Goal: Feedback & Contribution: Leave review/rating

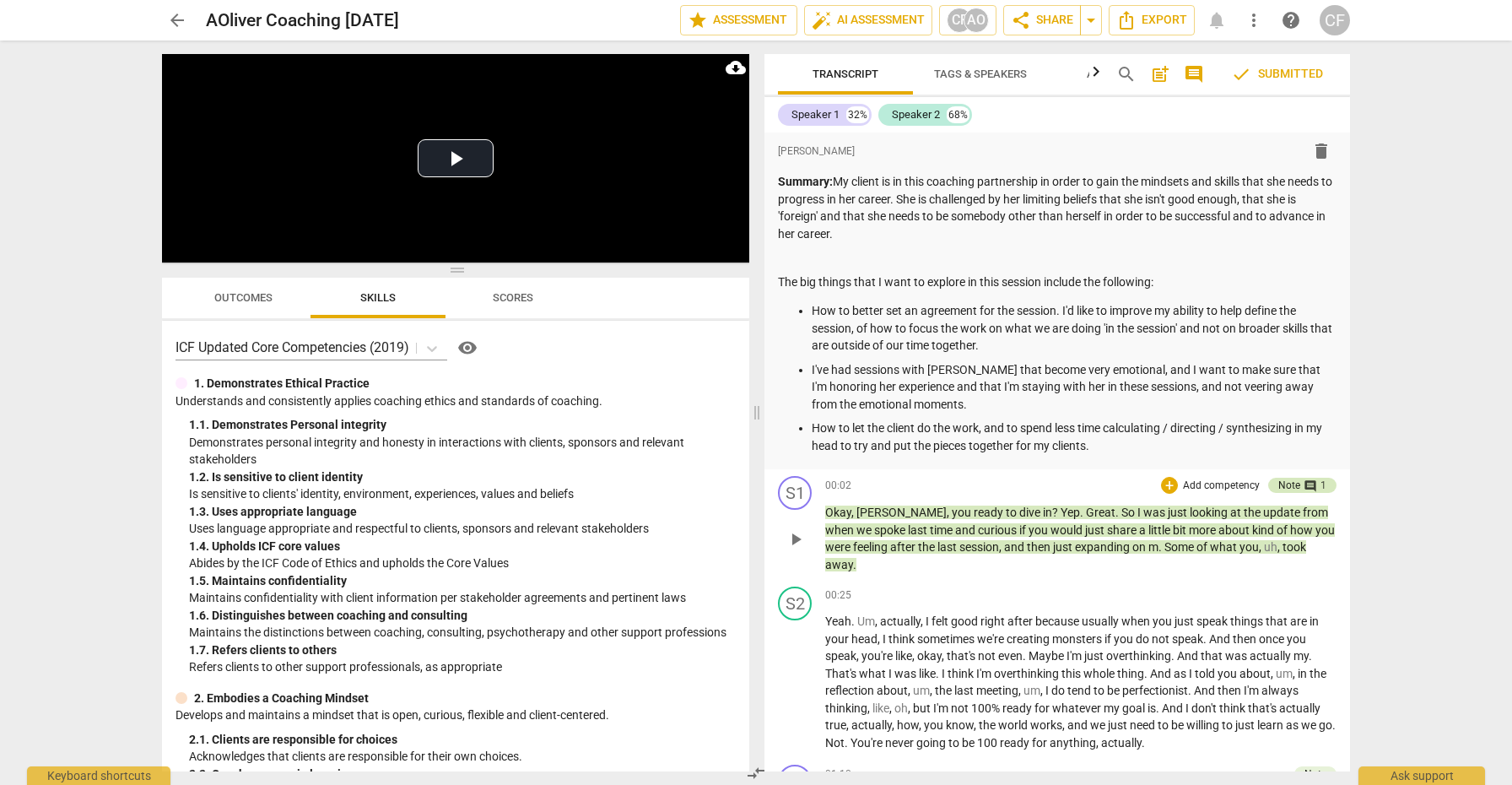
click at [1282, 477] on div "Note" at bounding box center [1289, 484] width 22 height 15
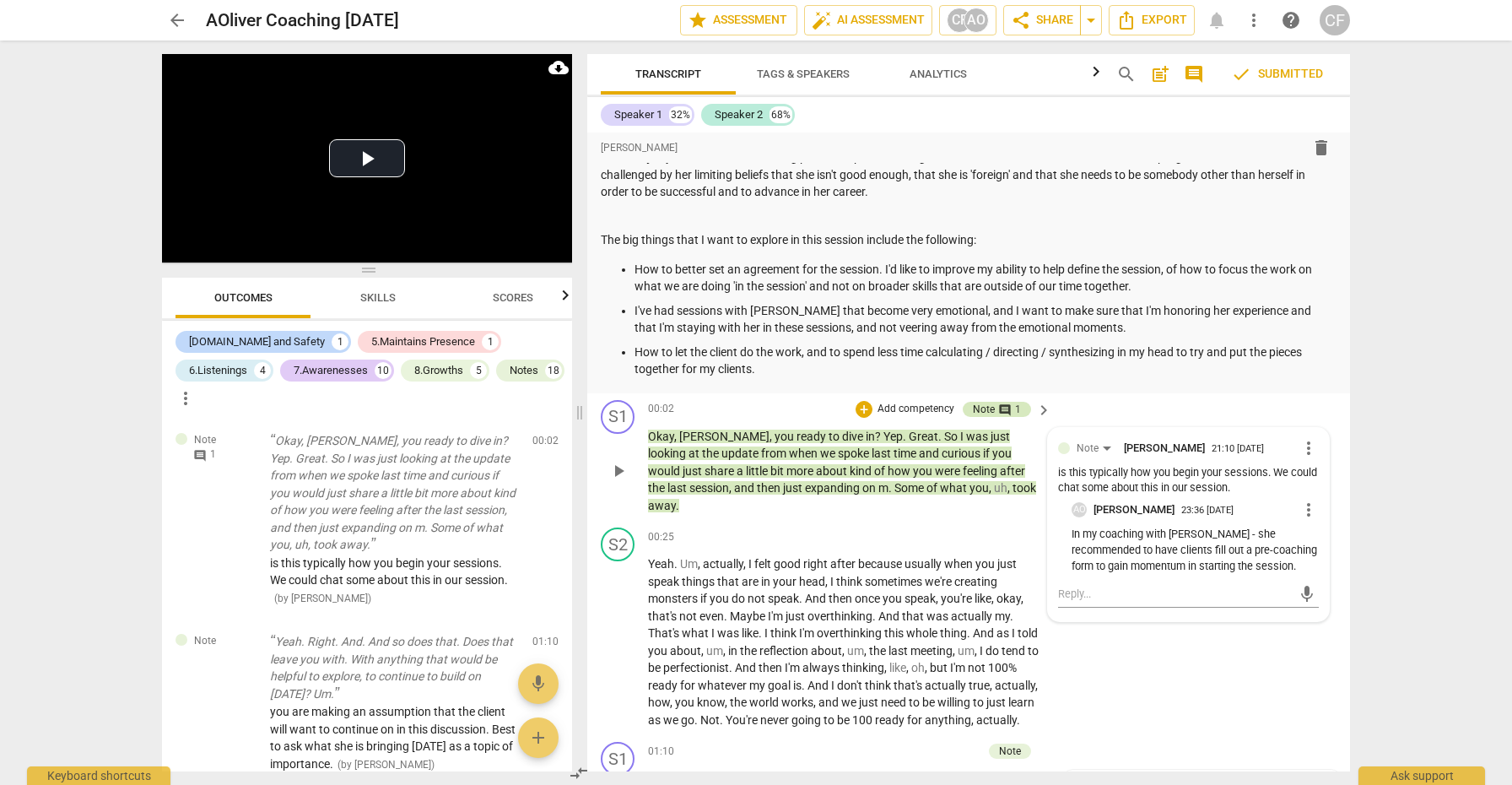
scroll to position [29, 0]
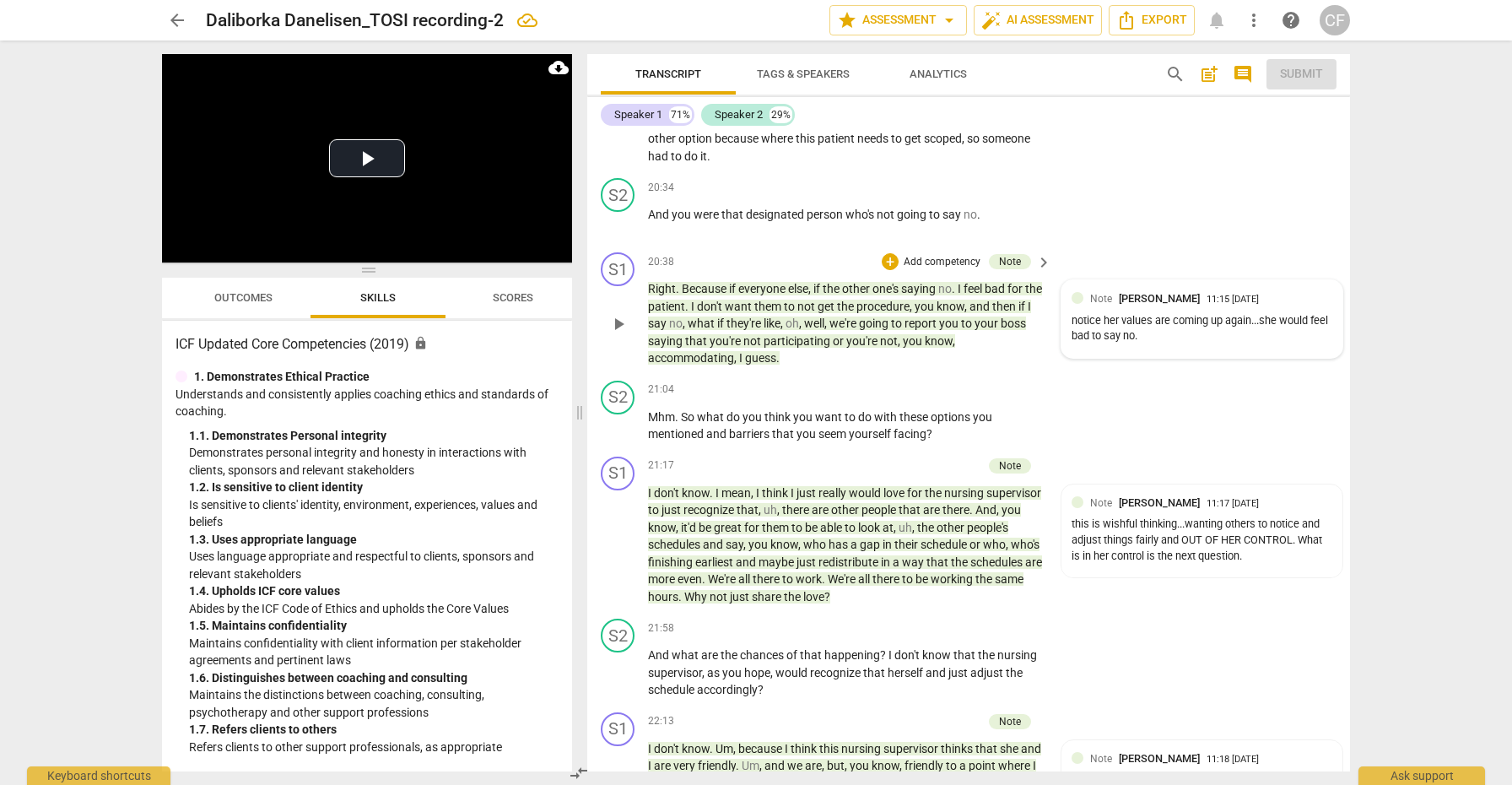
scroll to position [6292, 0]
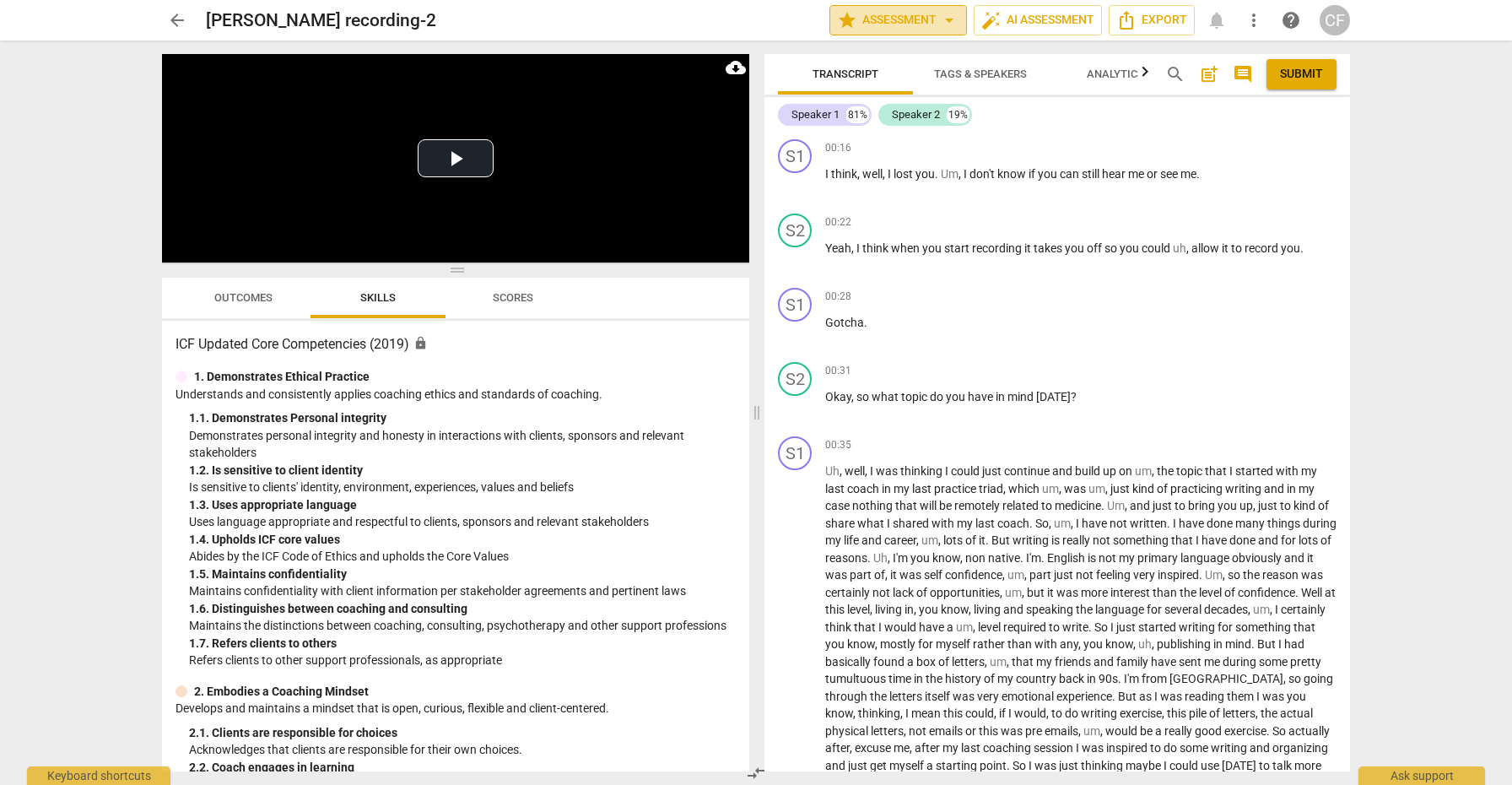
click at [947, 16] on span "arrow_drop_down" at bounding box center [949, 20] width 21 height 21
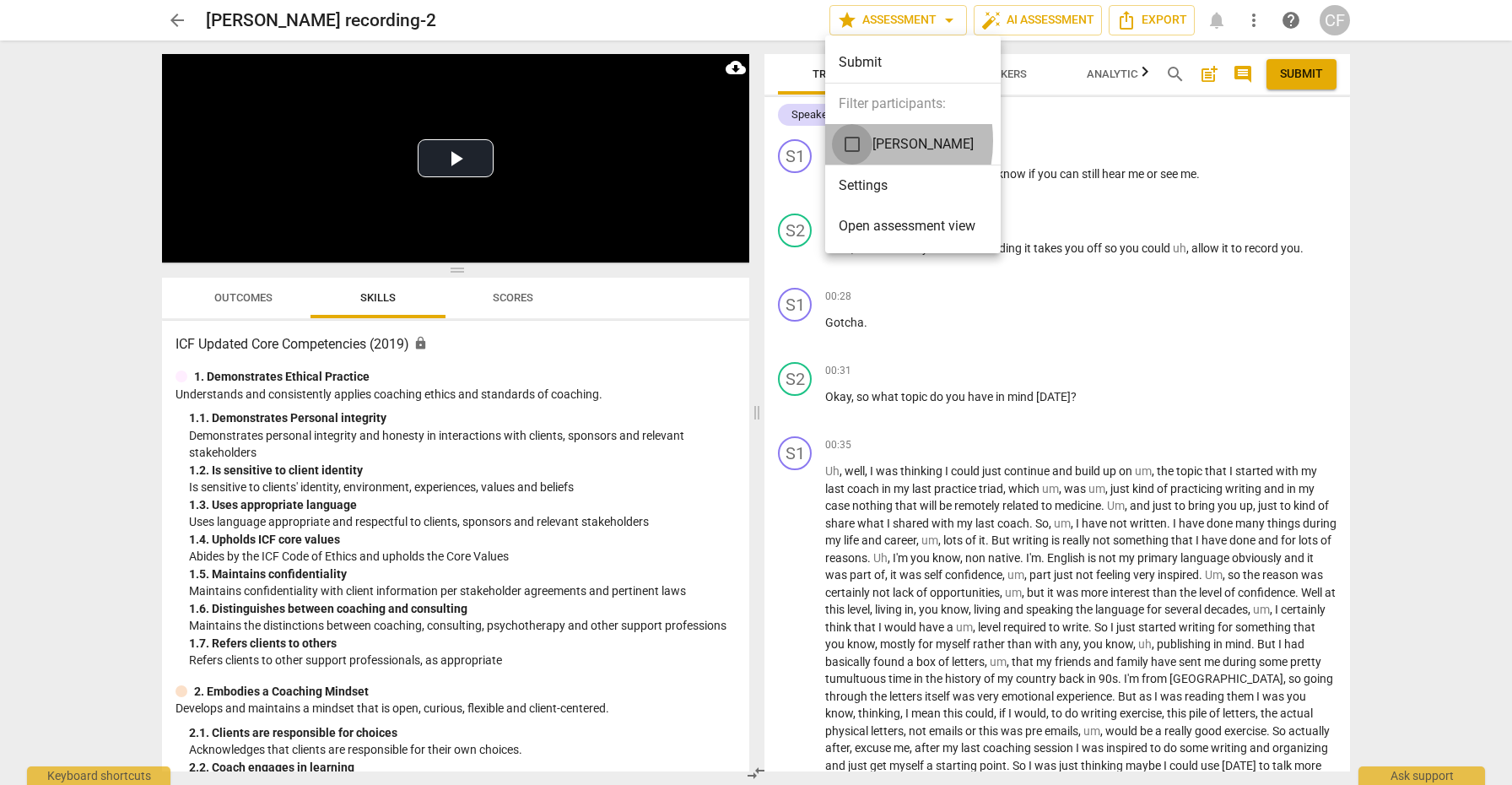
click at [854, 140] on input "checkbox" at bounding box center [852, 143] width 40 height 40
checkbox input "true"
click at [1018, 347] on div at bounding box center [756, 392] width 1512 height 785
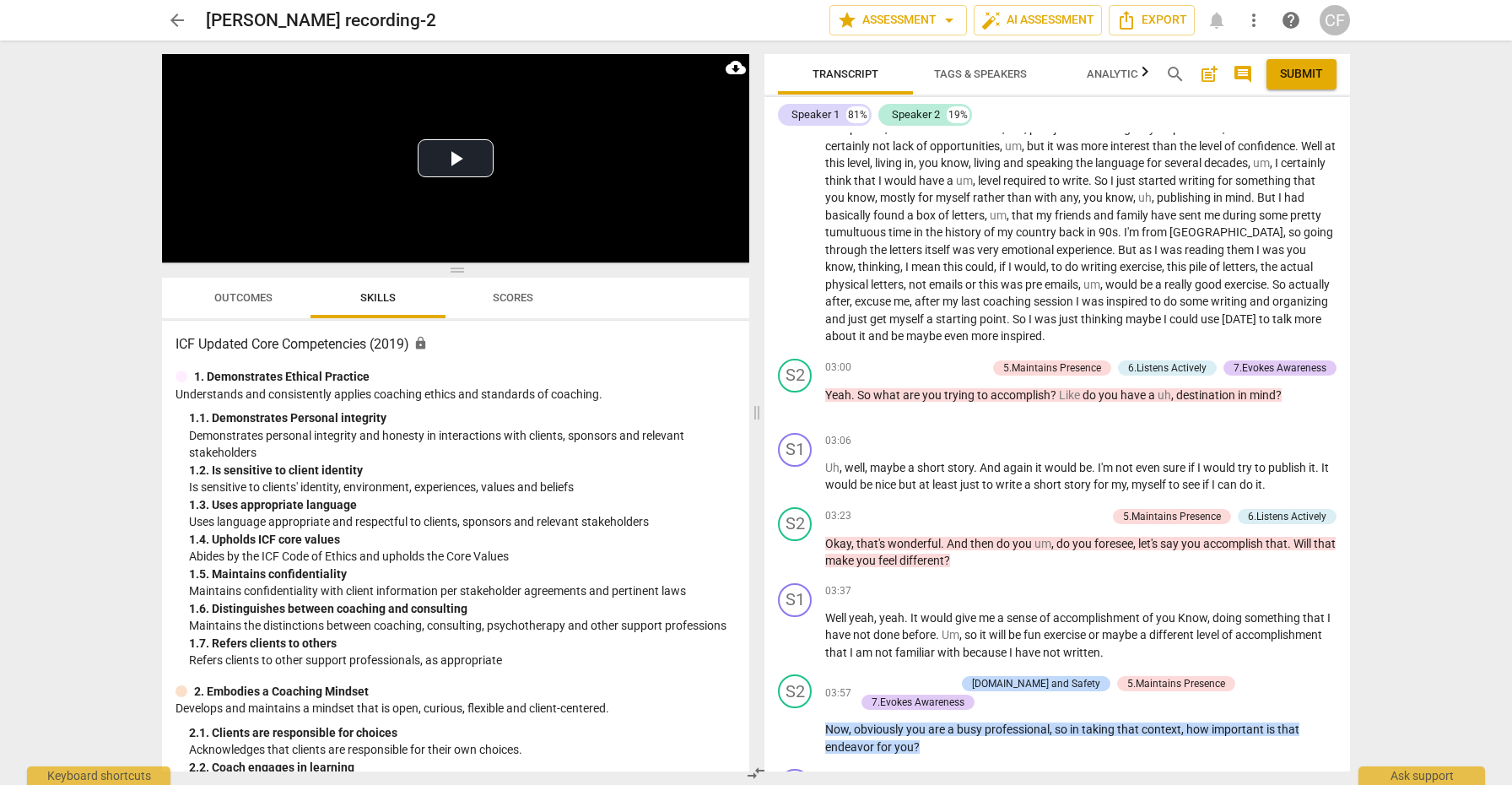
scroll to position [531, 0]
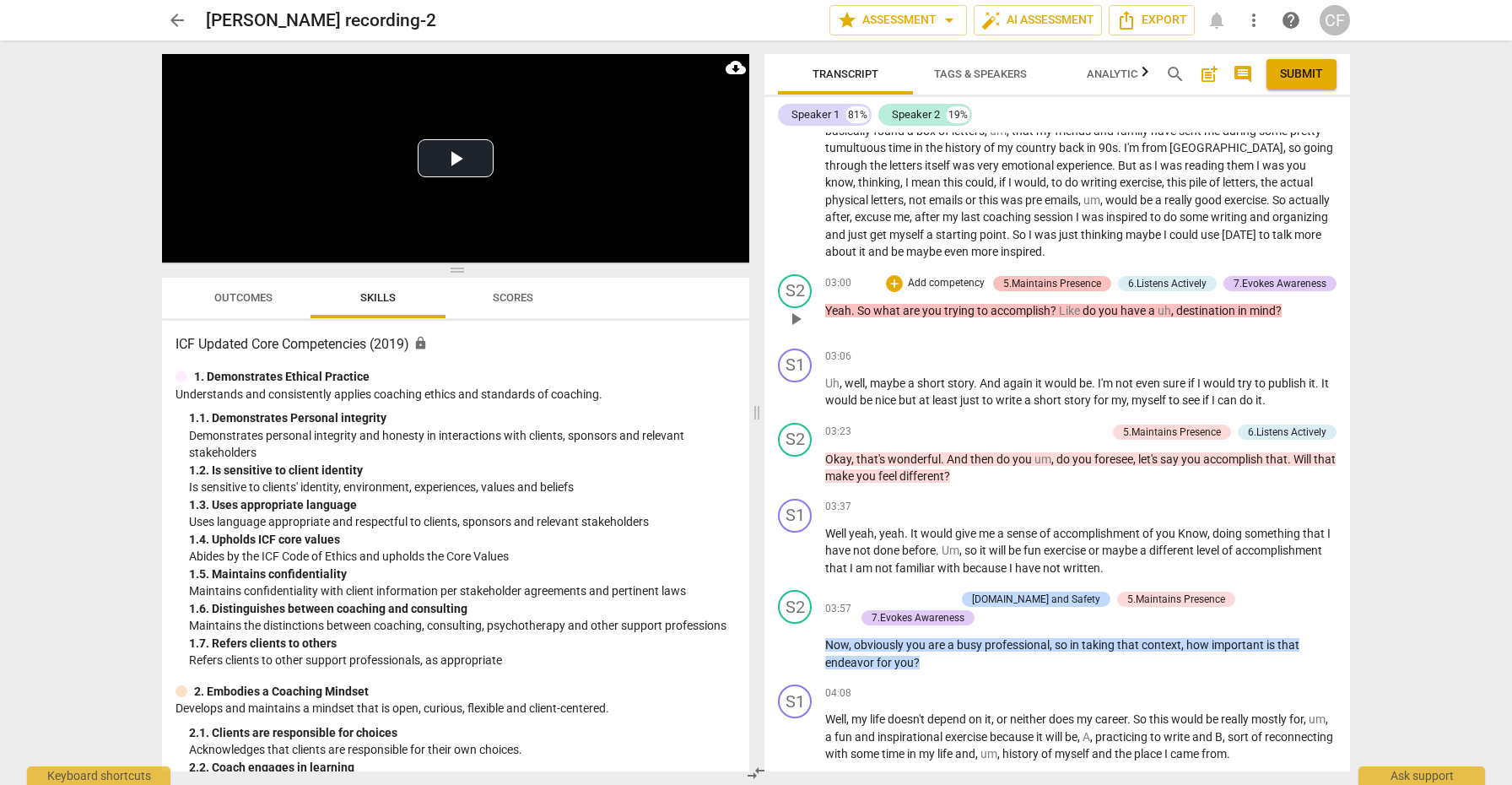
click at [1056, 276] on div "5.Maintains Presence" at bounding box center [1052, 283] width 98 height 15
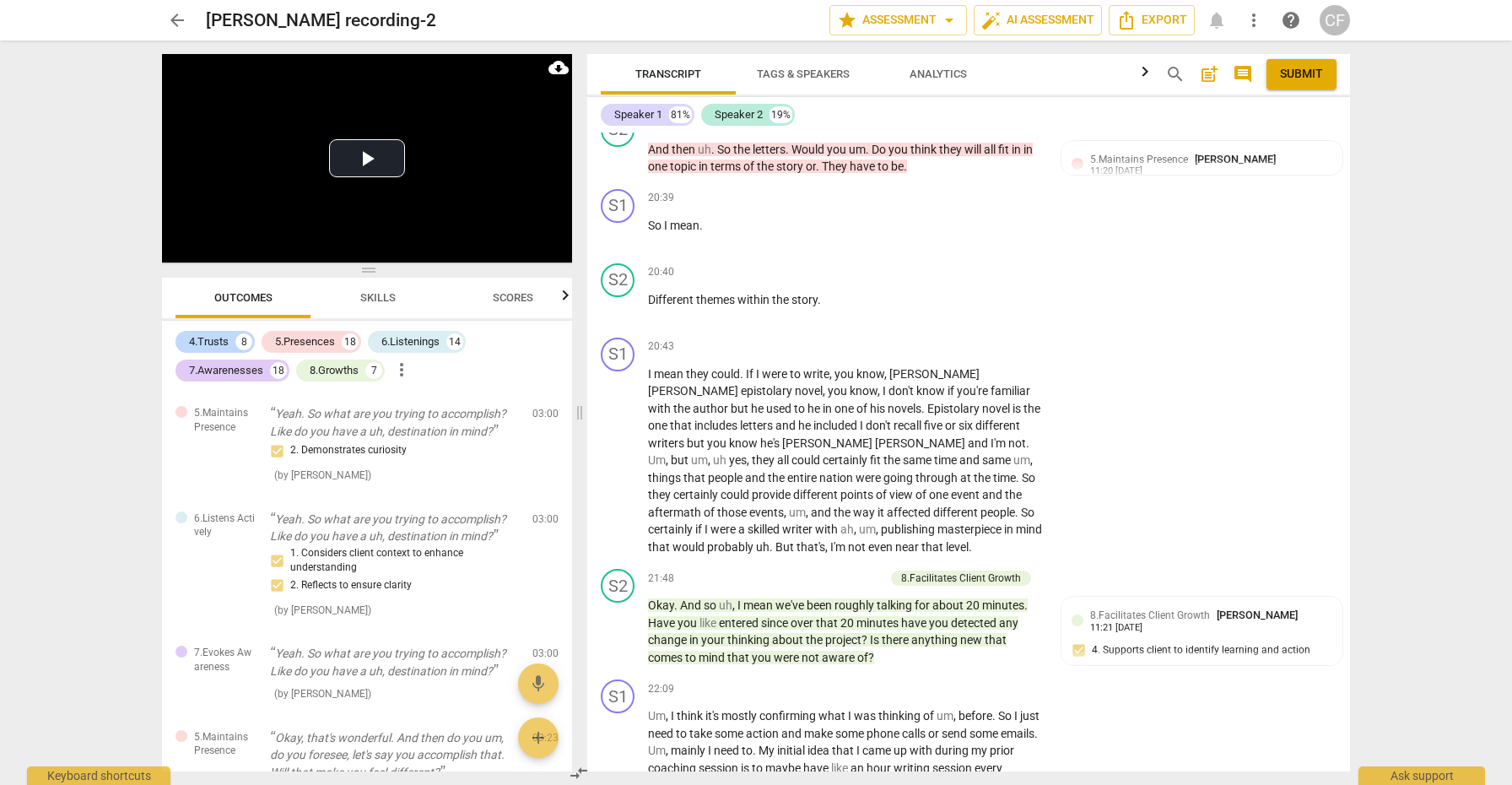
scroll to position [6018, 0]
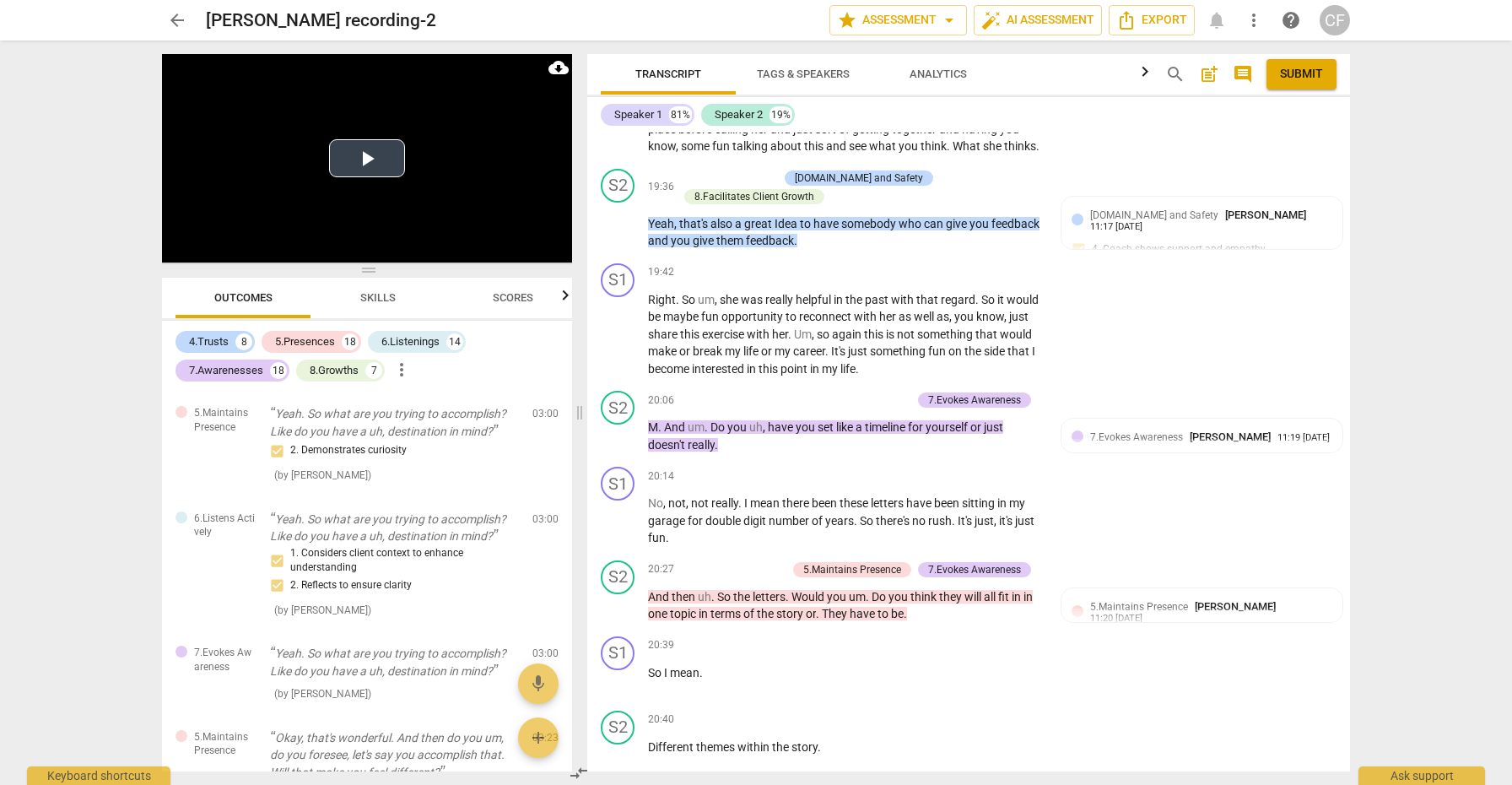
click at [379, 158] on button "Play Video" at bounding box center [366, 158] width 76 height 38
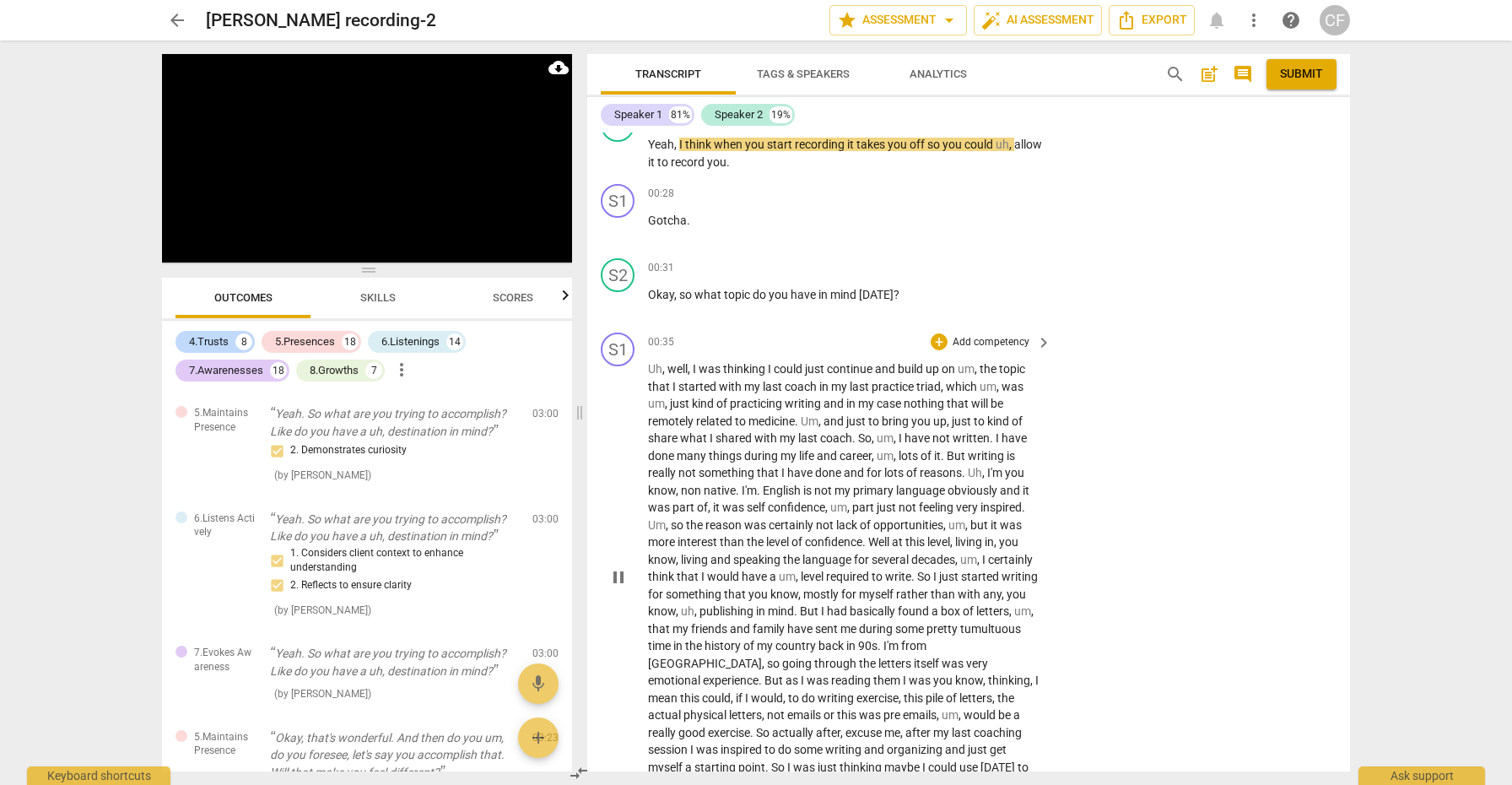
scroll to position [109, 0]
click at [615, 570] on span "pause" at bounding box center [618, 574] width 21 height 21
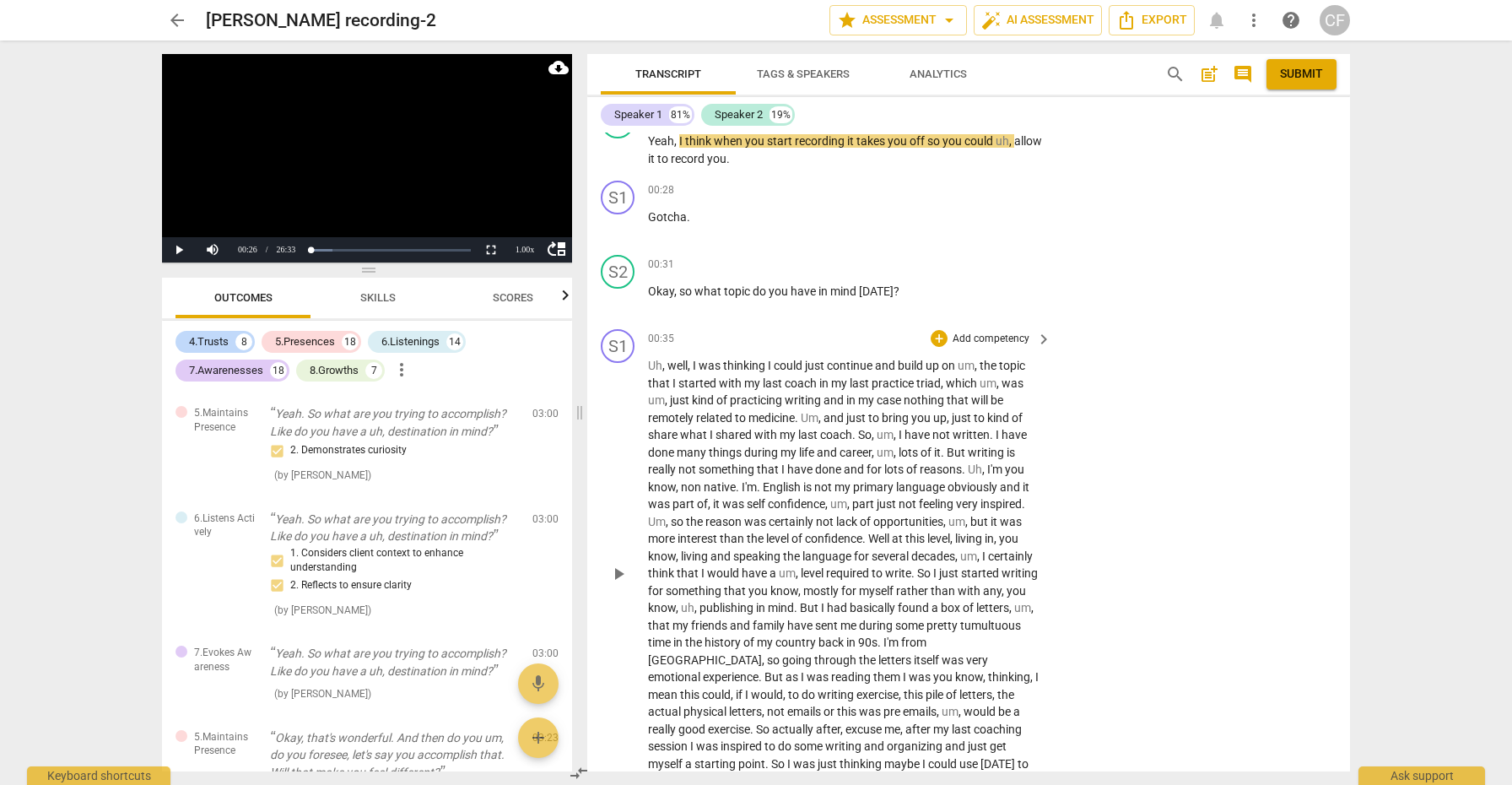
click at [615, 570] on span "play_arrow" at bounding box center [618, 574] width 21 height 21
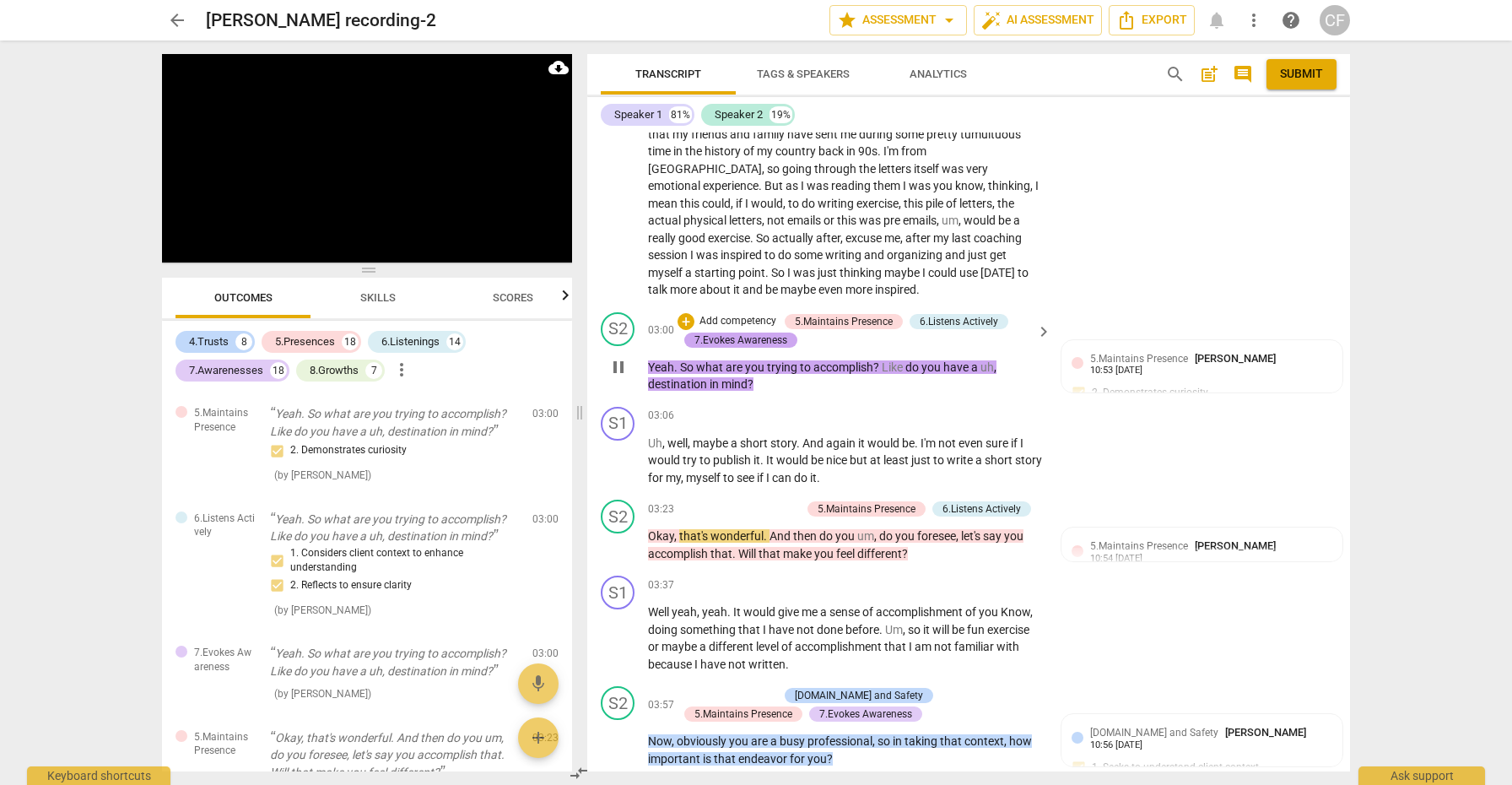
scroll to position [626, 0]
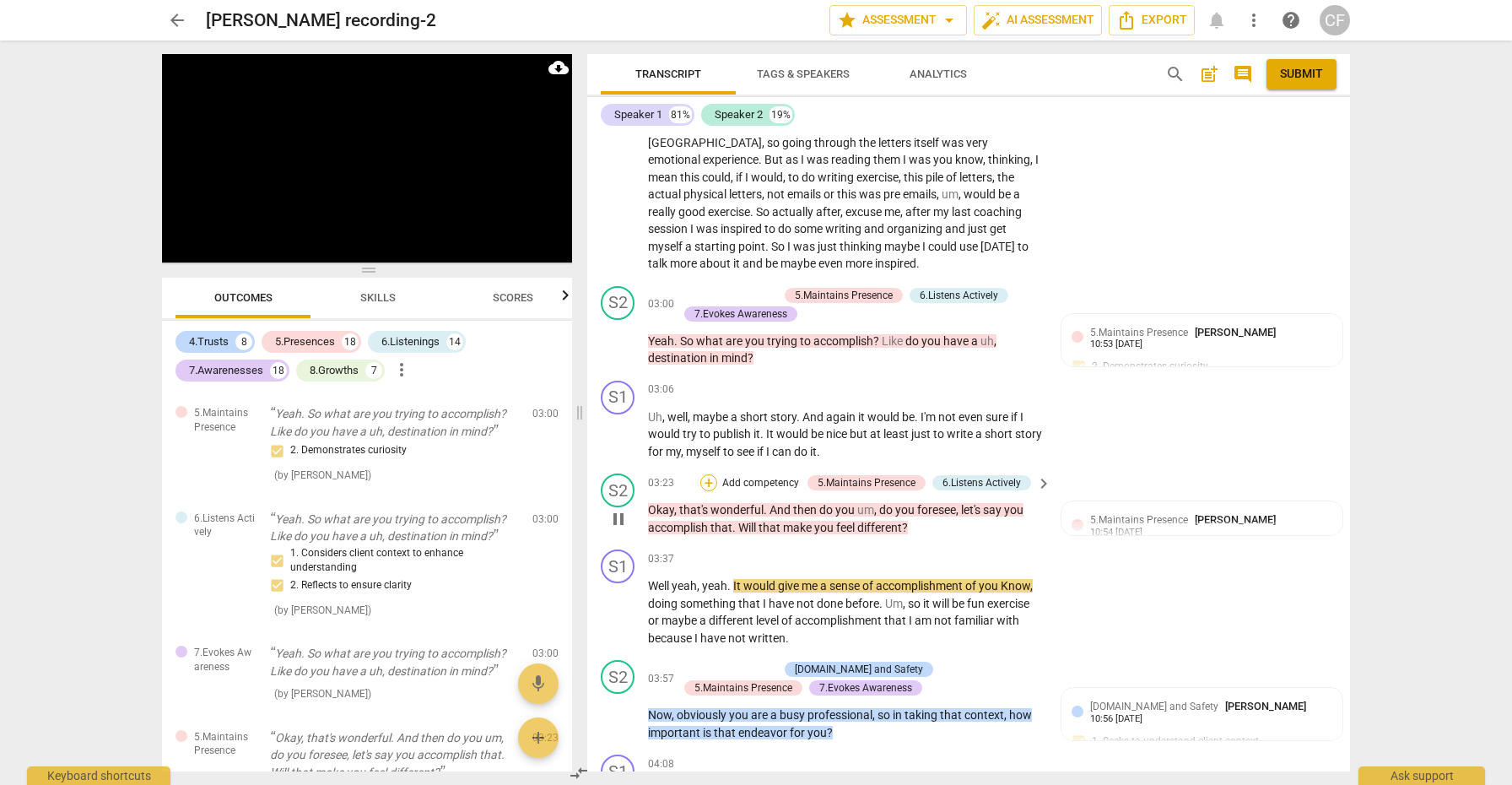
click at [708, 475] on div "+" at bounding box center [708, 482] width 17 height 17
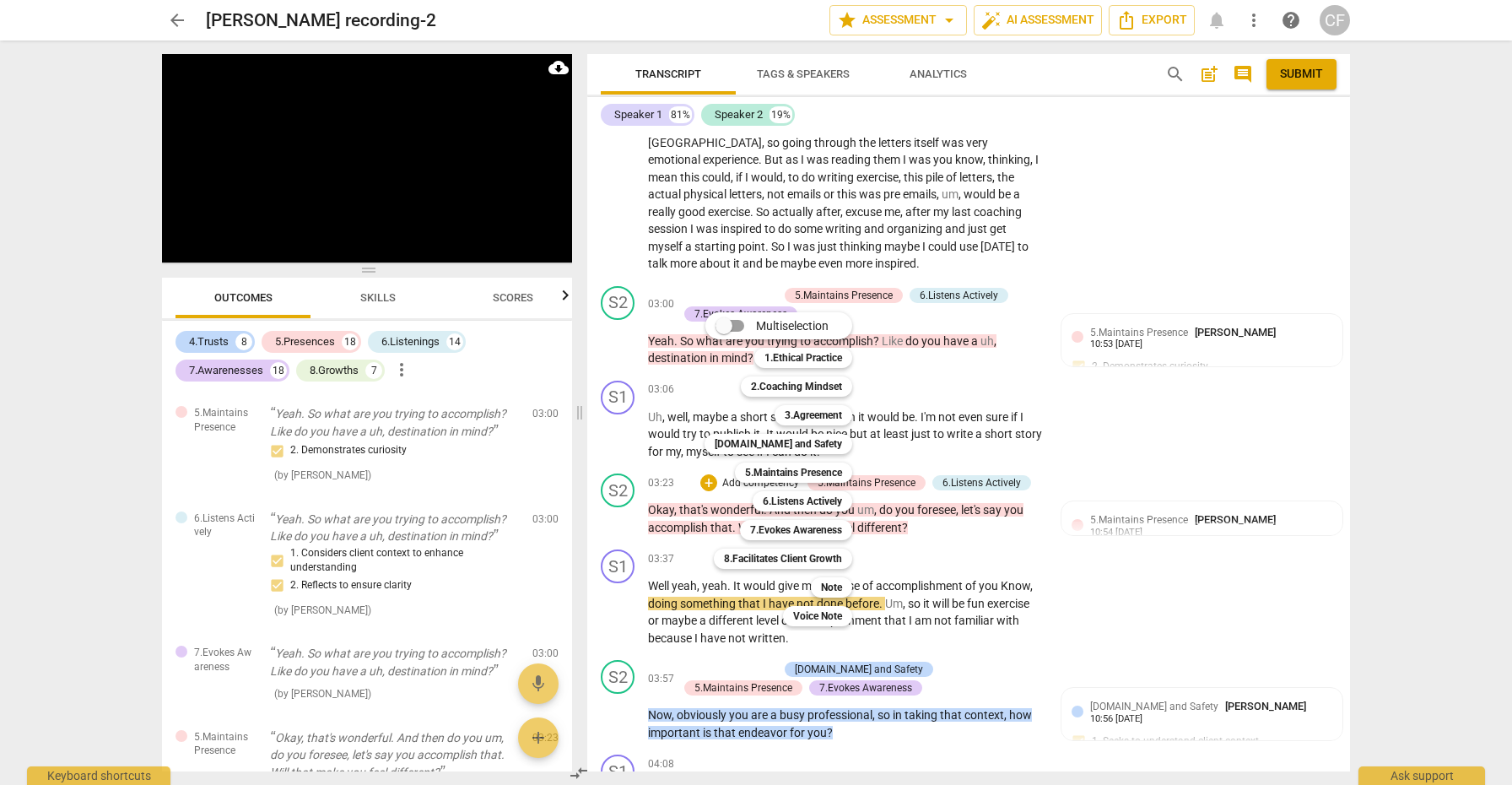
click at [940, 516] on div at bounding box center [756, 392] width 1512 height 785
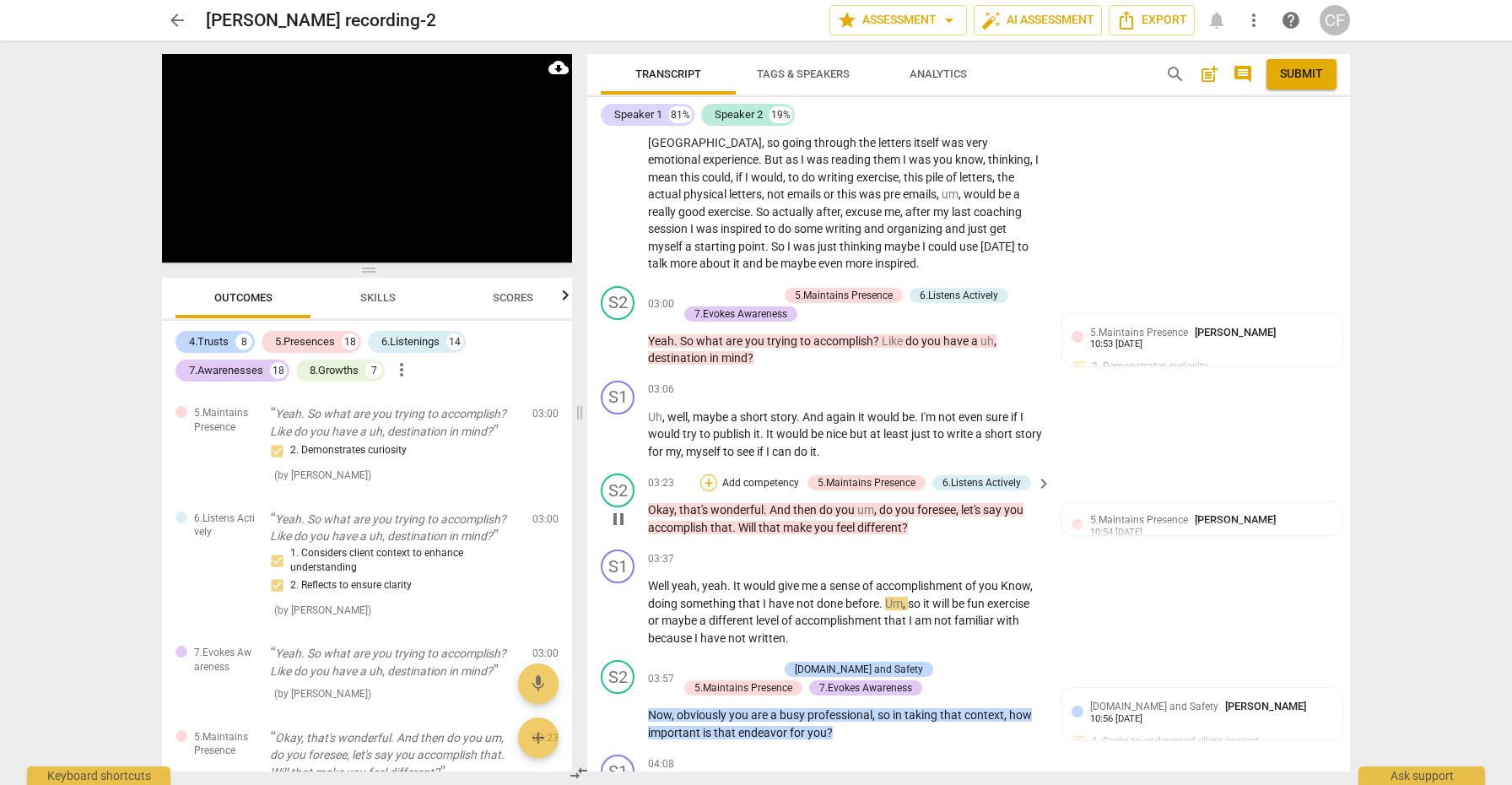
click at [708, 475] on div "+" at bounding box center [708, 482] width 17 height 17
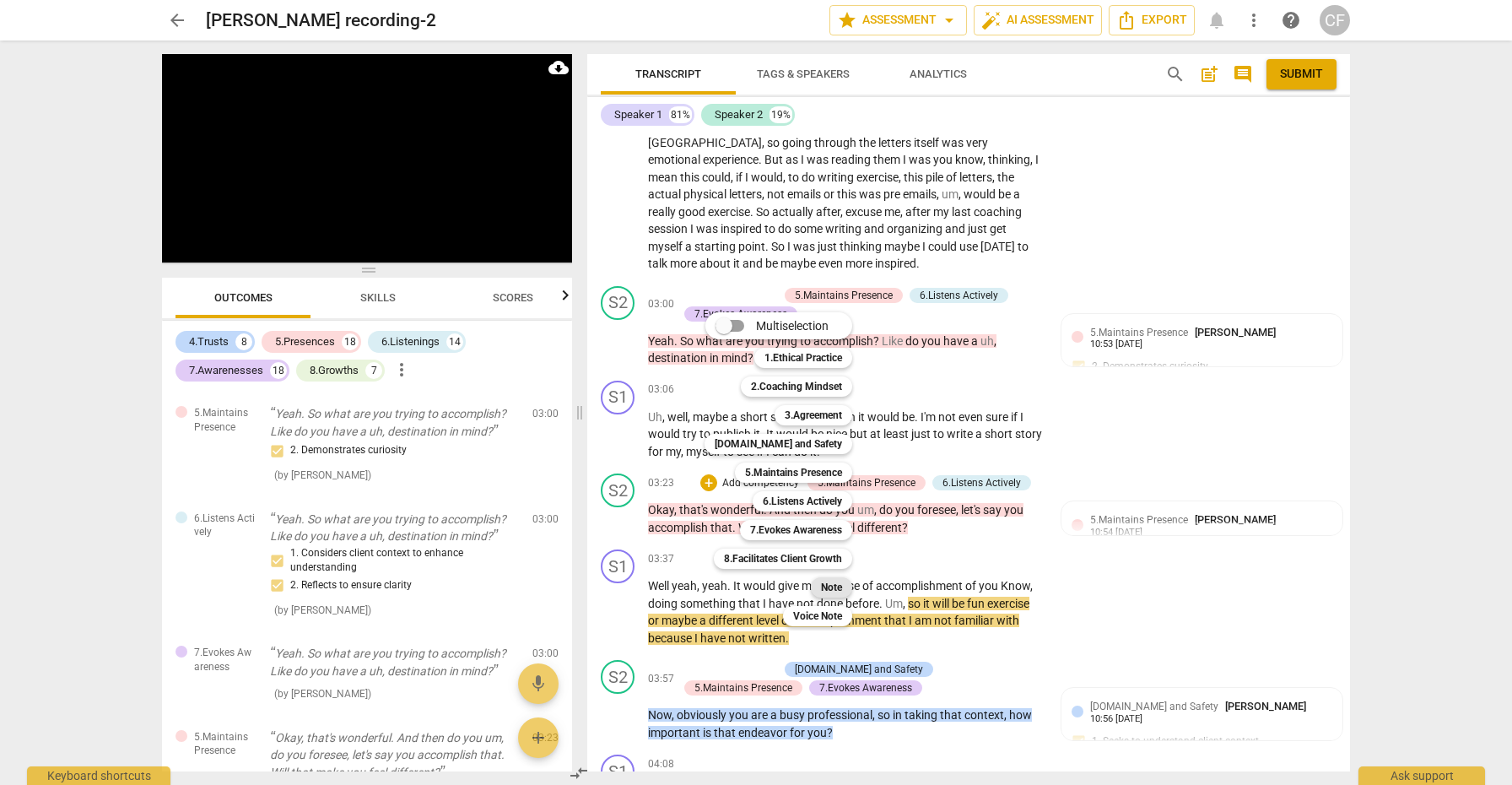
click at [842, 585] on b "Note" at bounding box center [830, 587] width 21 height 21
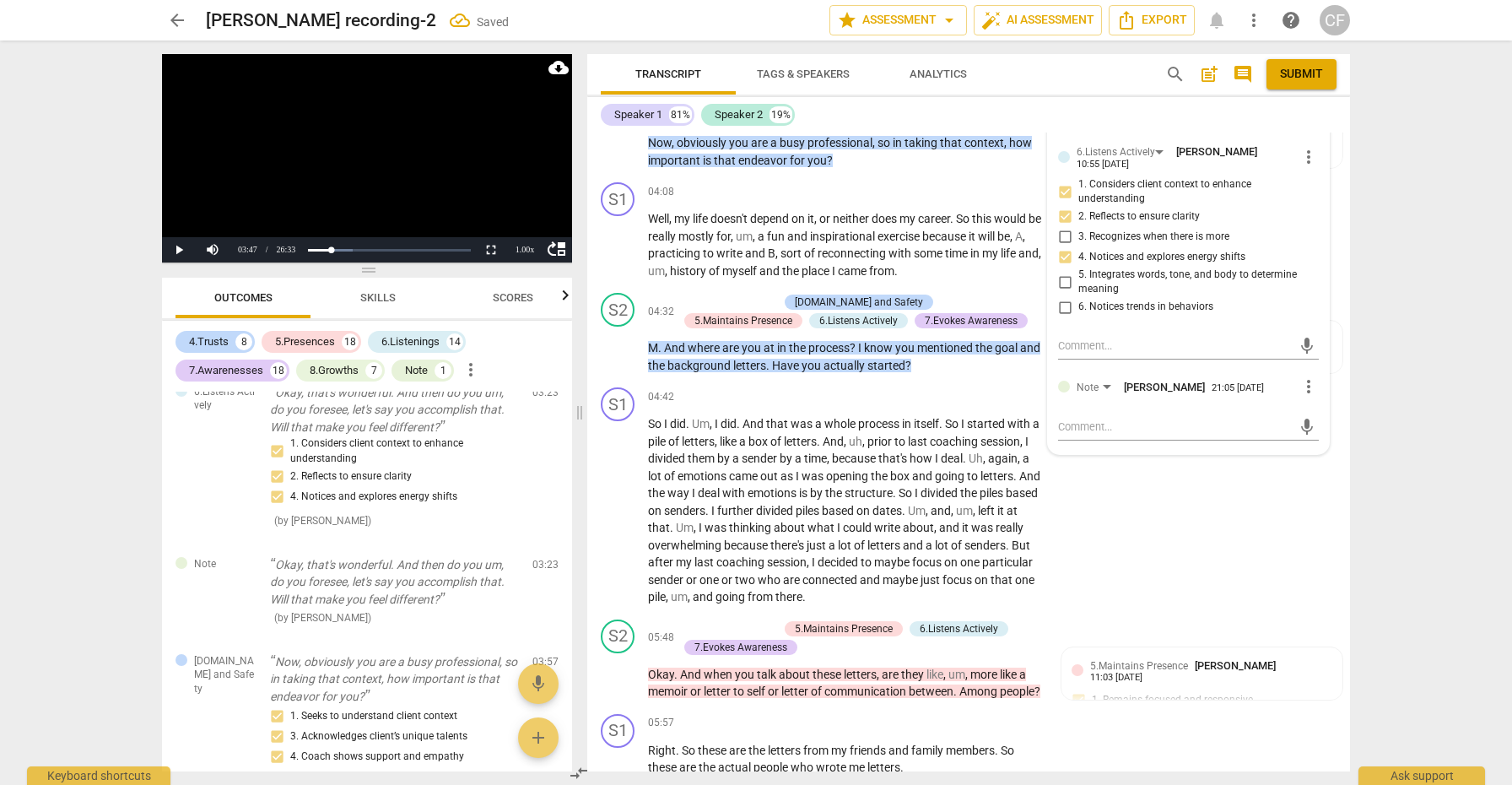
scroll to position [1239, 0]
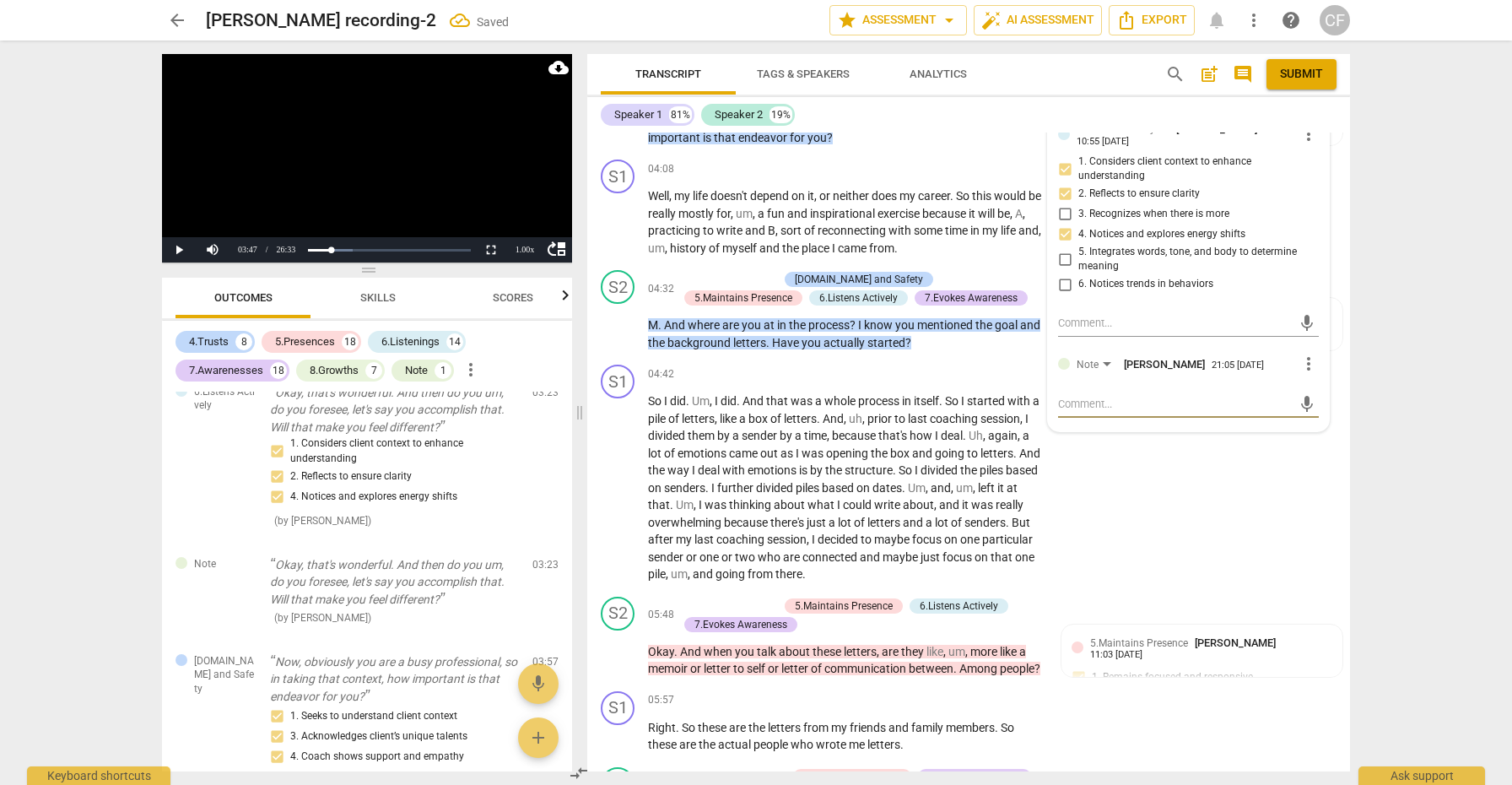
click at [1105, 396] on textarea at bounding box center [1175, 404] width 234 height 16
type textarea "n"
type textarea "ni"
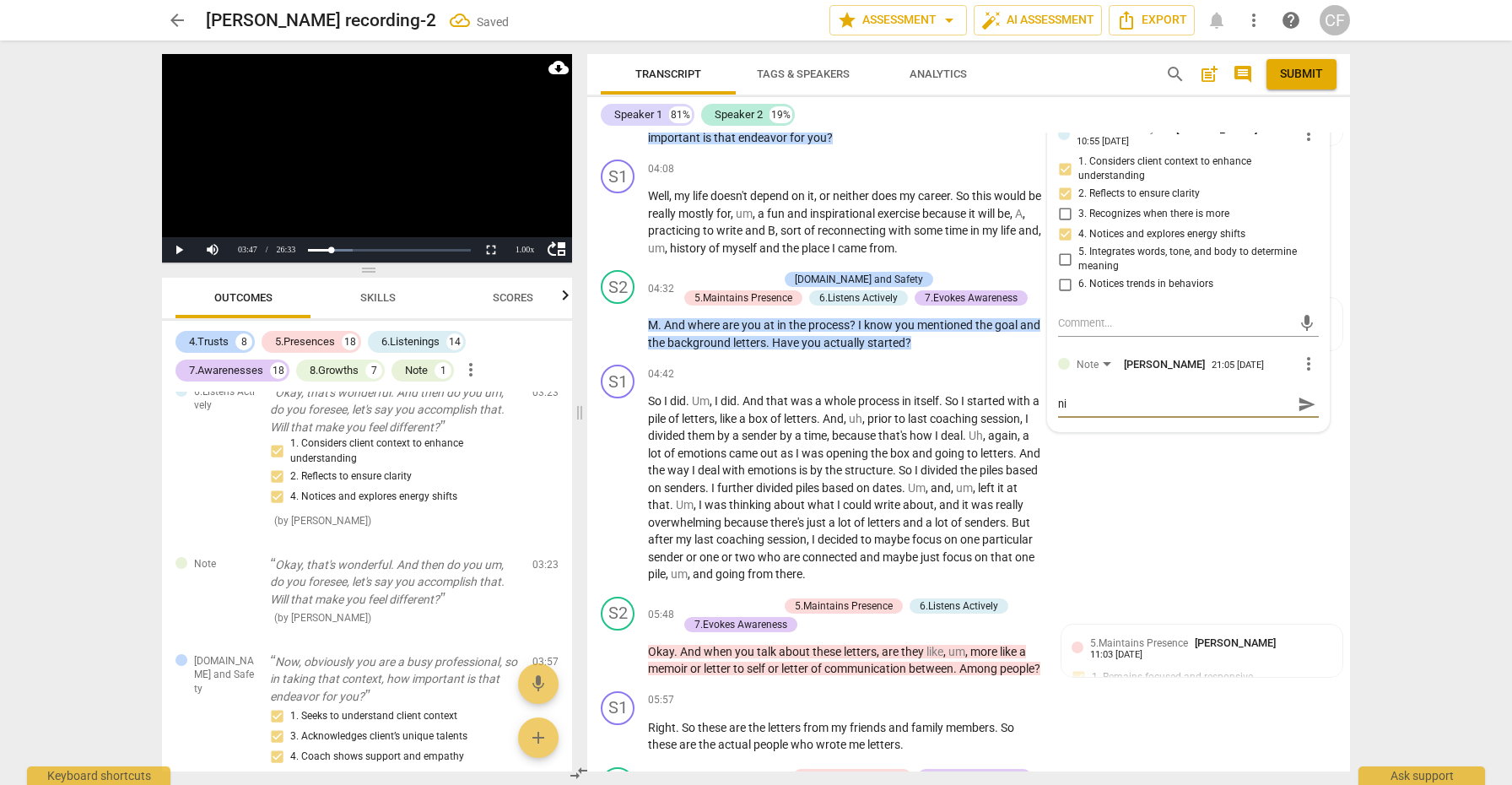
type textarea "nic"
type textarea "nice"
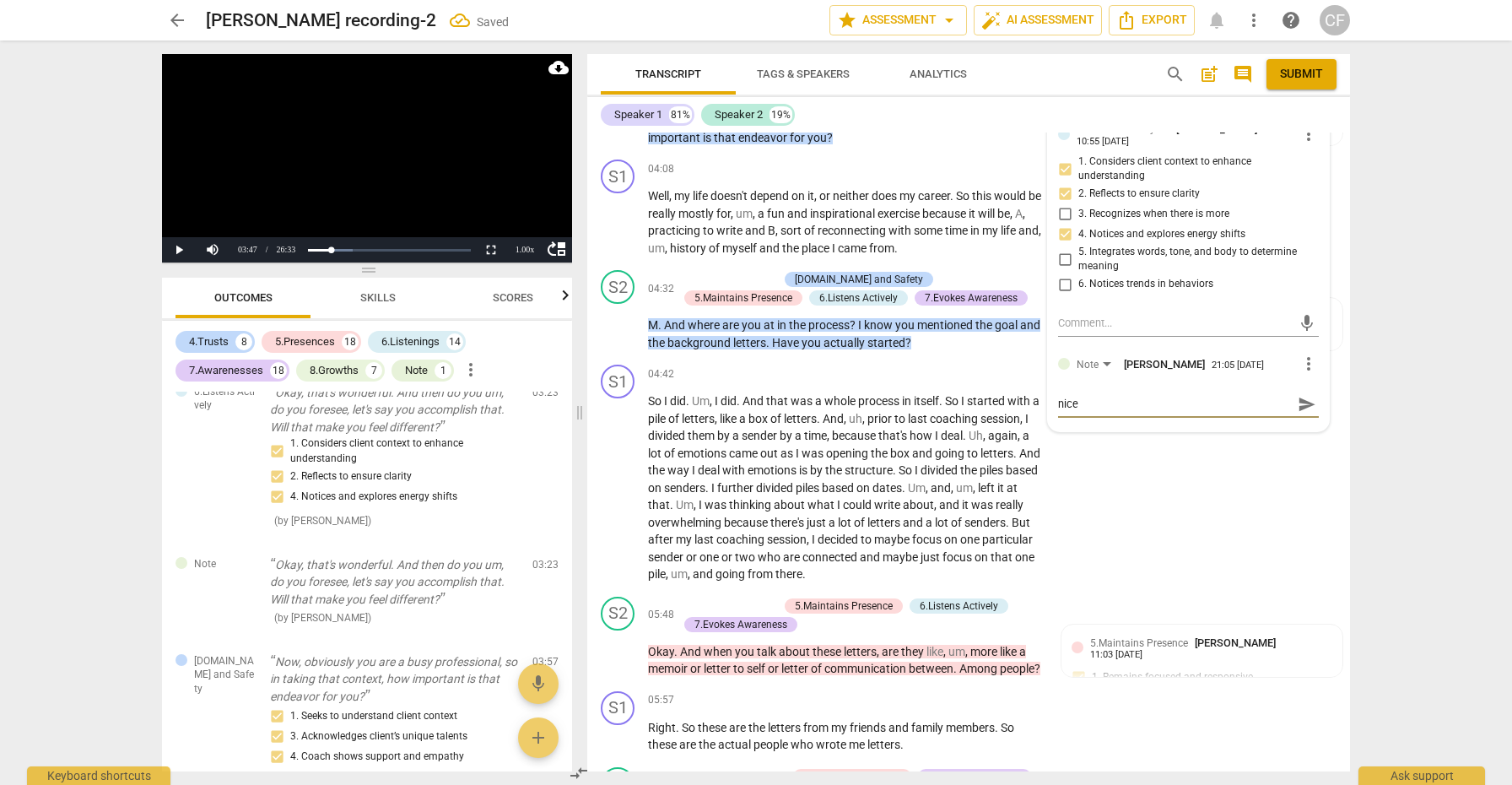
type textarea "nice"
type textarea "nice e"
type textarea "nice ex"
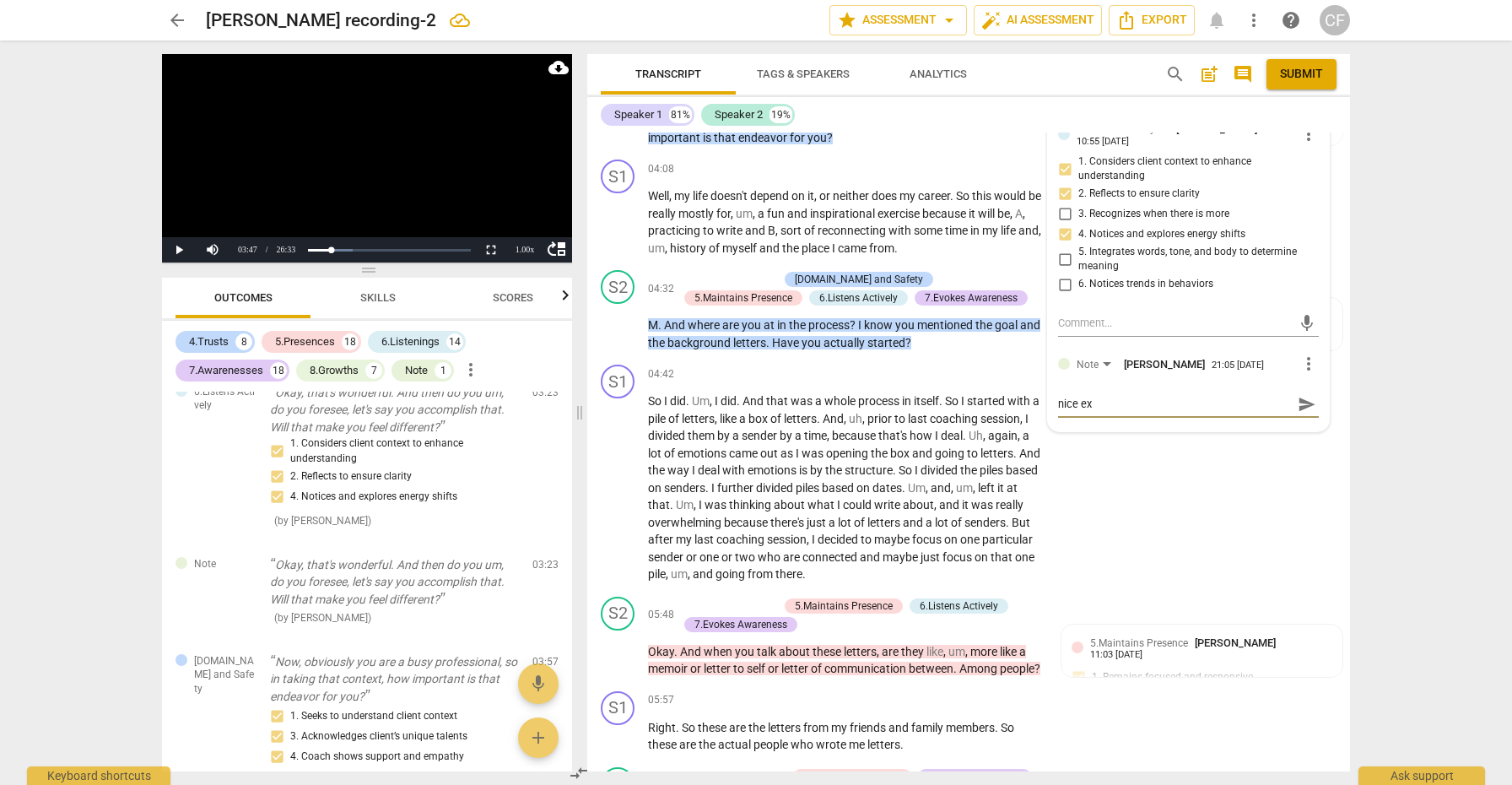
type textarea "nice exp"
type textarea "nice expl"
type textarea "nice explo"
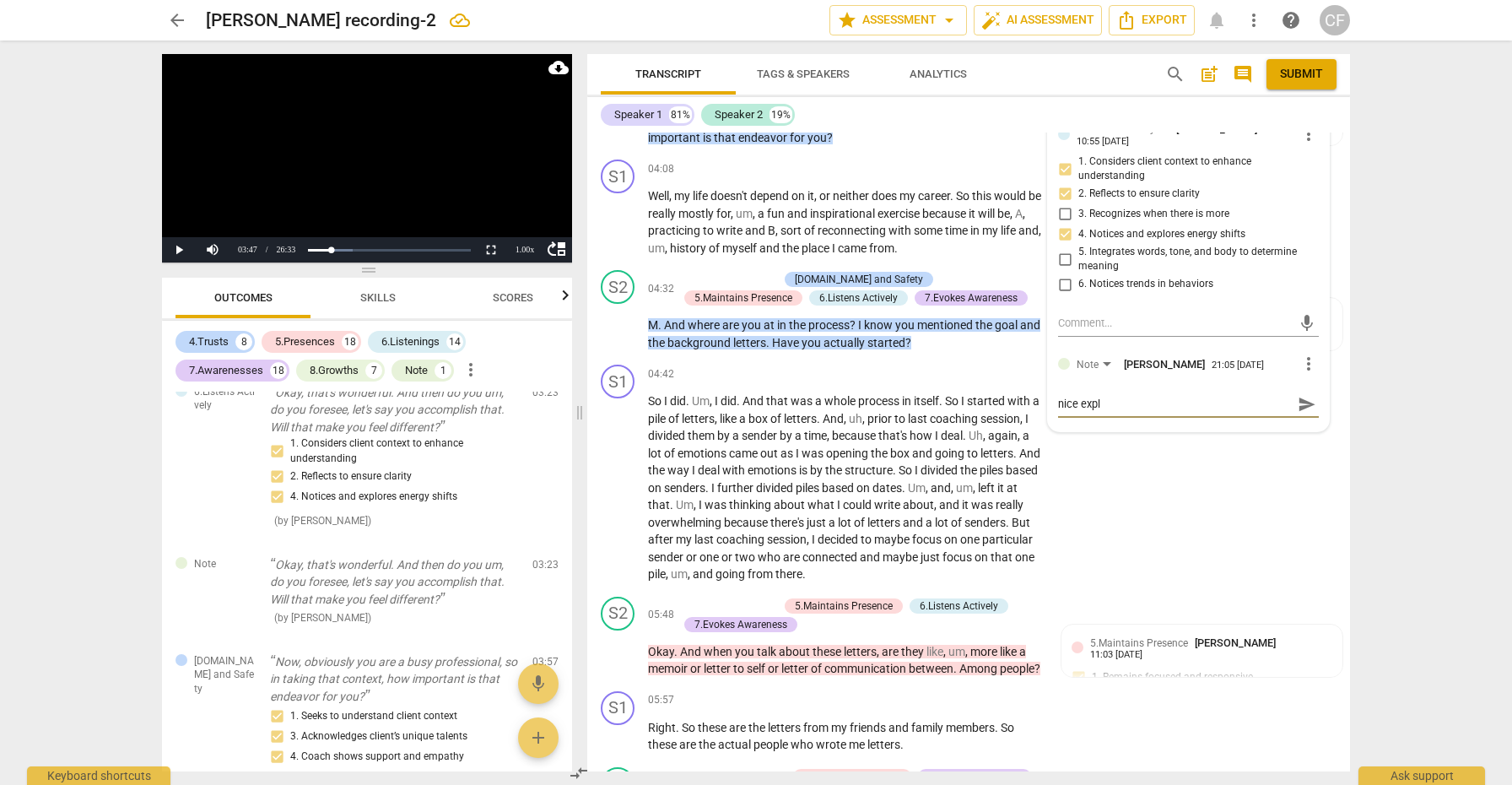
type textarea "nice explo"
type textarea "nice explor"
type textarea "nice explora"
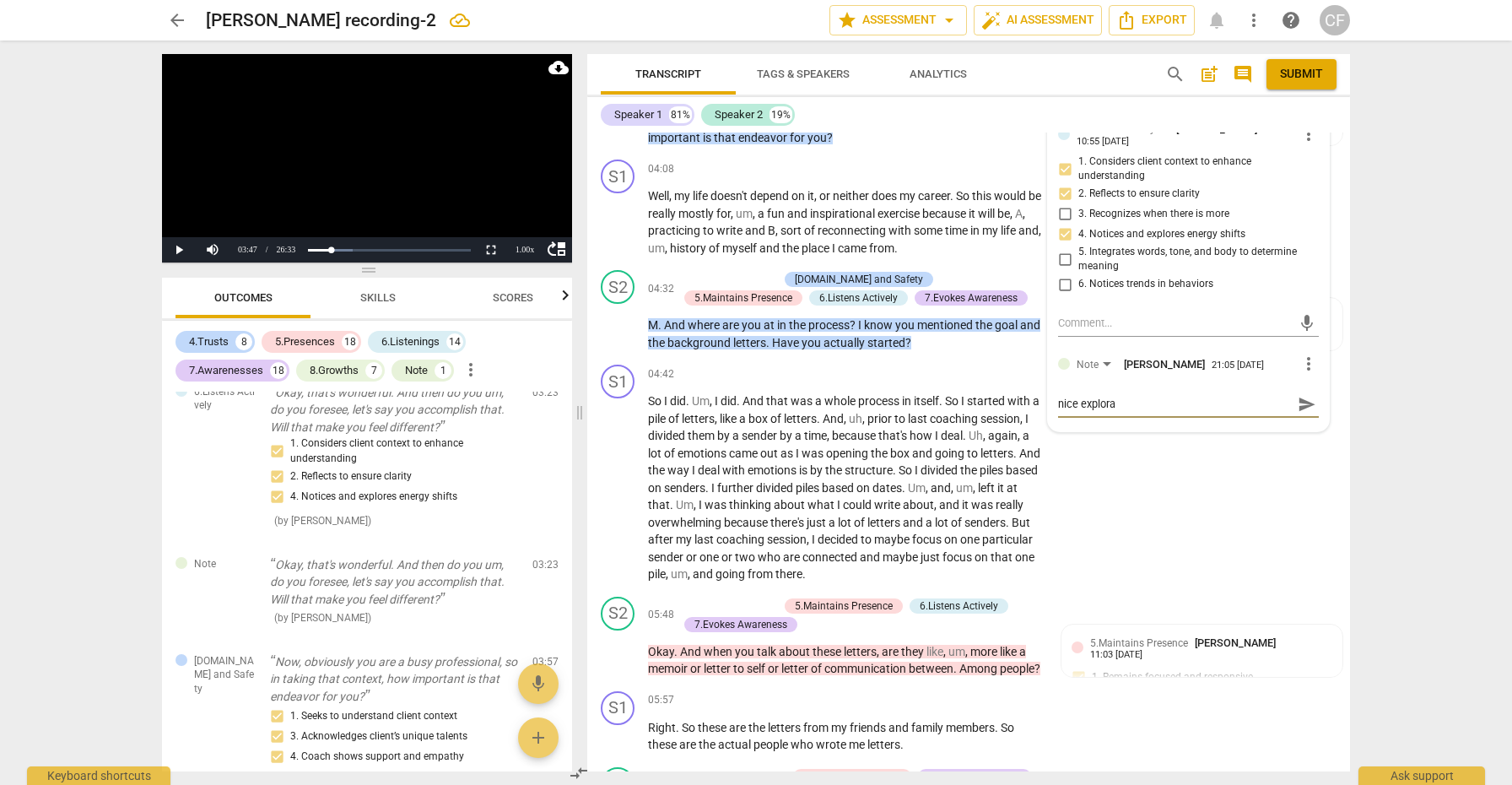
type textarea "nice explorat"
type textarea "nice explorati"
type textarea "nice exploratio"
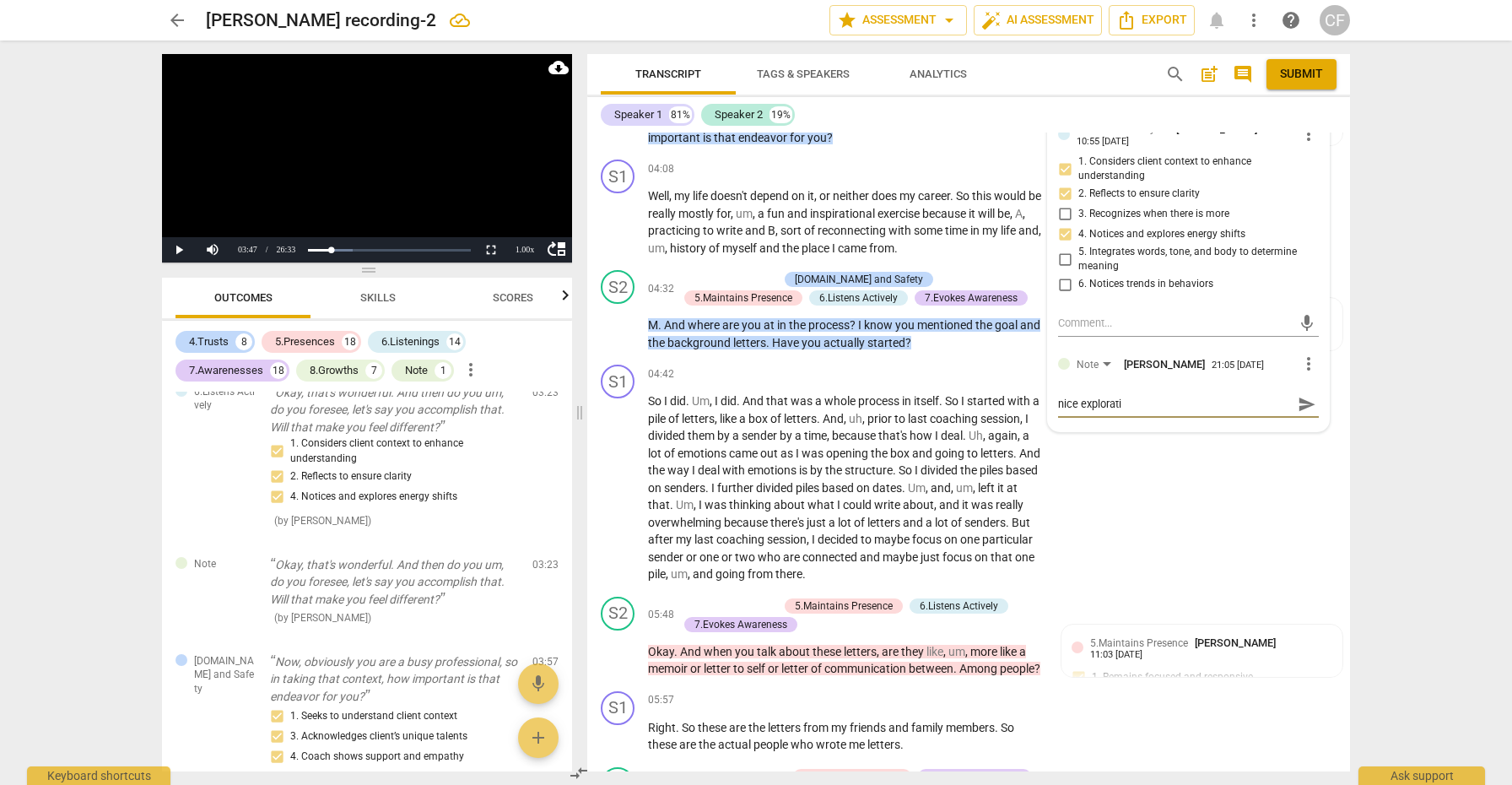
type textarea "nice exploratio"
type textarea "nice exploration"
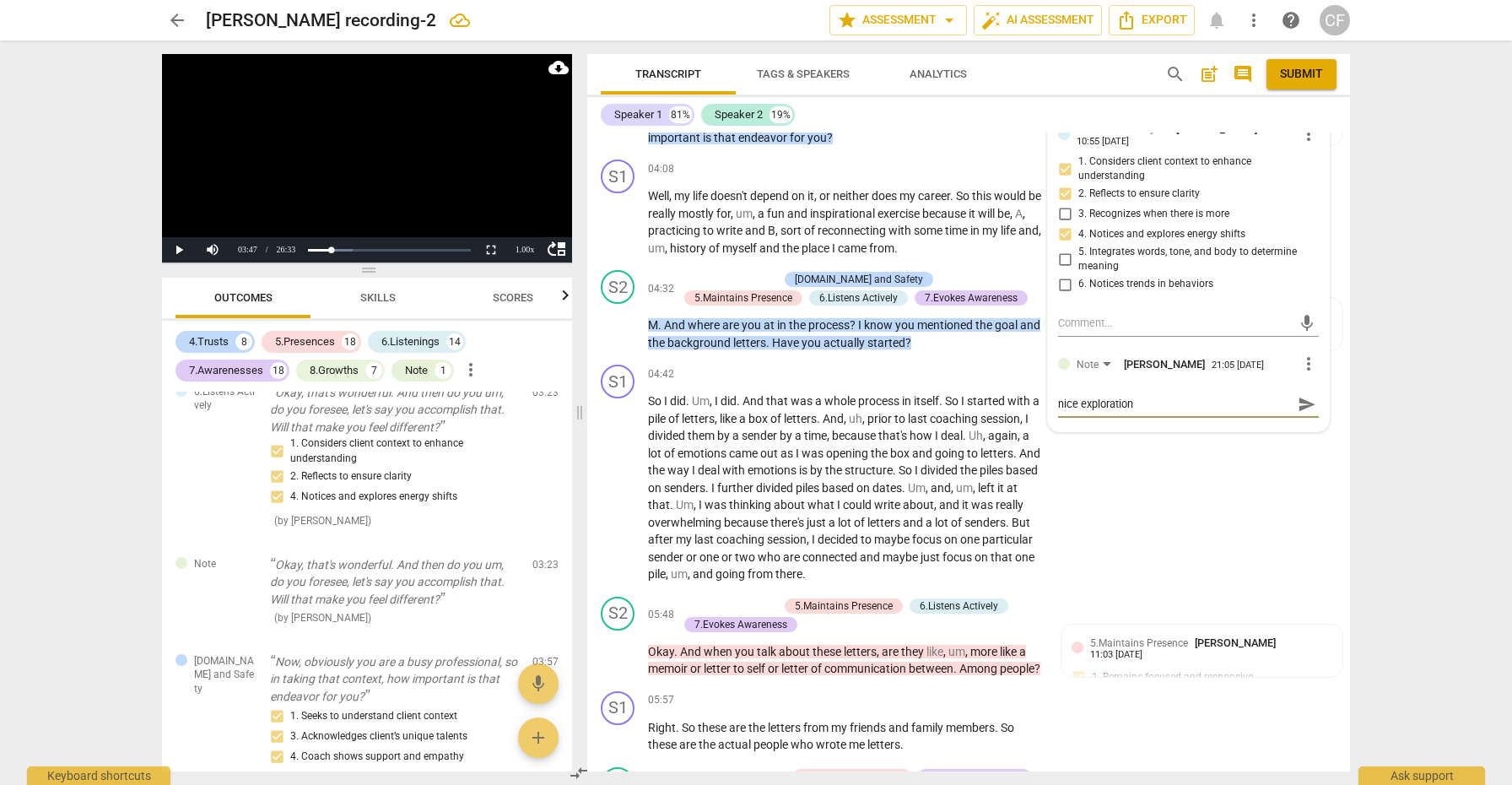
type textarea "nice exploration o"
type textarea "nice exploration of"
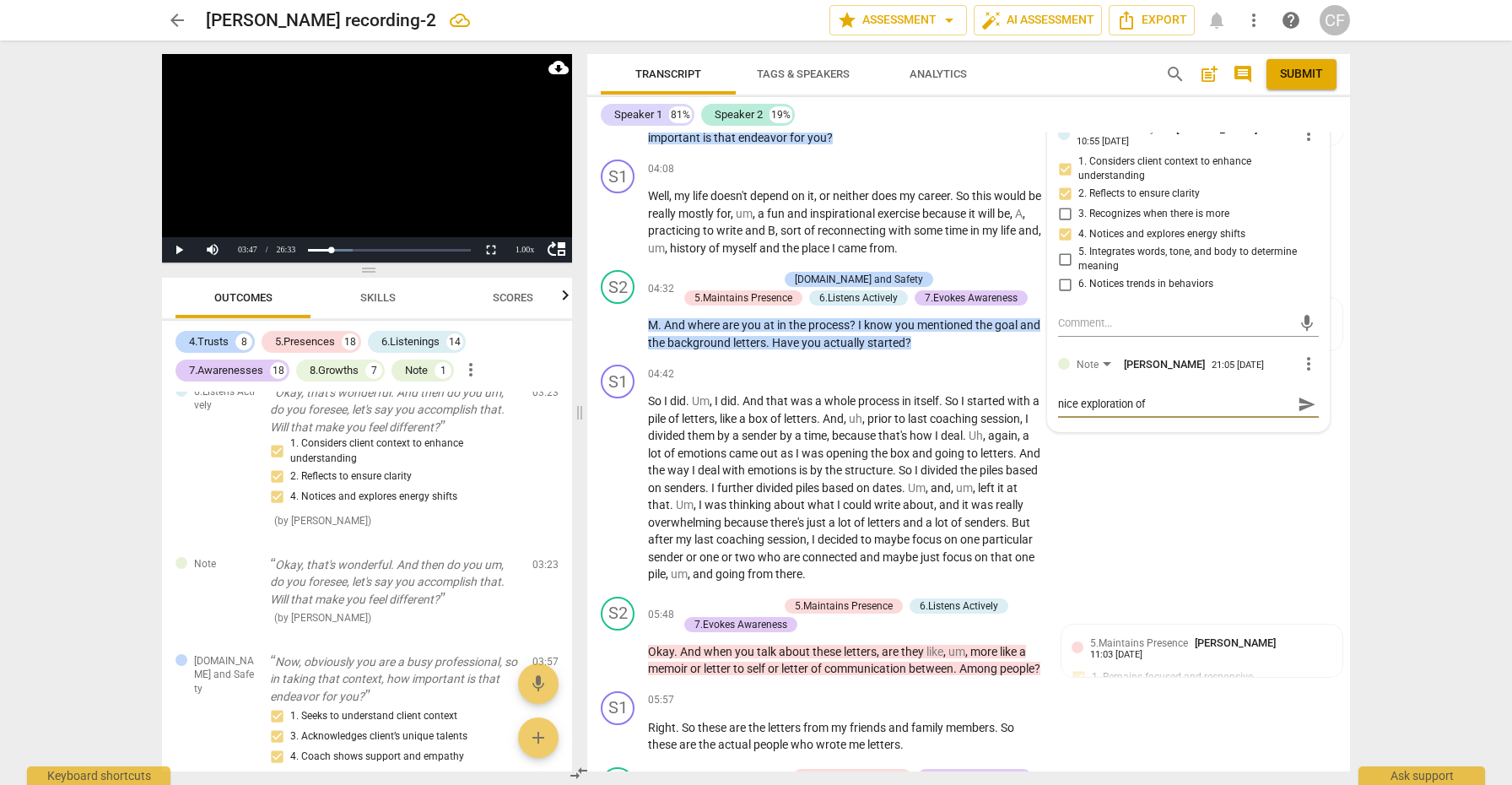
type textarea "nice exploration of"
type textarea "nice exploration of w"
type textarea "nice exploration of wh"
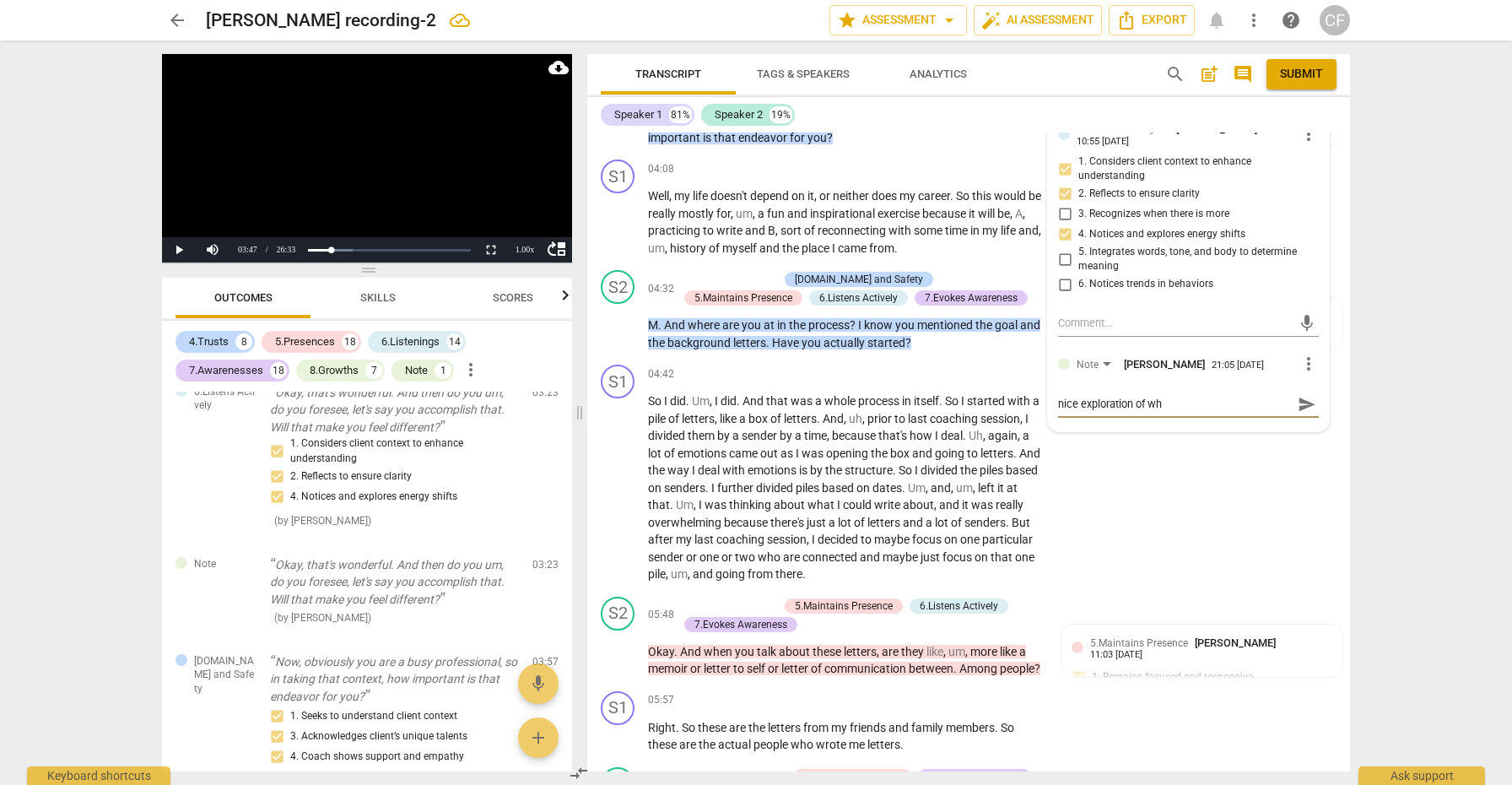
type textarea "nice exploration of wha"
type textarea "nice exploration of what"
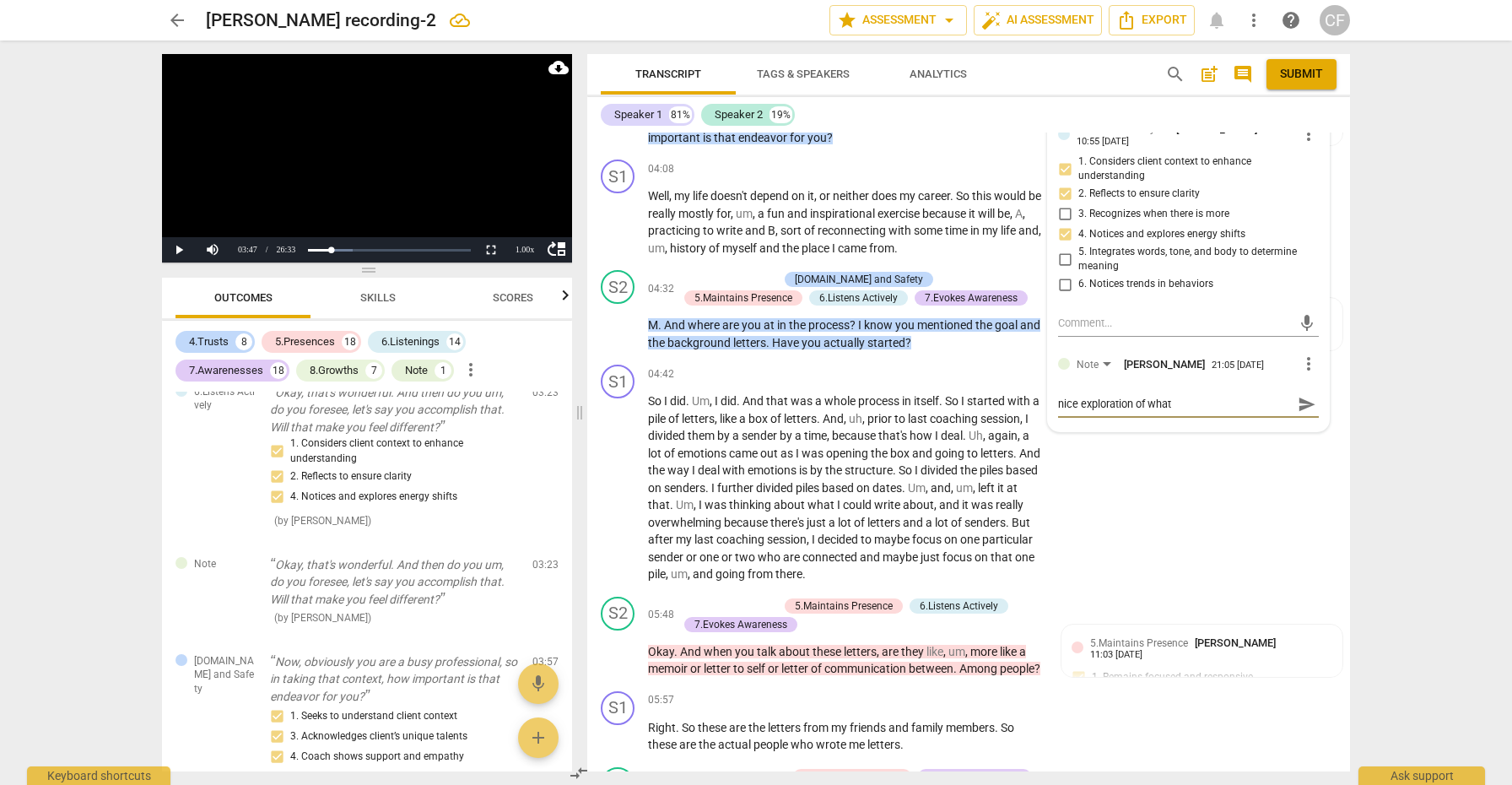
type textarea "nice exploration of what"
type textarea "nice exploration of what w"
type textarea "nice exploration of what wo"
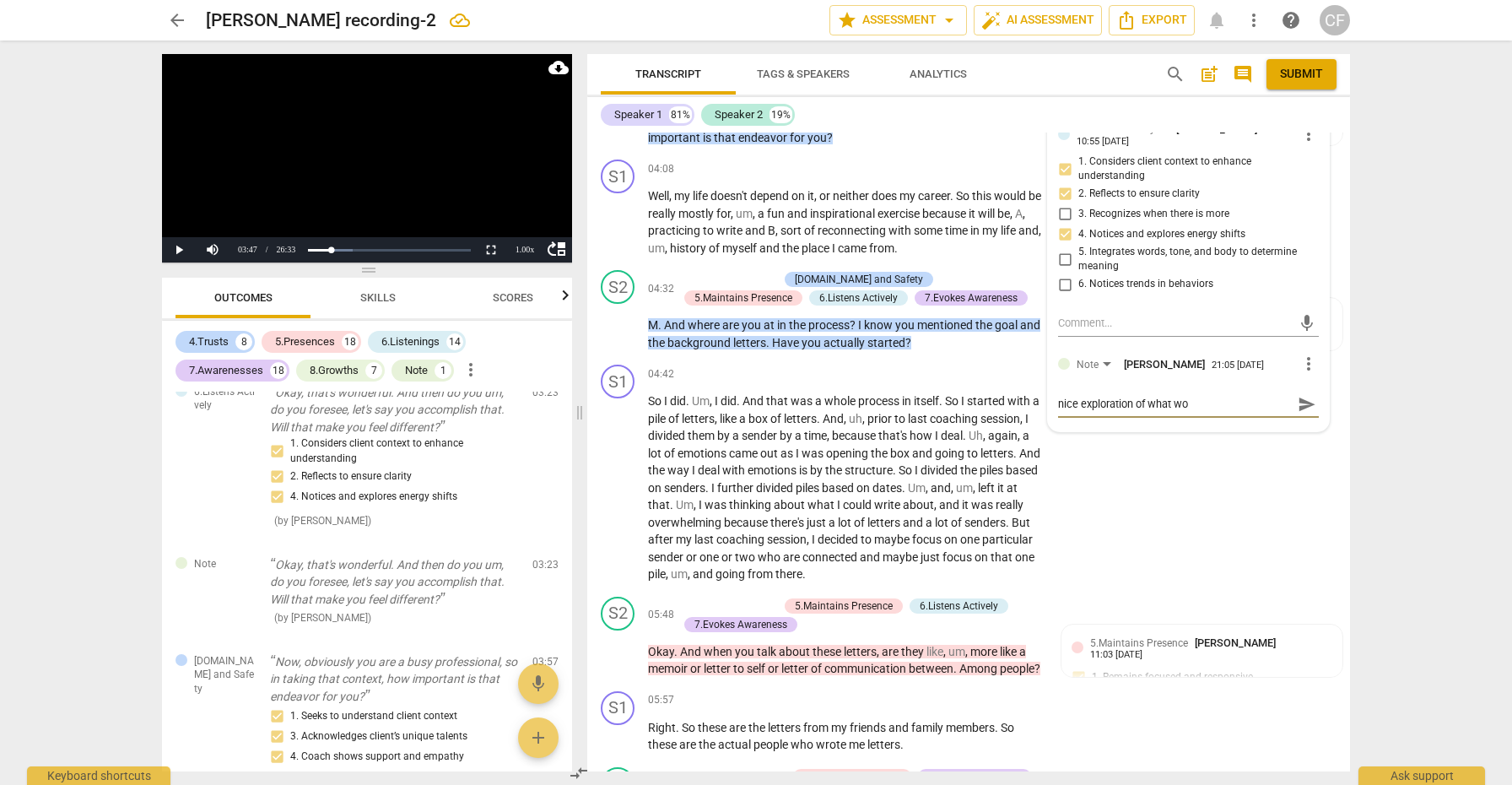
type textarea "nice exploration of what [PERSON_NAME]"
type textarea "nice exploration of what would"
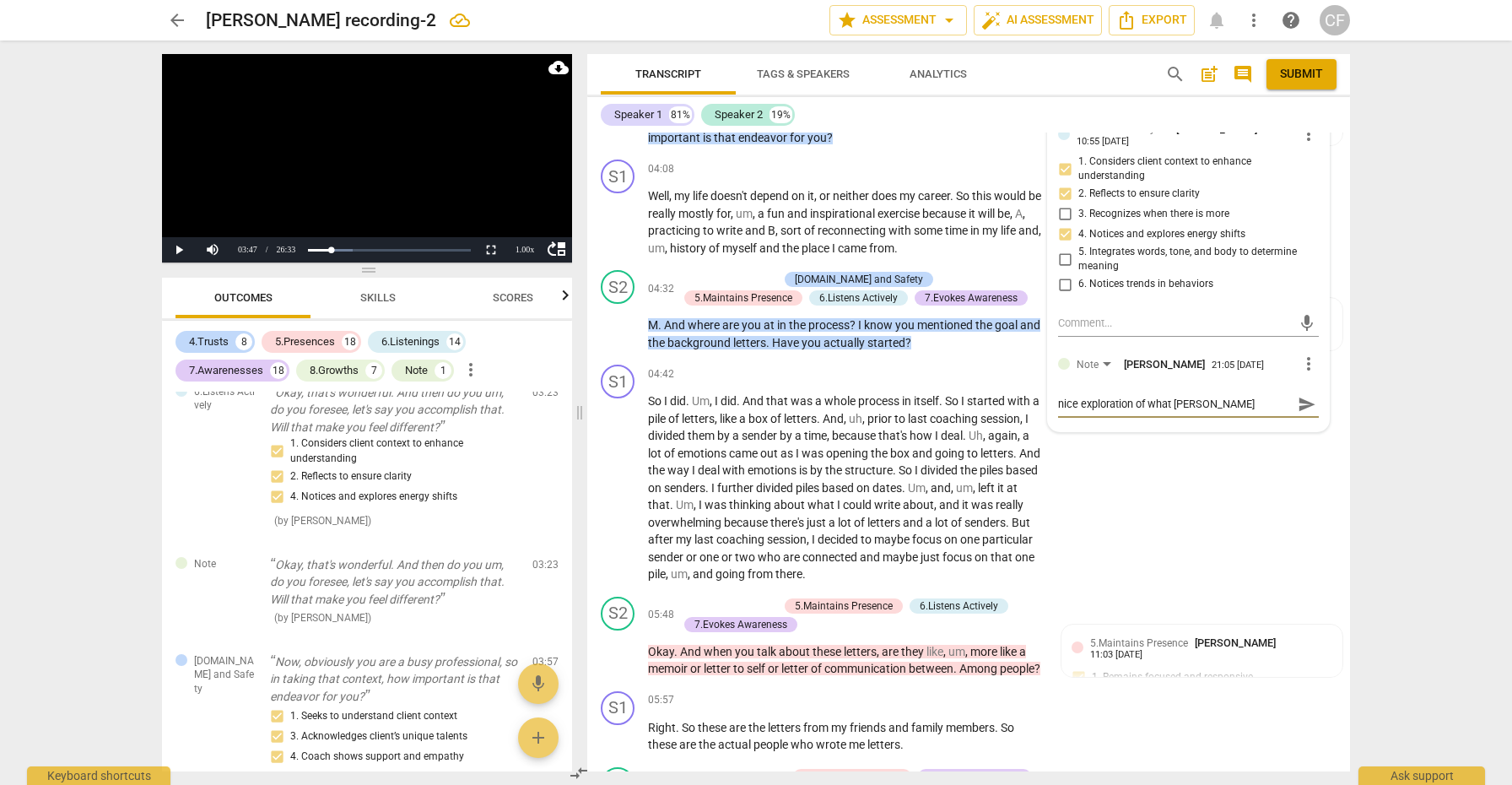
type textarea "nice exploration of what would"
type textarea "nice exploration of what would f"
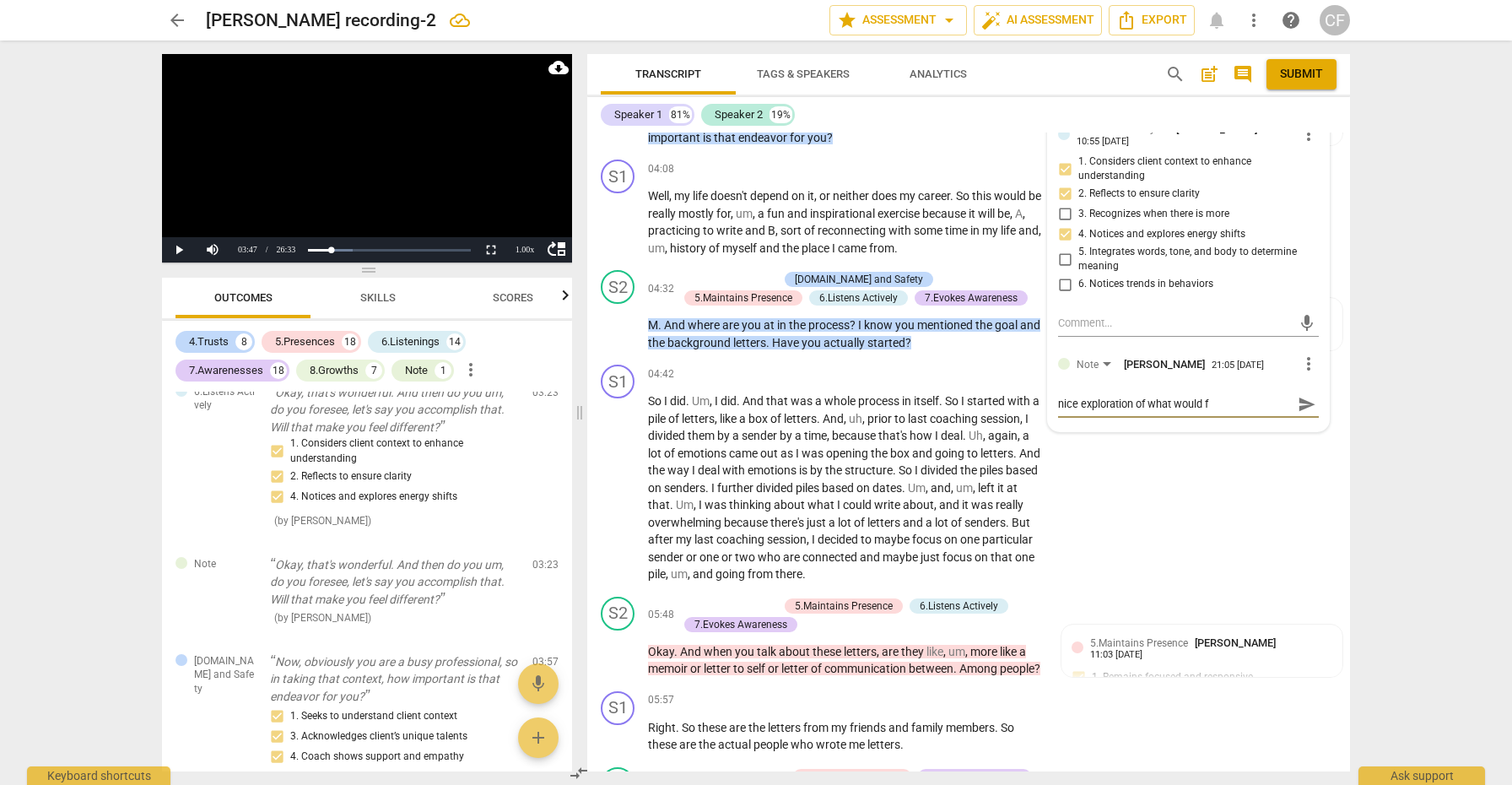
type textarea "nice exploration of what would fe"
type textarea "nice exploration of what would fee"
type textarea "nice exploration of what would feel"
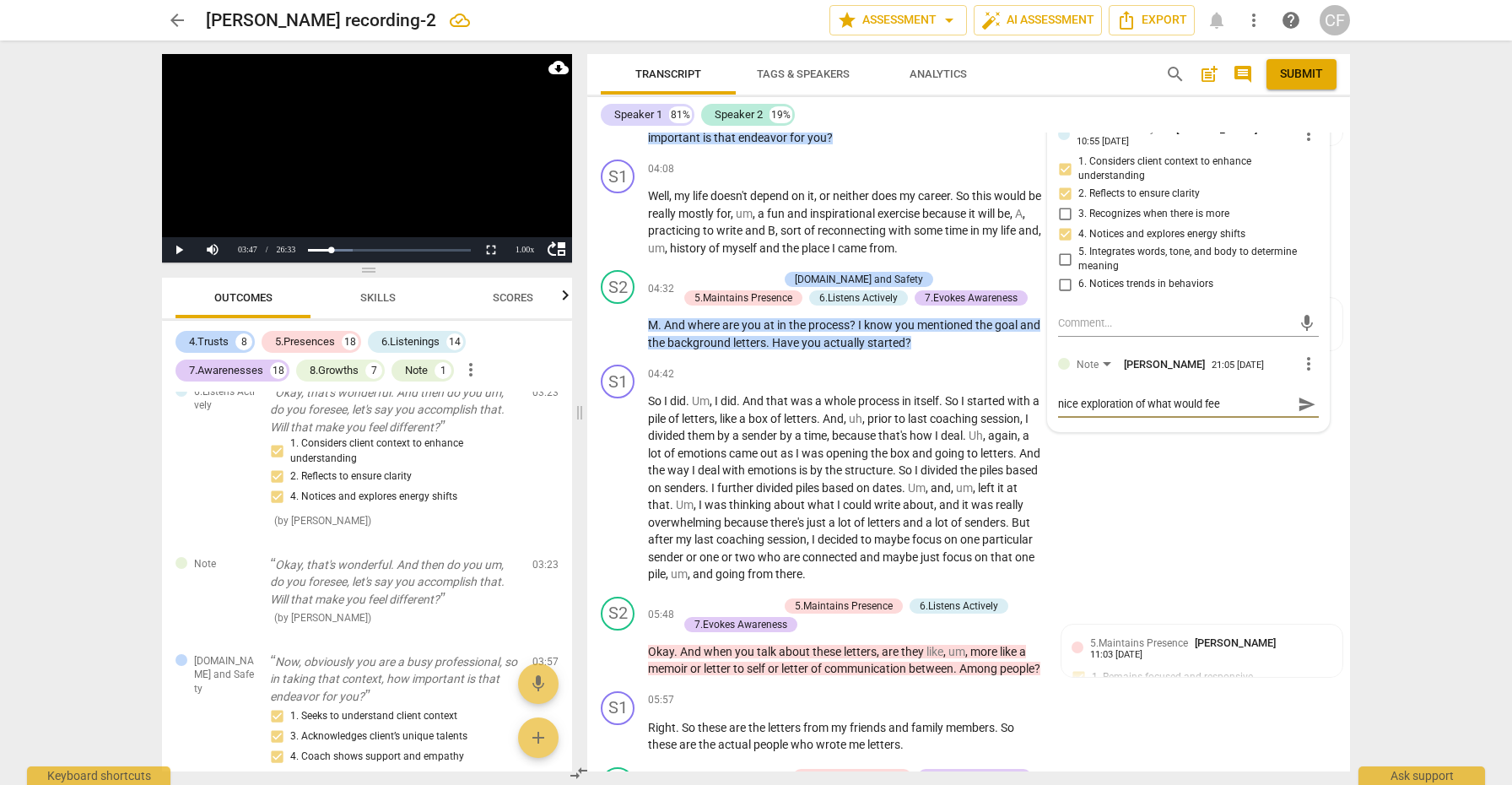
type textarea "nice exploration of what would feel"
type textarea "nice exploration of what would feel d"
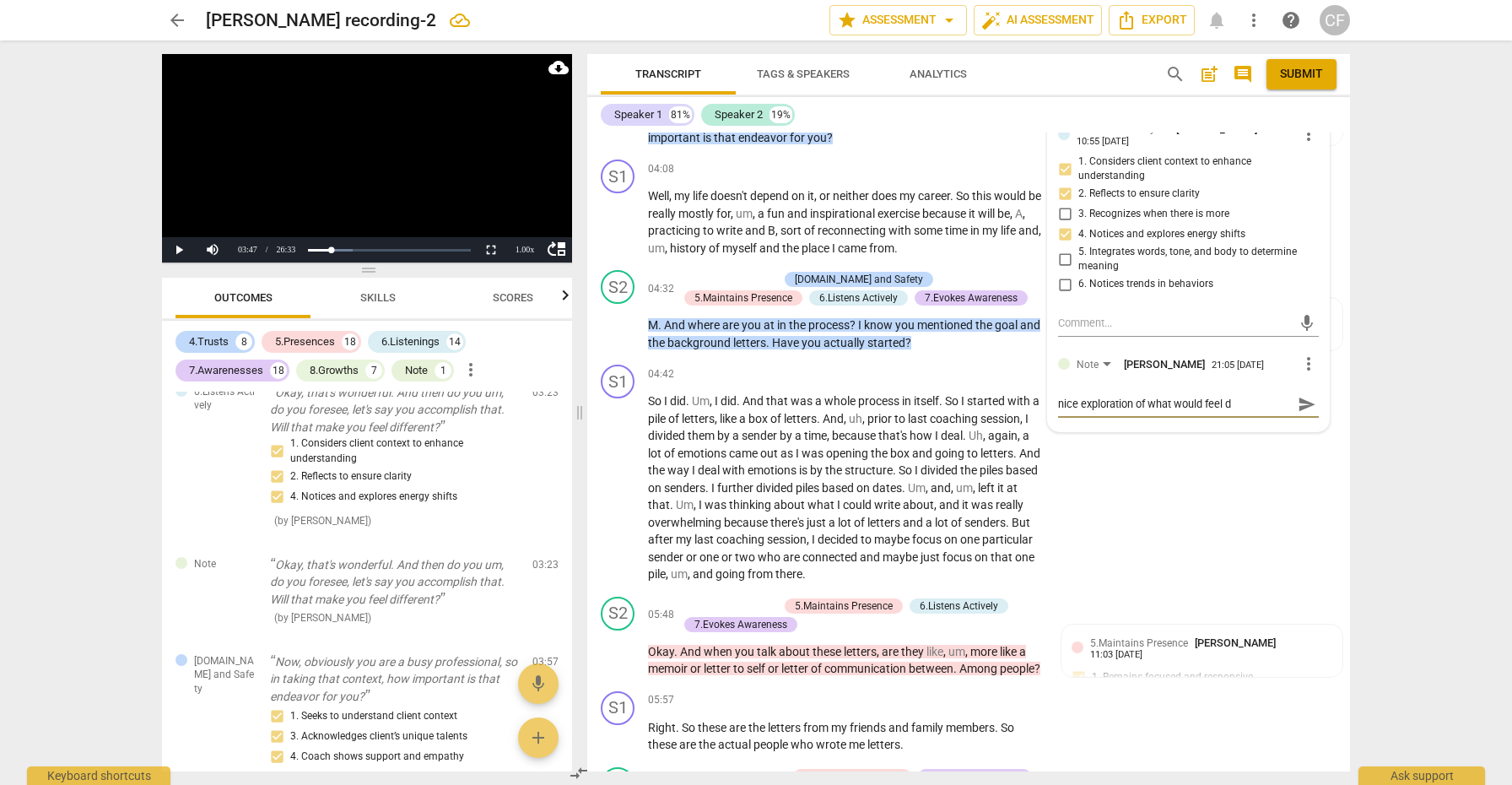
type textarea "nice exploration of what would feel di"
type textarea "nice exploration of what would feel dif"
type textarea "nice exploration of what would feel diff"
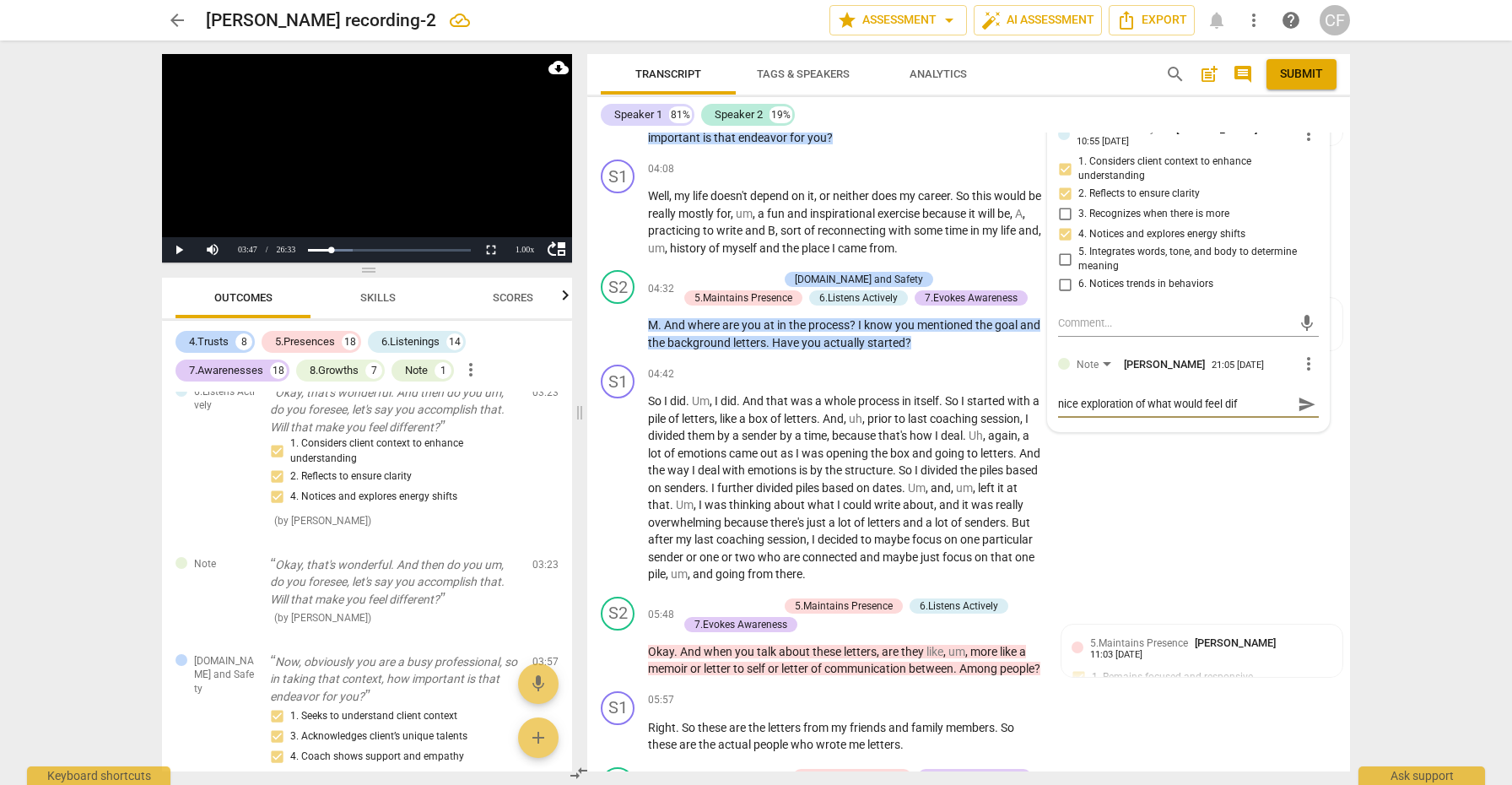
type textarea "nice exploration of what would feel diff"
type textarea "nice exploration of what would feel diffe"
type textarea "nice exploration of what would feel differ"
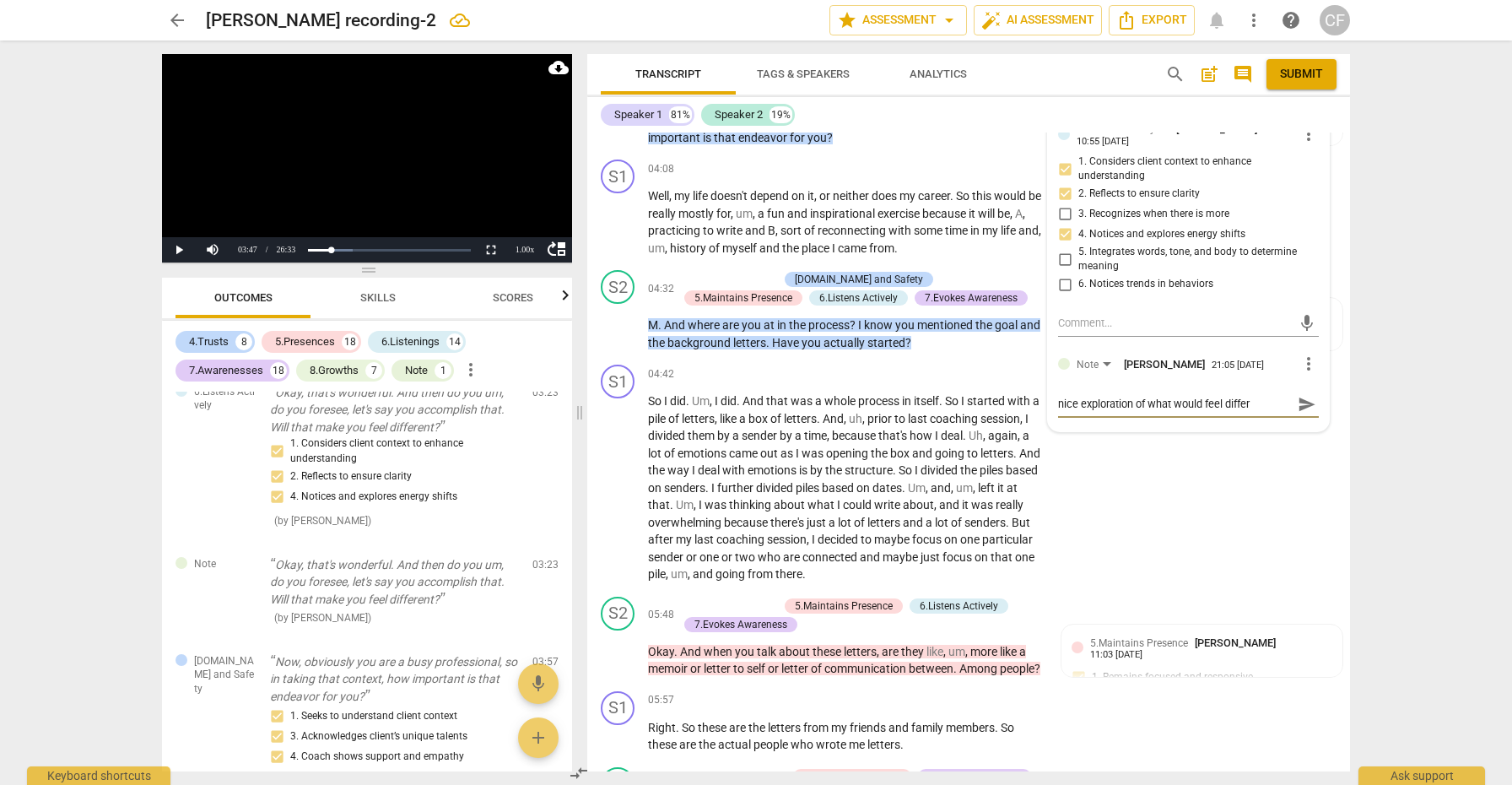
type textarea "nice exploration of what would feel differe"
type textarea "nice exploration of what would feel differen"
type textarea "nice exploration of what would feel different"
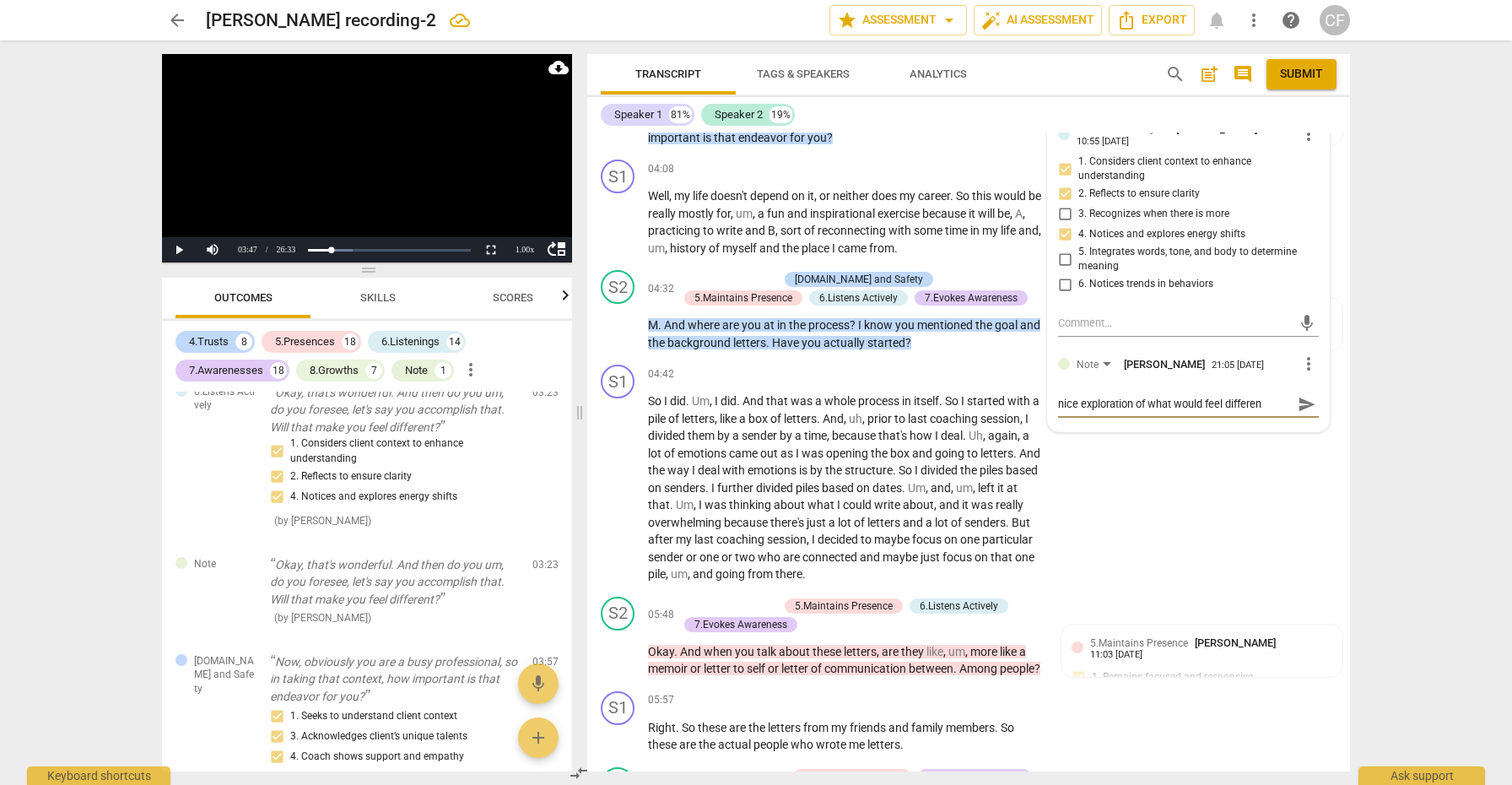
type textarea "nice exploration of what would feel different"
type textarea "nice exploration of what would feel different f"
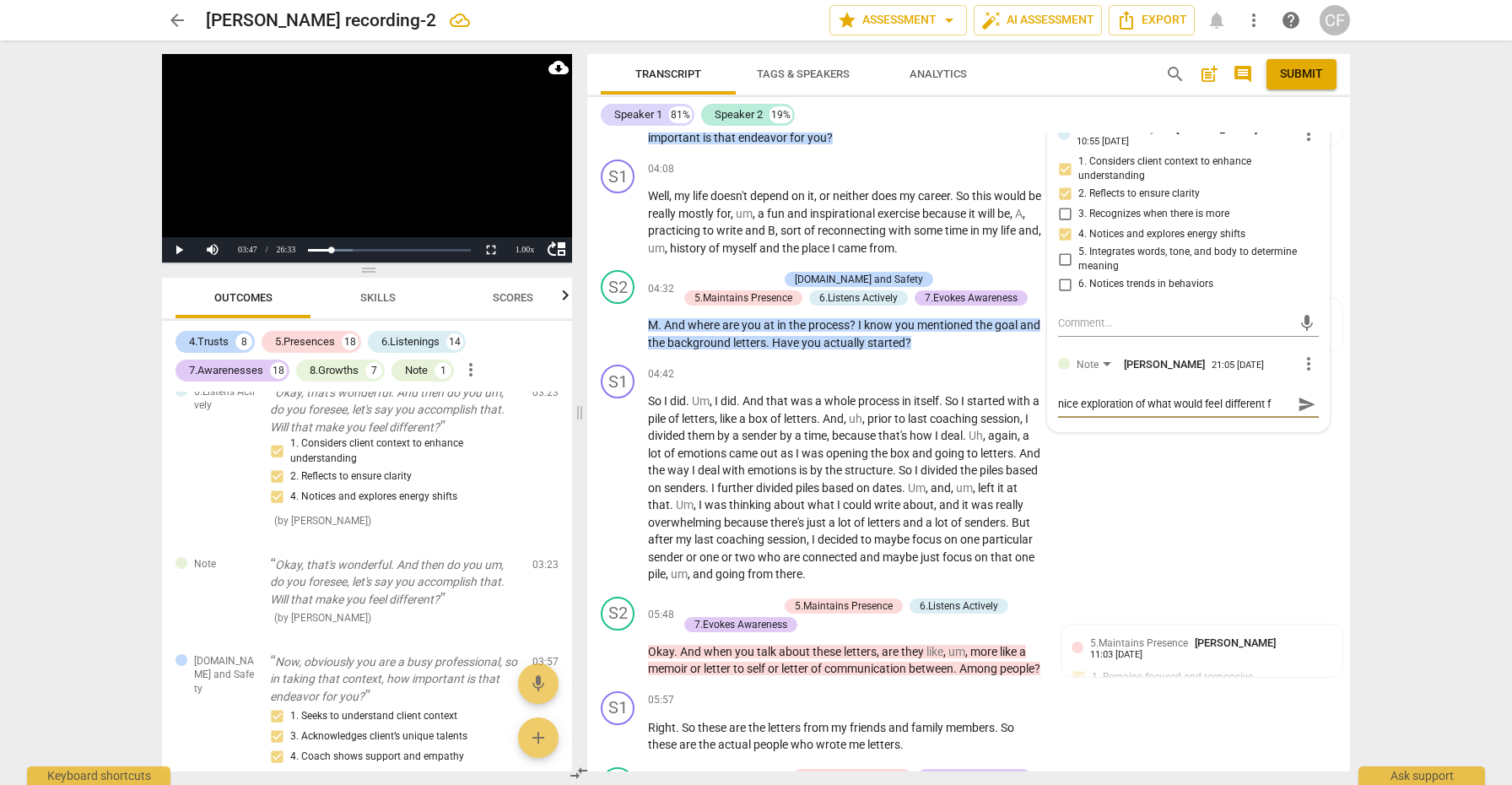
type textarea "nice exploration of what would feel different fo"
type textarea "nice exploration of what would feel different for"
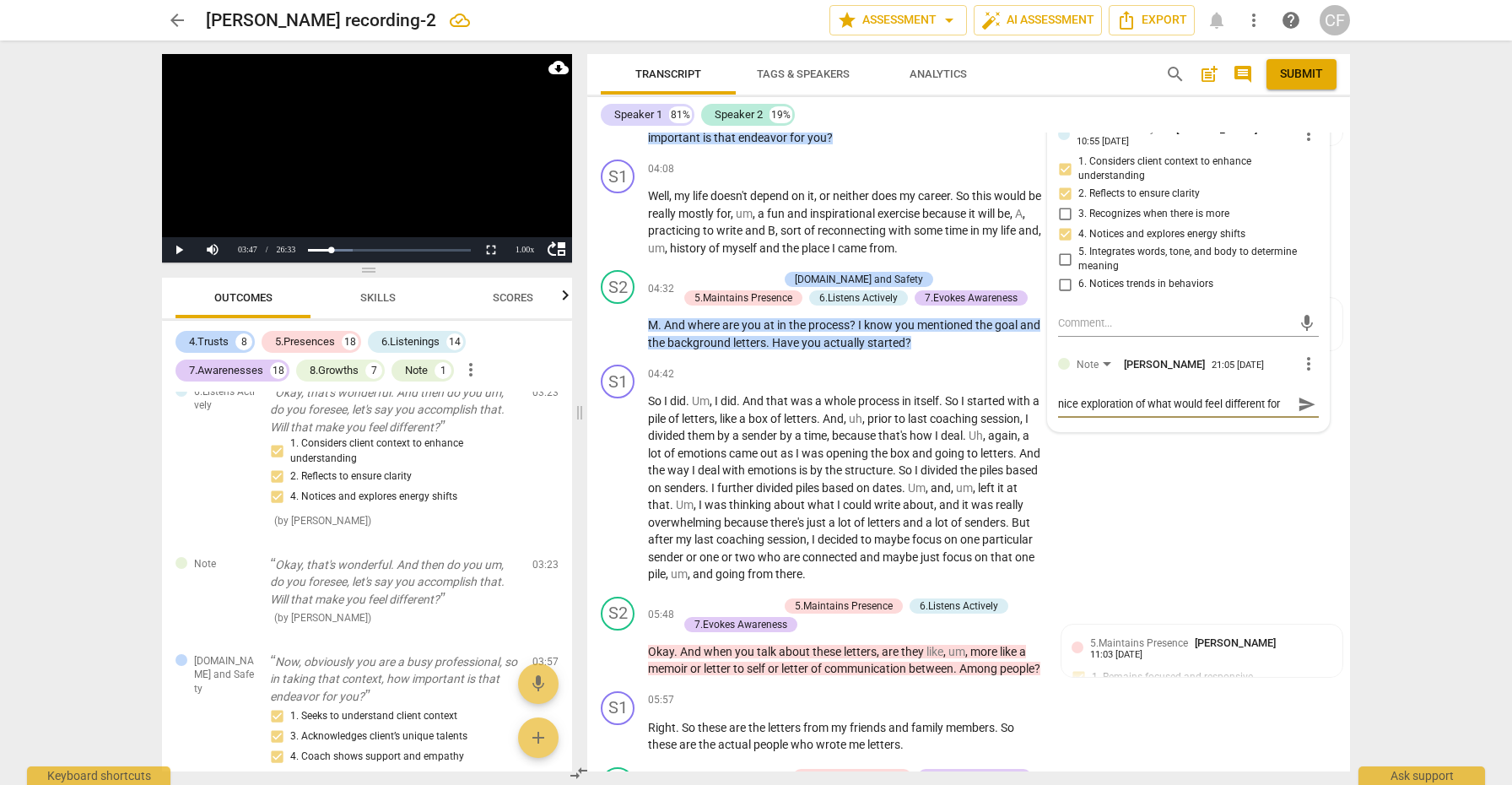
type textarea "nice exploration of what would feel different for"
type textarea "nice exploration of what would feel different for h"
type textarea "nice exploration of what would feel different for he"
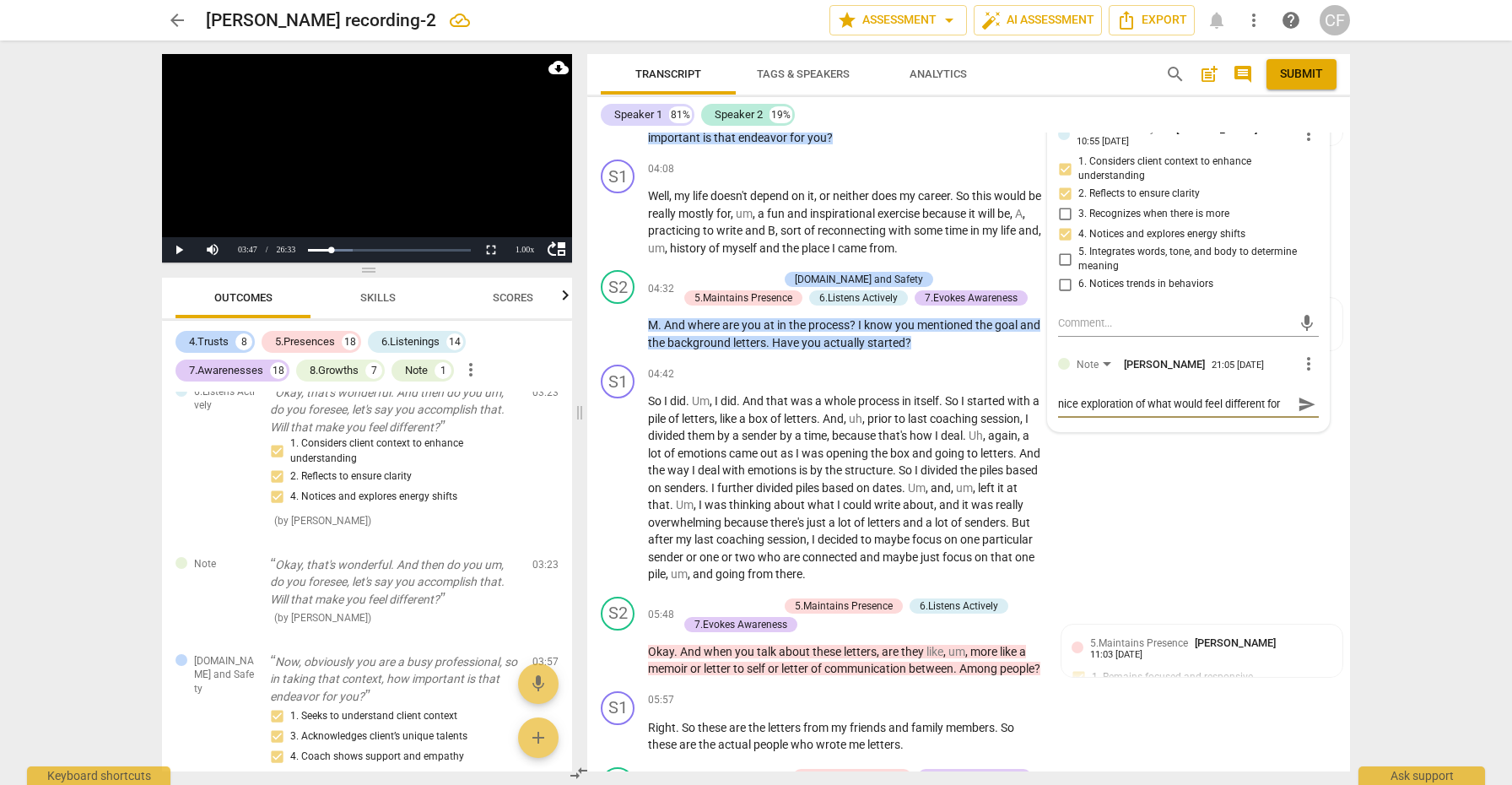
scroll to position [15, 0]
type textarea "nice exploration of what would feel different for h"
type textarea "nice exploration of what would feel different for"
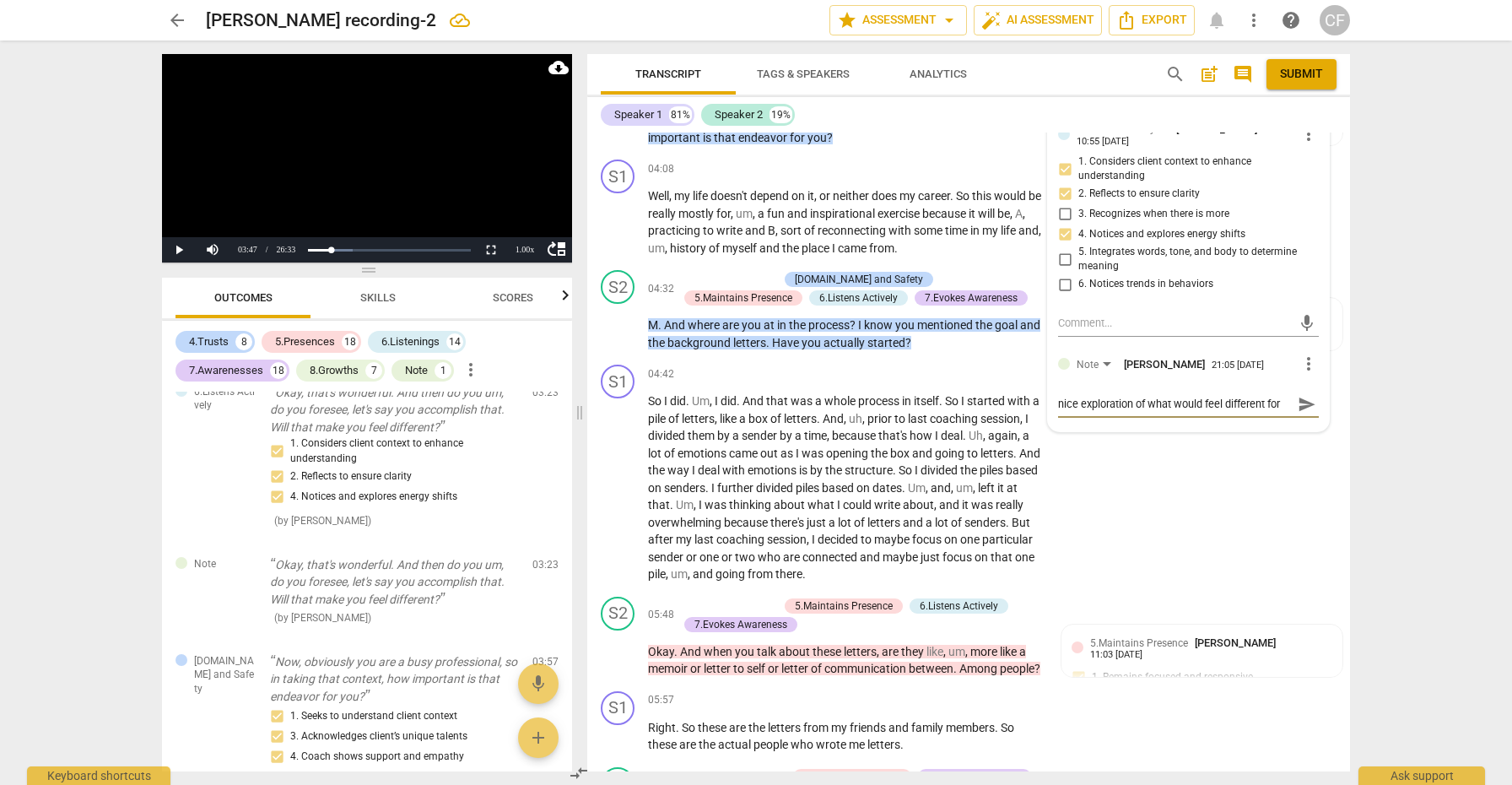
type textarea "nice exploration of what would feel different for t"
type textarea "nice exploration of what would feel different for th"
type textarea "nice exploration of what would feel different for the"
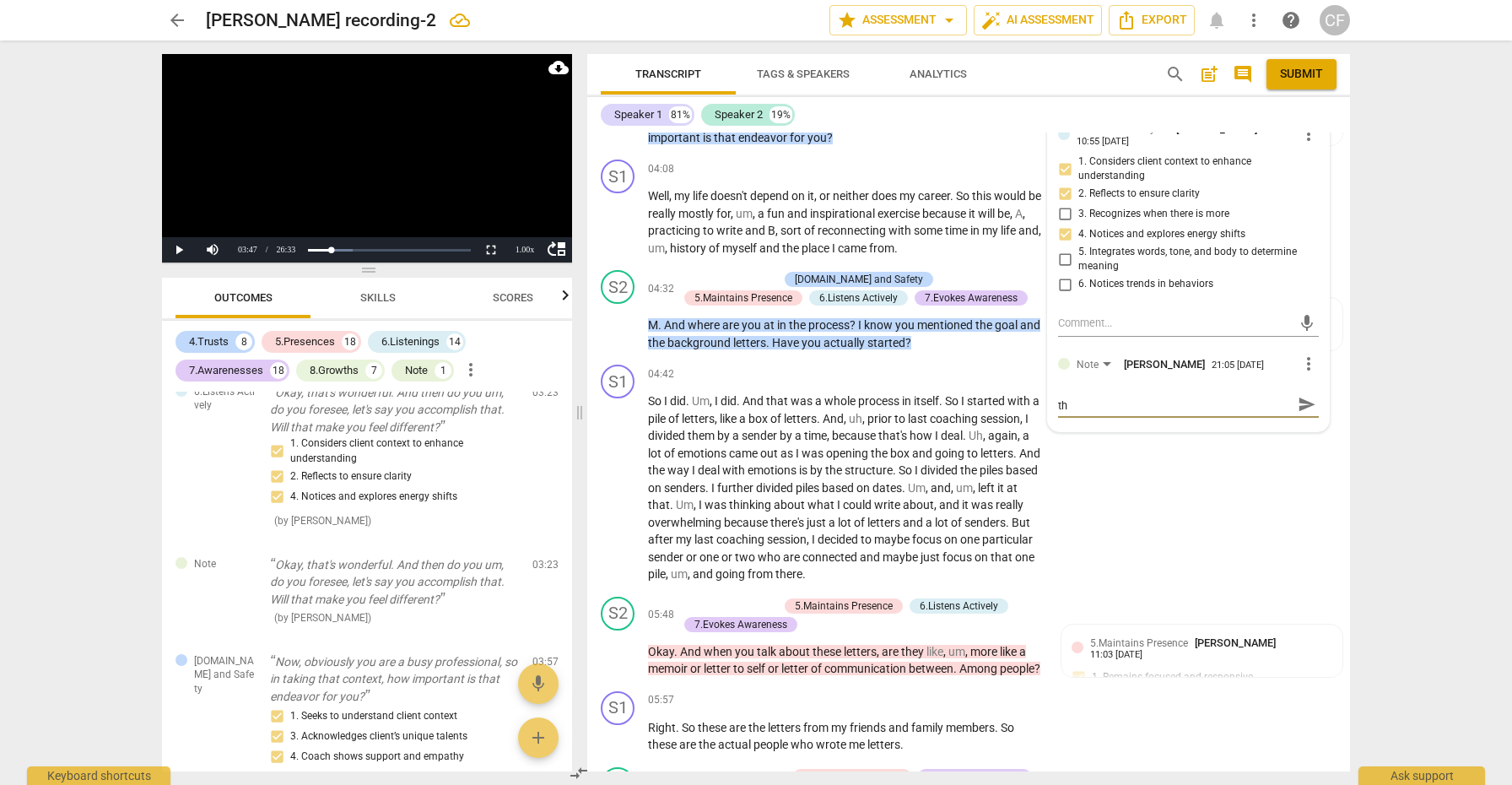
type textarea "nice exploration of what would feel different for the"
type textarea "nice exploration of what would feel different for the c"
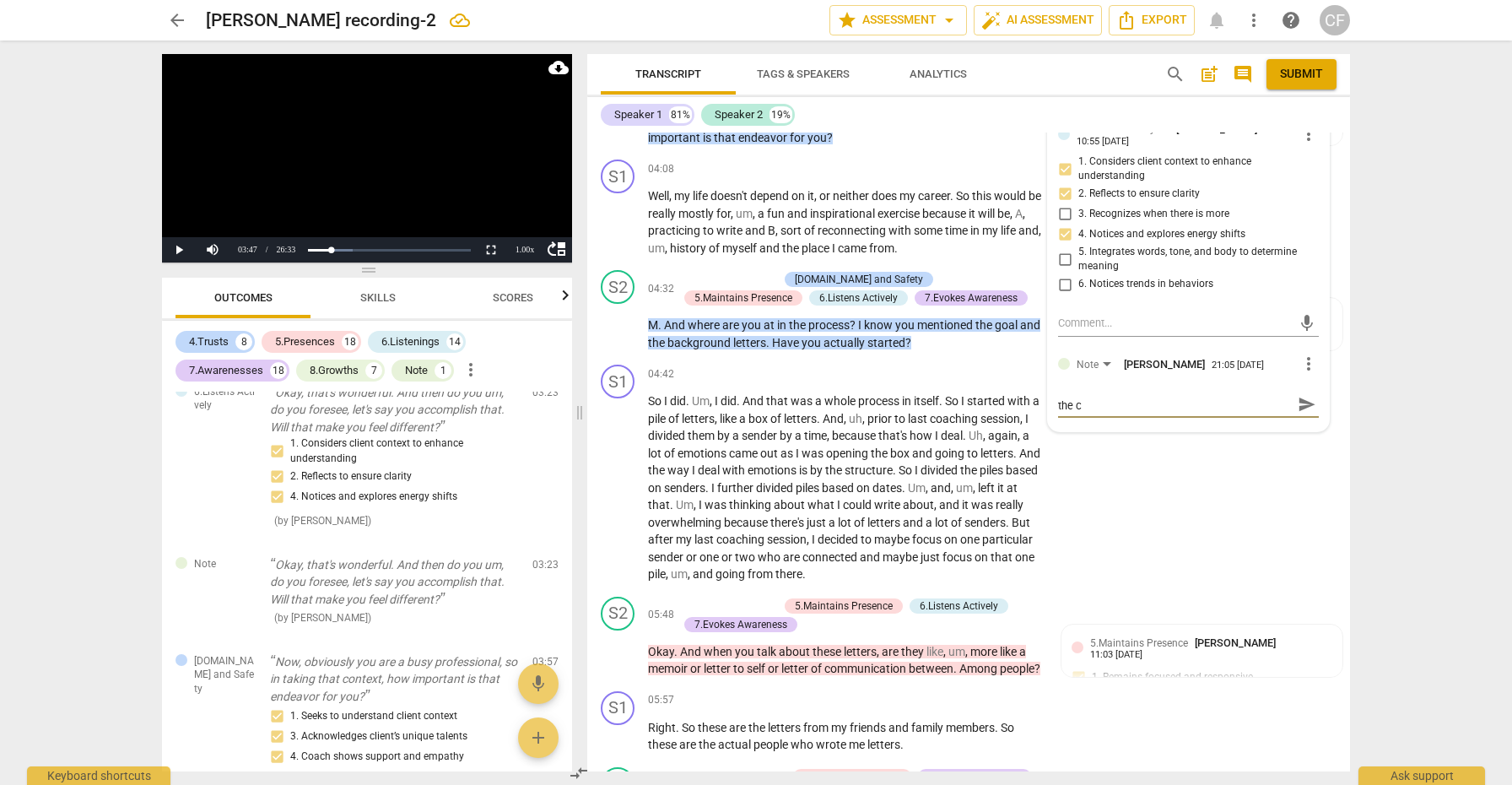
type textarea "nice exploration of what would feel different for the cl"
type textarea "nice exploration of what would feel different for the cli"
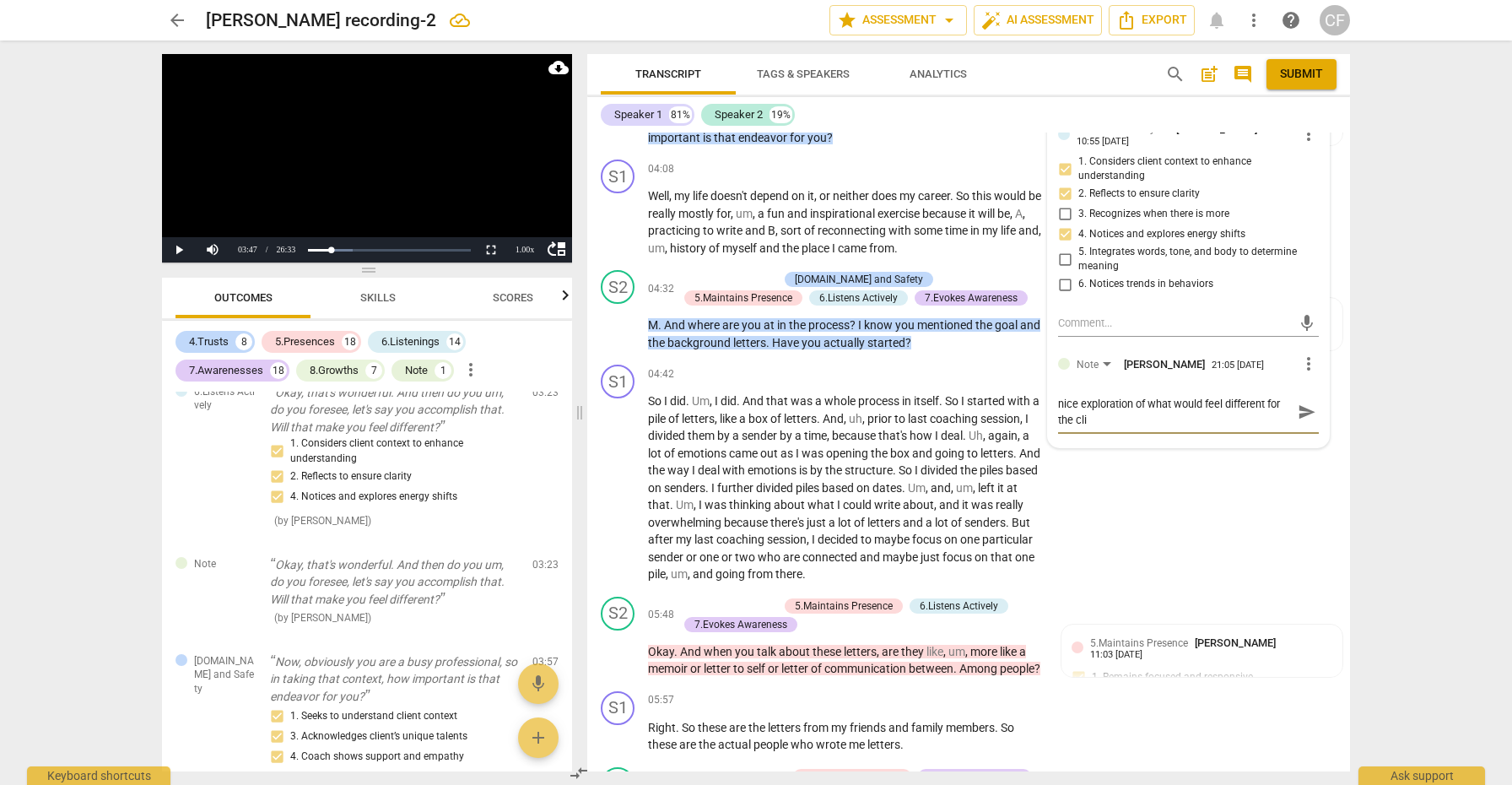
type textarea "nice exploration of what would feel different for the clie"
type textarea "nice exploration of what would feel different for the clien"
type textarea "nice exploration of what would feel different for the client"
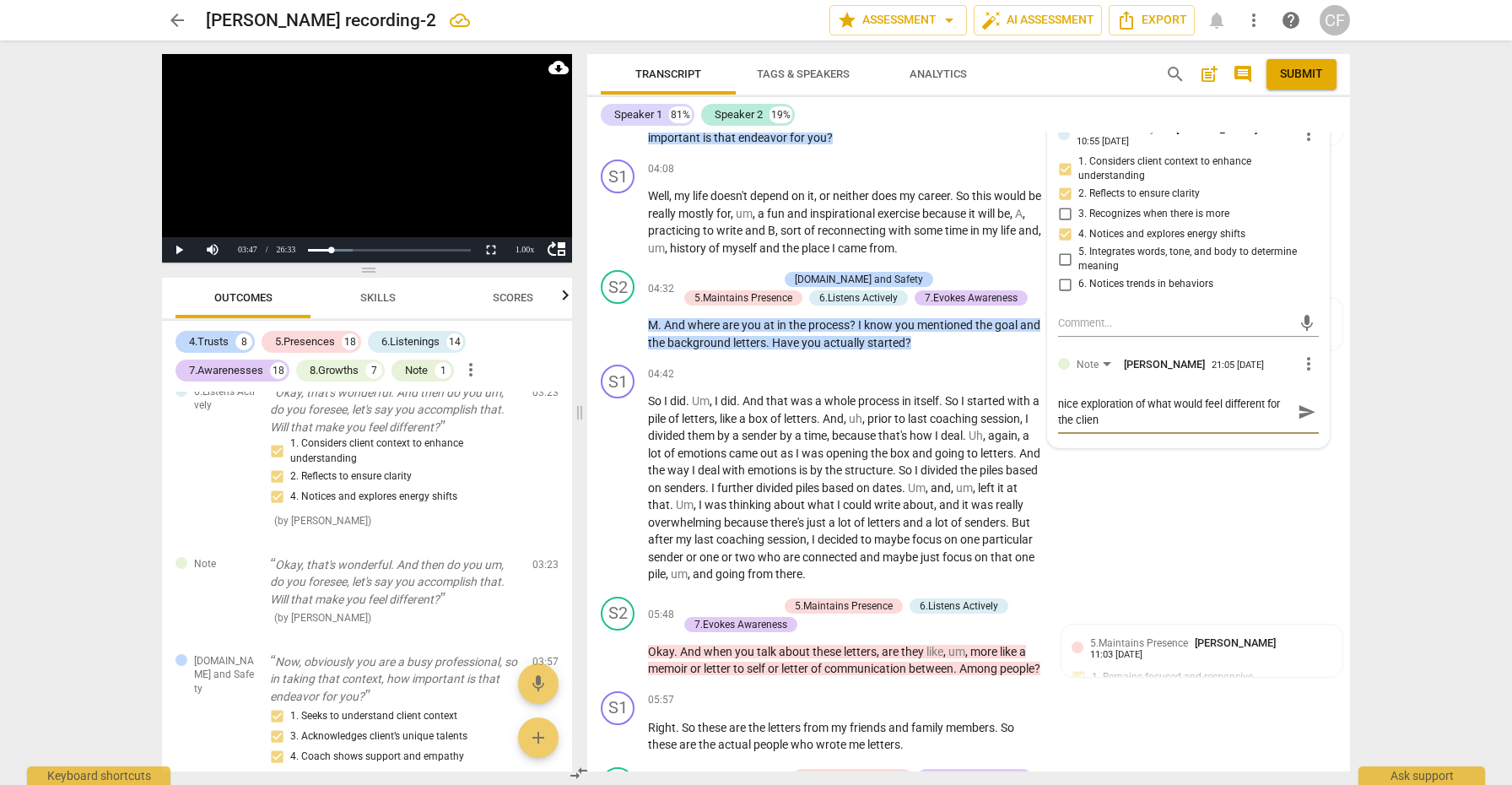
type textarea "nice exploration of what would feel different for the client"
type textarea "nice exploration of what would feel different for the client i"
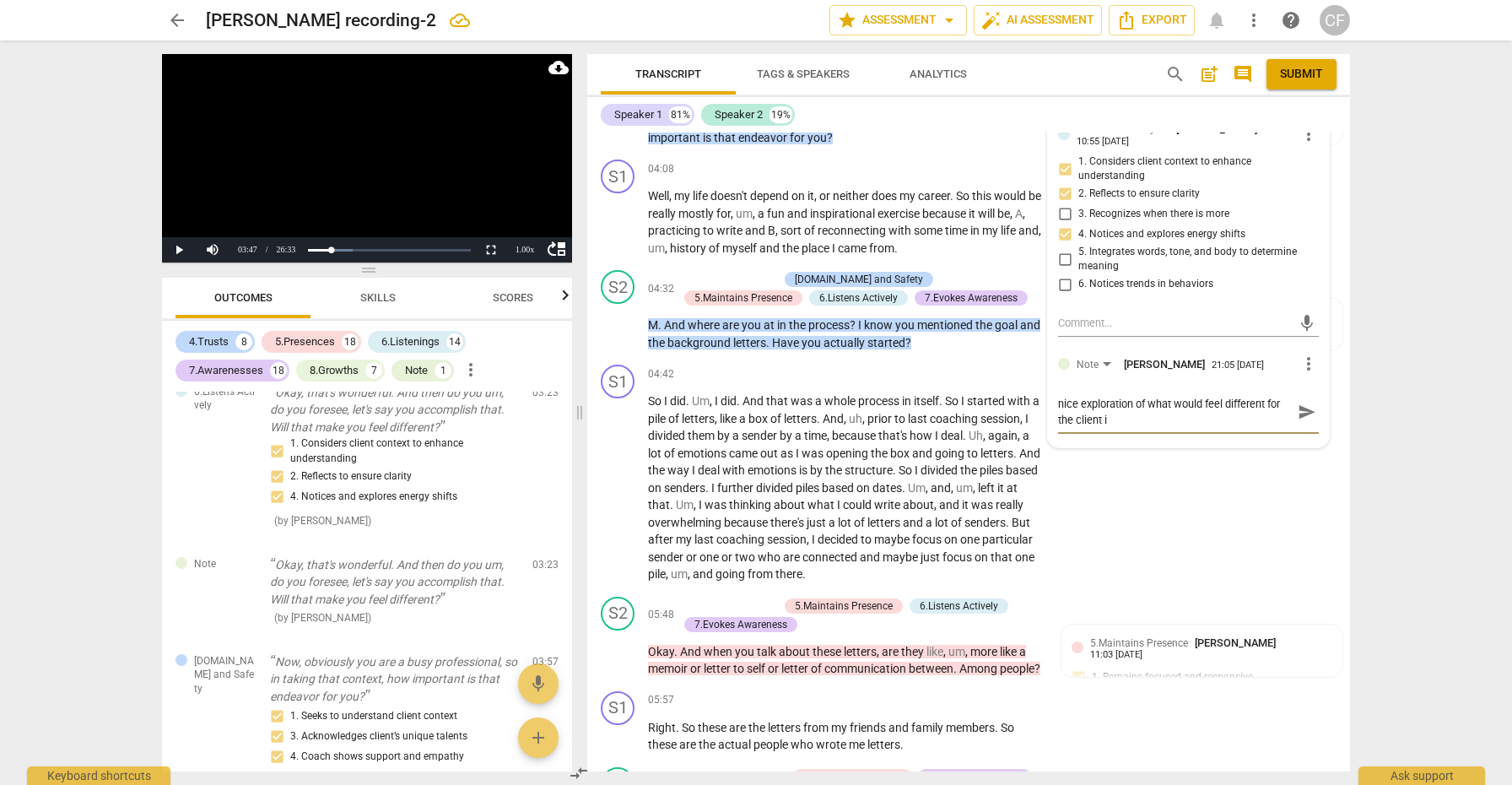
type textarea "nice exploration of what would feel different for the client if"
type textarea "nice exploration of what would feel different for the client if s"
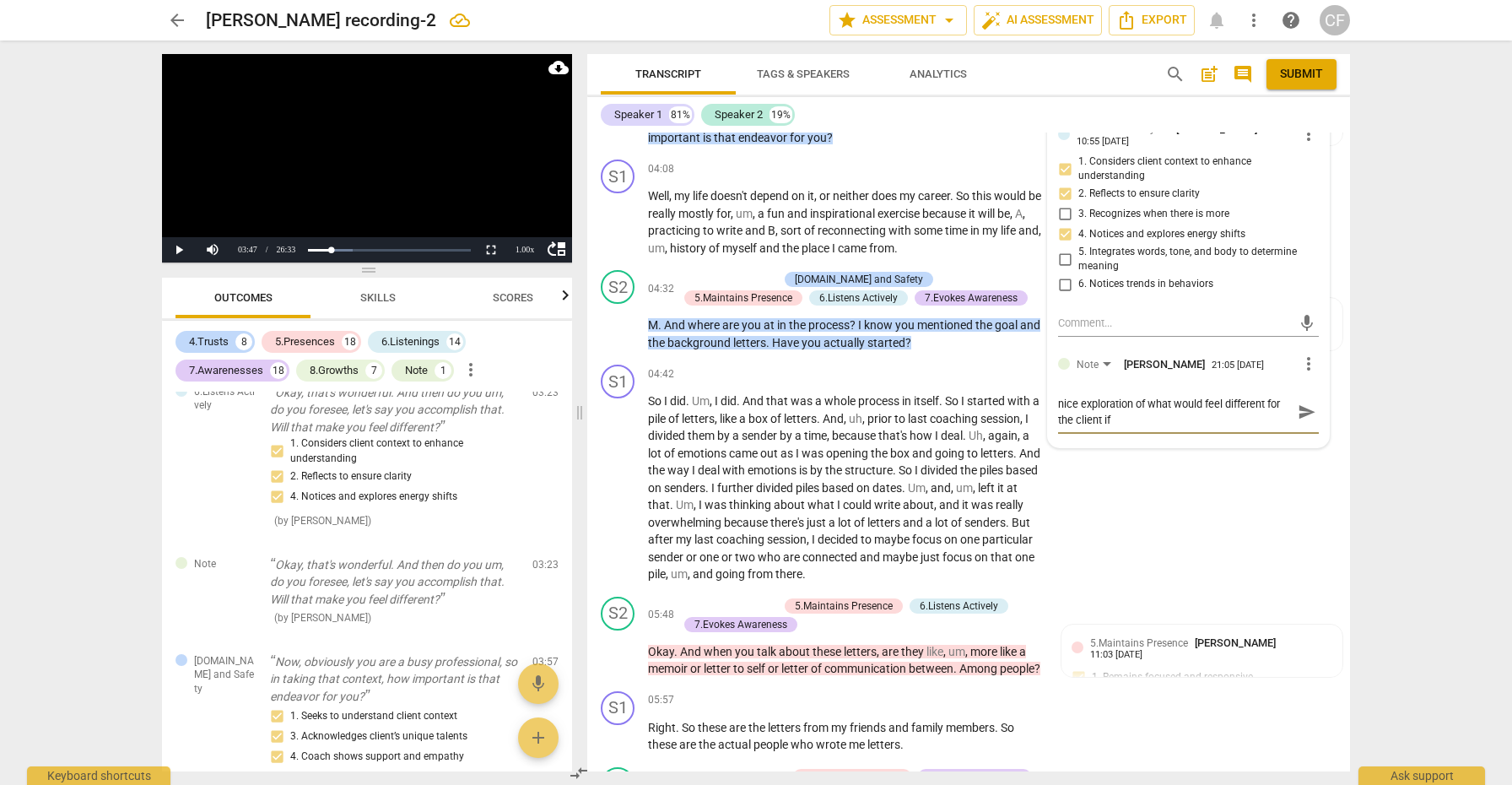
type textarea "nice exploration of what would feel different for the client if s"
type textarea "nice exploration of what would feel different for the client if sh"
type textarea "nice exploration of what would feel different for the client if she"
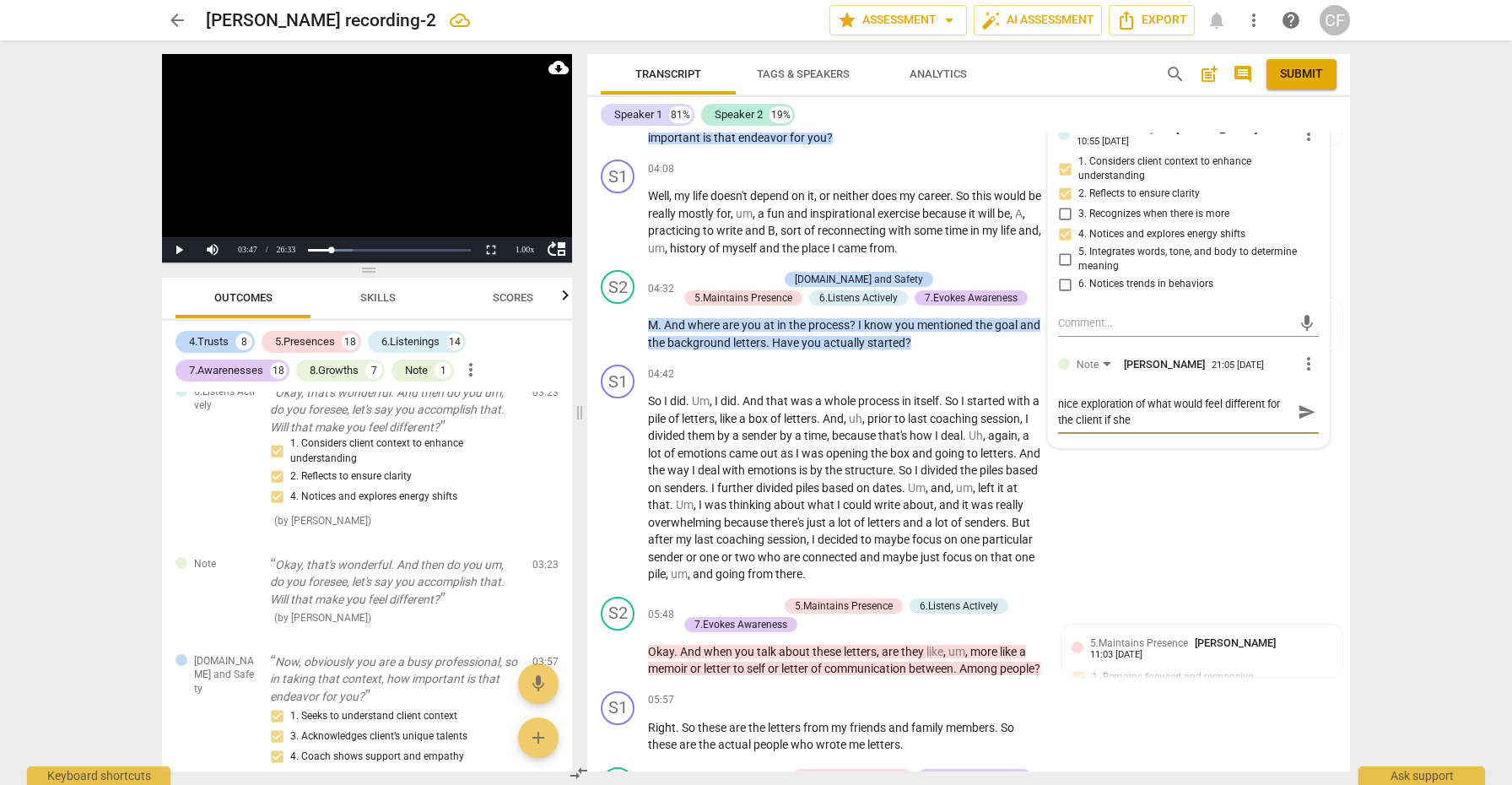
type textarea "nice exploration of what would feel different for the client if she"
type textarea "nice exploration of what would feel different for the client if she a"
type textarea "nice exploration of what would feel different for the client if she ac"
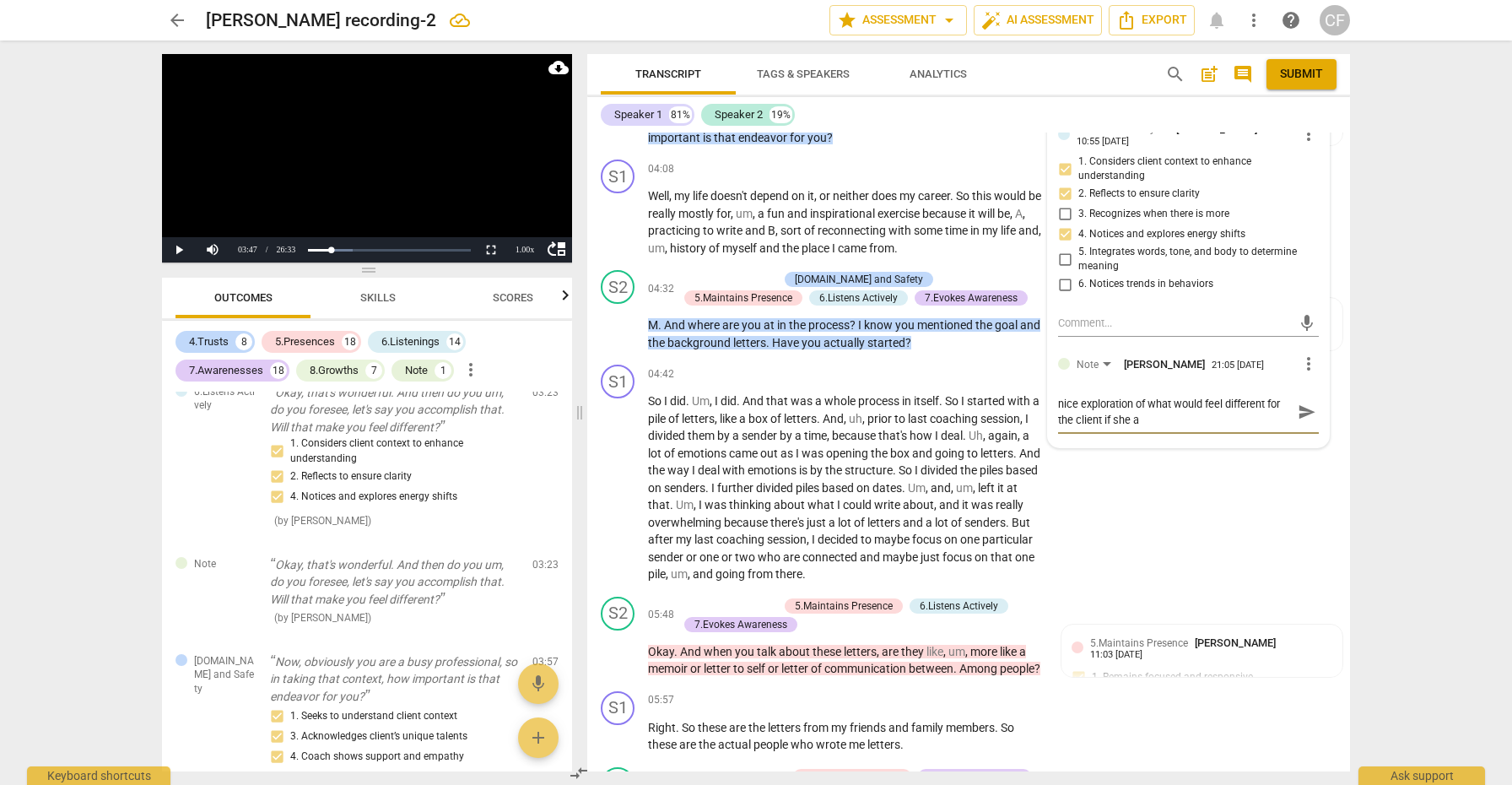
type textarea "nice exploration of what would feel different for the client if she ac"
type textarea "nice exploration of what would feel different for the client if she ach"
type textarea "nice exploration of what would feel different for the client if she ache"
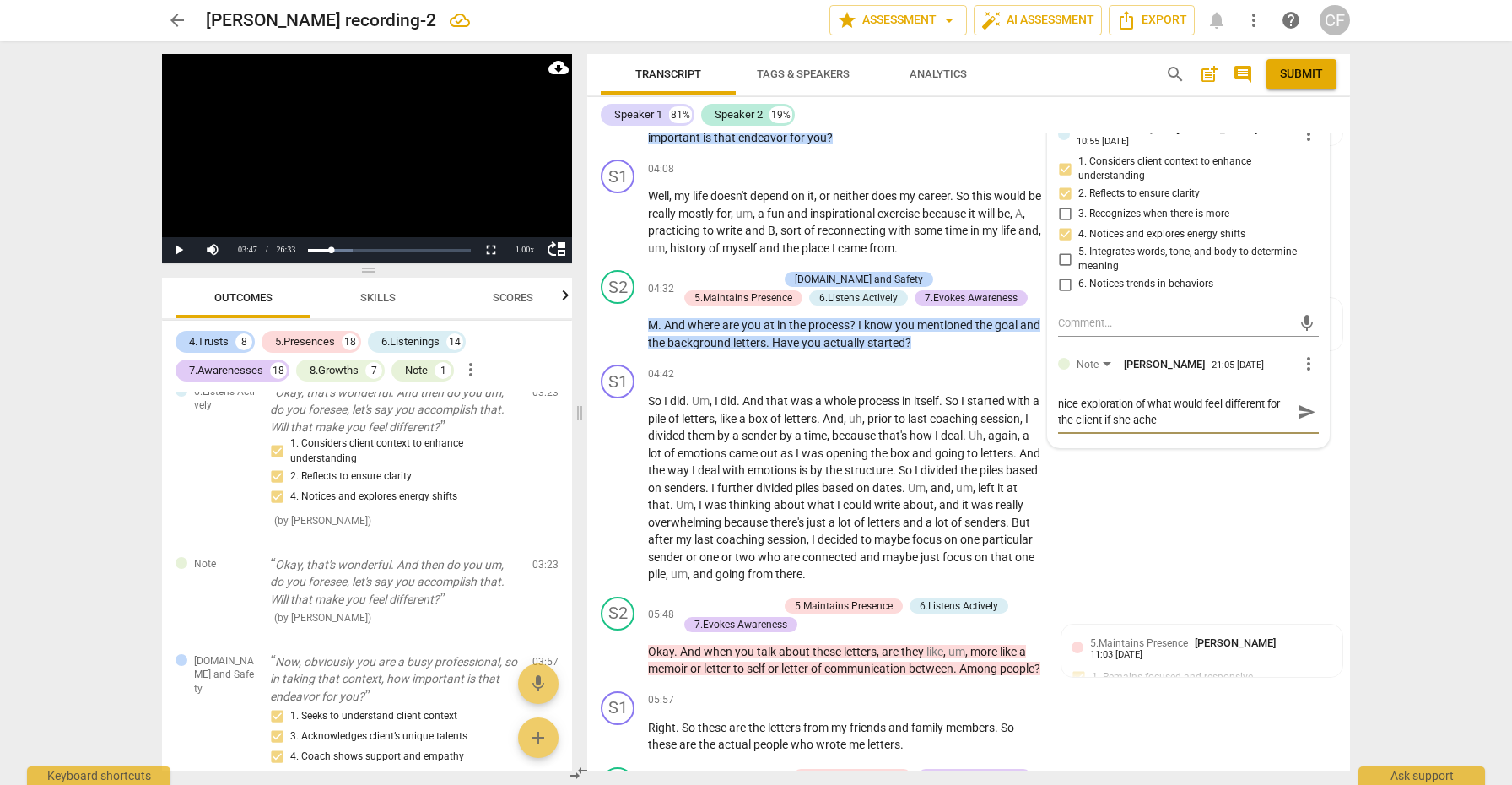
type textarea "nice exploration of what would feel different for the client if she achei"
type textarea "nice exploration of what would feel different for the client if she acheiv"
type textarea "nice exploration of what would feel different for the client if she acheive"
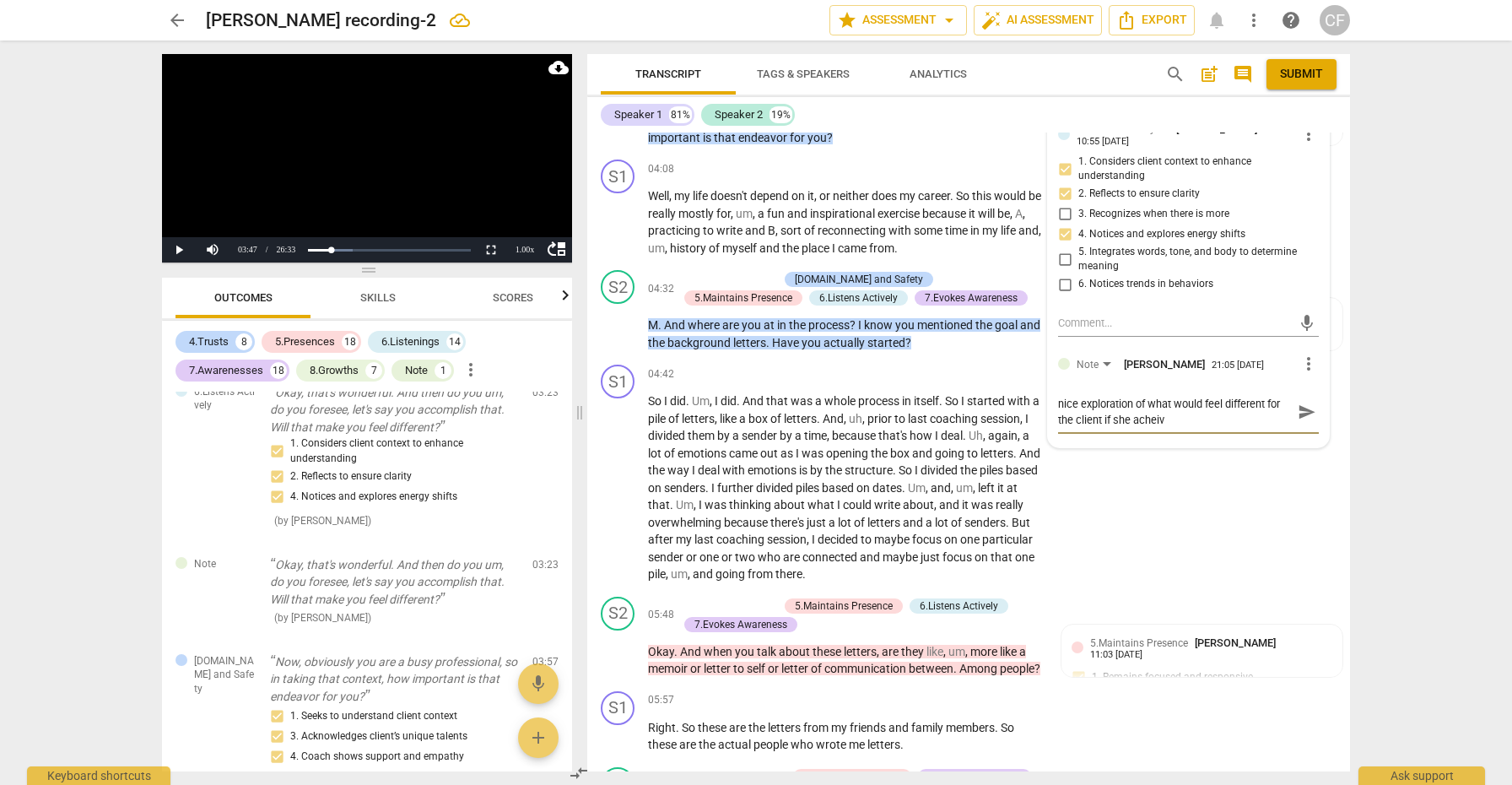
type textarea "nice exploration of what would feel different for the client if she acheive"
type textarea "nice exploration of what would feel different for the client if she acheived"
type textarea "nice exploration of what would feel different for the client if she achieved"
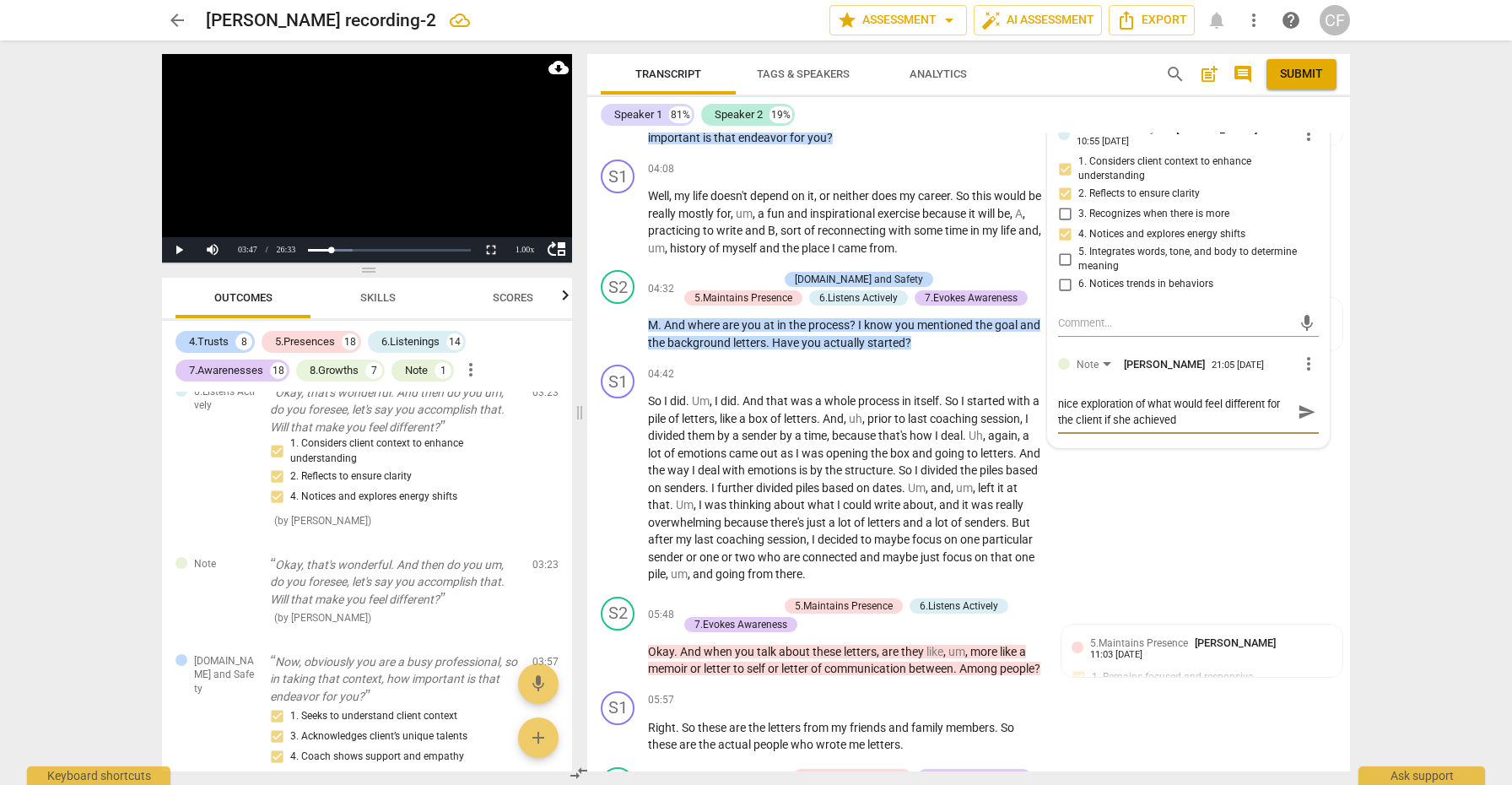
type textarea "nice exploration of what would feel different for the client if she achieved t"
type textarea "nice exploration of what would feel different for the client if she achieved th"
type textarea "nice exploration of what would feel different for the client if she achieved thi"
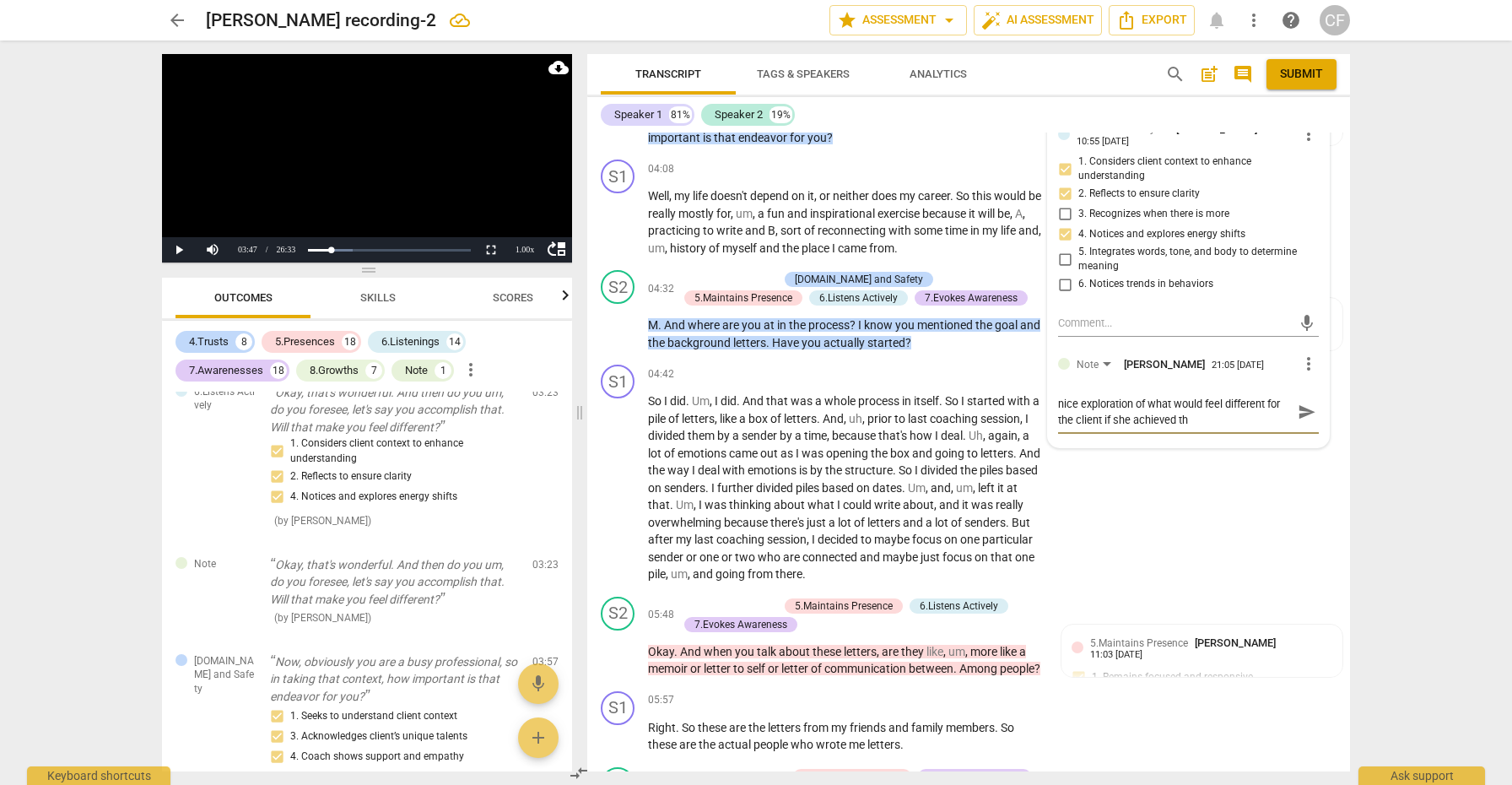
type textarea "nice exploration of what would feel different for the client if she achieved thi"
type textarea "nice exploration of what would feel different for the client if she achieved th…"
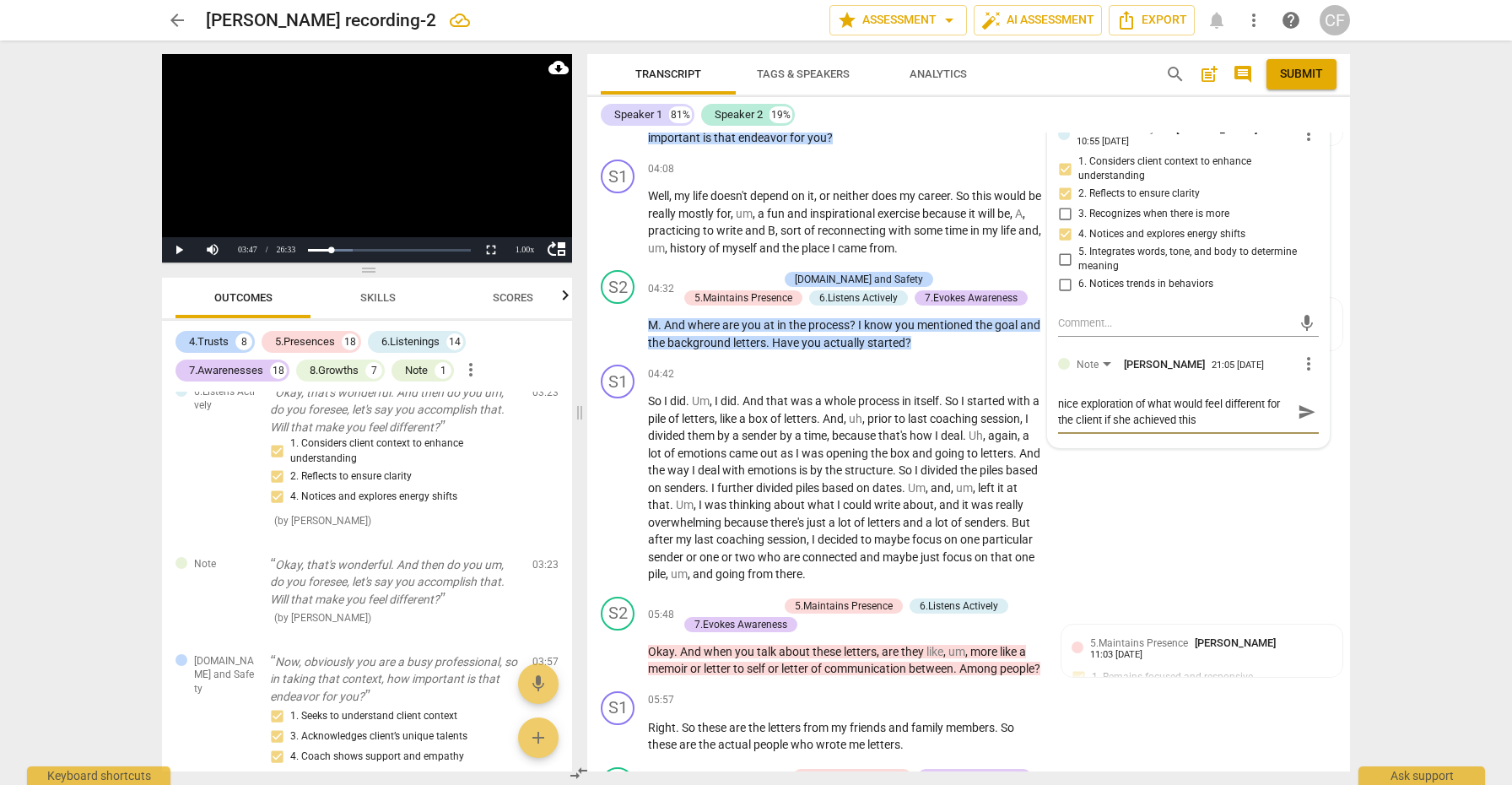
type textarea "nice exploration of what would feel different for the client if she achieved th…"
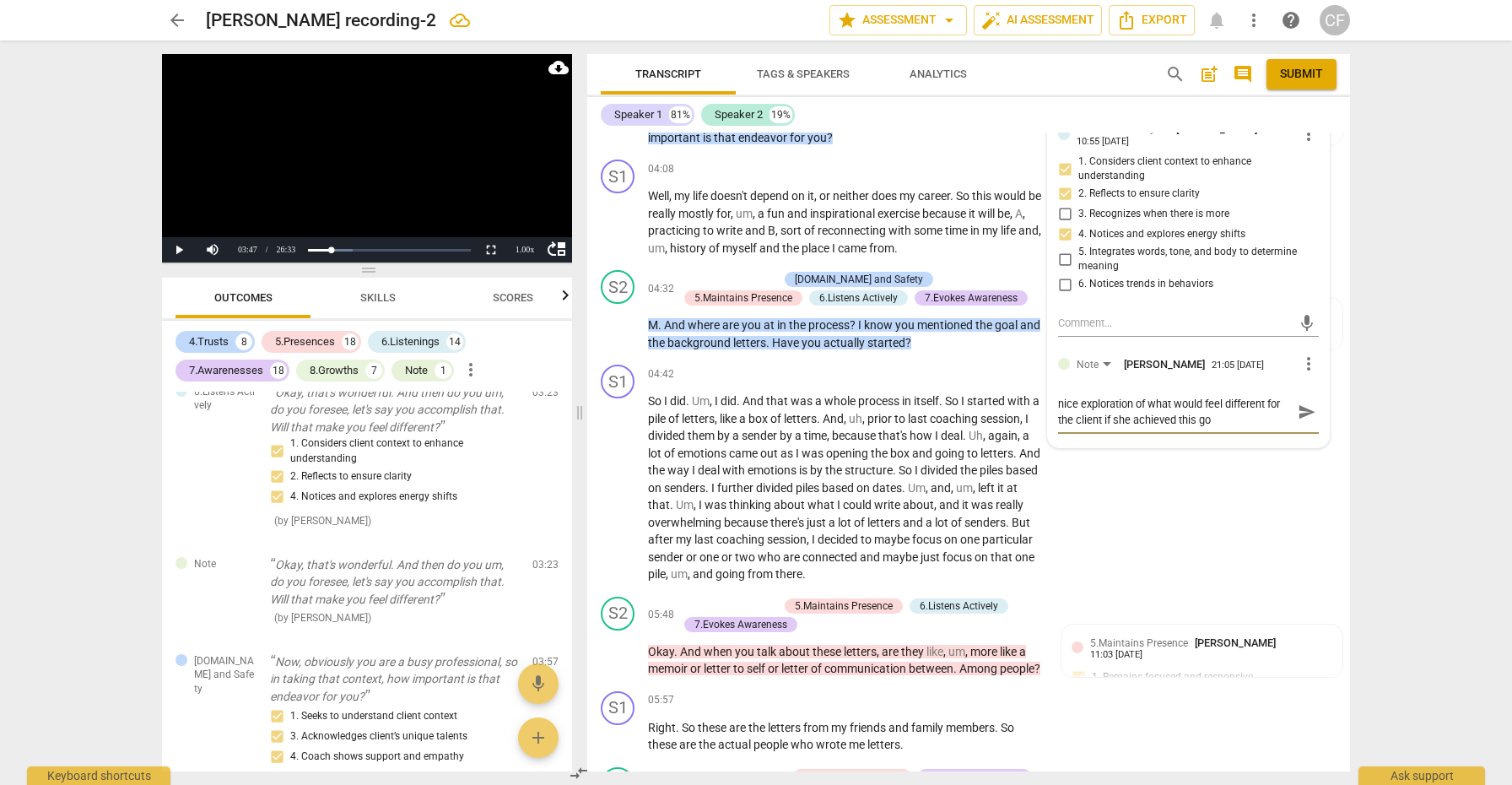
type textarea "nice exploration of what would feel different for the client if she achieved th…"
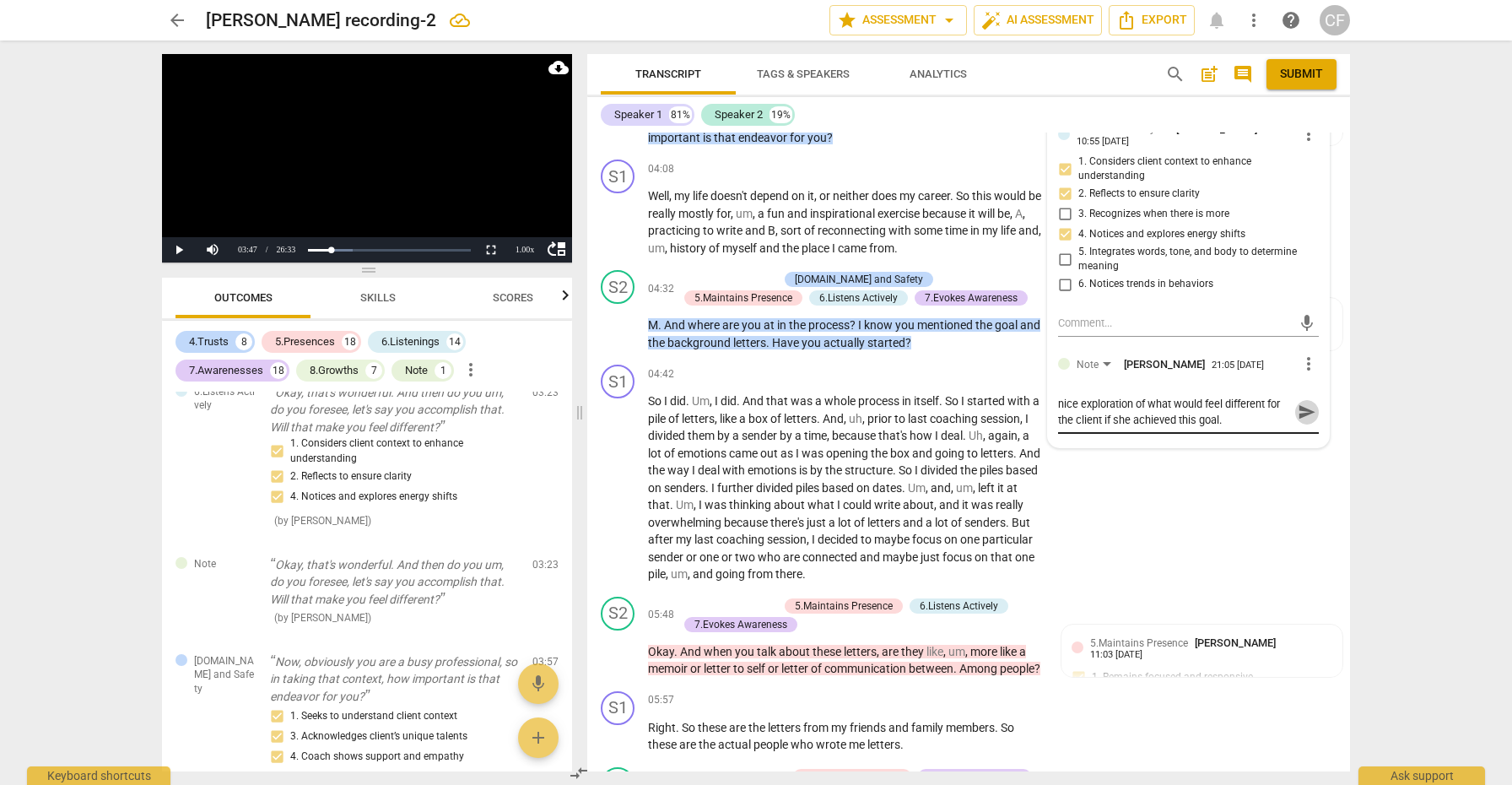
click at [1304, 403] on span "send" at bounding box center [1307, 412] width 19 height 19
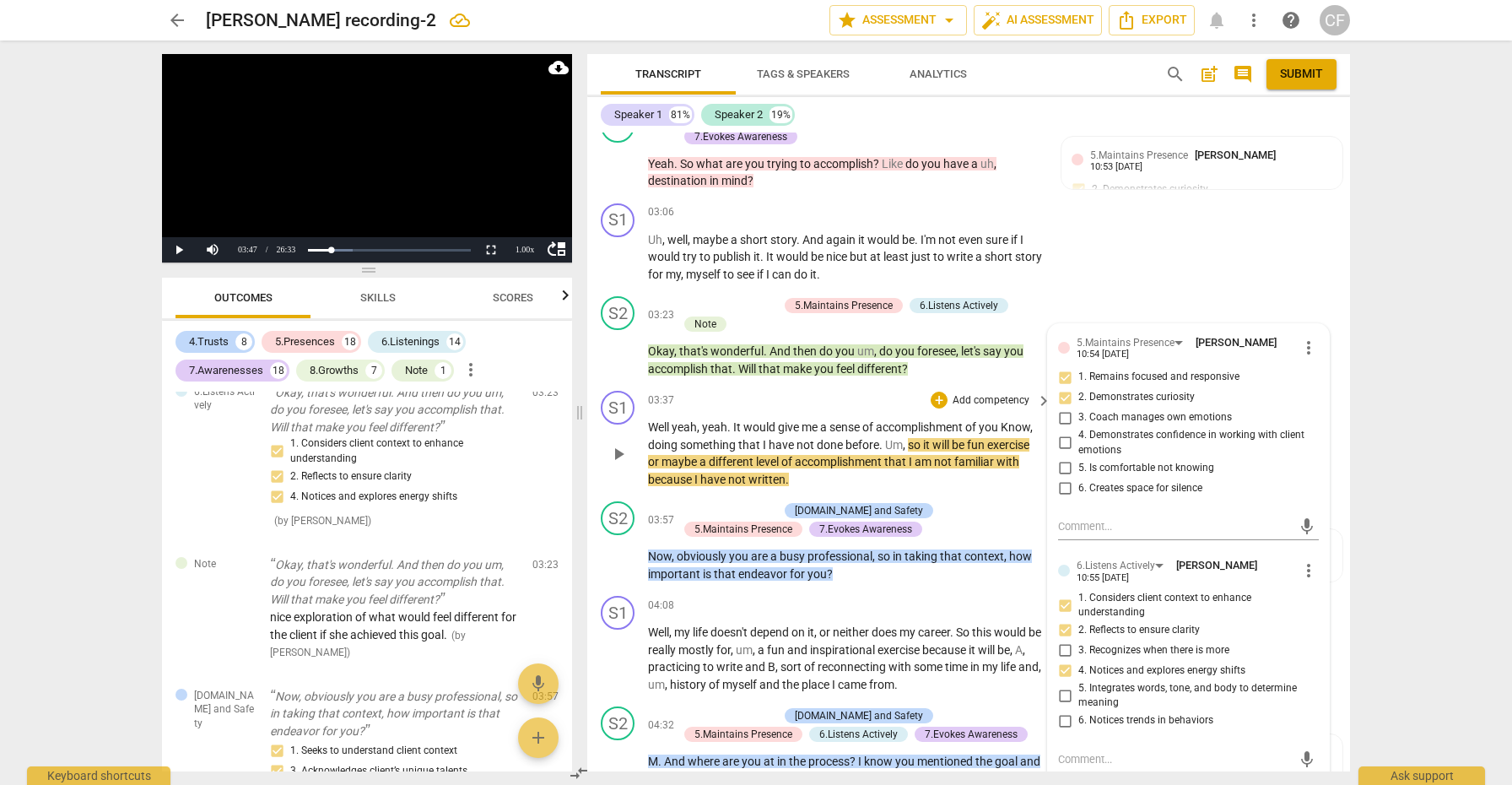
scroll to position [821, 0]
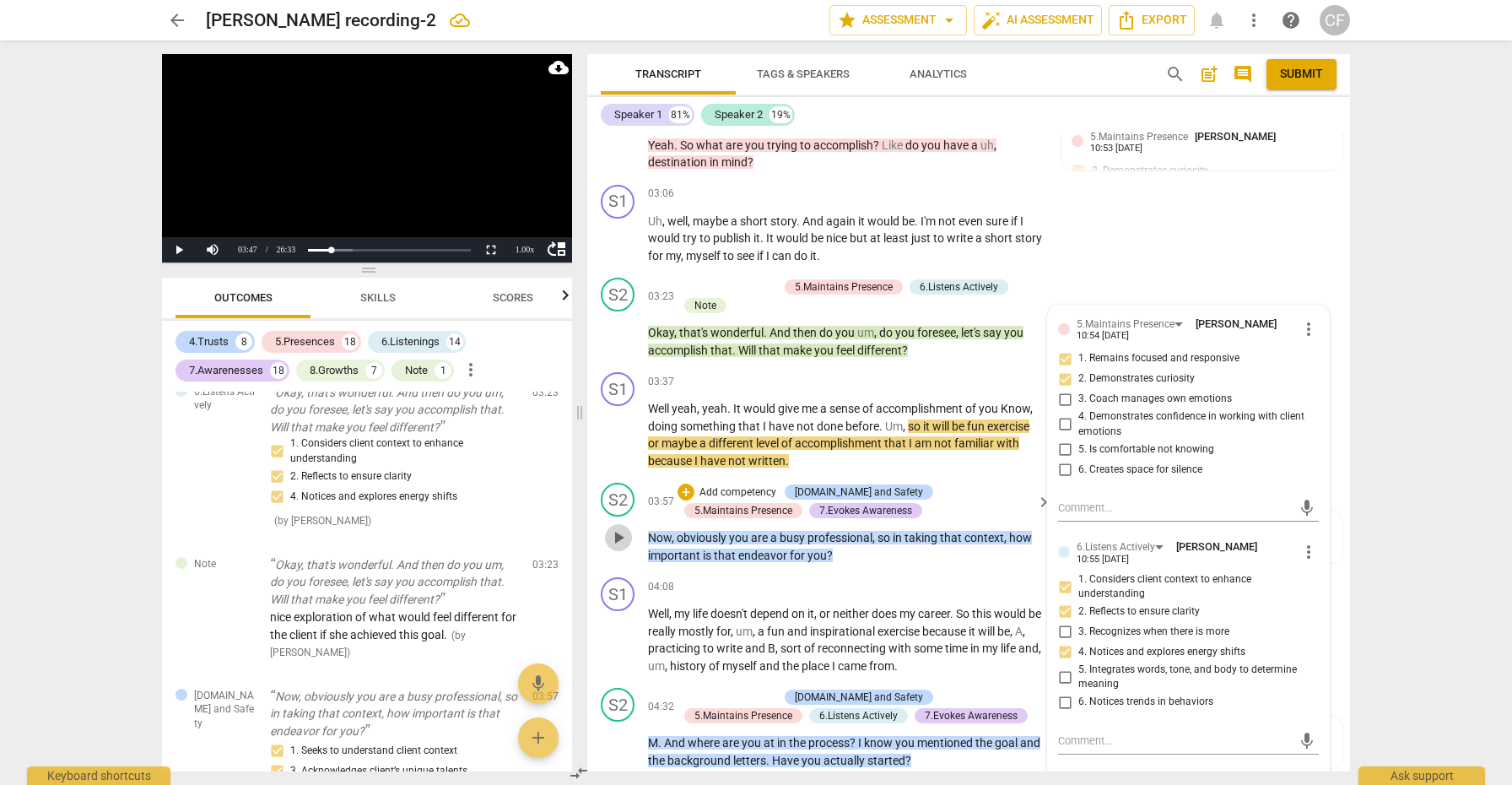
click at [619, 528] on span "play_arrow" at bounding box center [618, 537] width 21 height 21
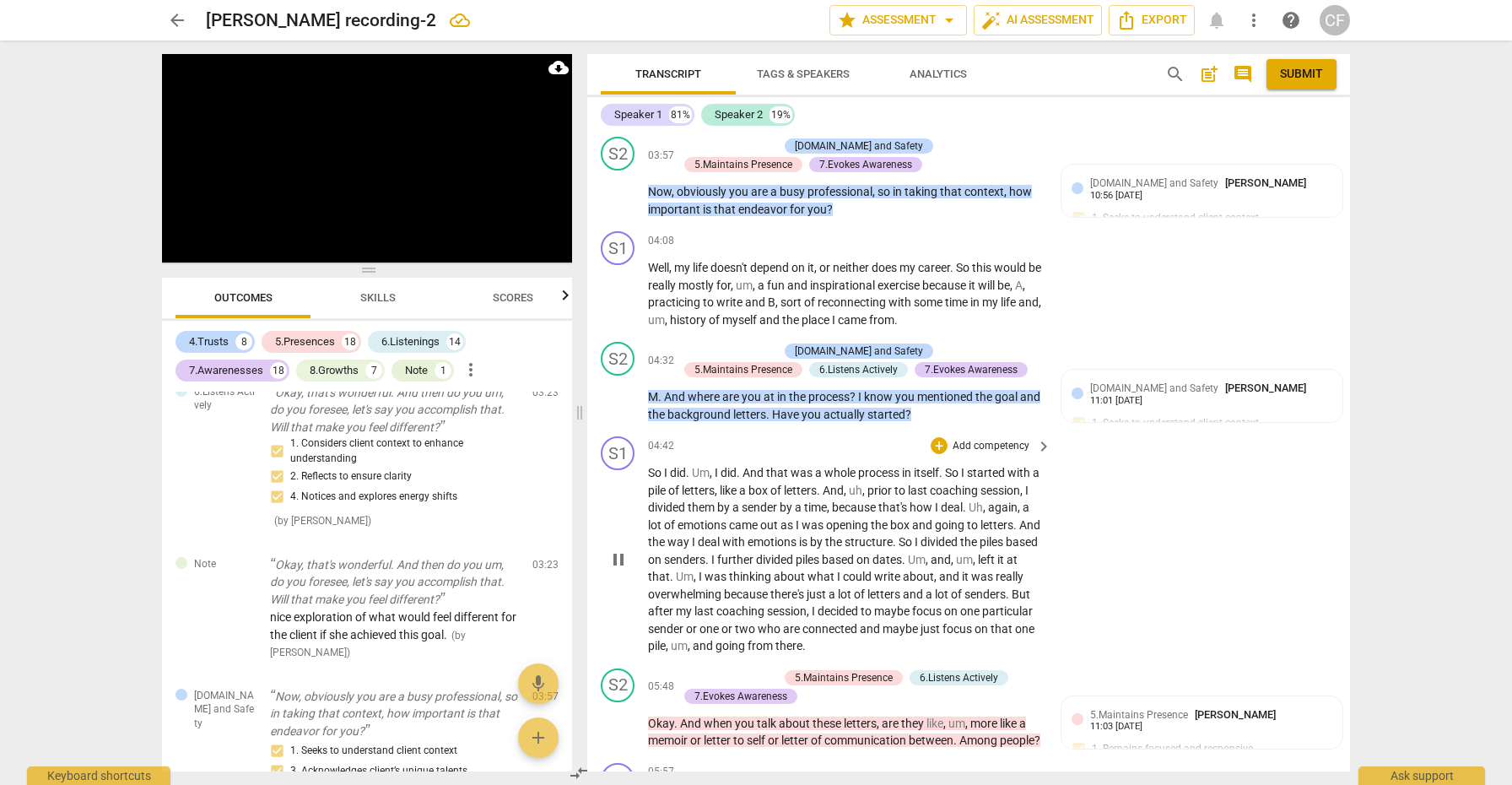
scroll to position [1168, 0]
click at [684, 342] on div "+" at bounding box center [685, 350] width 17 height 17
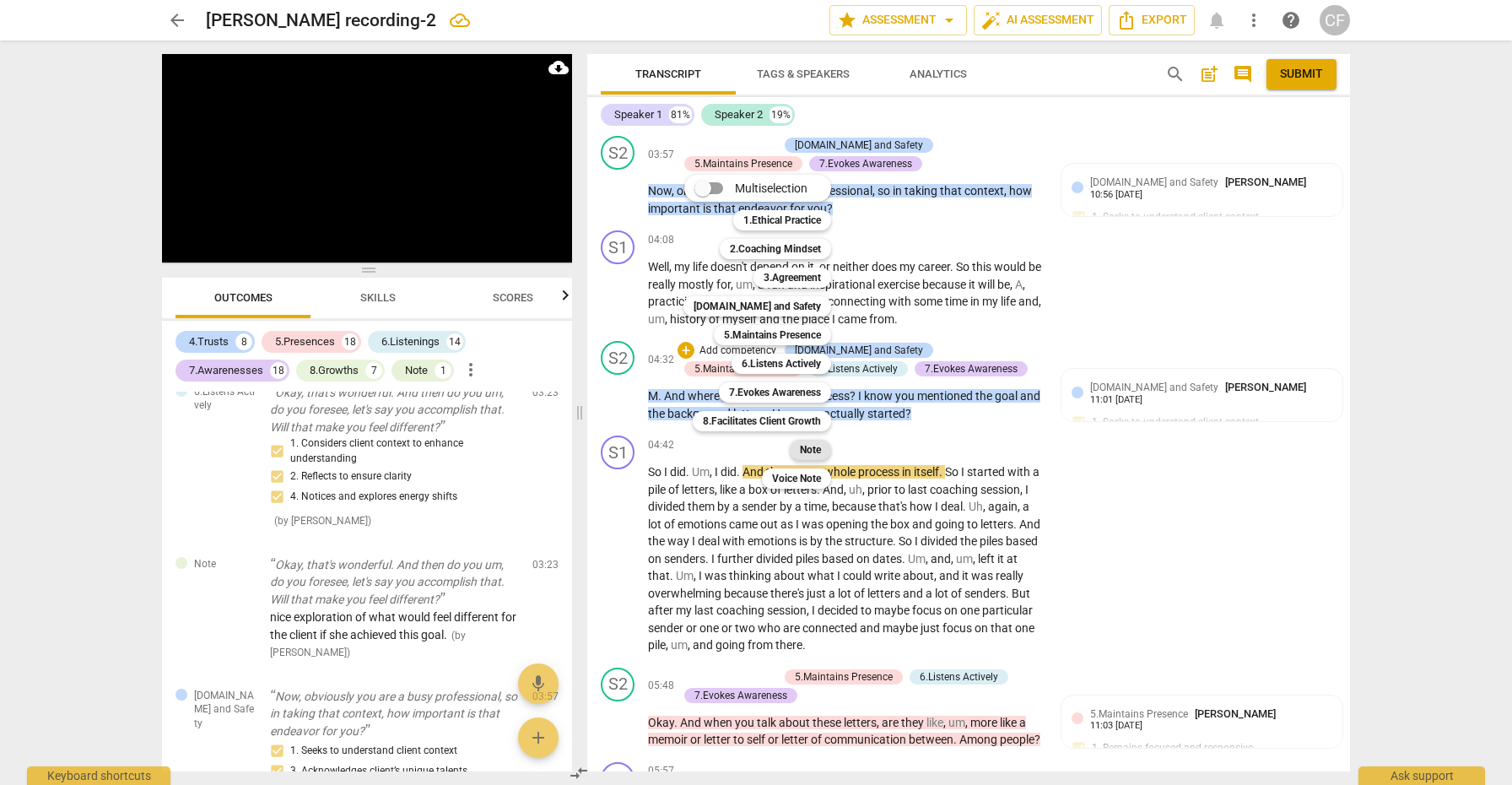
click at [820, 445] on b "Note" at bounding box center [810, 449] width 21 height 21
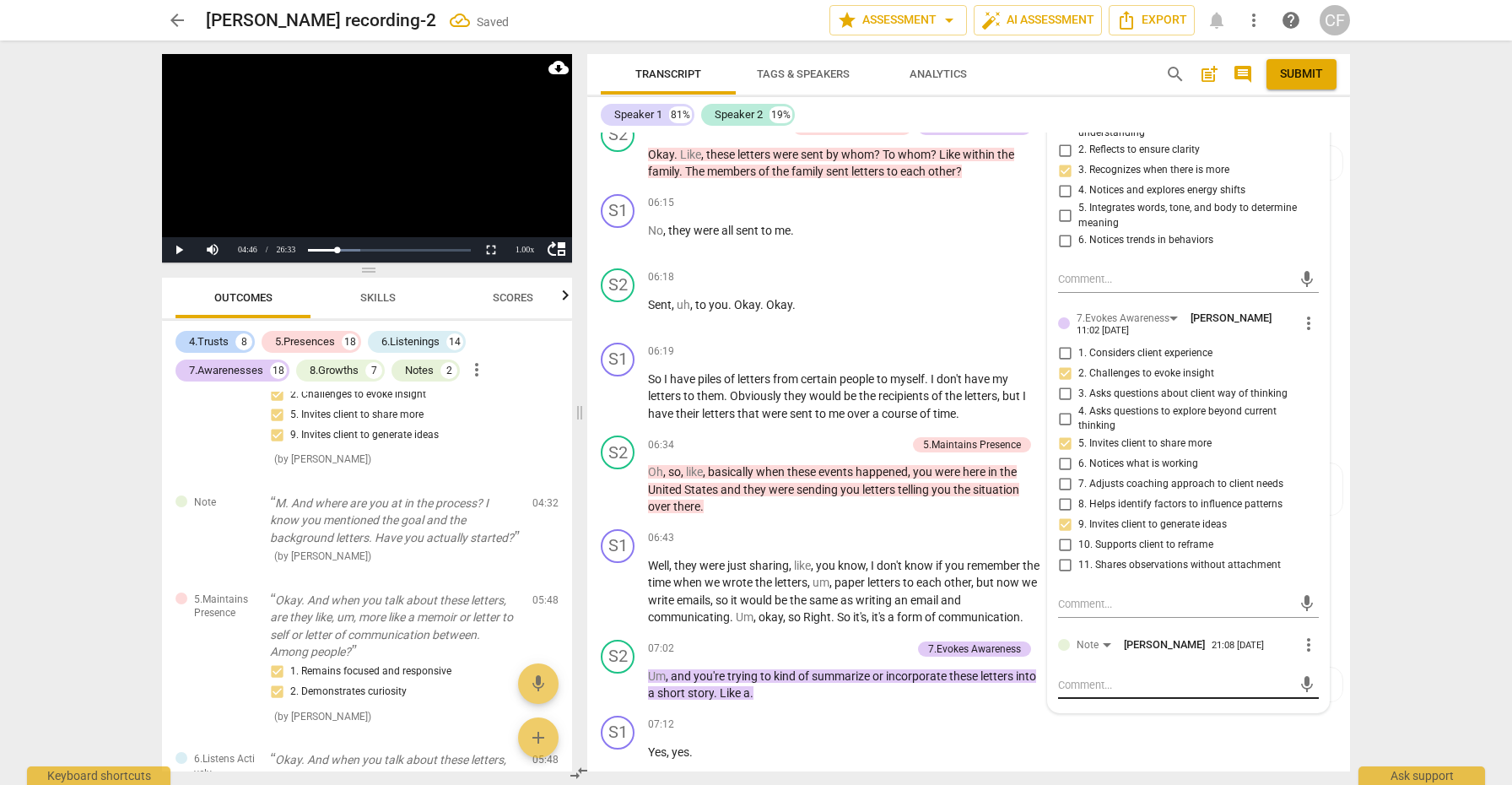
scroll to position [1908, 0]
click at [1104, 675] on textarea at bounding box center [1175, 683] width 234 height 16
type textarea "t"
type textarea "th"
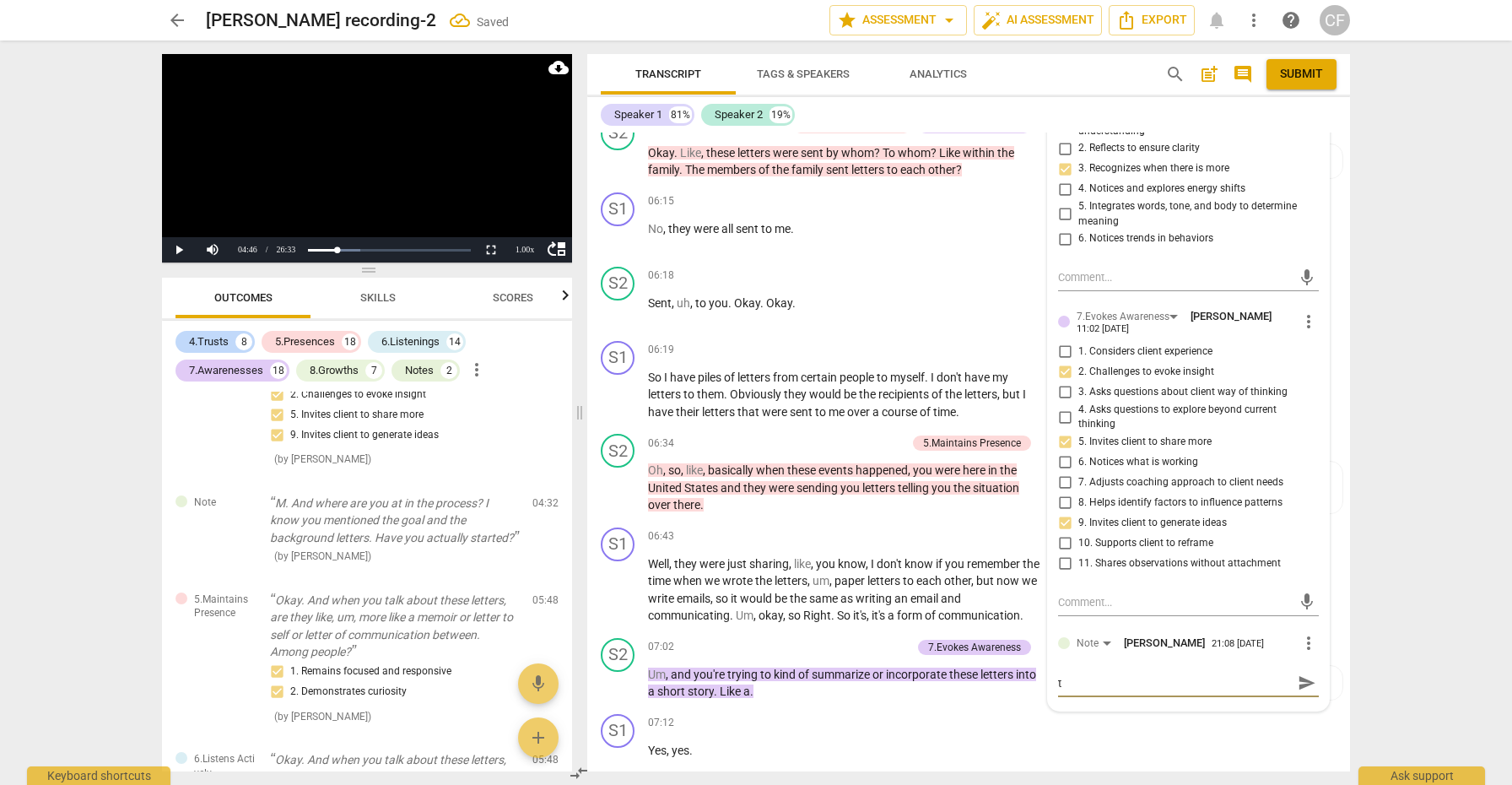
type textarea "th"
type textarea "thi"
type textarea "this"
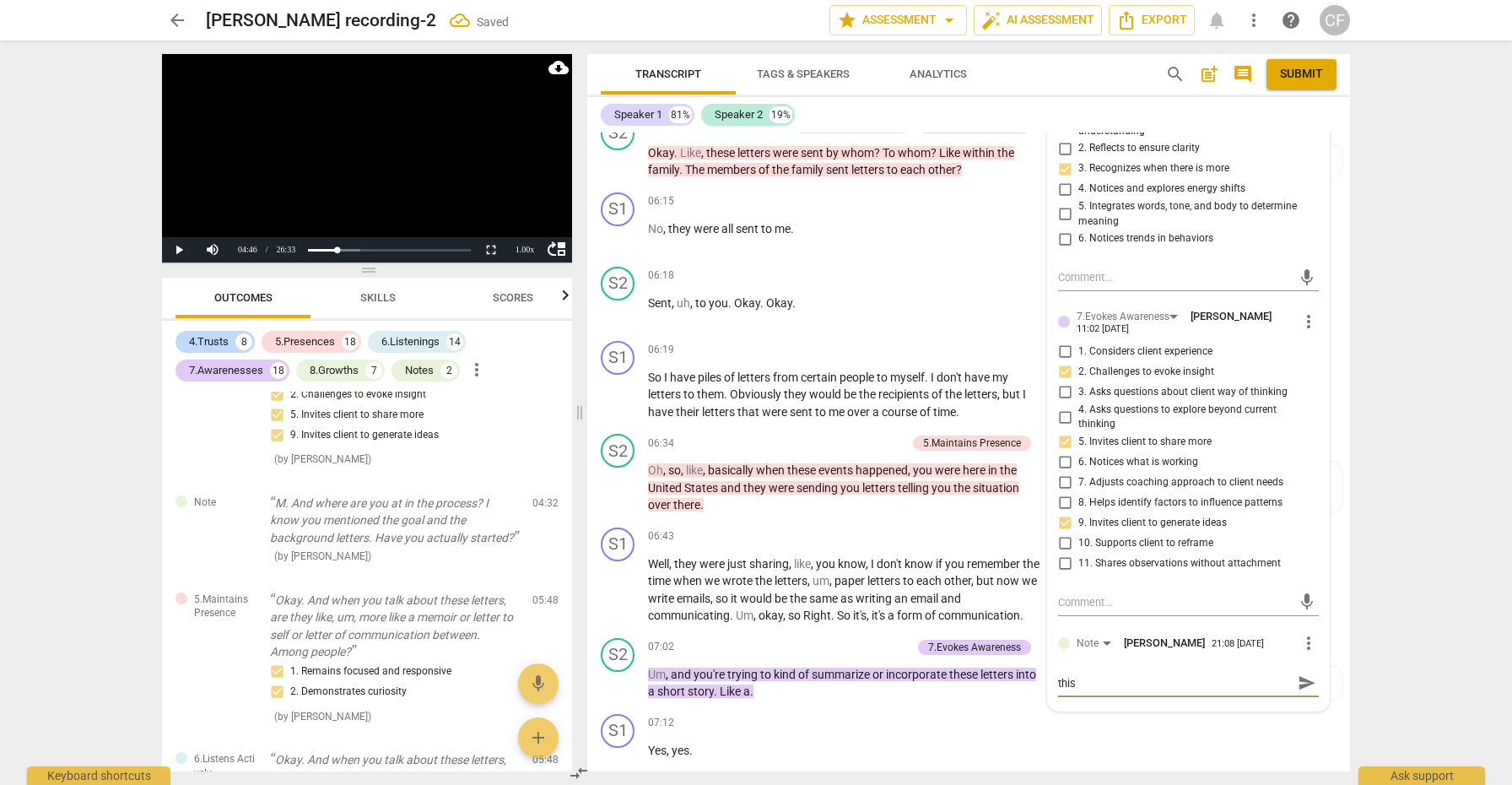
type textarea "this"
type textarea "this i"
type textarea "this is"
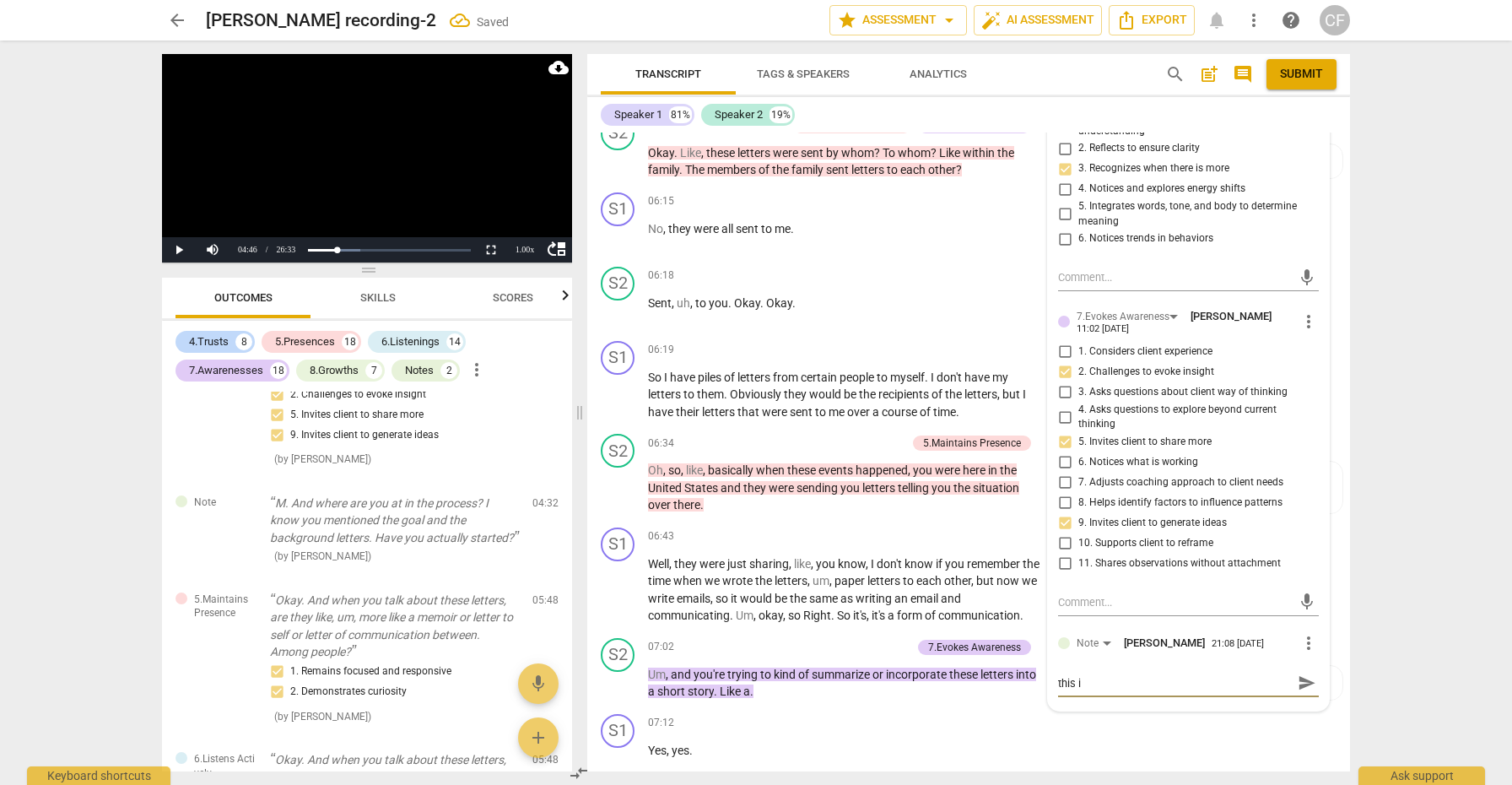
type textarea "this is"
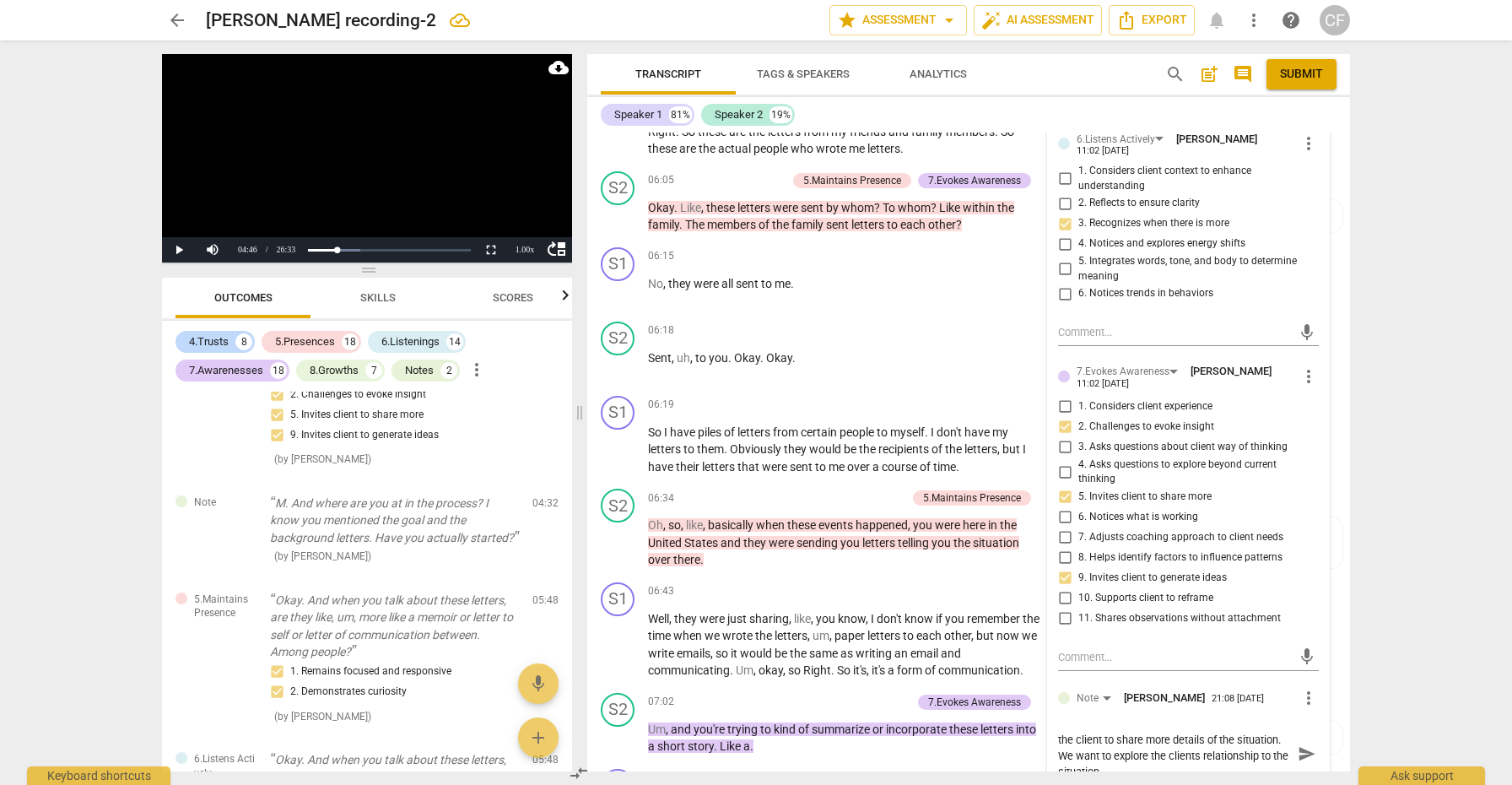
scroll to position [0, 0]
click at [1304, 753] on span "send" at bounding box center [1307, 761] width 19 height 19
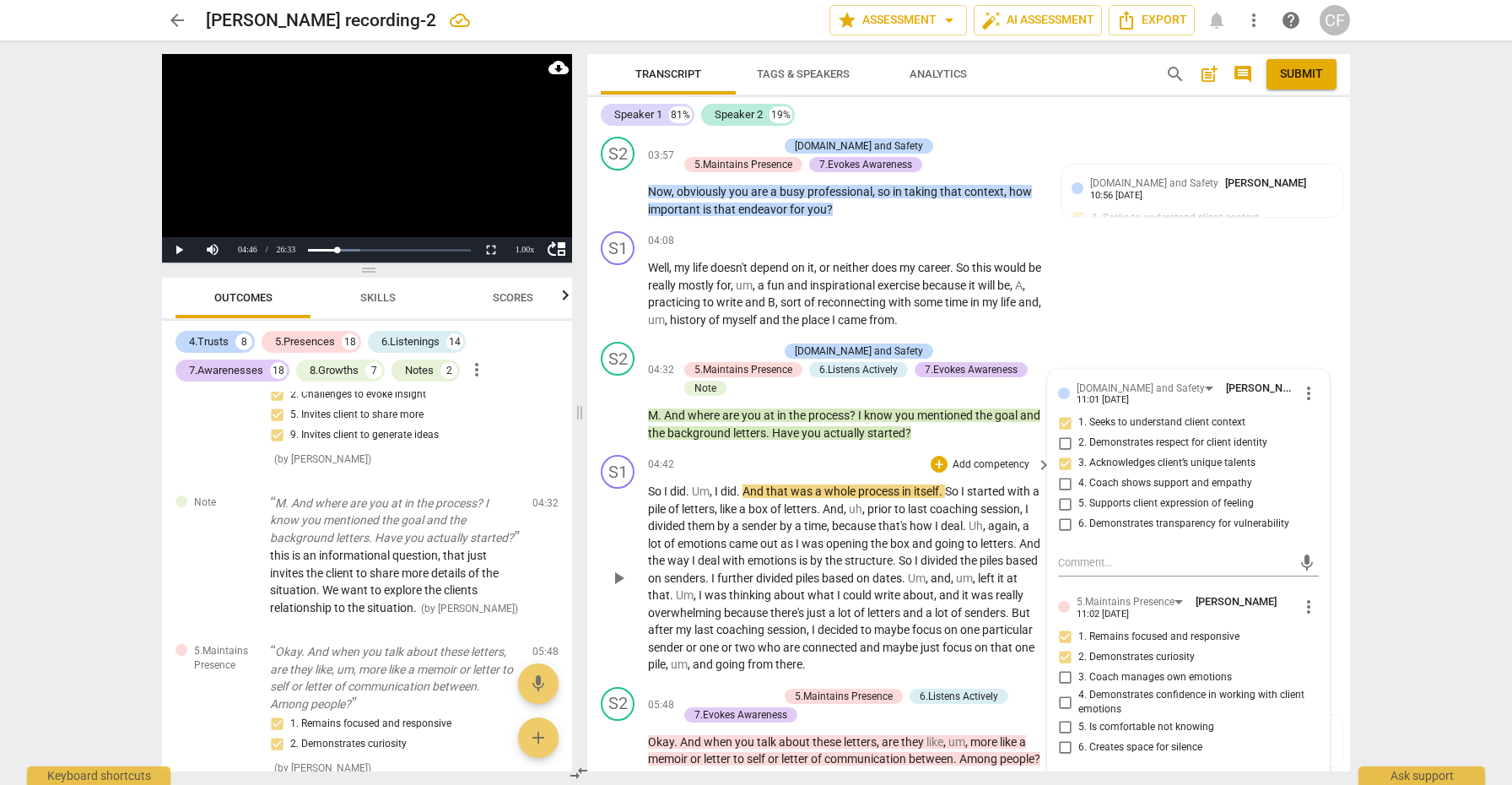
scroll to position [1178, 0]
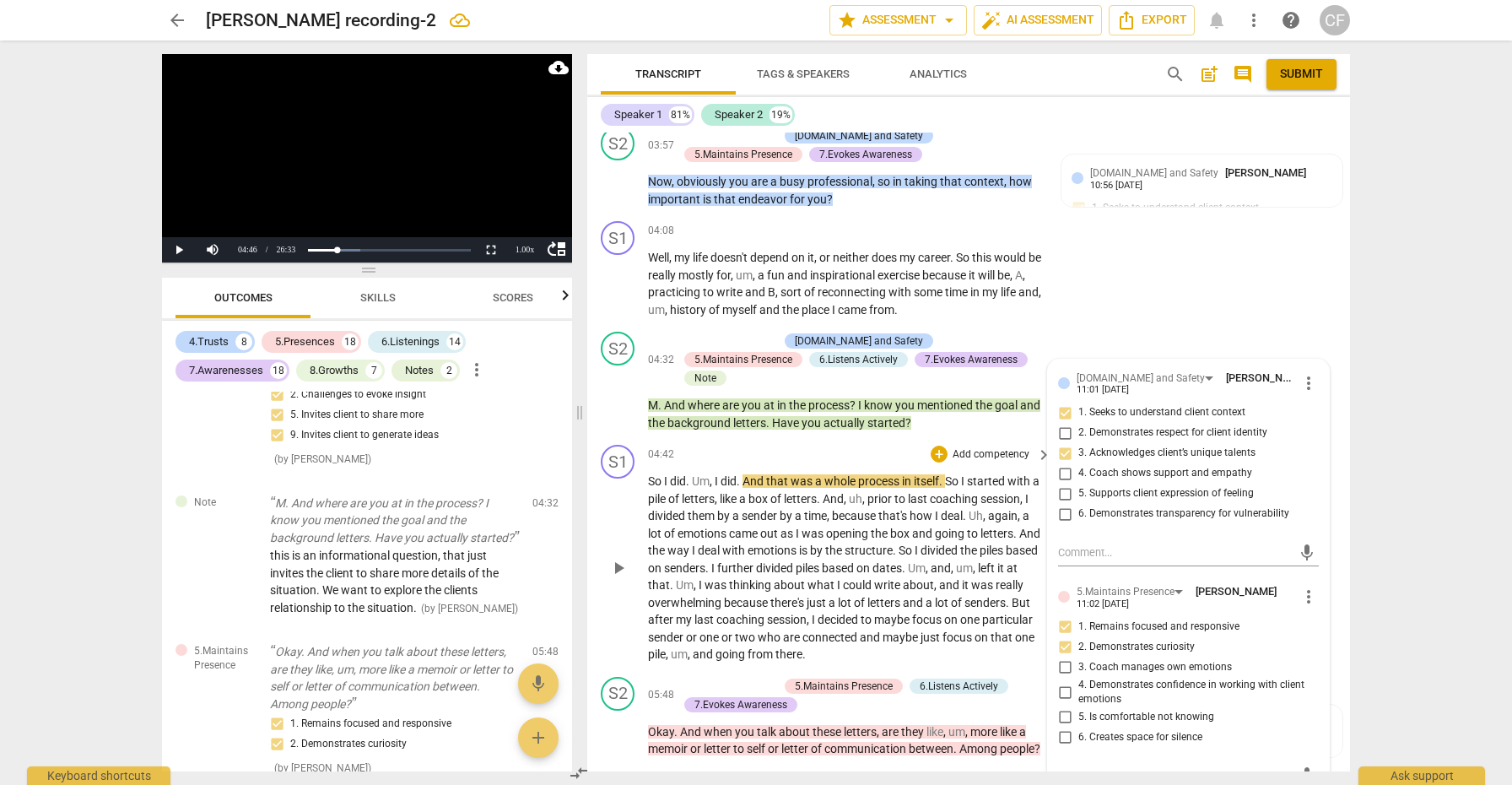
click at [622, 558] on span "play_arrow" at bounding box center [618, 568] width 21 height 21
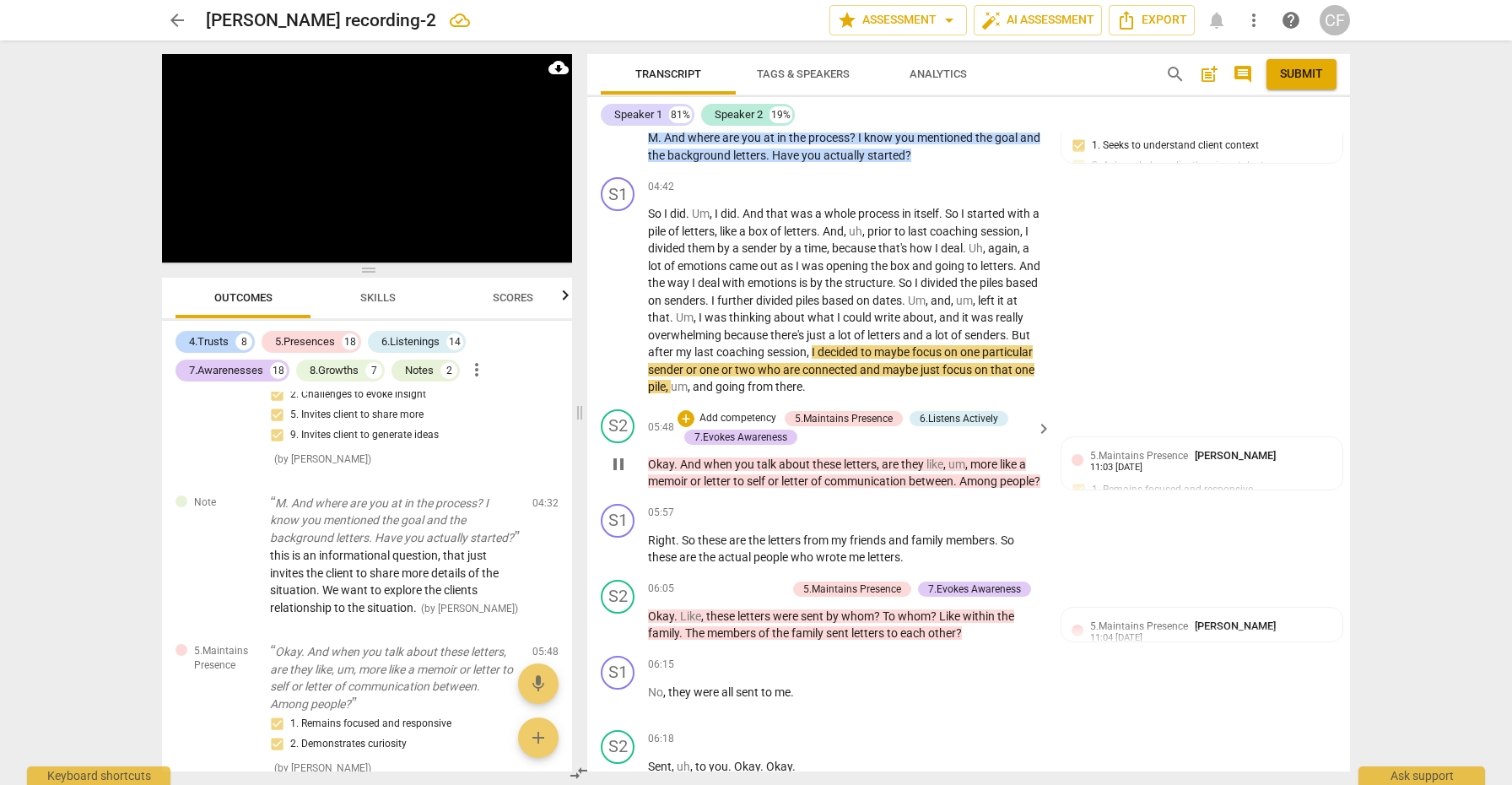
scroll to position [1449, 0]
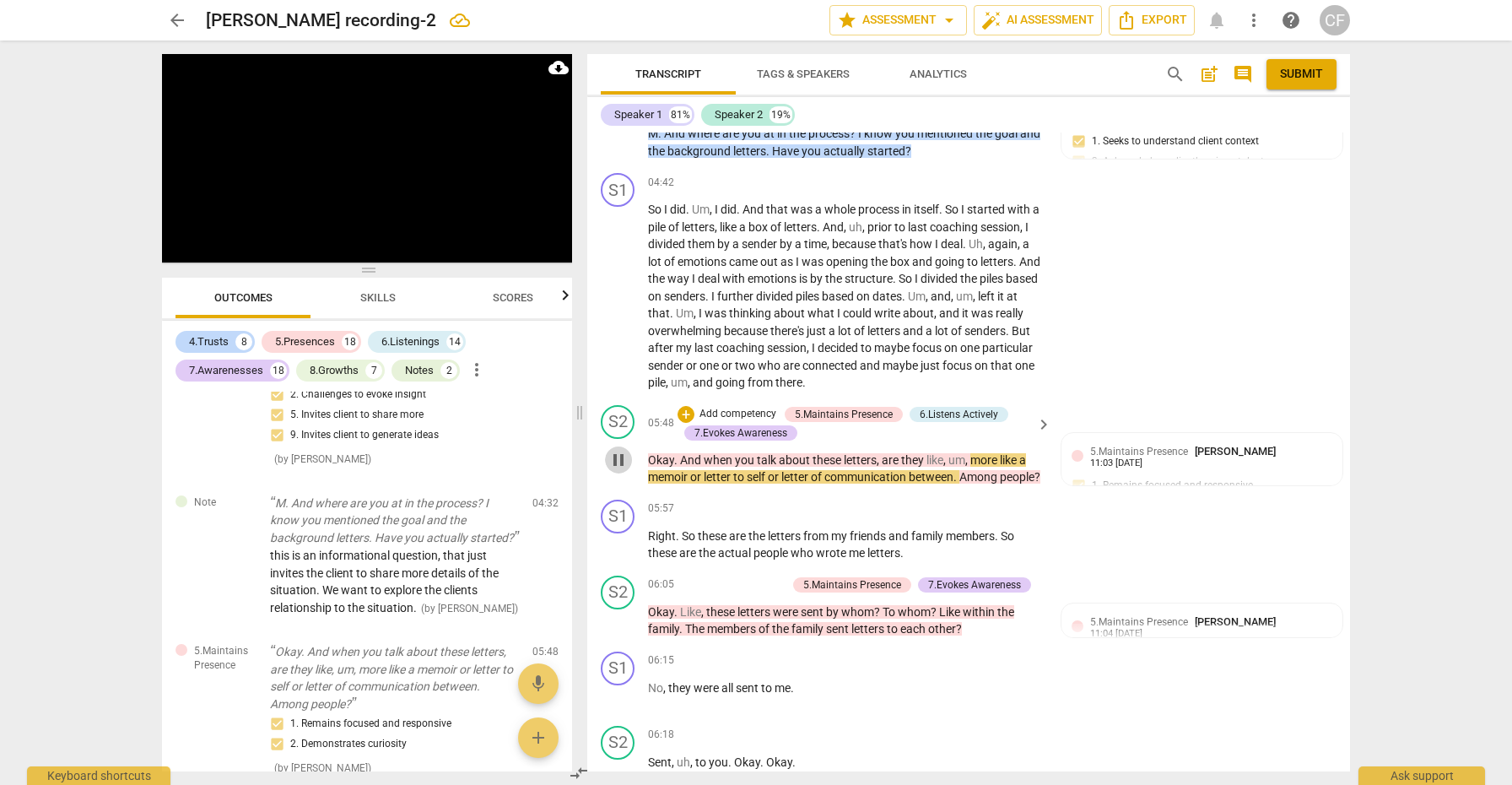
click at [617, 450] on span "pause" at bounding box center [618, 460] width 21 height 21
click at [682, 406] on div "+" at bounding box center [685, 414] width 17 height 17
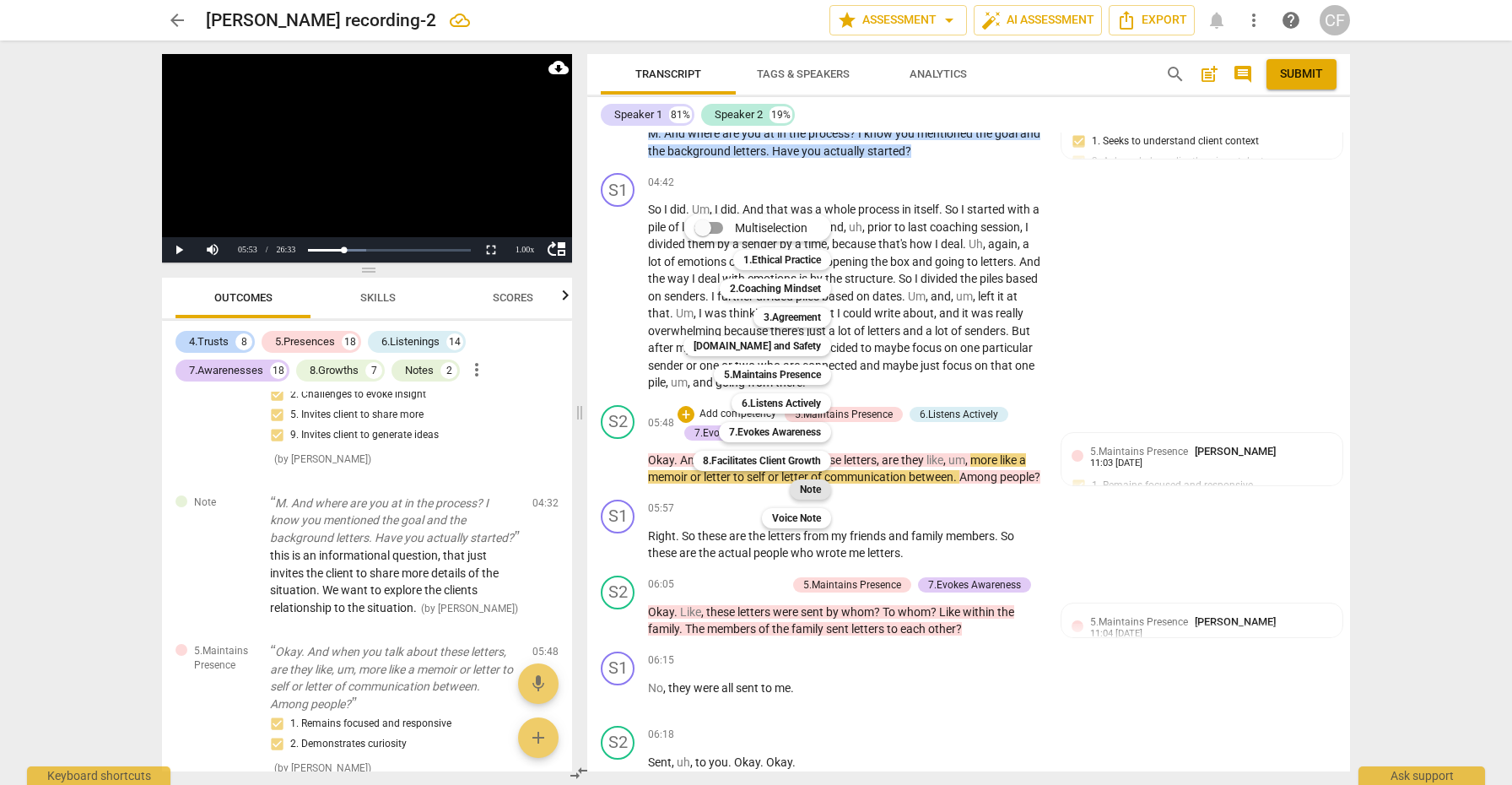
click at [814, 493] on b "Note" at bounding box center [810, 489] width 21 height 21
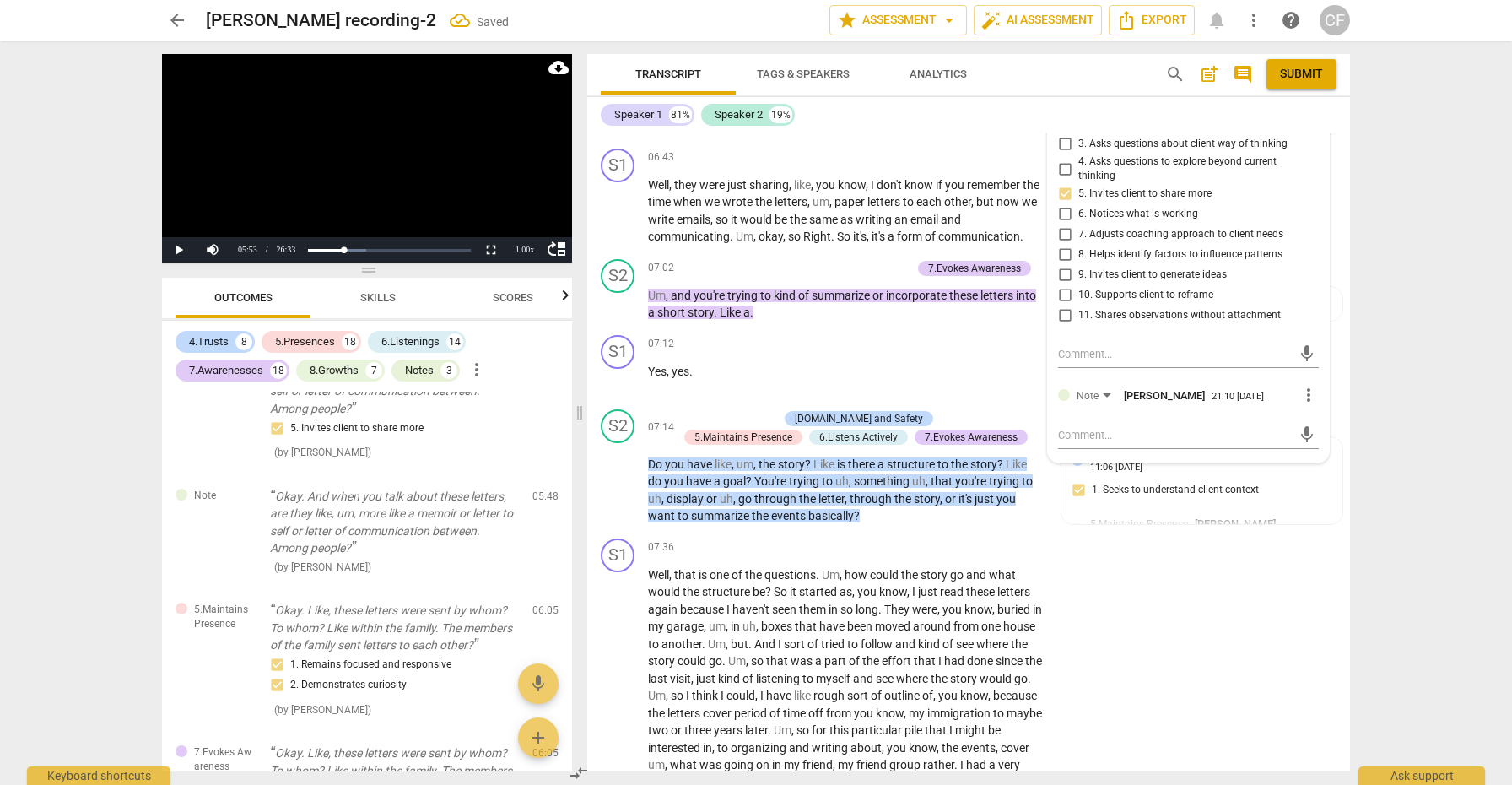
scroll to position [2289, 0]
click at [1095, 424] on textarea at bounding box center [1175, 432] width 234 height 16
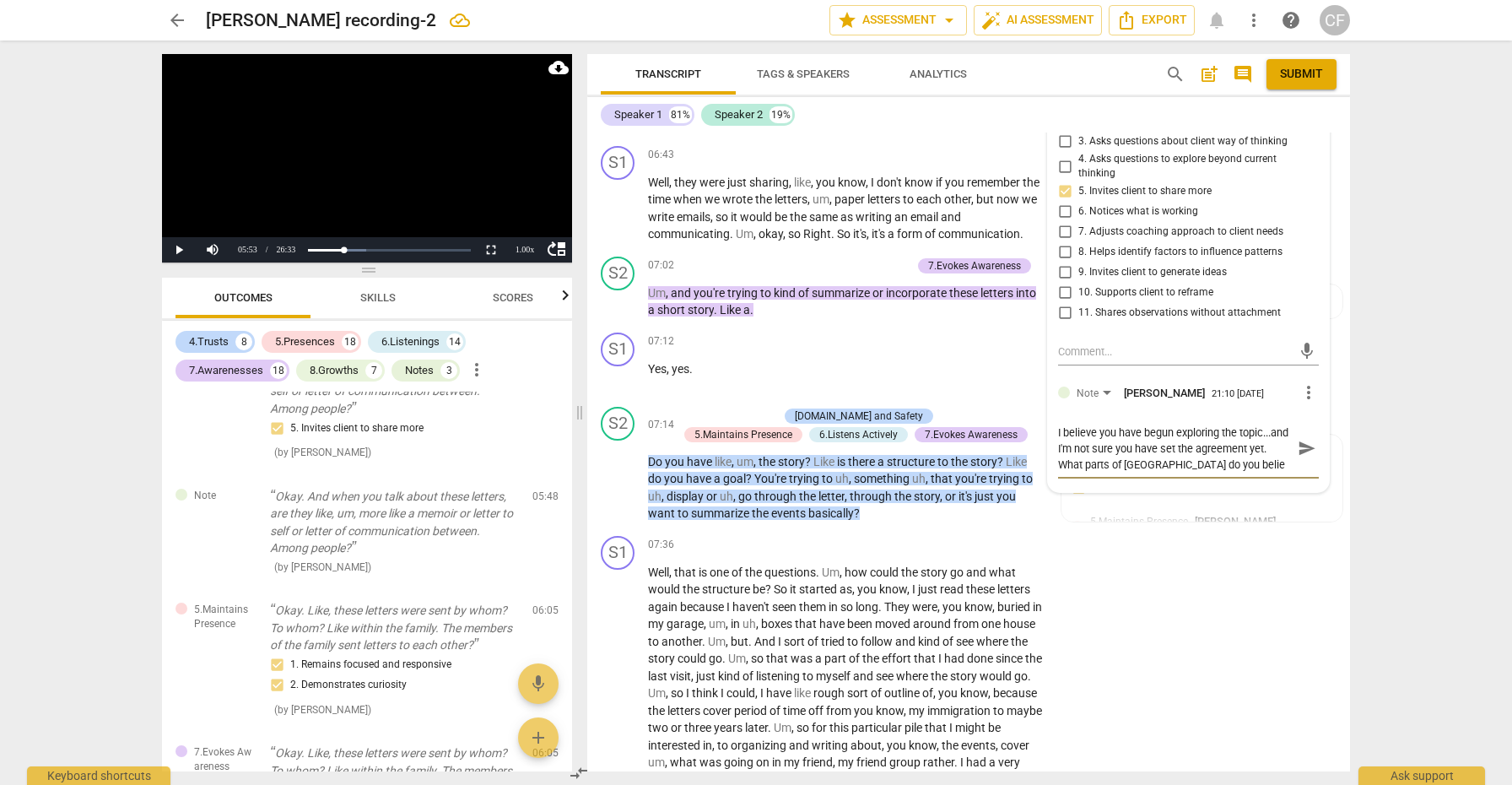
scroll to position [15, 0]
click at [1304, 439] on span "send" at bounding box center [1307, 448] width 19 height 19
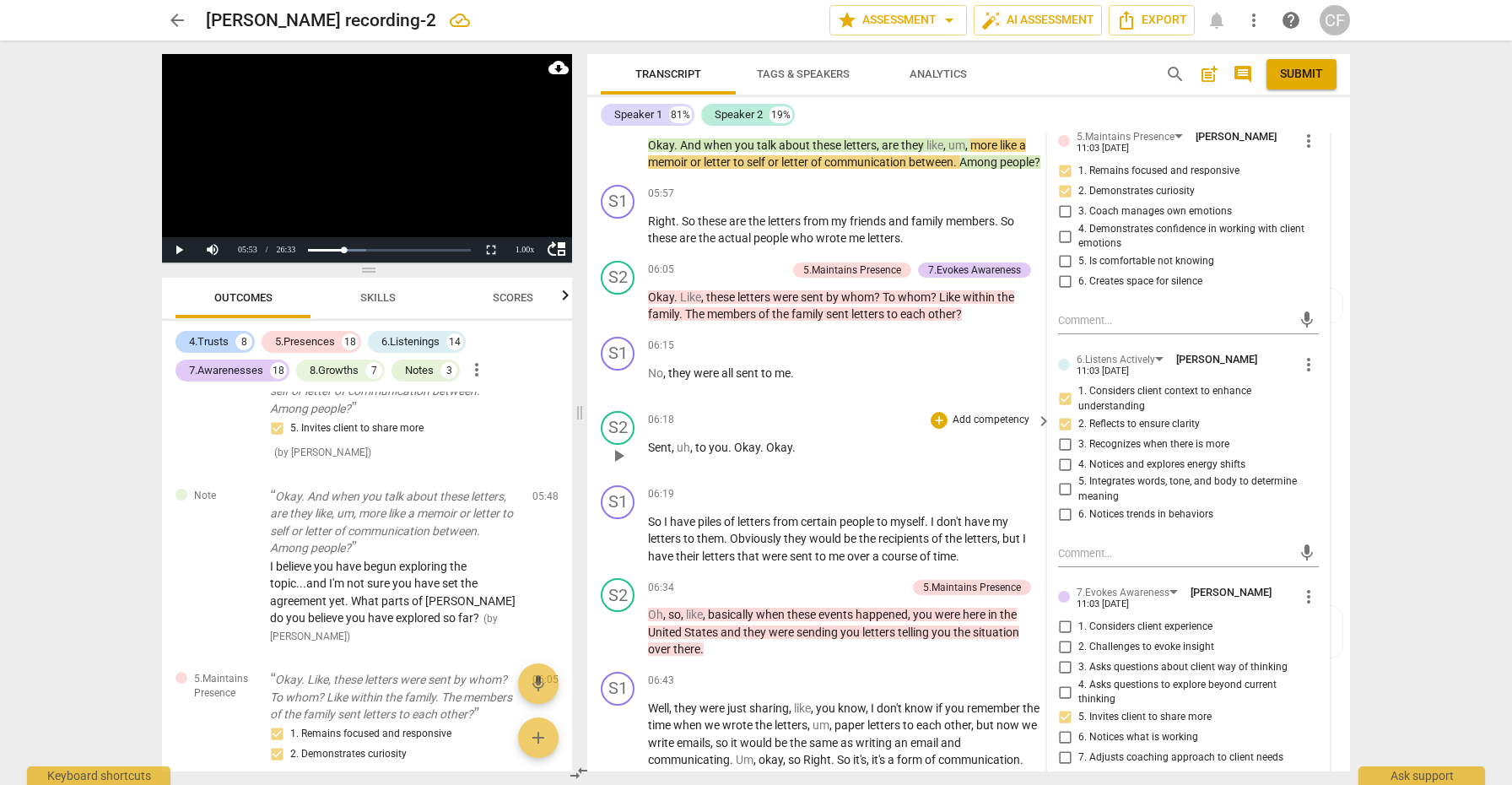
scroll to position [1766, 0]
click at [699, 259] on div "+" at bounding box center [694, 267] width 17 height 17
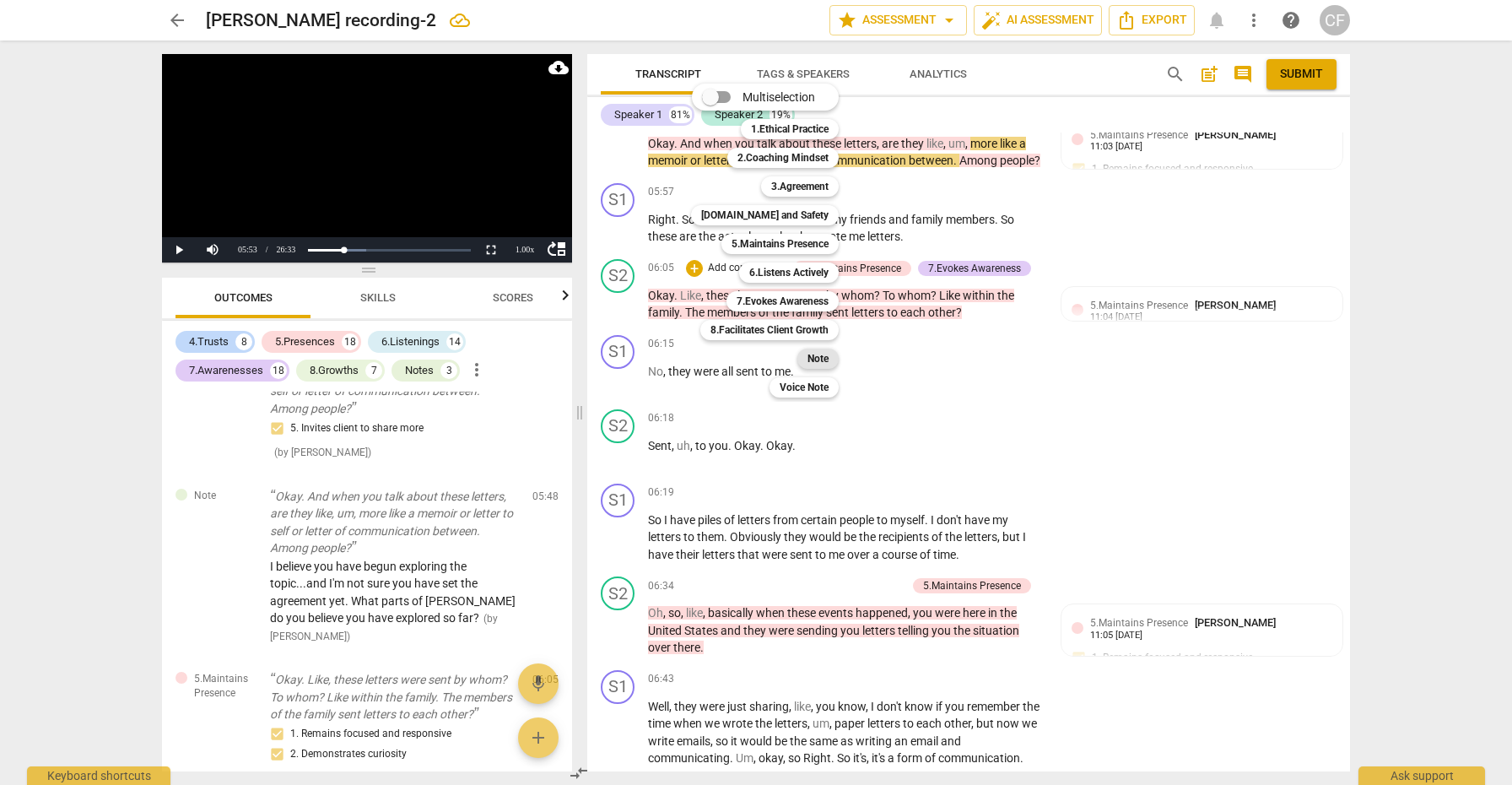
click at [817, 357] on b "Note" at bounding box center [817, 359] width 21 height 21
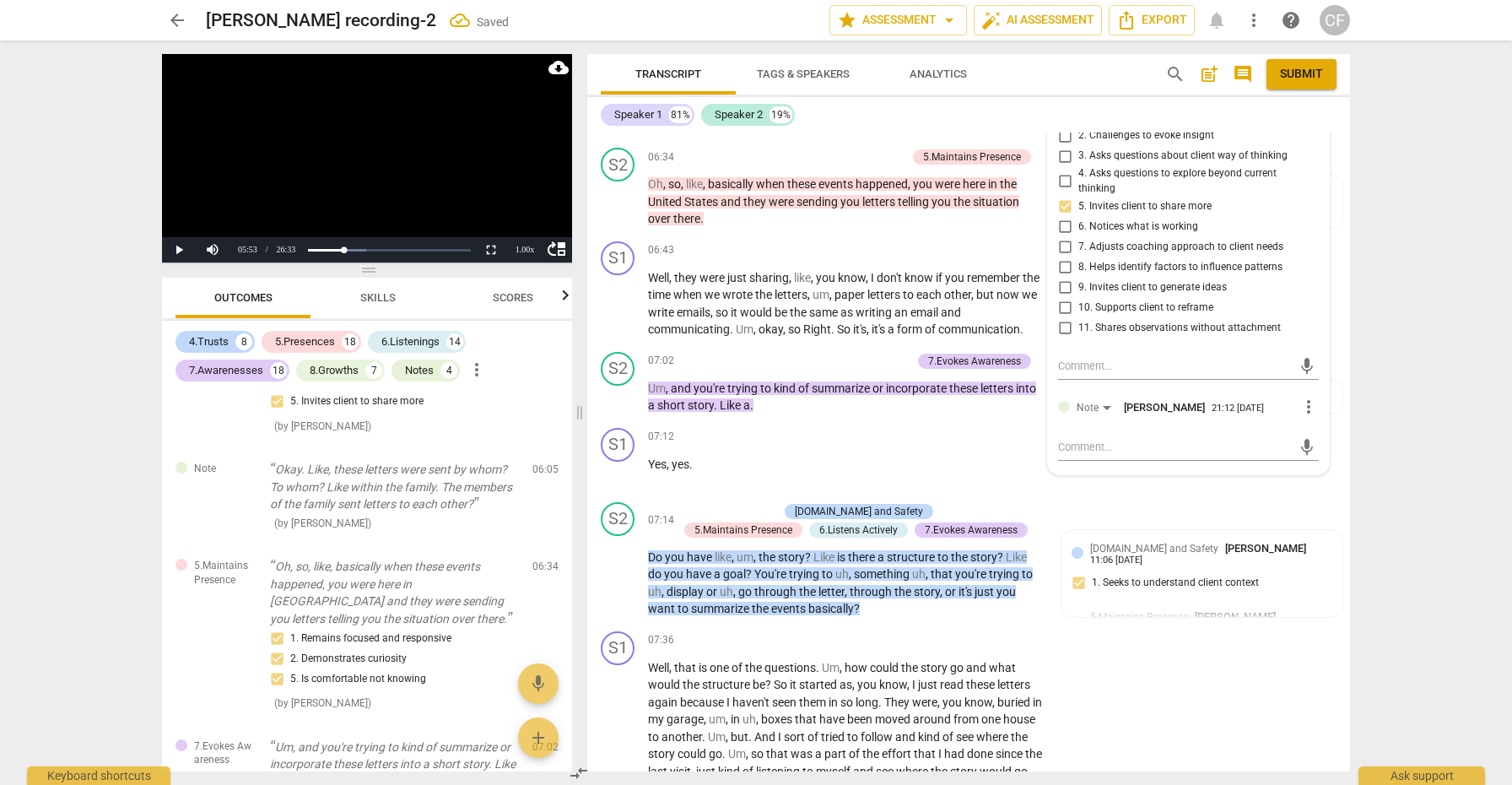
scroll to position [2215, 0]
click at [1094, 437] on textarea at bounding box center [1175, 445] width 234 height 16
click at [1298, 436] on span "send" at bounding box center [1307, 445] width 19 height 19
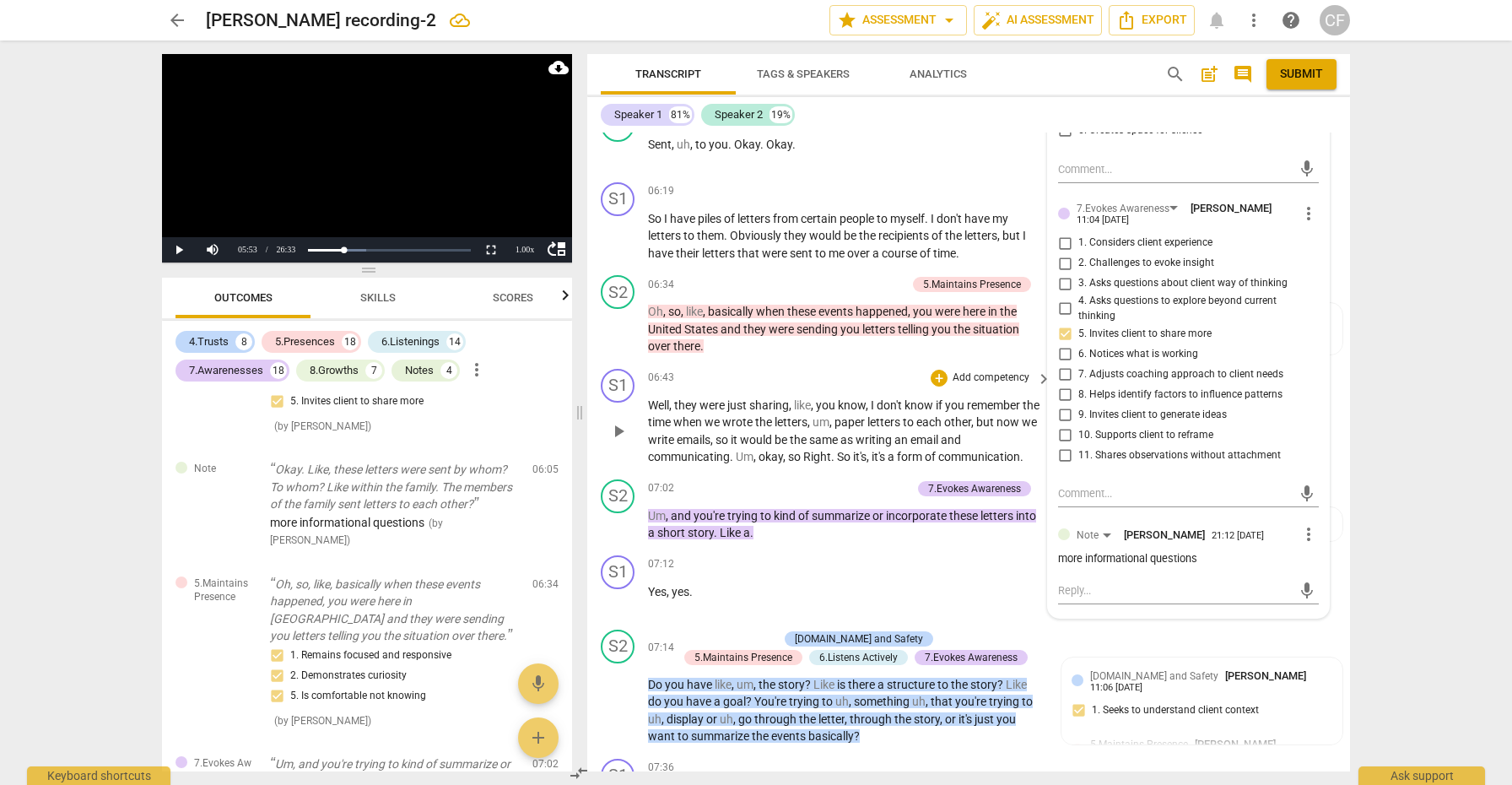
scroll to position [2083, 0]
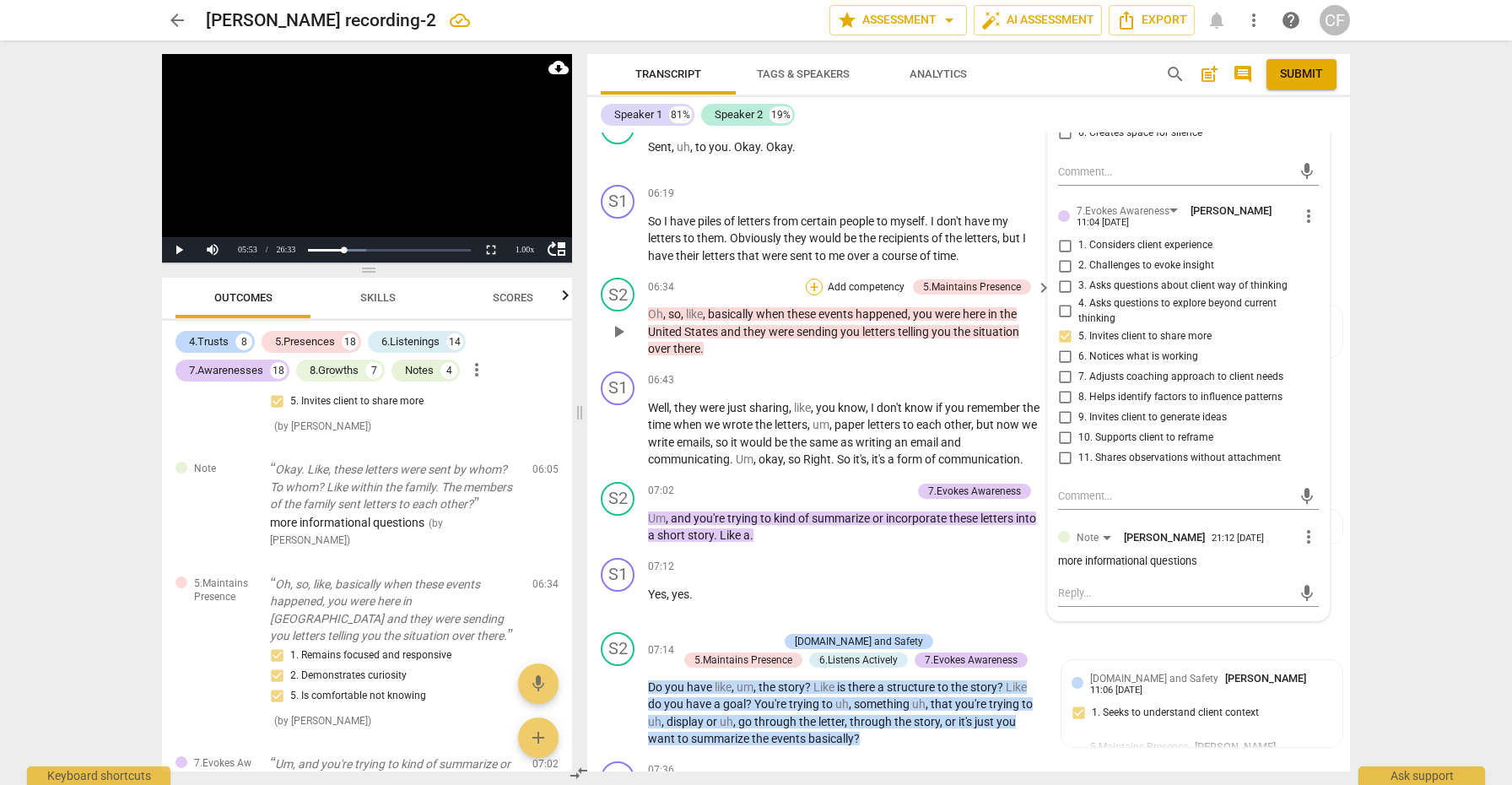
click at [815, 278] on div "+" at bounding box center [813, 286] width 17 height 17
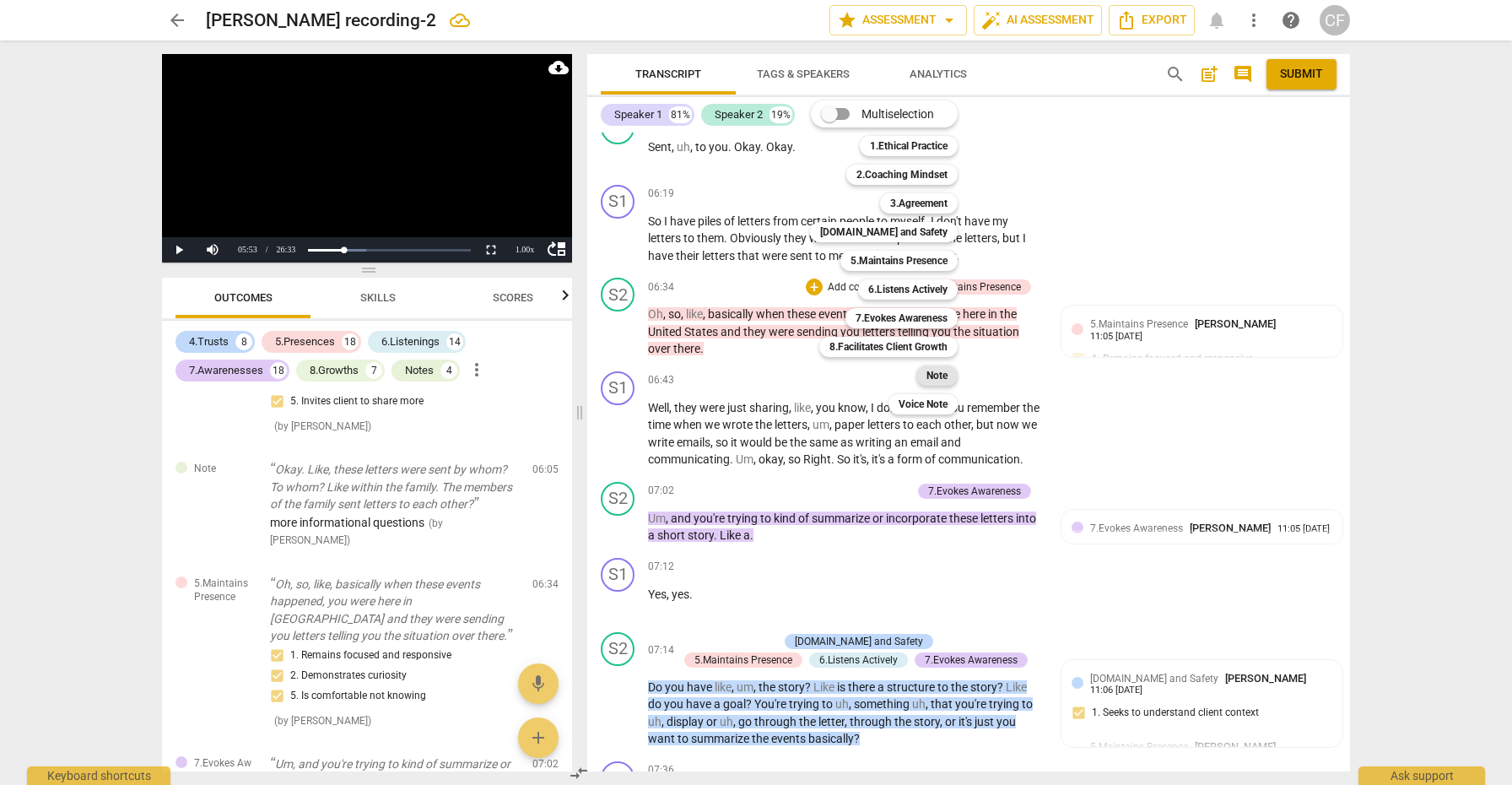
click at [934, 374] on b "Note" at bounding box center [936, 375] width 21 height 21
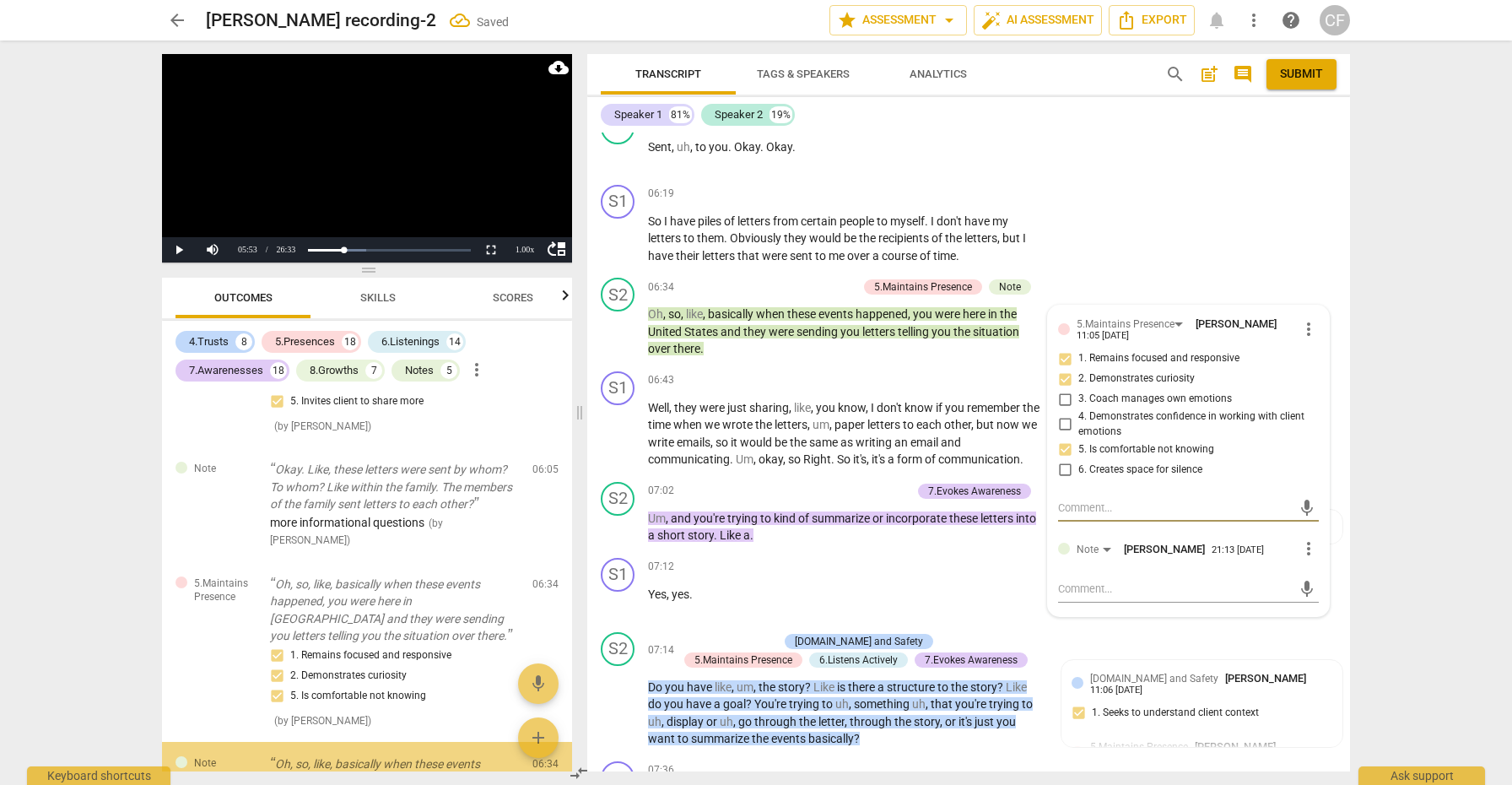
scroll to position [3089, 0]
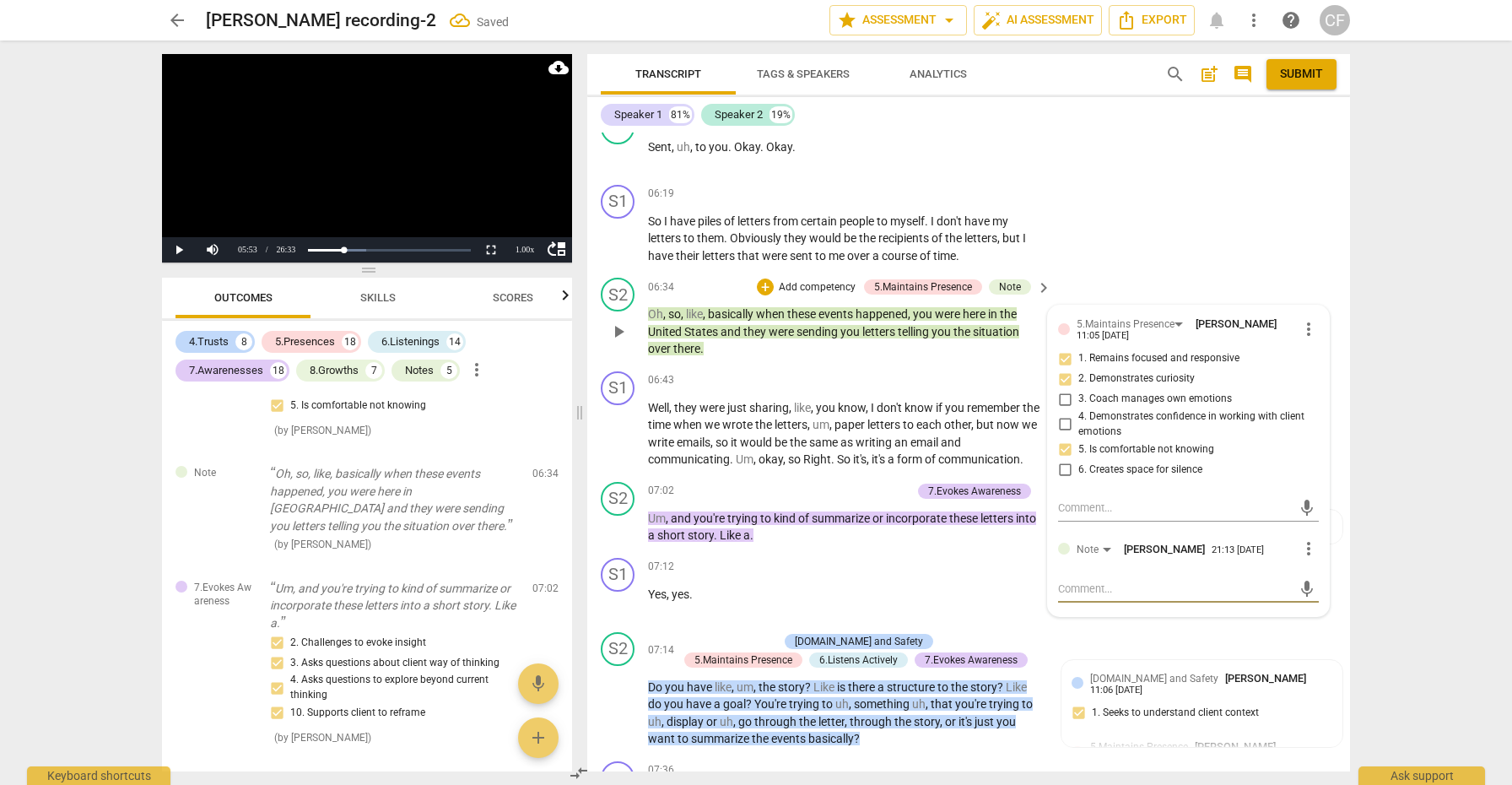
click at [1099, 581] on textarea at bounding box center [1175, 589] width 234 height 16
click at [1298, 604] on span "send" at bounding box center [1307, 613] width 19 height 19
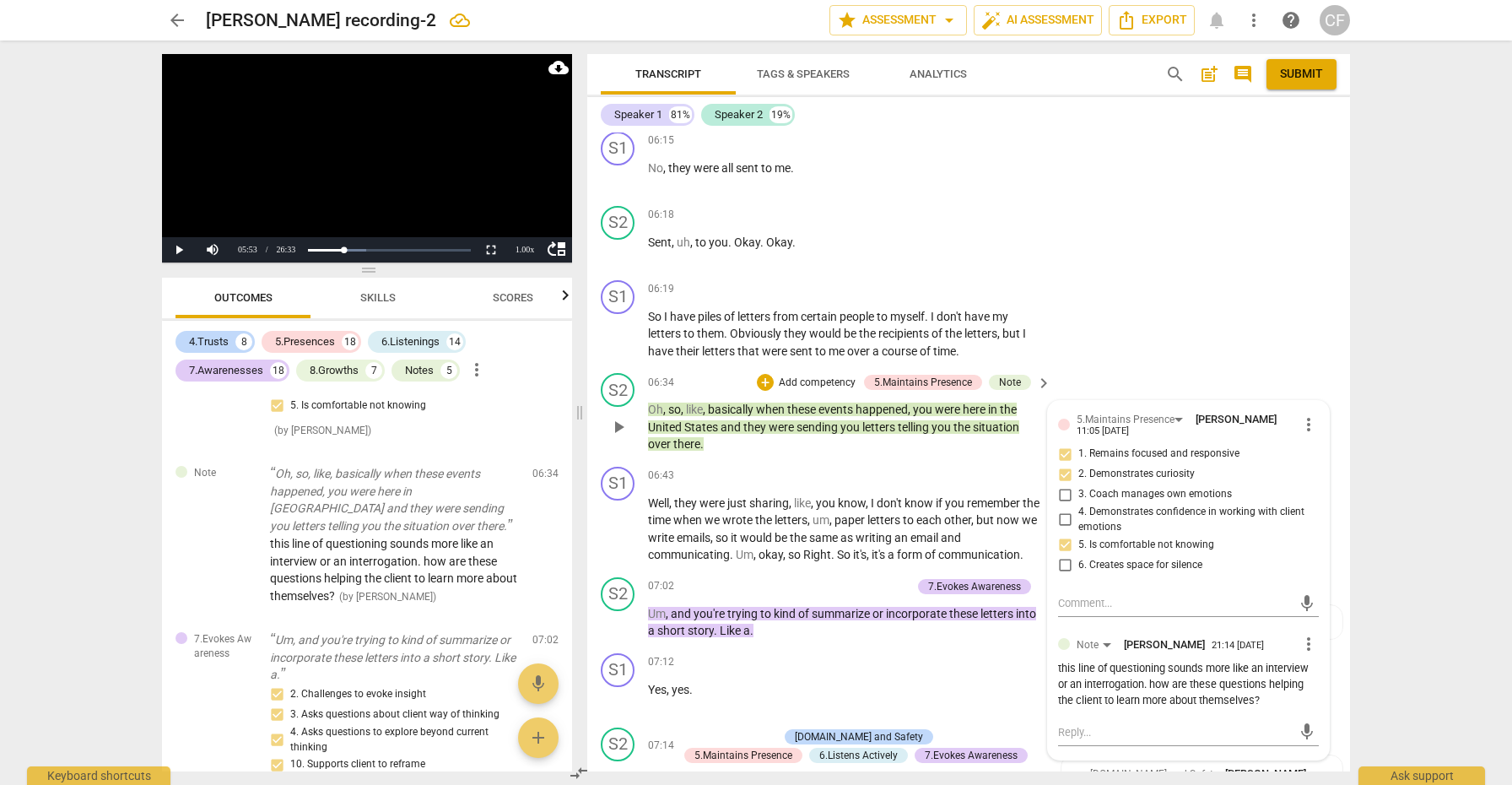
scroll to position [2008, 0]
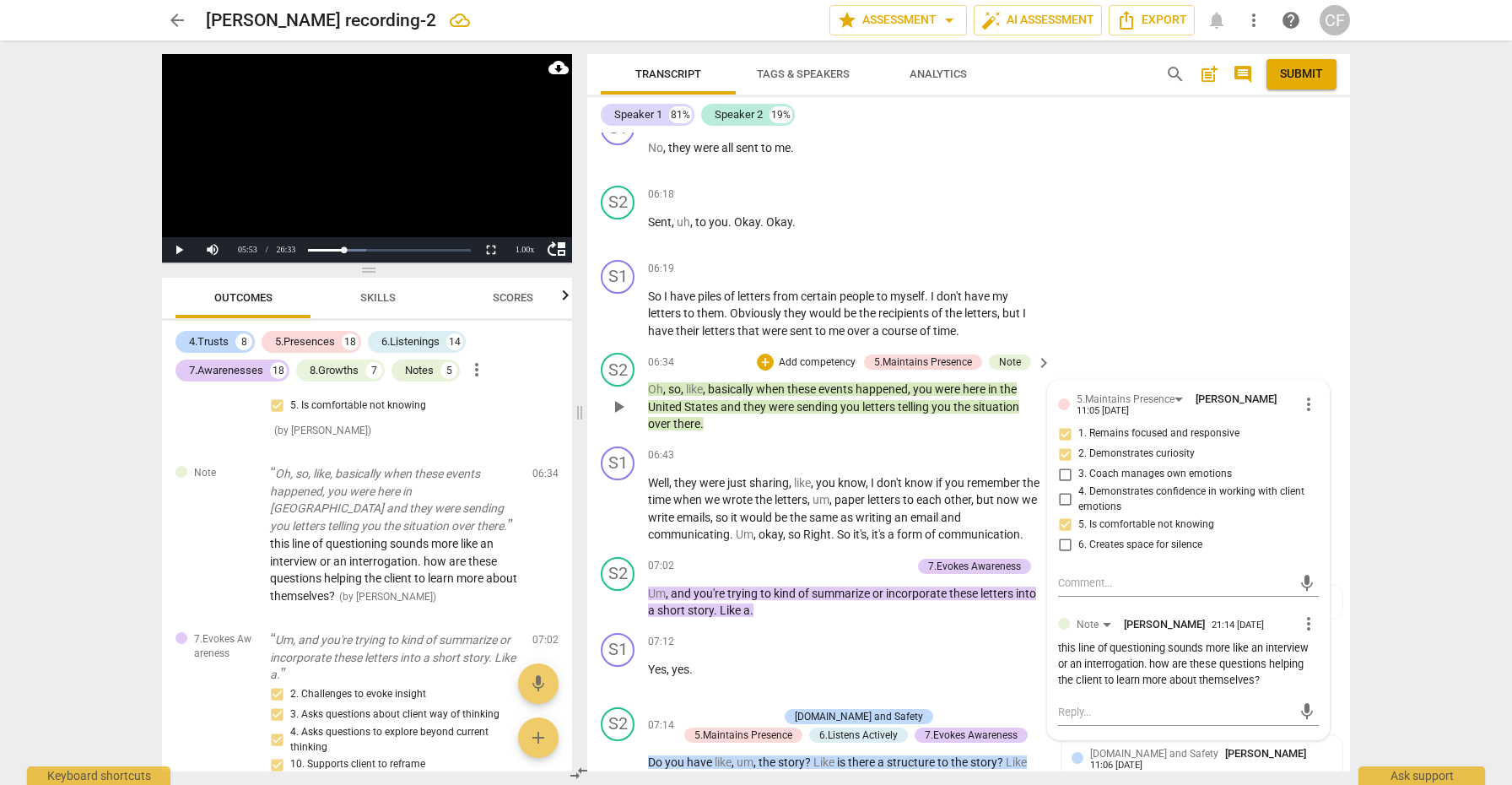
click at [1106, 641] on div "this line of questioning sounds more like an interview or an interrogation. how…" at bounding box center [1188, 664] width 260 height 47
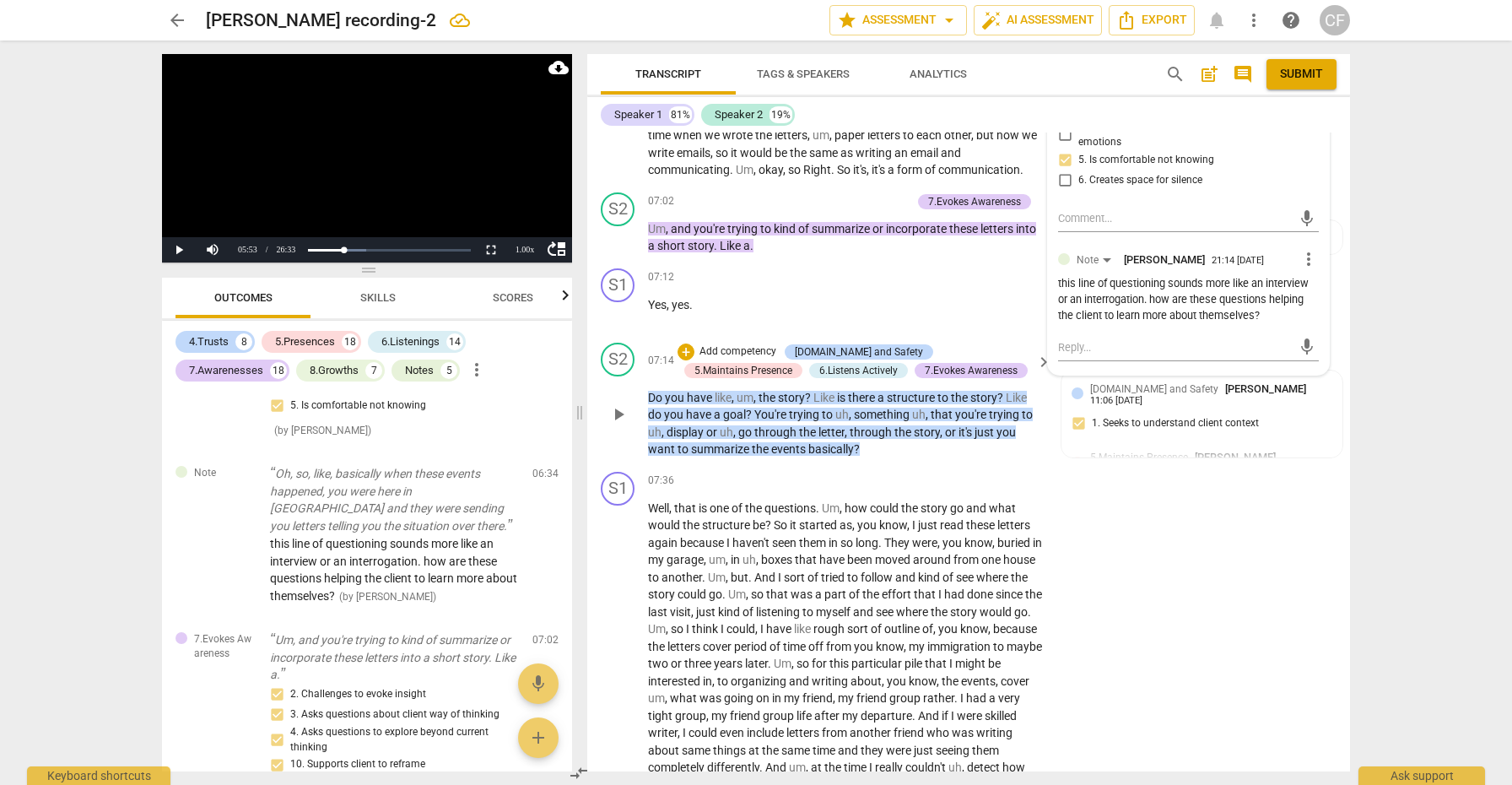
scroll to position [2376, 0]
click at [690, 340] on div "+" at bounding box center [685, 348] width 17 height 17
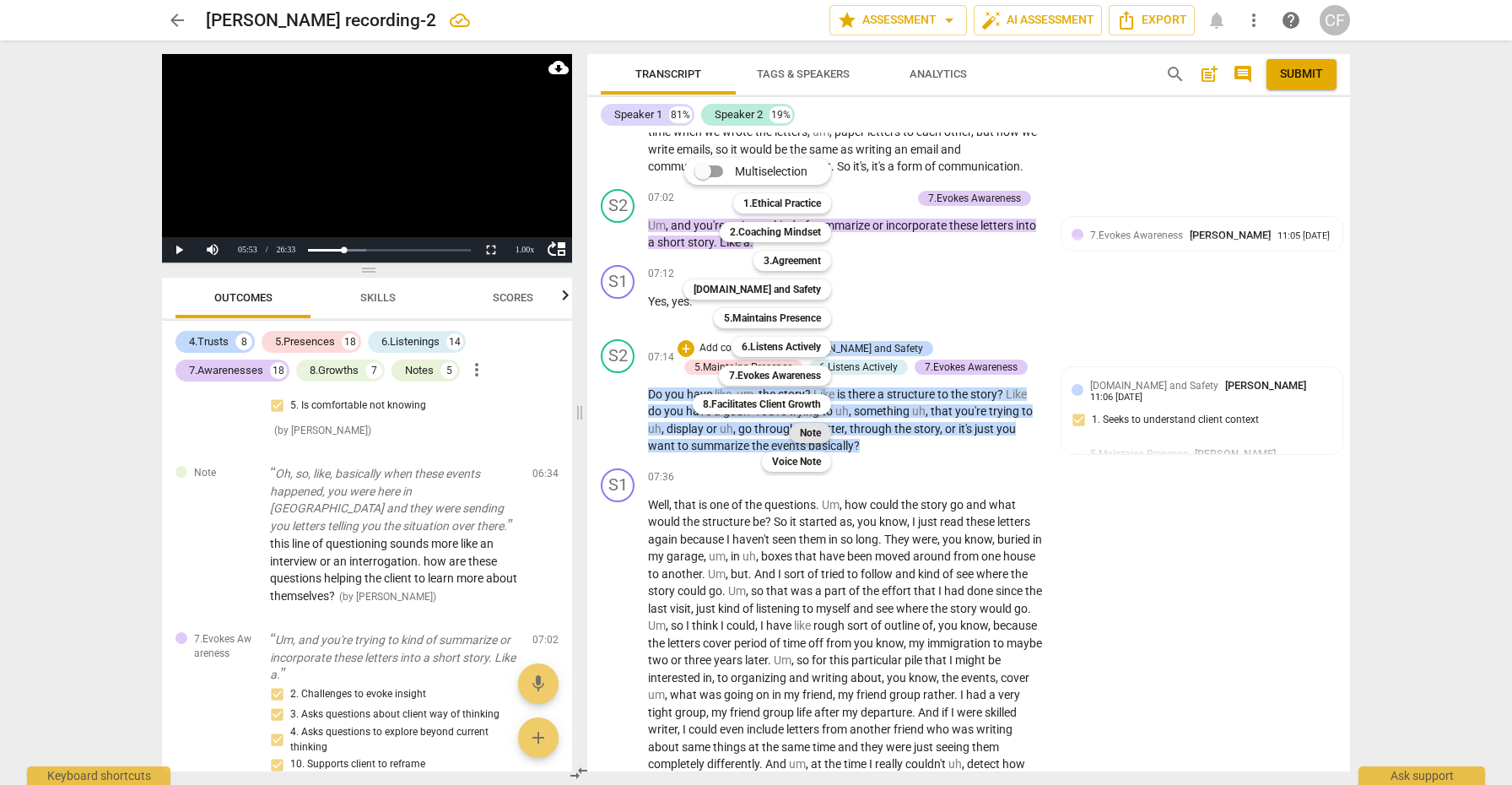
click at [821, 429] on div "Note" at bounding box center [811, 432] width 41 height 21
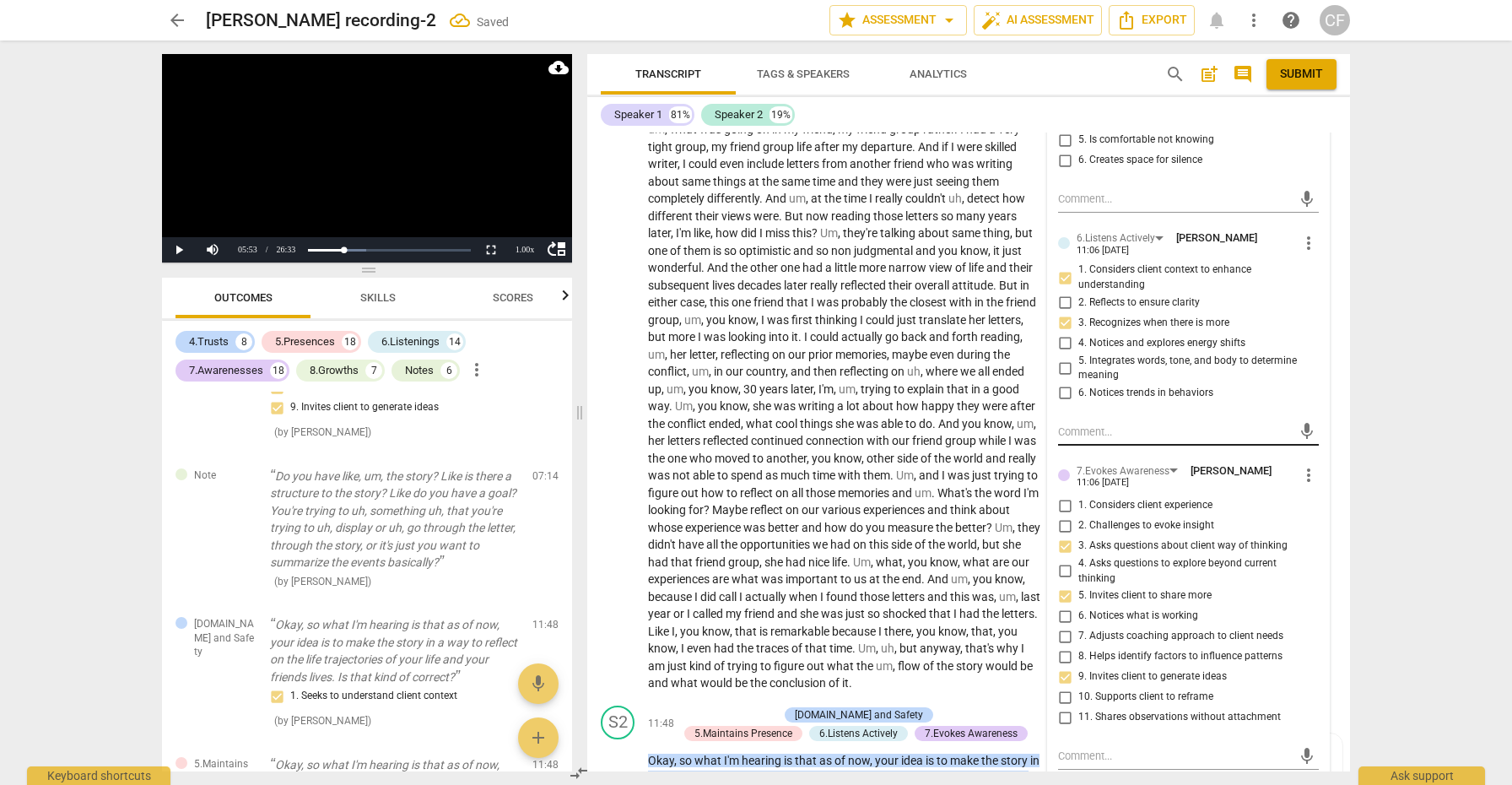
scroll to position [3101, 0]
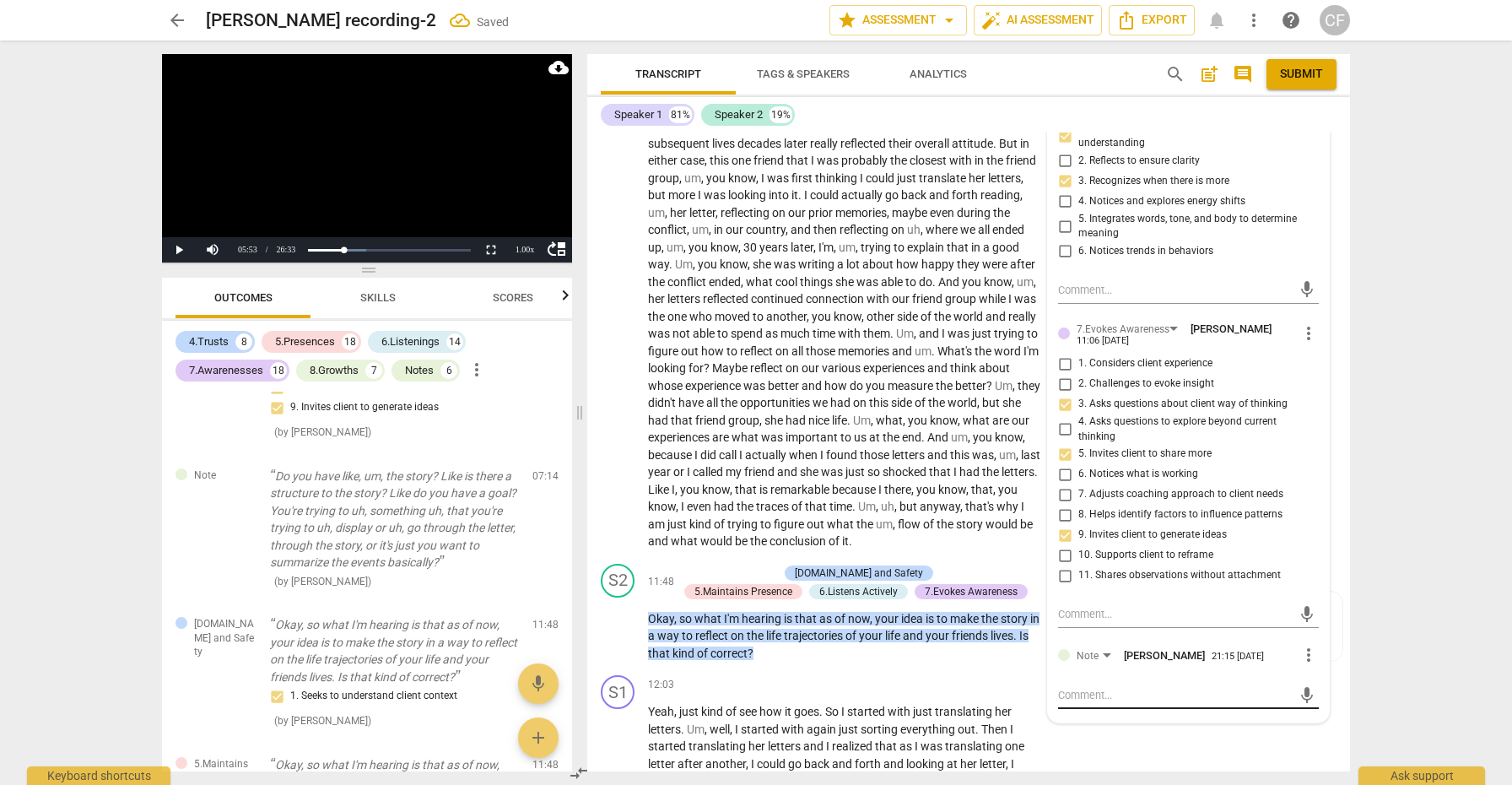
click at [1100, 687] on textarea at bounding box center [1175, 695] width 234 height 16
click at [1302, 694] on span "send" at bounding box center [1307, 702] width 19 height 19
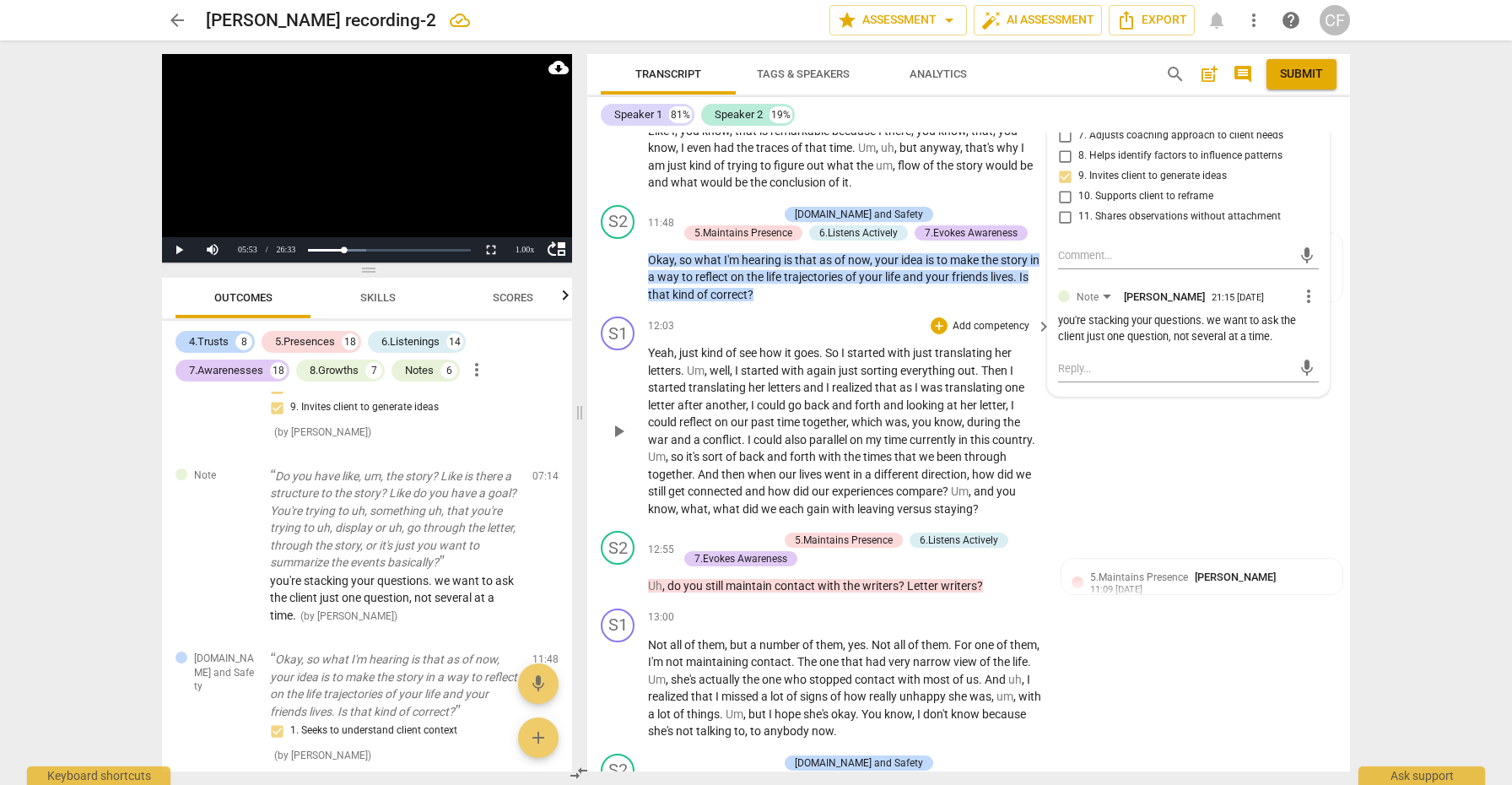
scroll to position [3456, 0]
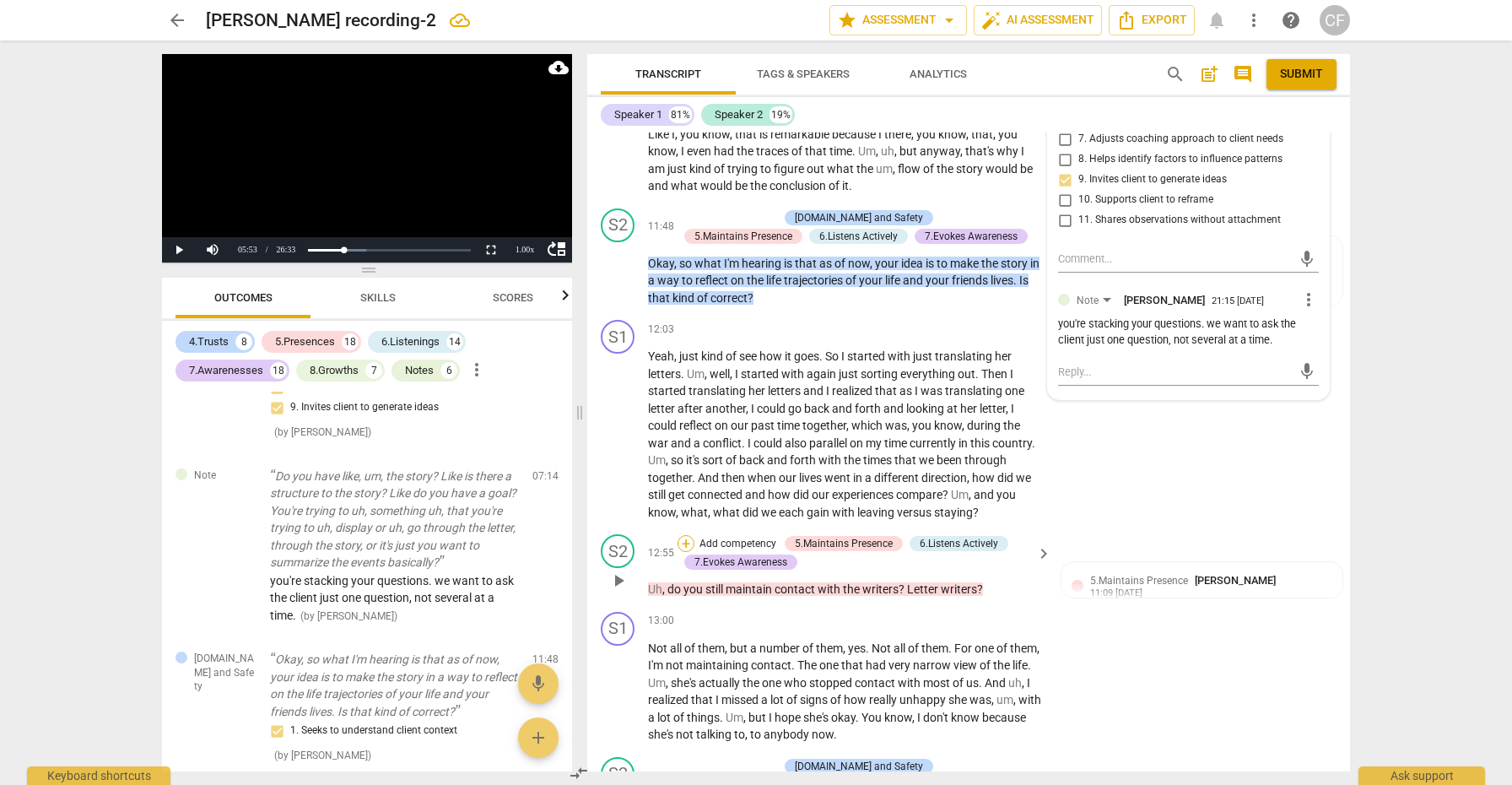
click at [685, 534] on div "+" at bounding box center [685, 542] width 17 height 17
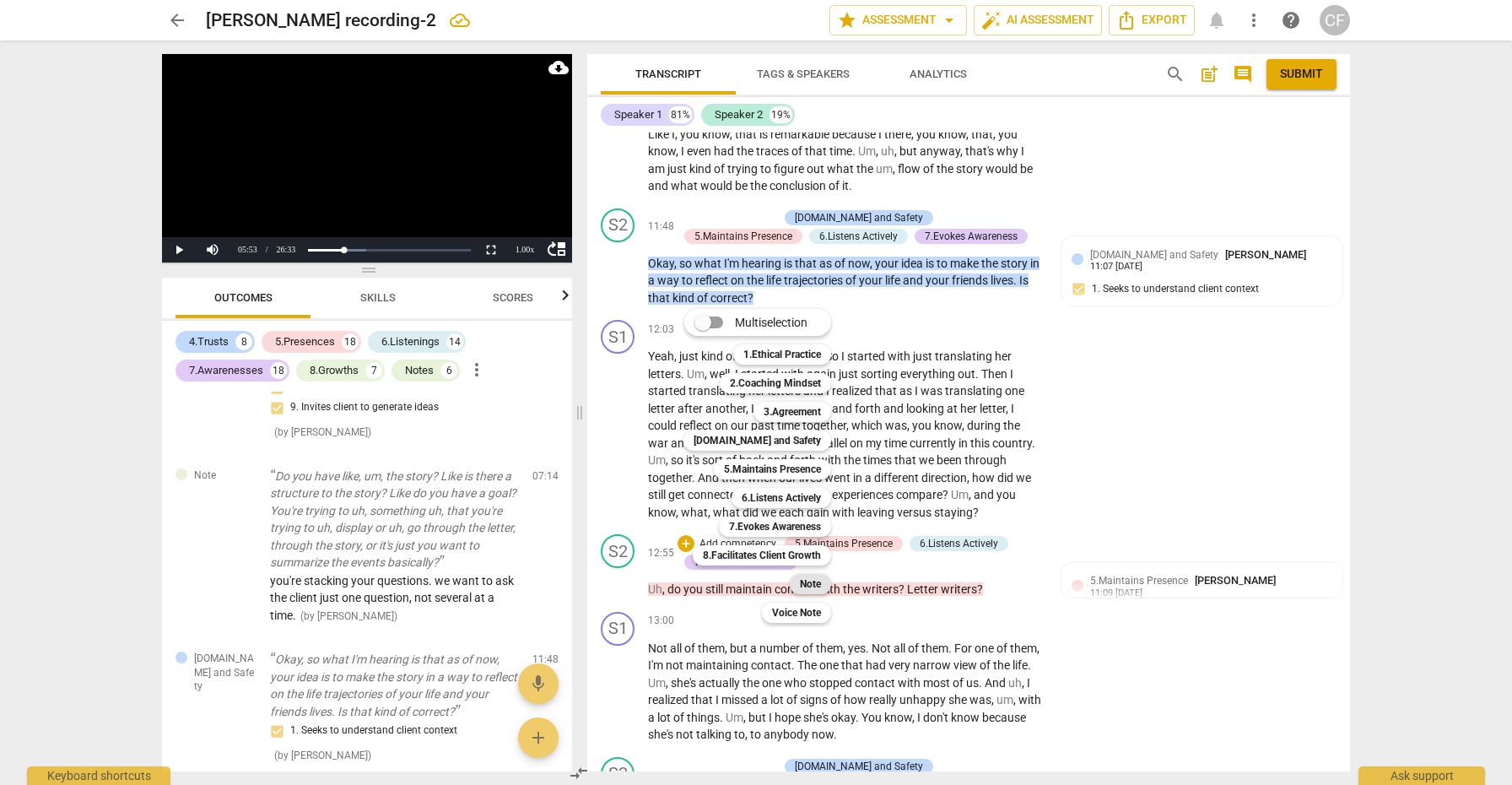
click at [812, 588] on b "Note" at bounding box center [810, 584] width 21 height 21
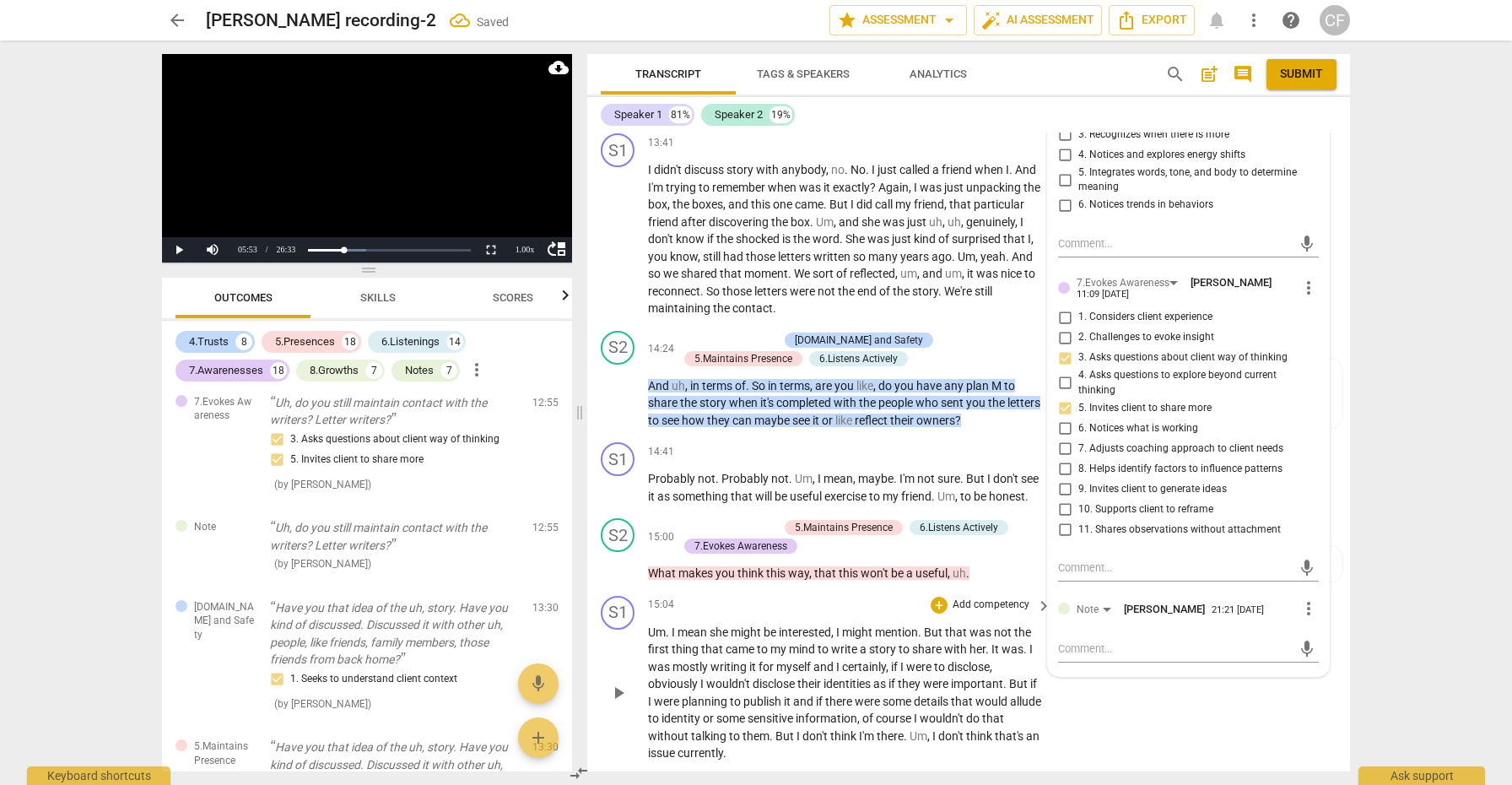
scroll to position [4212, 0]
click at [1136, 638] on textarea at bounding box center [1175, 645] width 234 height 16
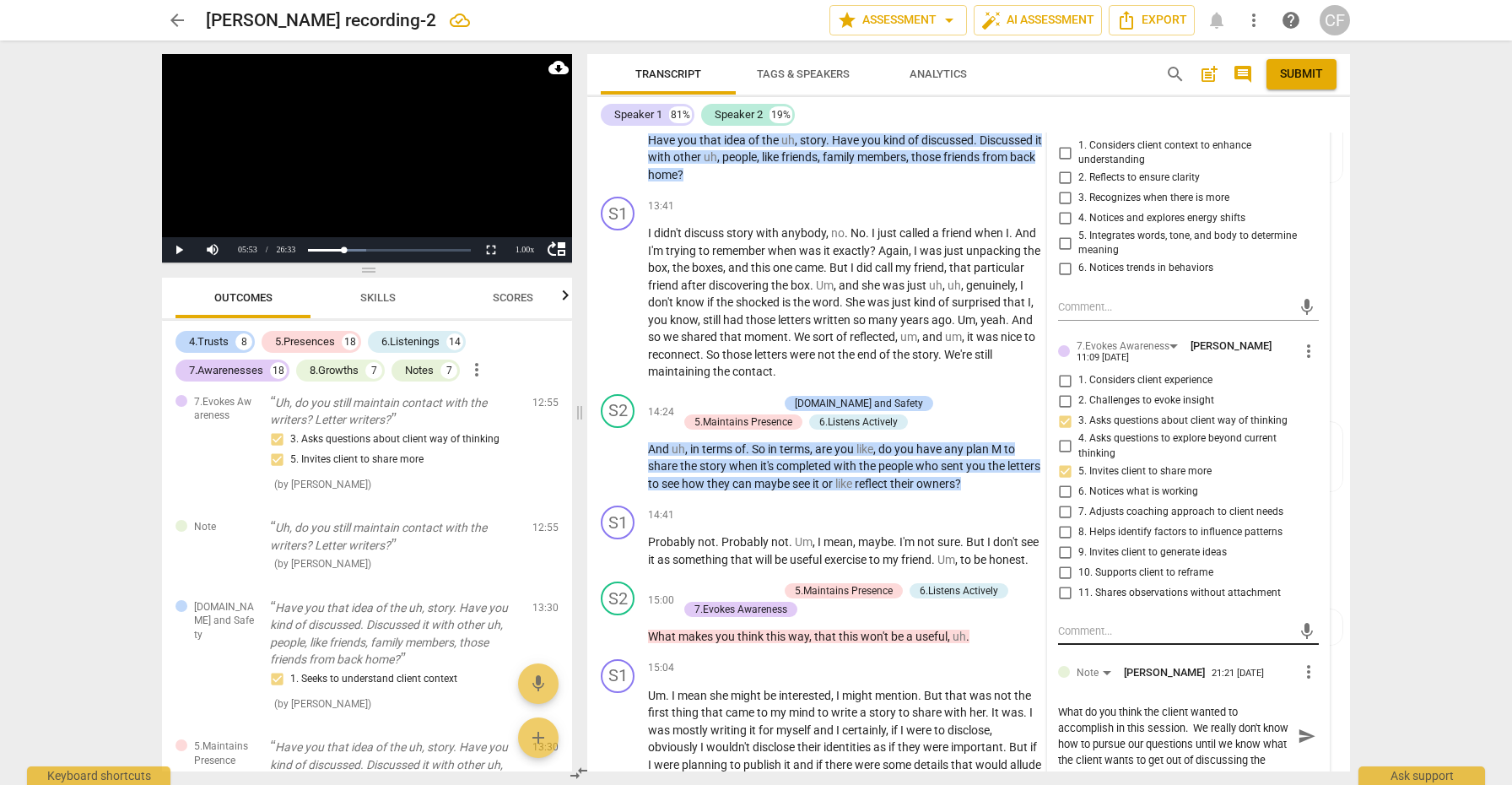
scroll to position [4151, 0]
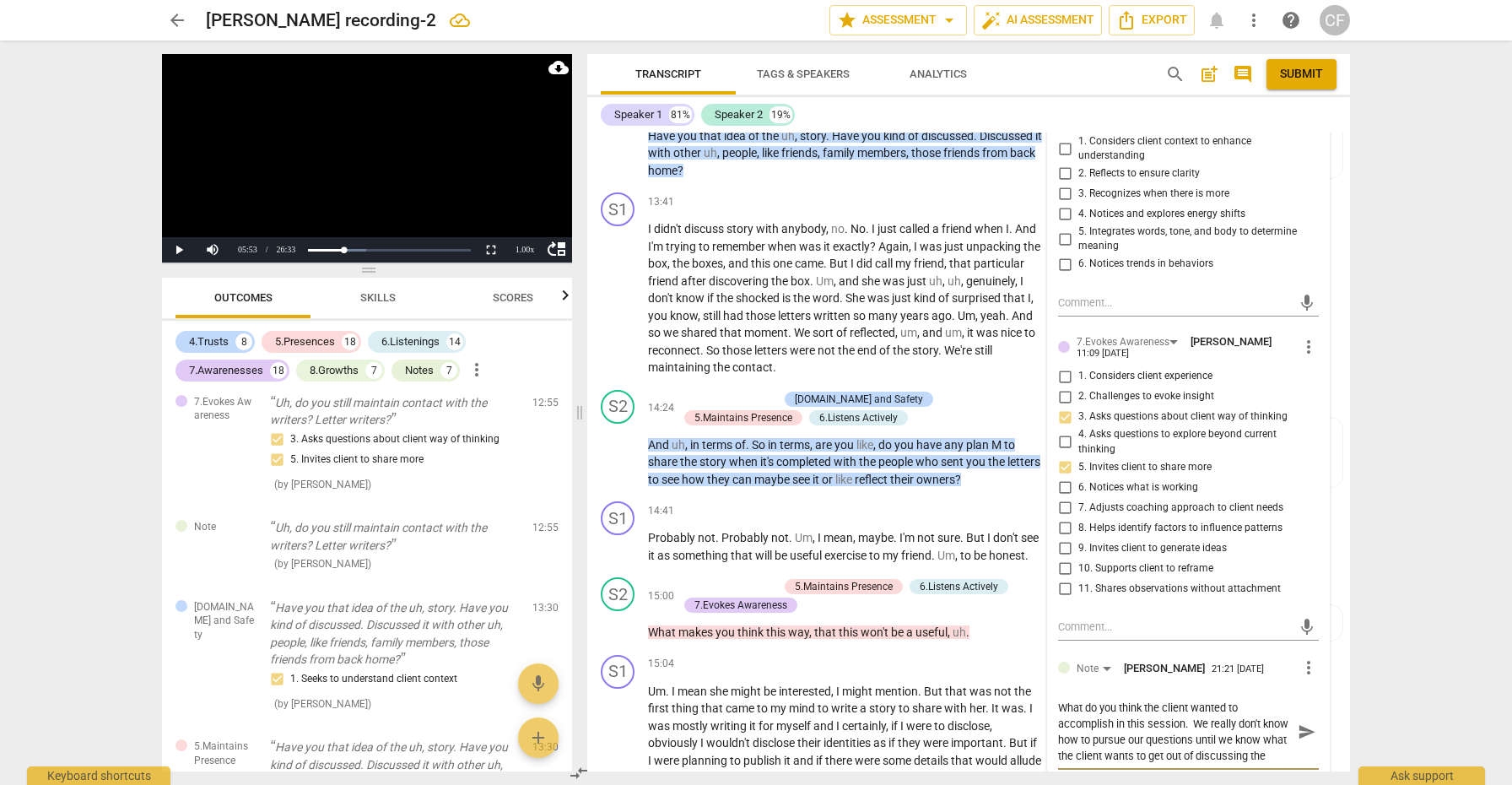
click at [1260, 700] on textarea "What do you think the client wanted to accomplish in this session. We really do…" at bounding box center [1175, 731] width 234 height 64
click at [1298, 723] on span "send" at bounding box center [1307, 732] width 19 height 19
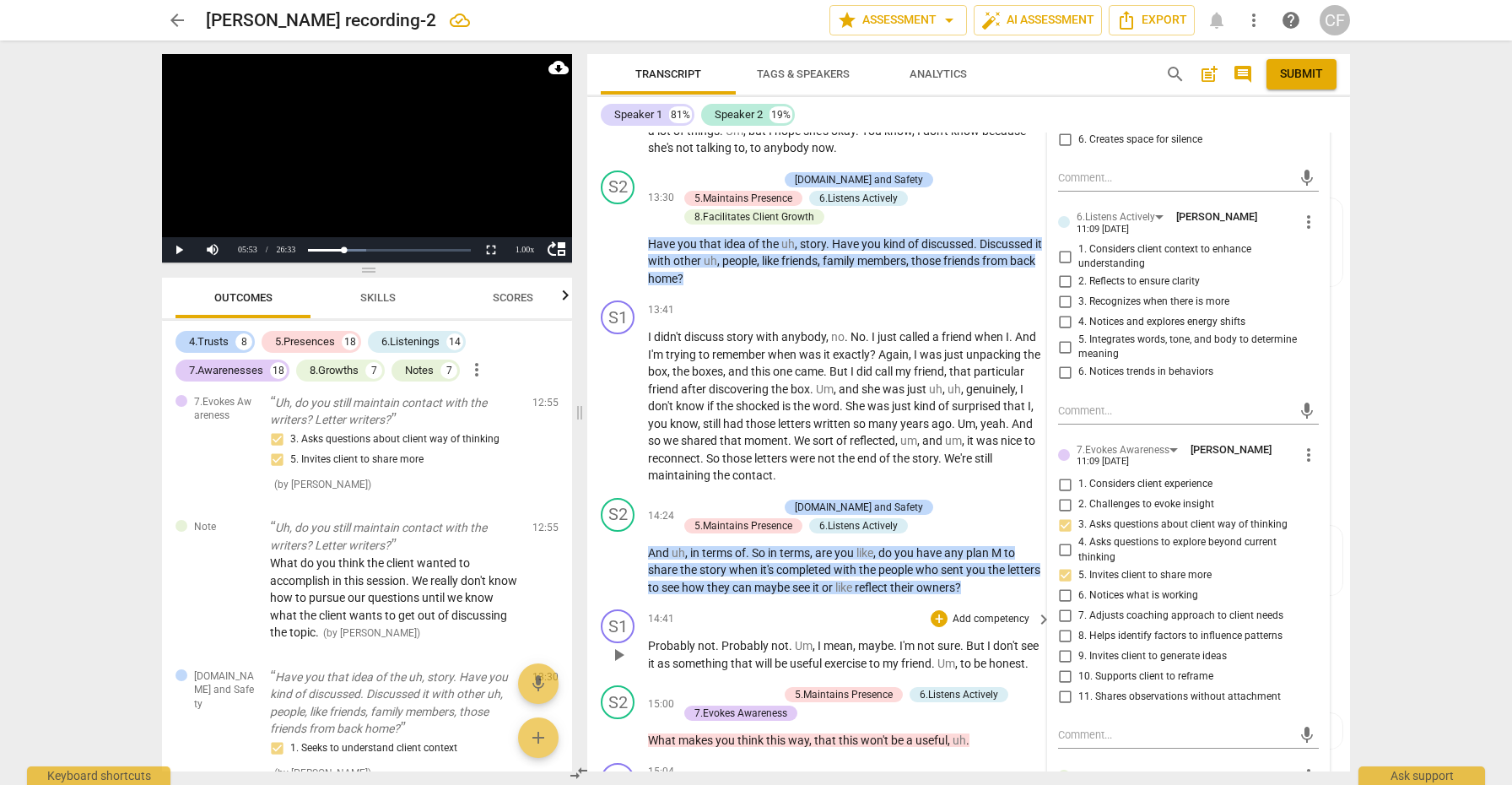
scroll to position [4064, 0]
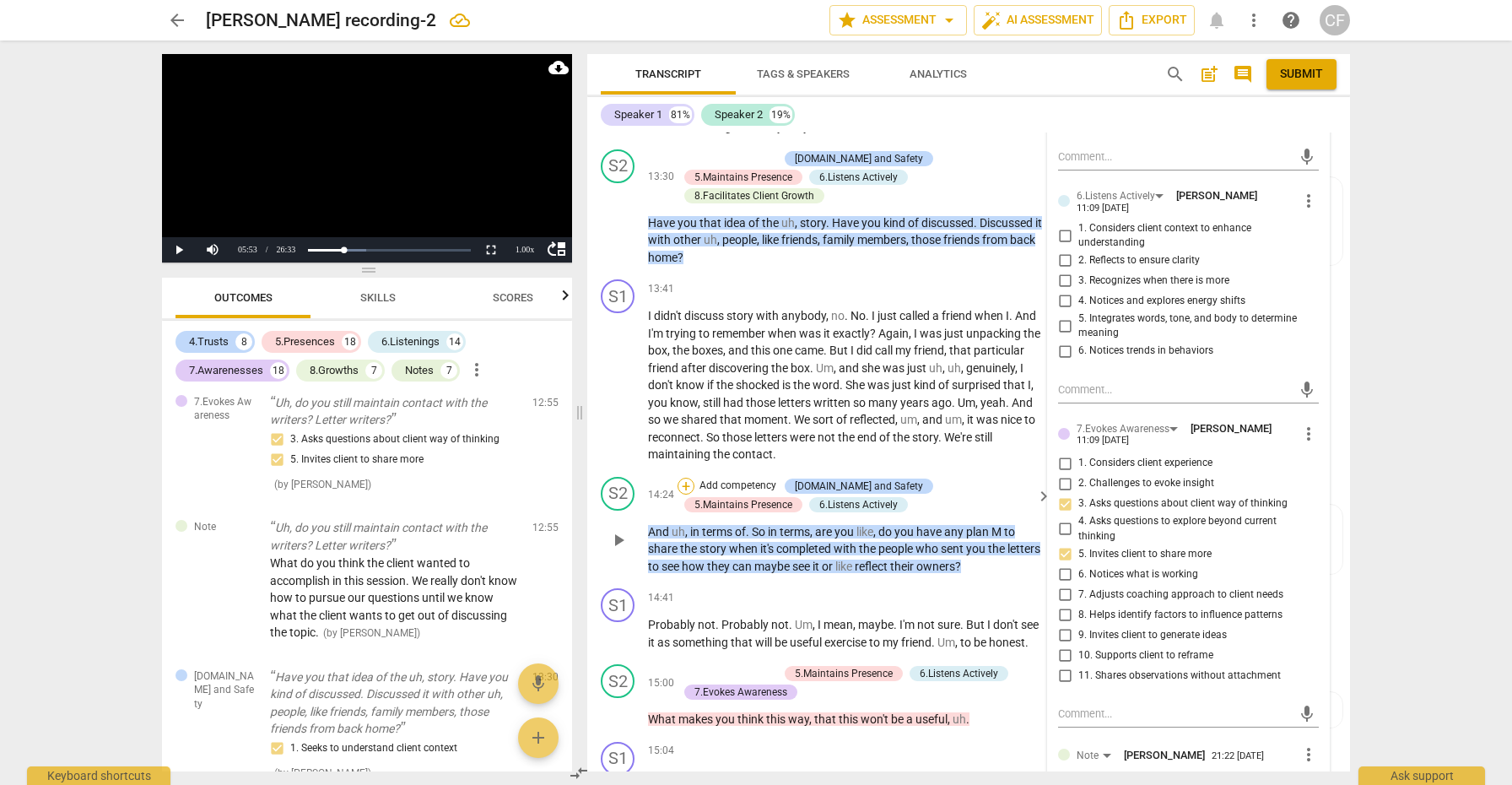
click at [681, 477] on div "+" at bounding box center [685, 485] width 17 height 17
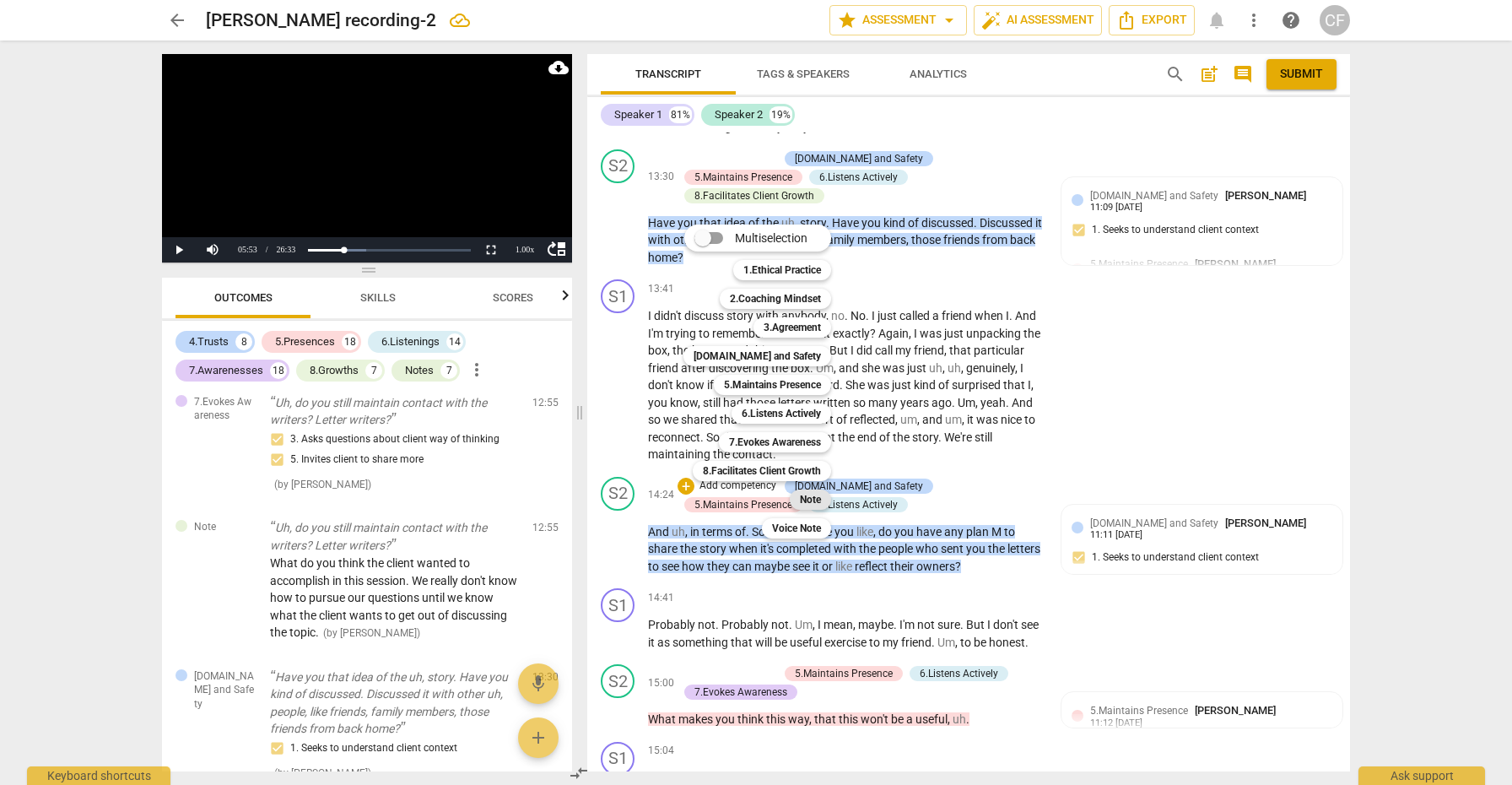
click at [814, 500] on b "Note" at bounding box center [810, 499] width 21 height 21
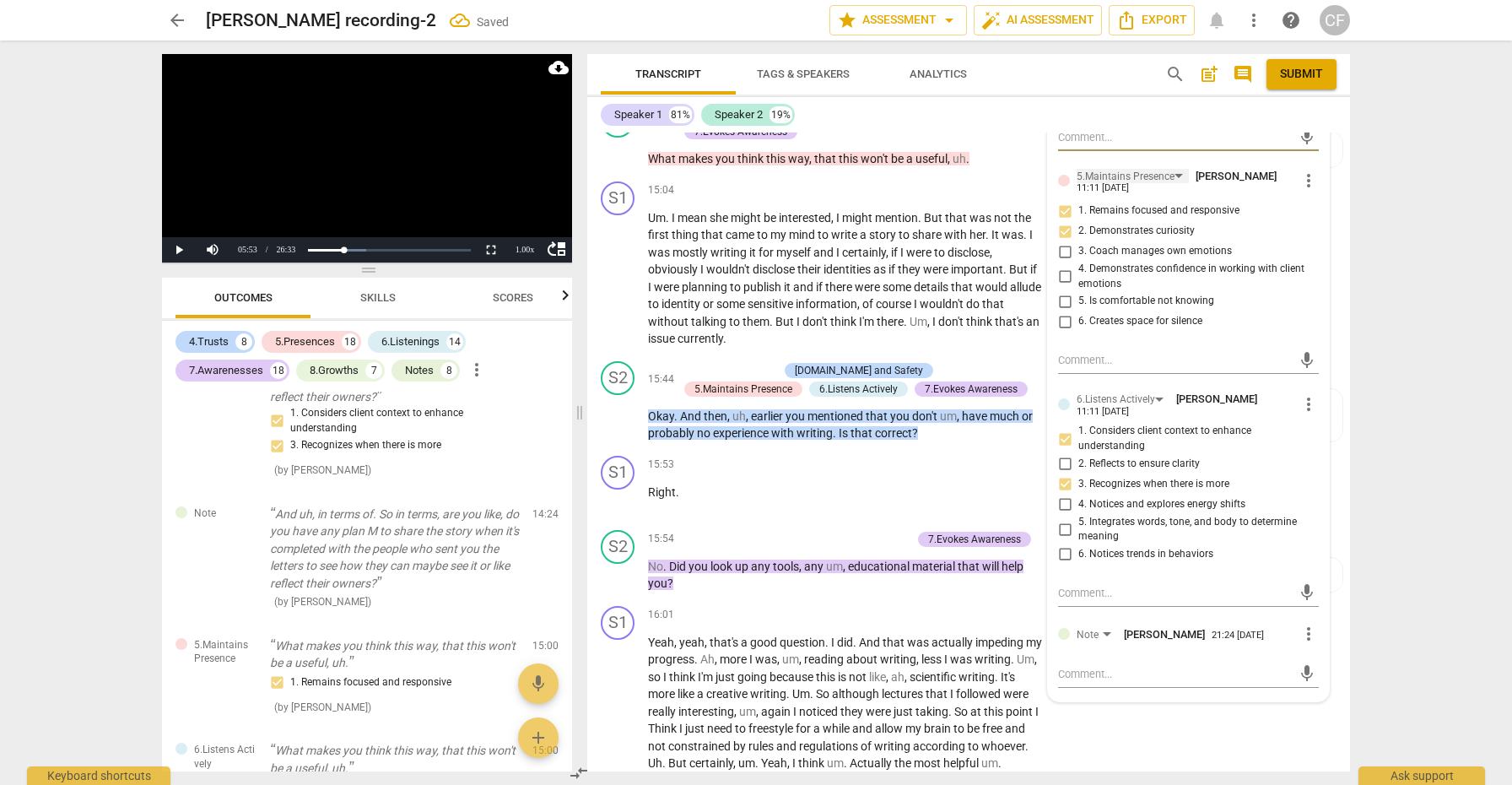
scroll to position [4626, 0]
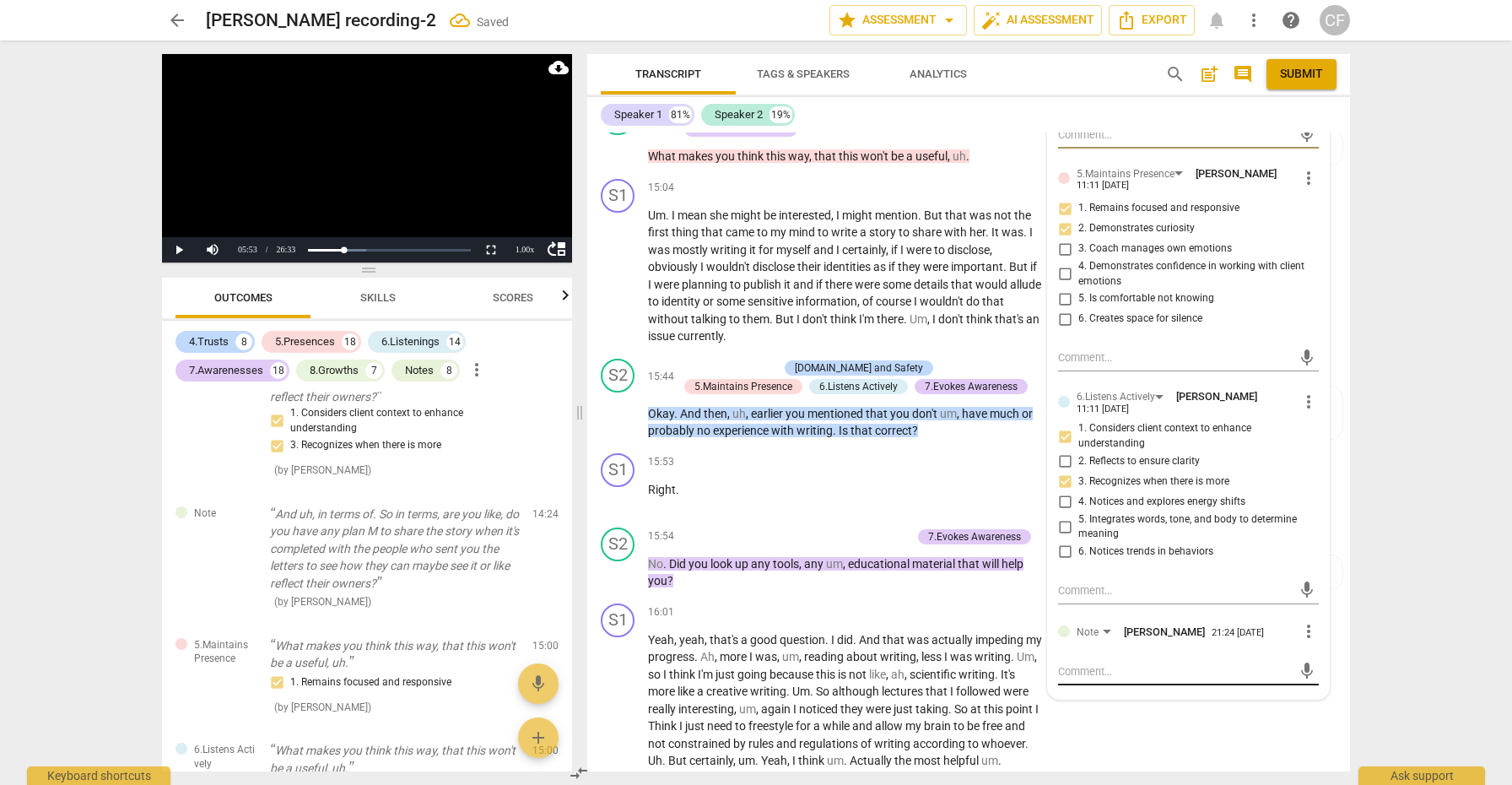
click at [1103, 663] on textarea at bounding box center [1175, 671] width 234 height 16
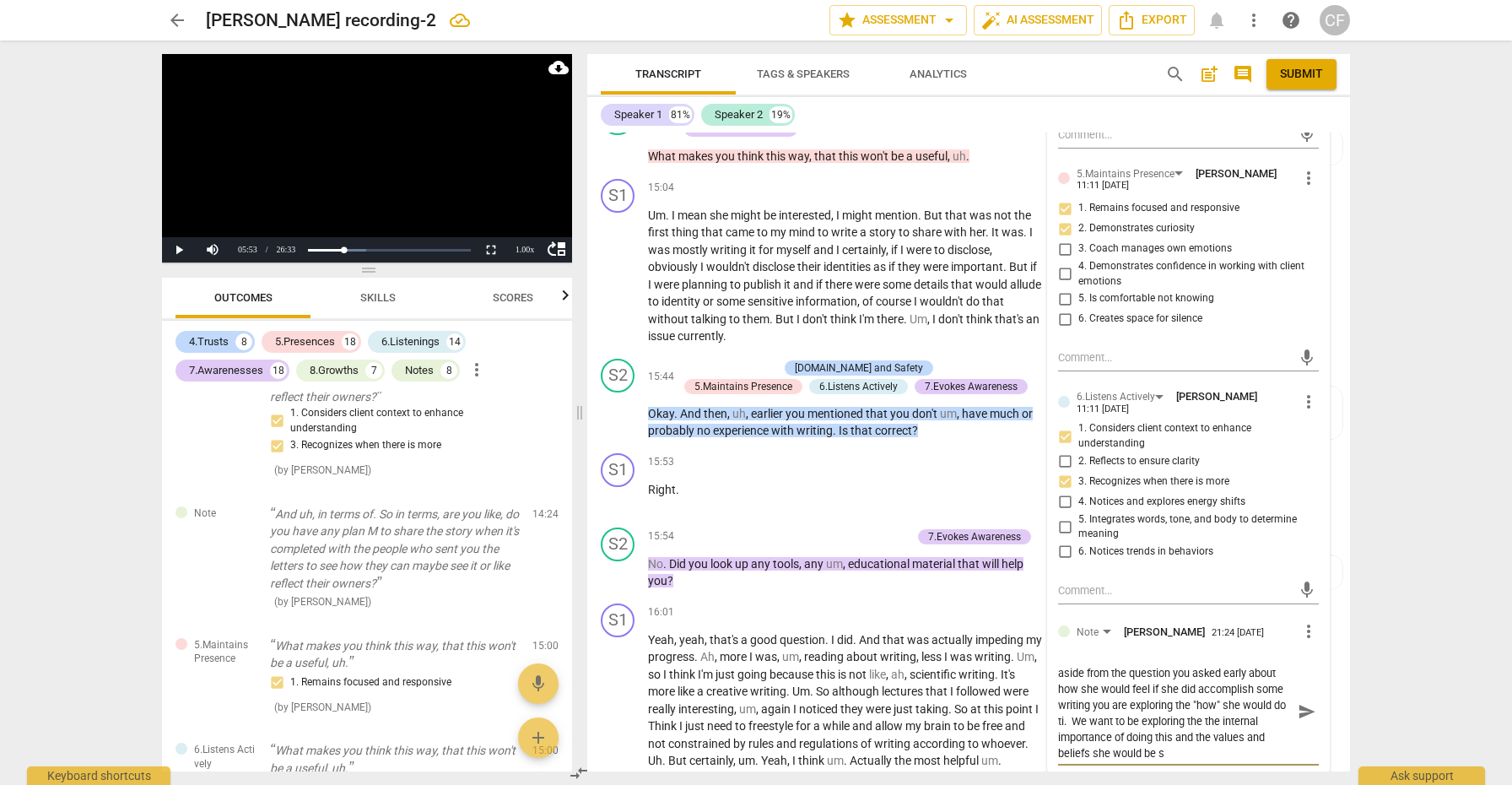
scroll to position [15, 0]
click at [1301, 709] on span "send" at bounding box center [1307, 718] width 19 height 19
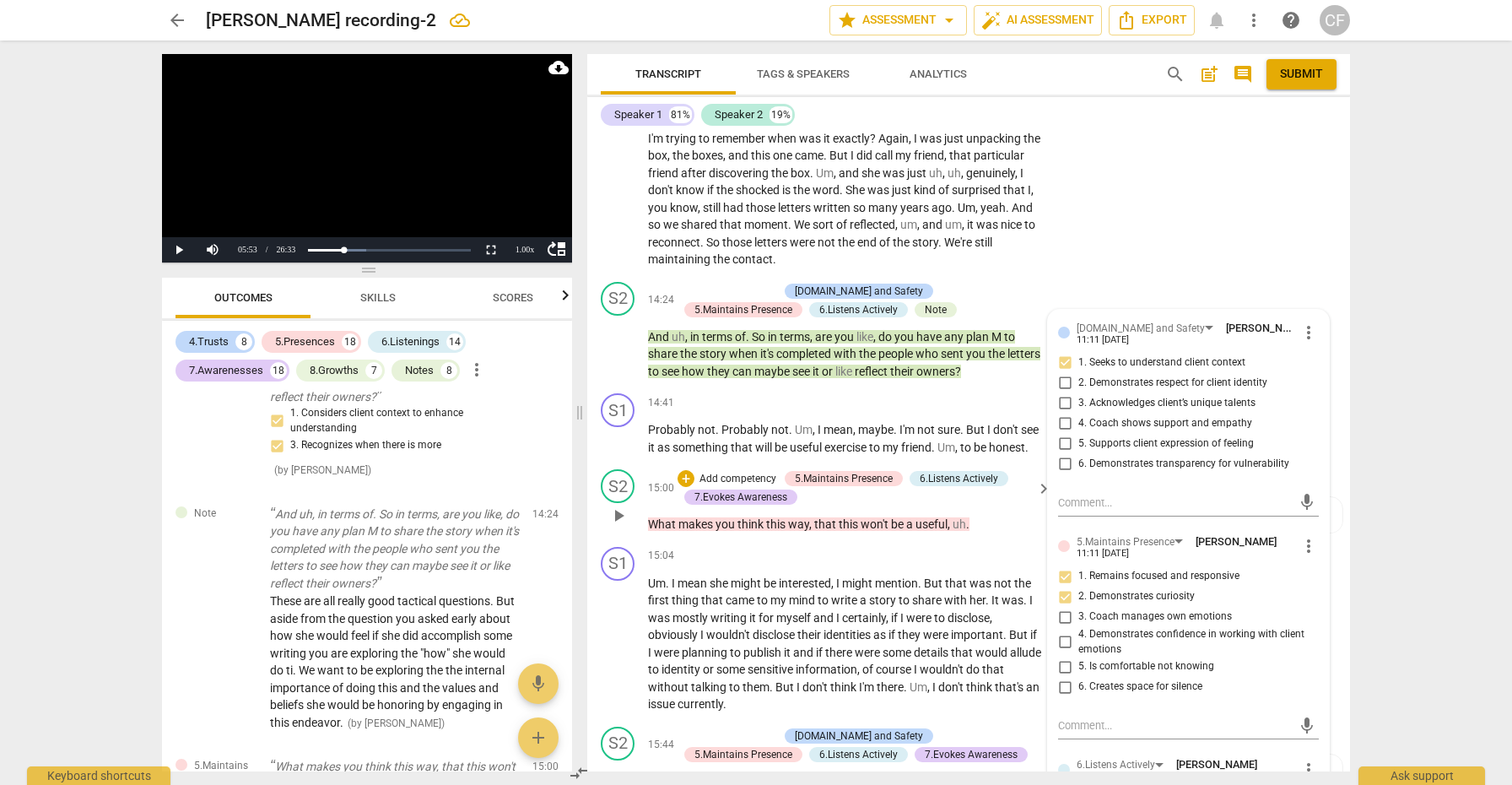
scroll to position [4264, 0]
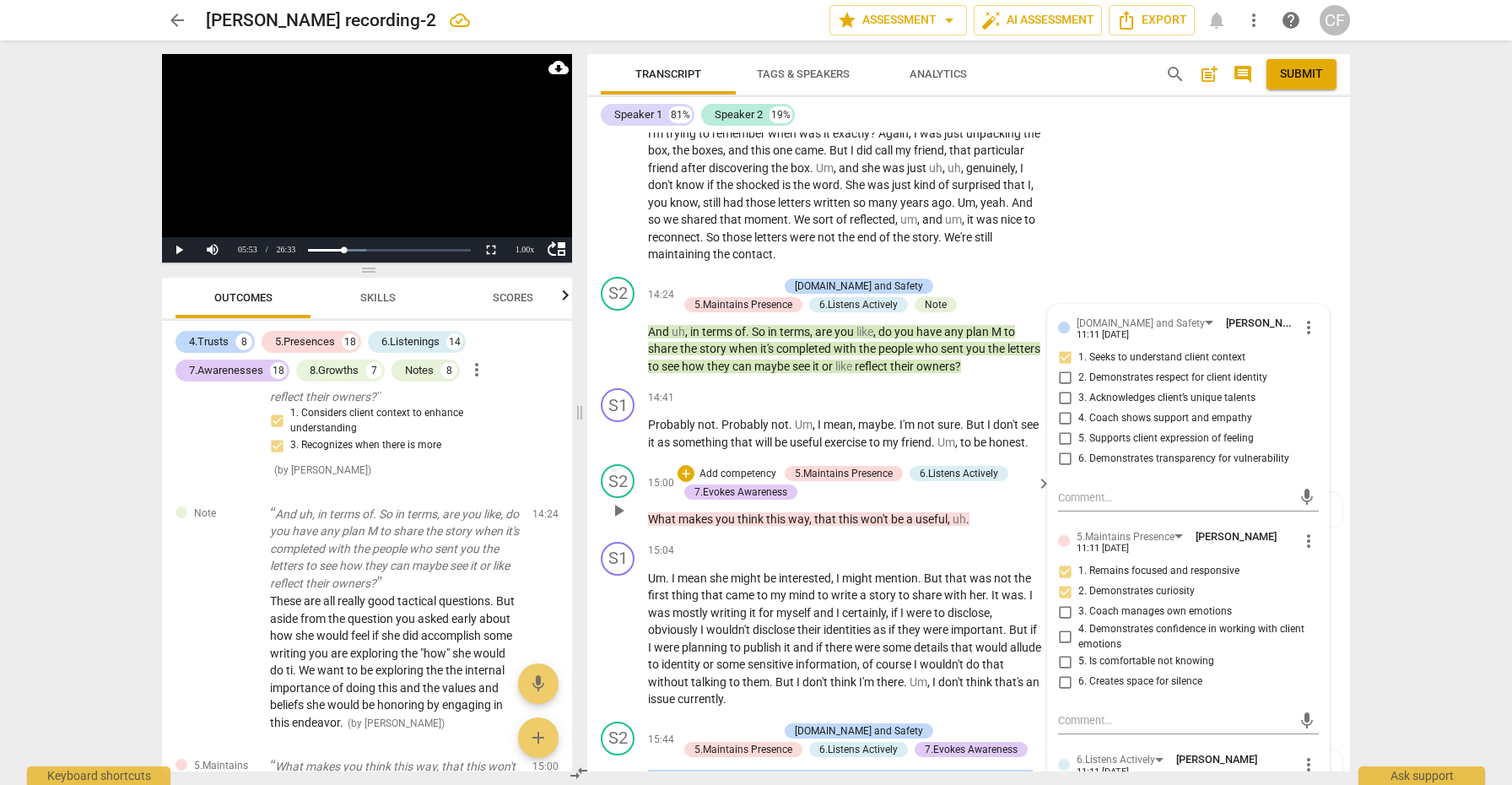
click at [614, 500] on span "play_arrow" at bounding box center [618, 510] width 21 height 21
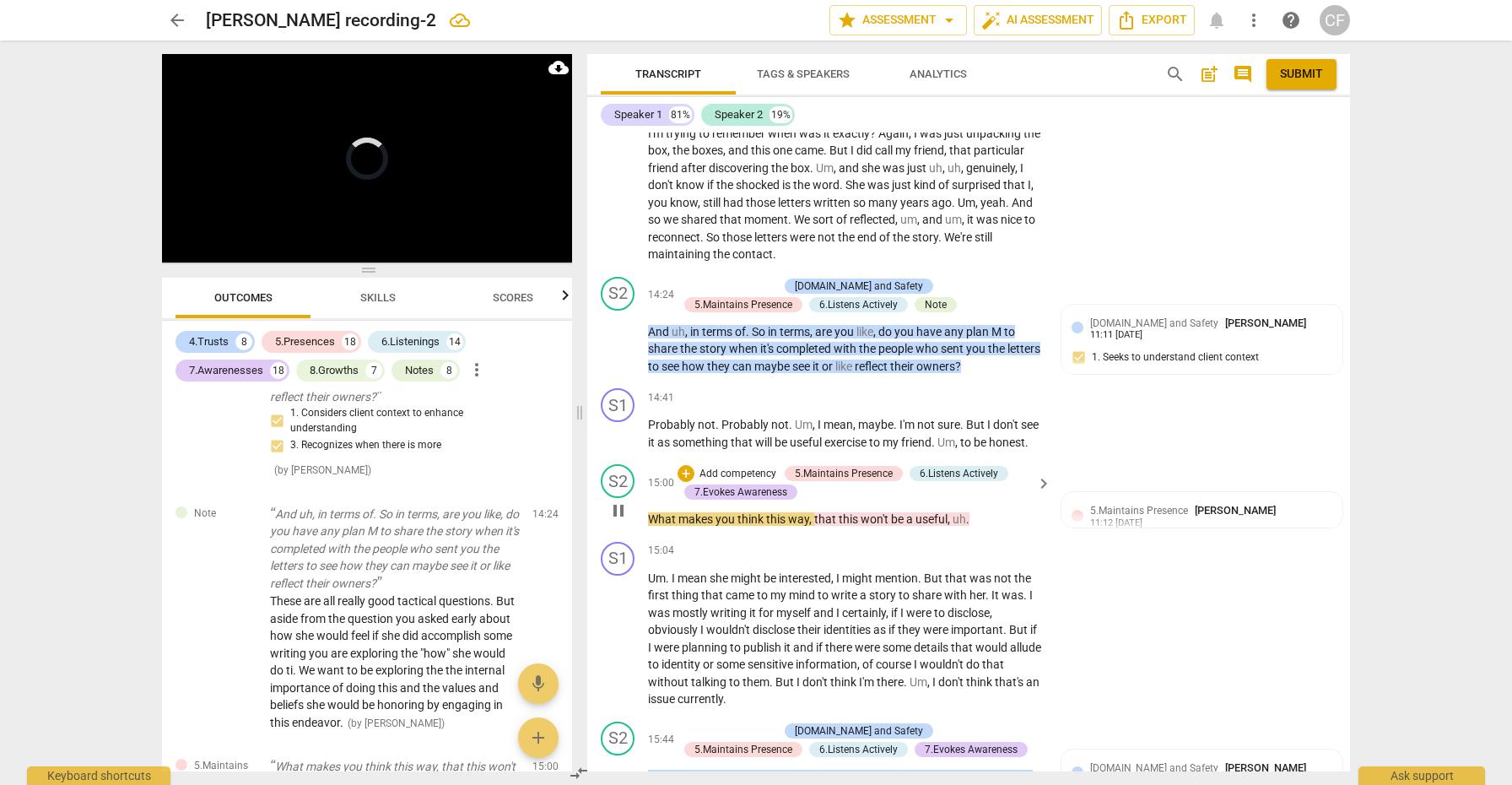
click at [614, 500] on span "pause" at bounding box center [618, 510] width 21 height 21
click at [614, 500] on span "play_arrow" at bounding box center [618, 510] width 21 height 21
click at [610, 464] on div "S2 play_arrow pause" at bounding box center [624, 495] width 47 height 64
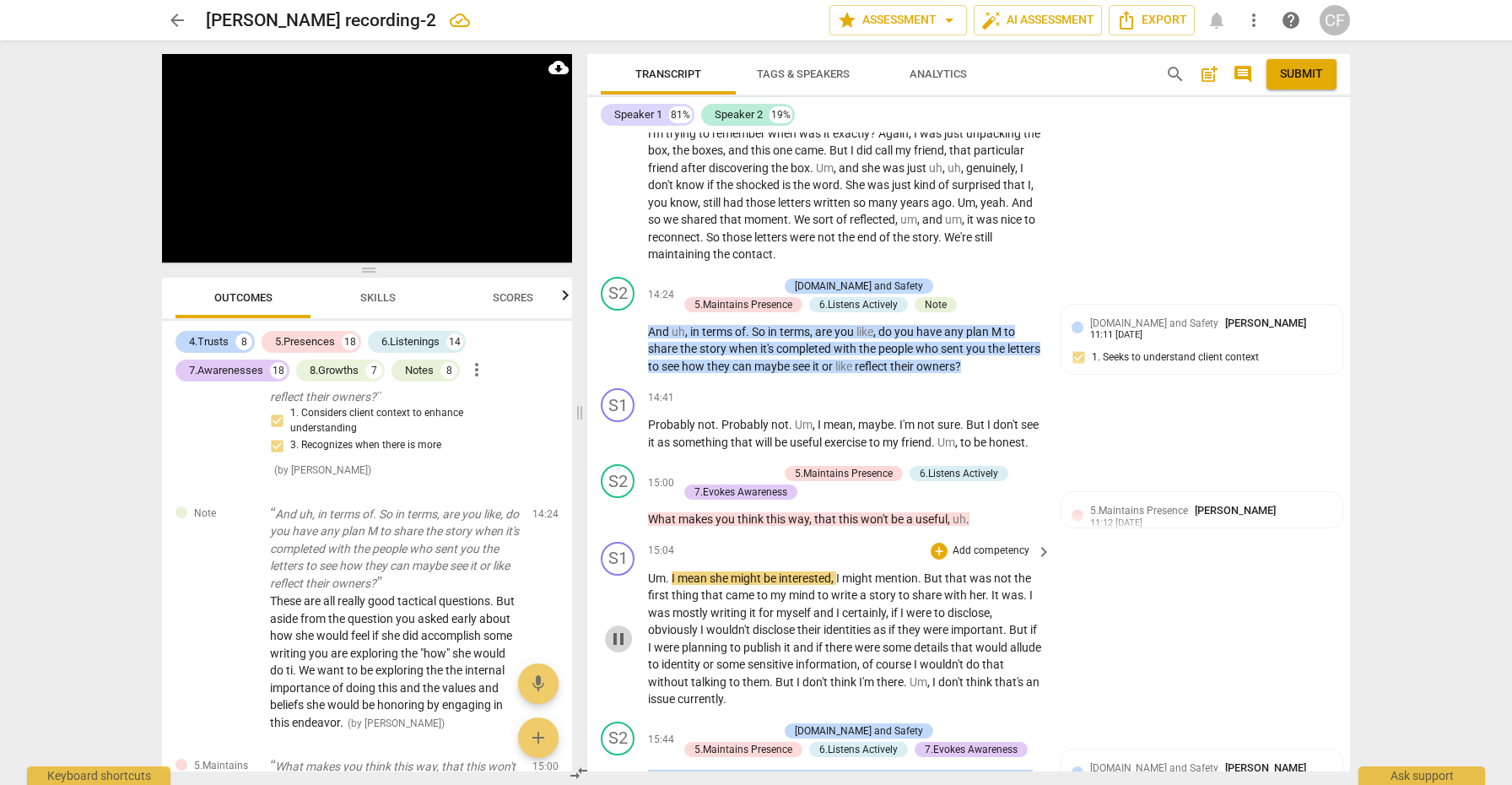
click at [623, 629] on span "pause" at bounding box center [618, 639] width 21 height 21
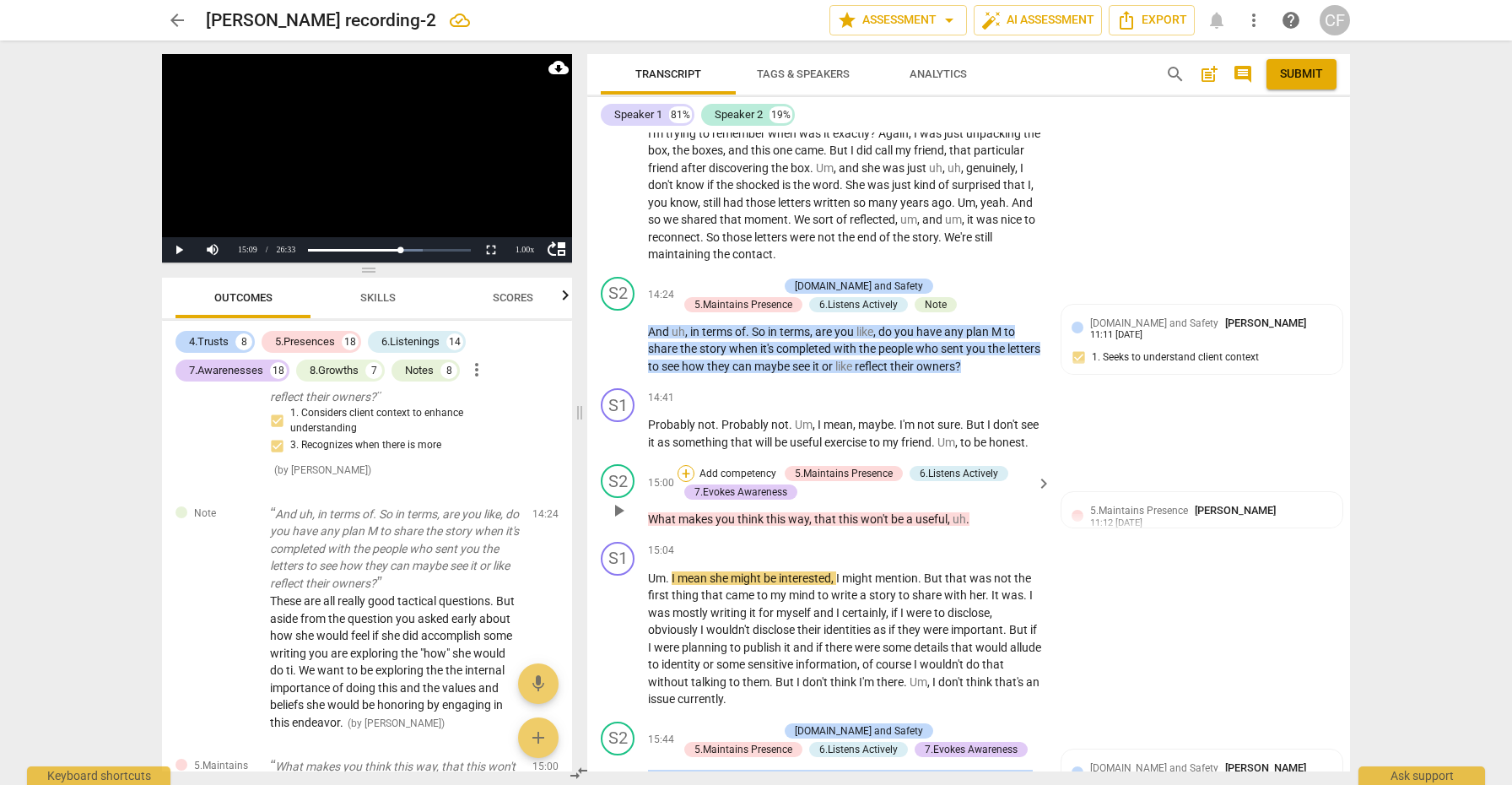
click at [685, 465] on div "+" at bounding box center [685, 473] width 17 height 17
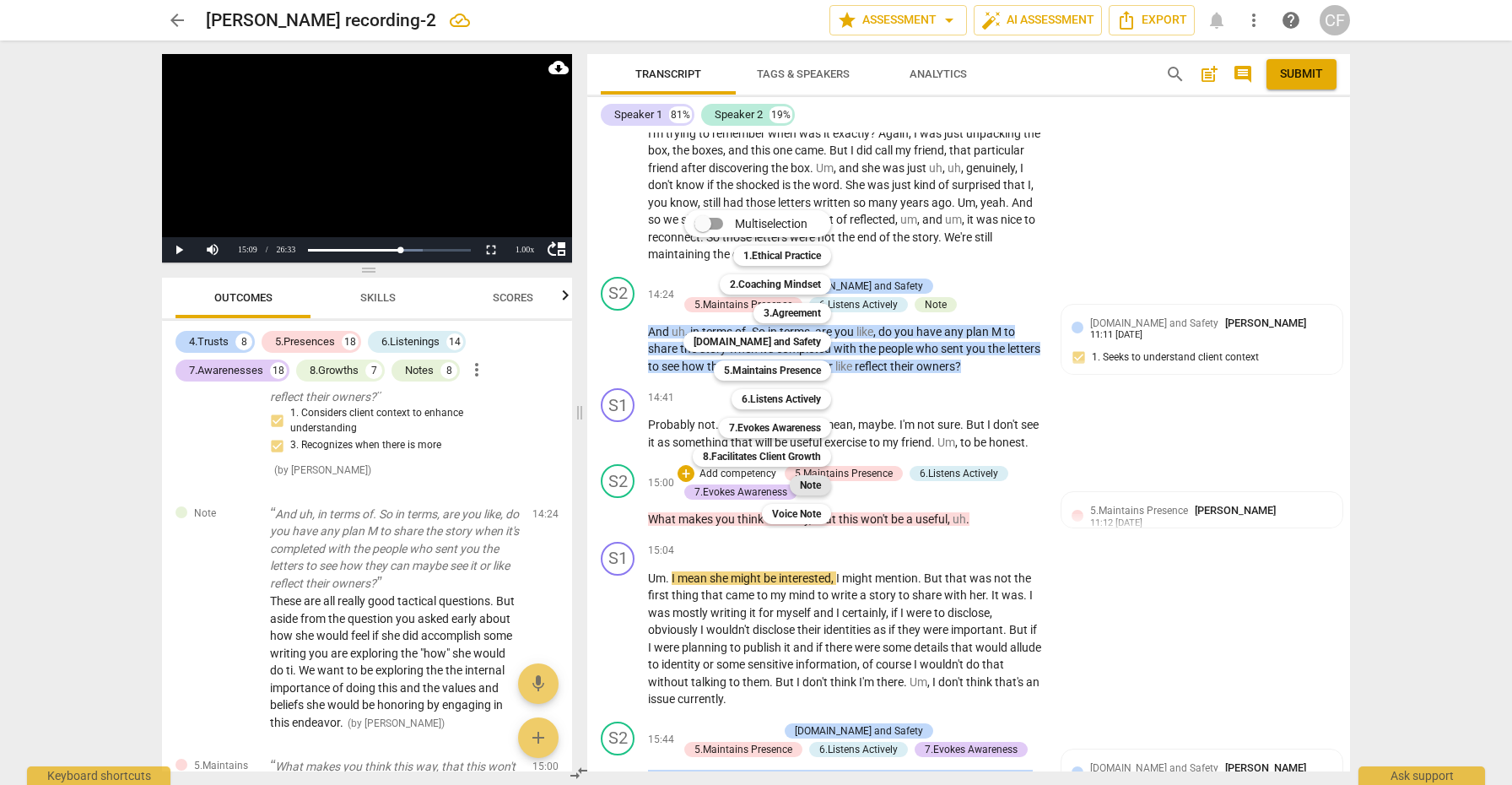
click at [815, 476] on b "Note" at bounding box center [810, 484] width 21 height 21
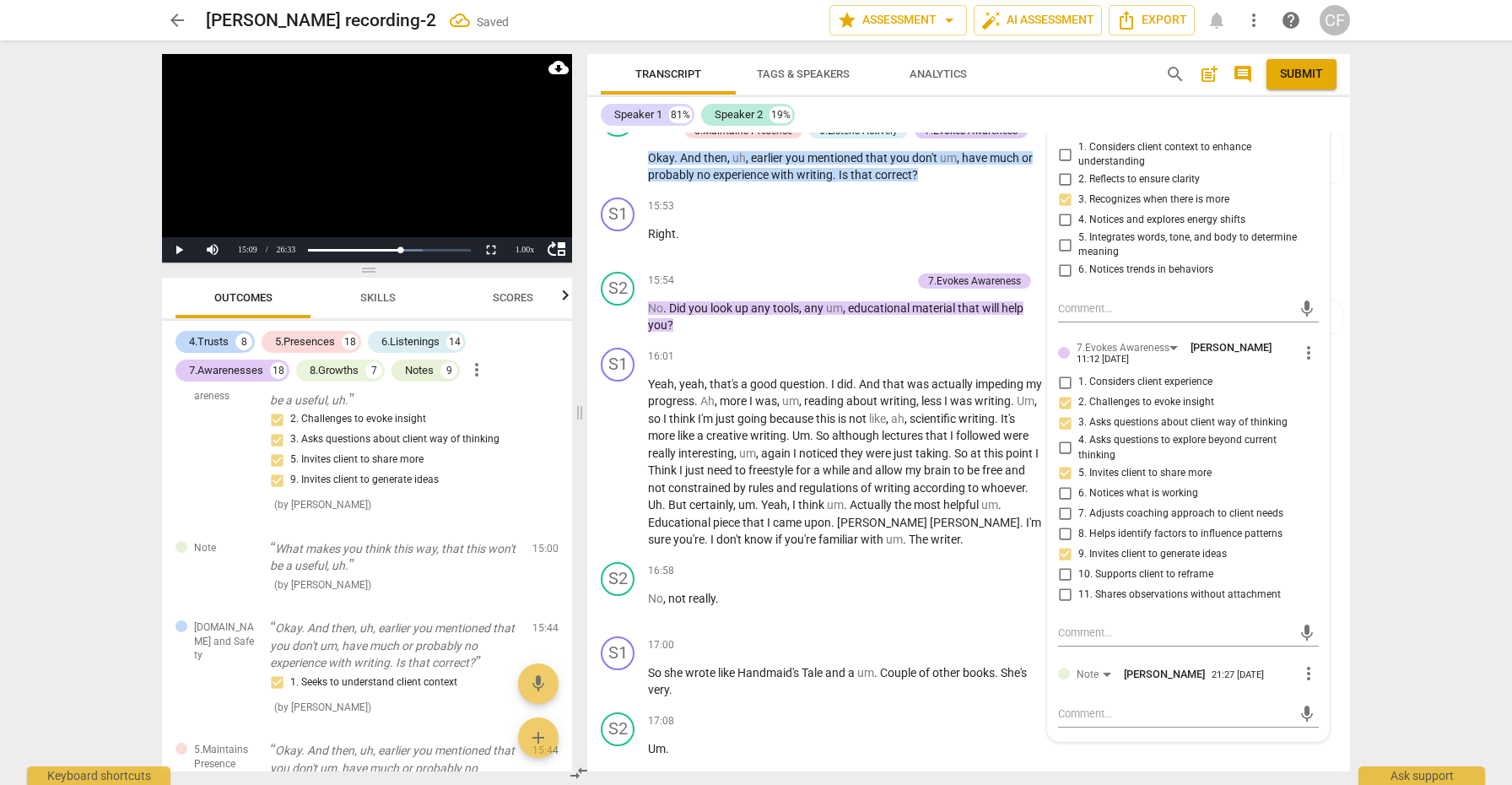
scroll to position [4936, 0]
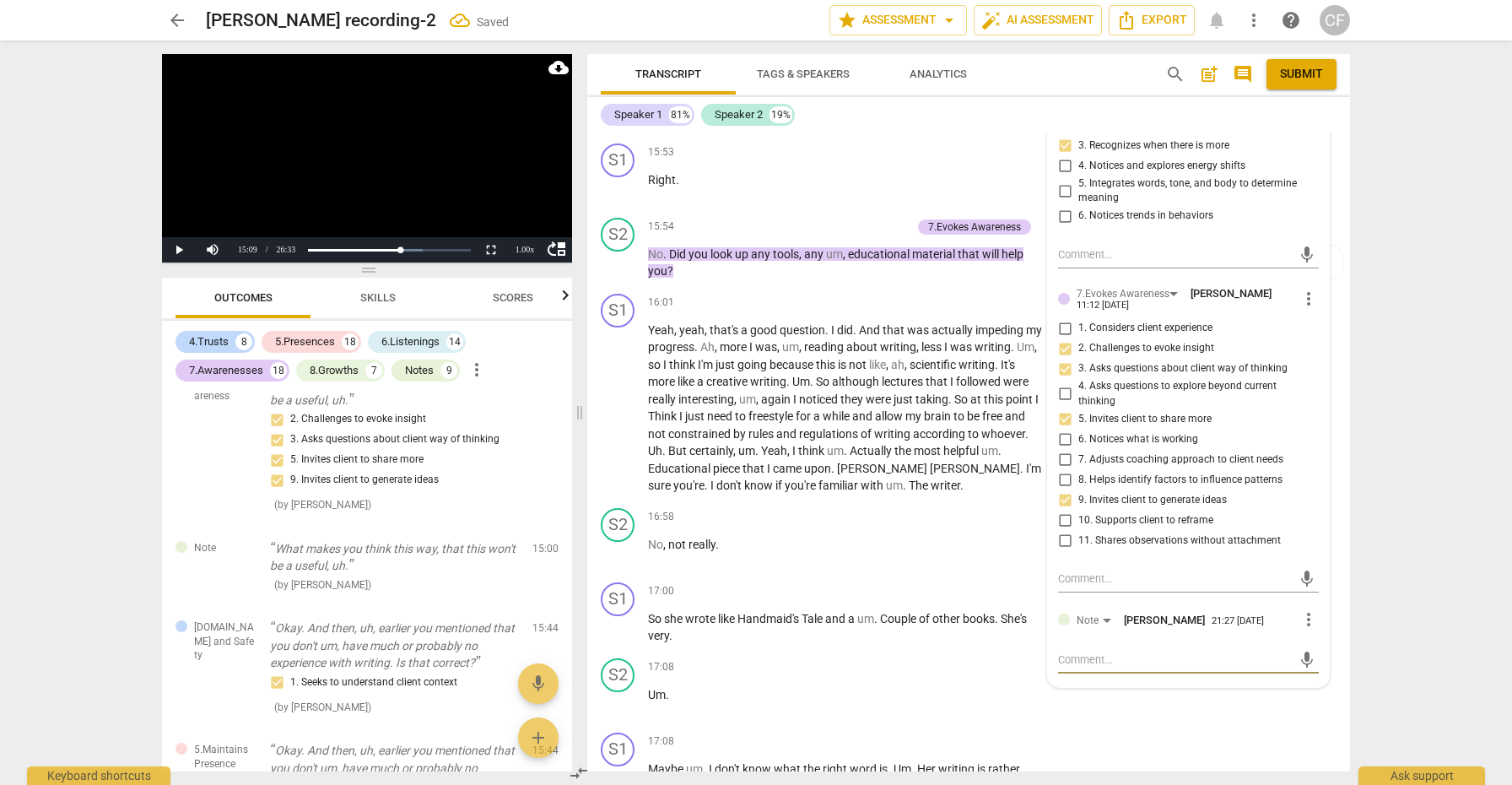
click at [1093, 651] on textarea at bounding box center [1175, 659] width 234 height 16
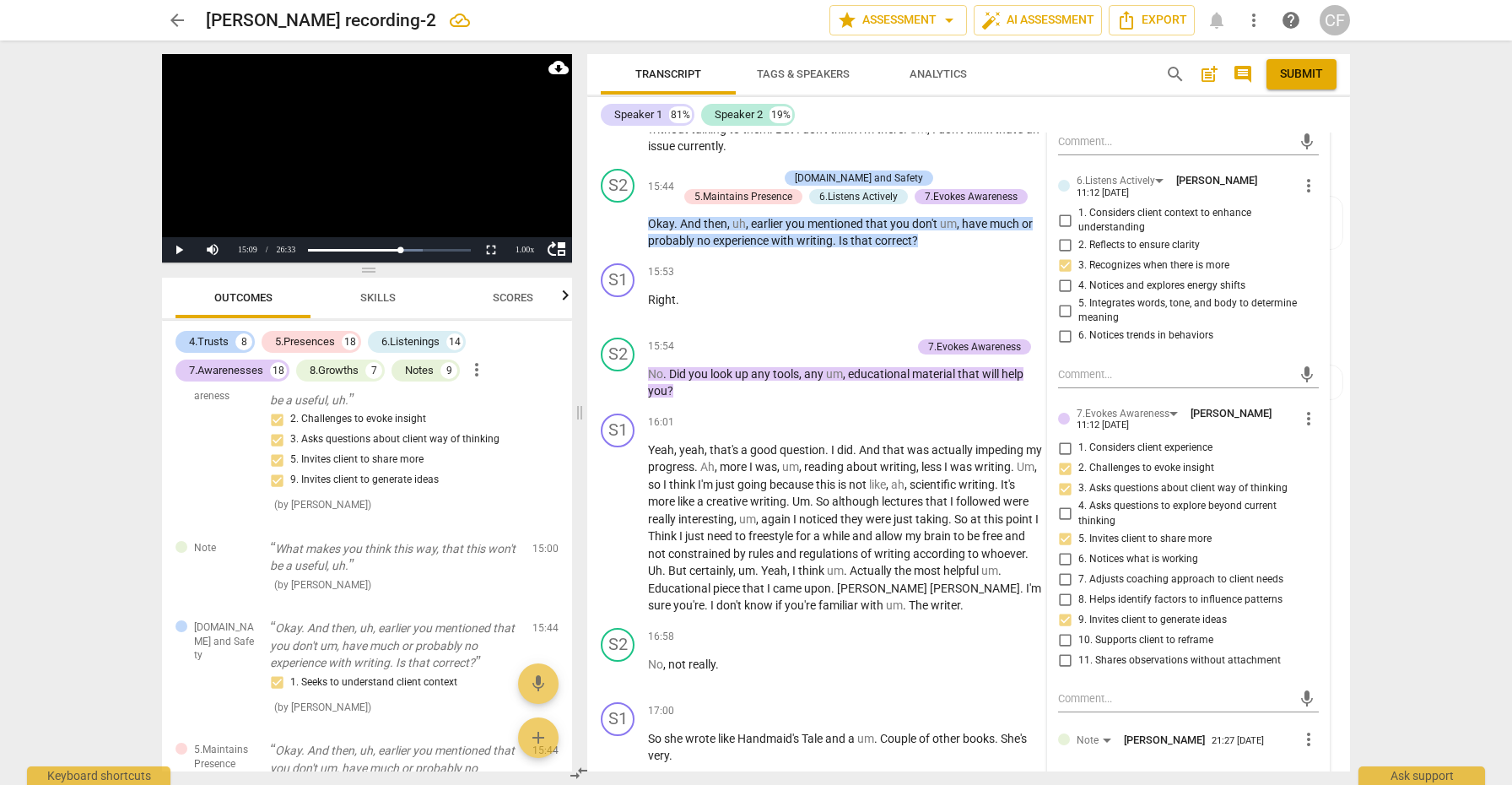
scroll to position [0, 0]
click at [1298, 779] on span "send" at bounding box center [1307, 788] width 19 height 19
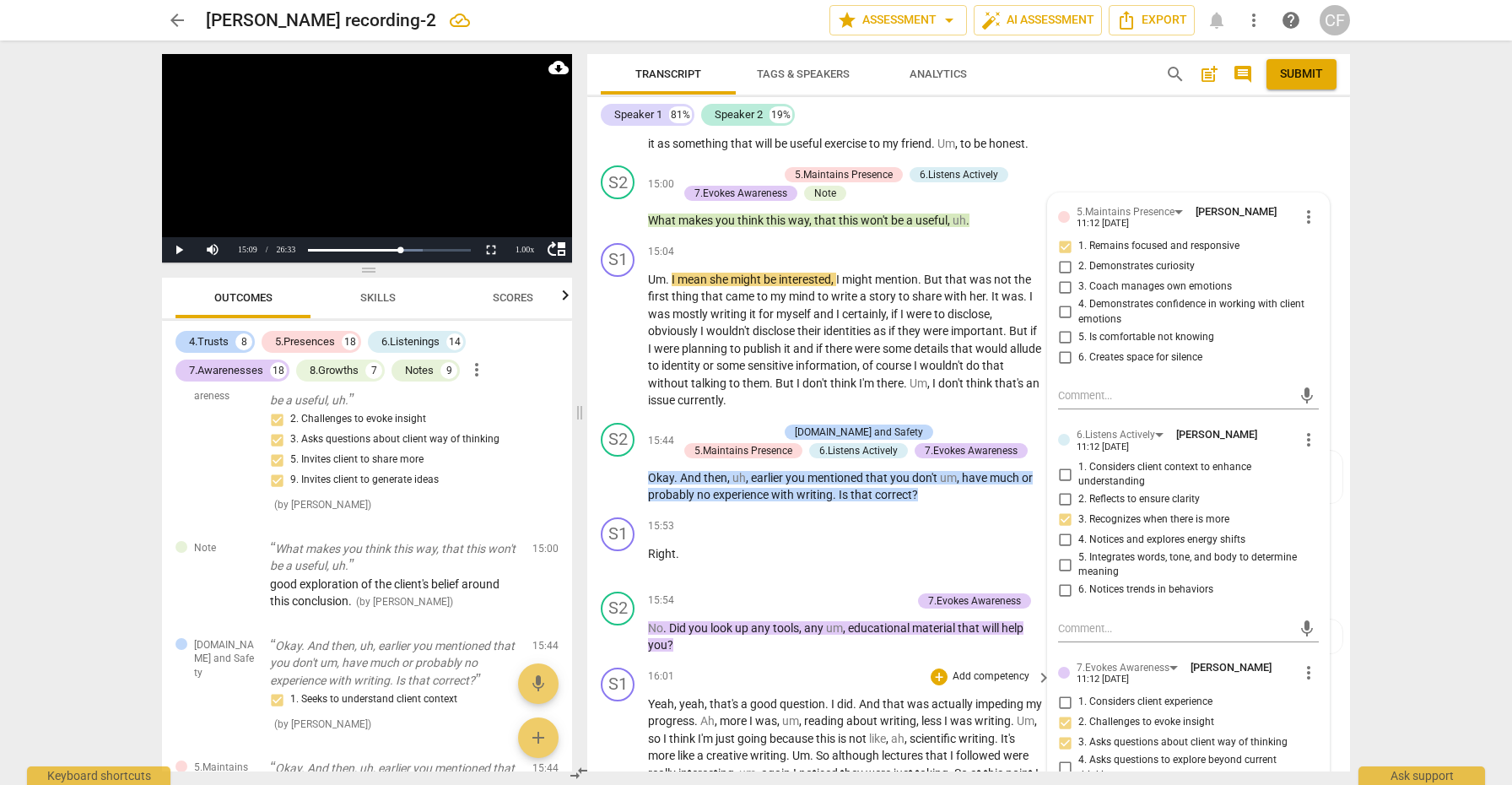
scroll to position [4632, 0]
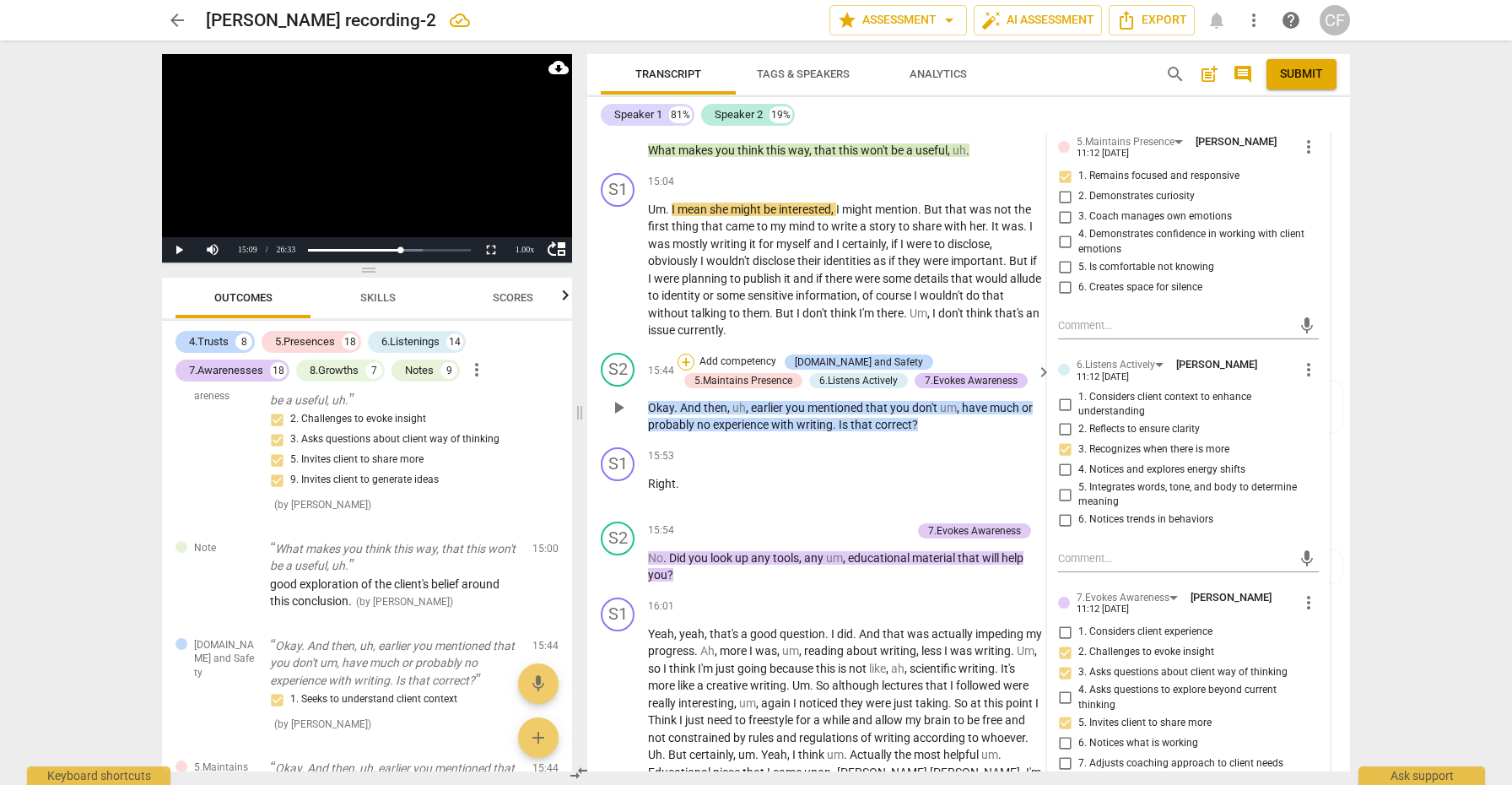
click at [684, 354] on div "+" at bounding box center [685, 362] width 17 height 17
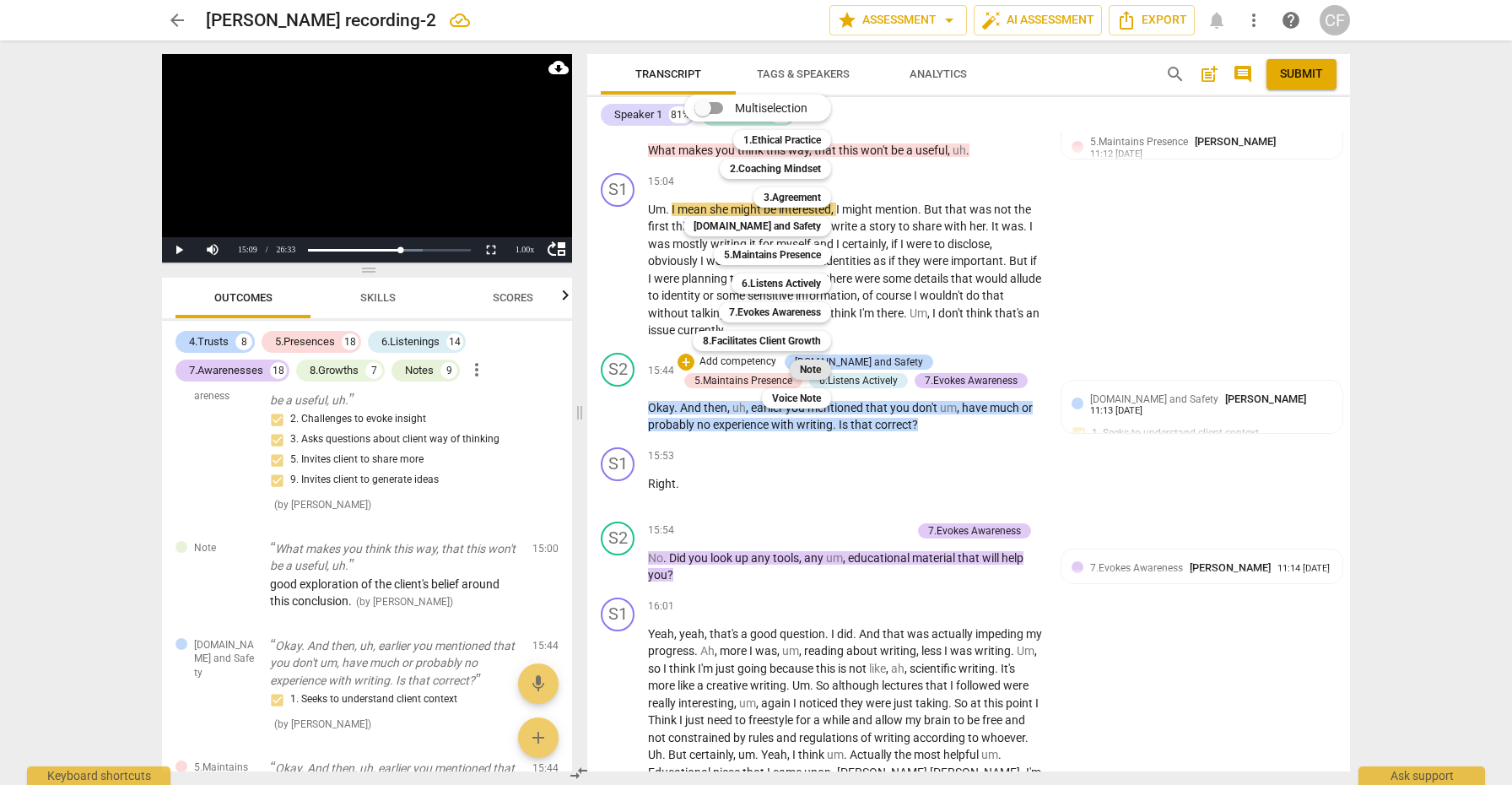
click at [807, 373] on b "Note" at bounding box center [810, 369] width 21 height 21
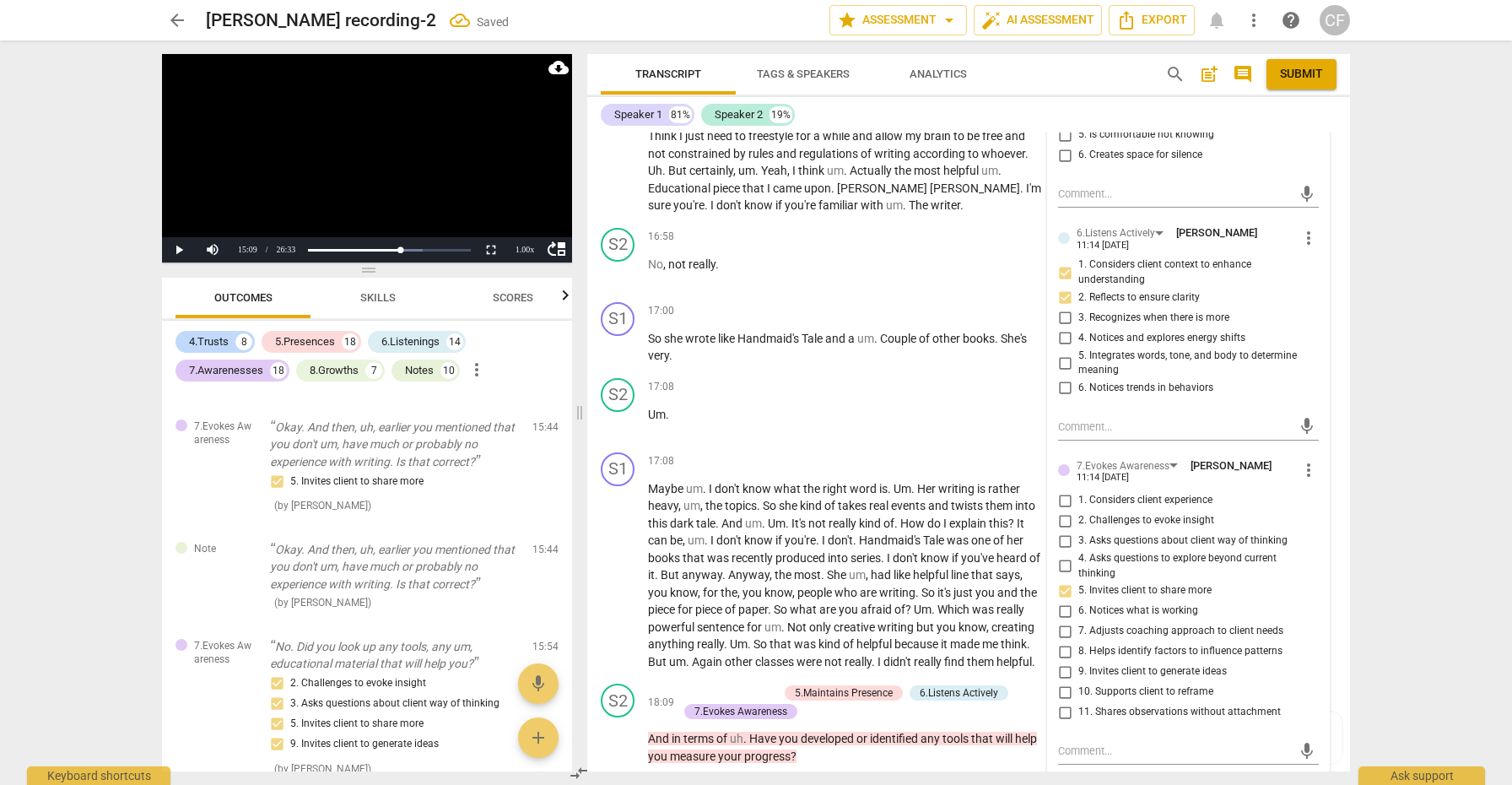
scroll to position [5439, 0]
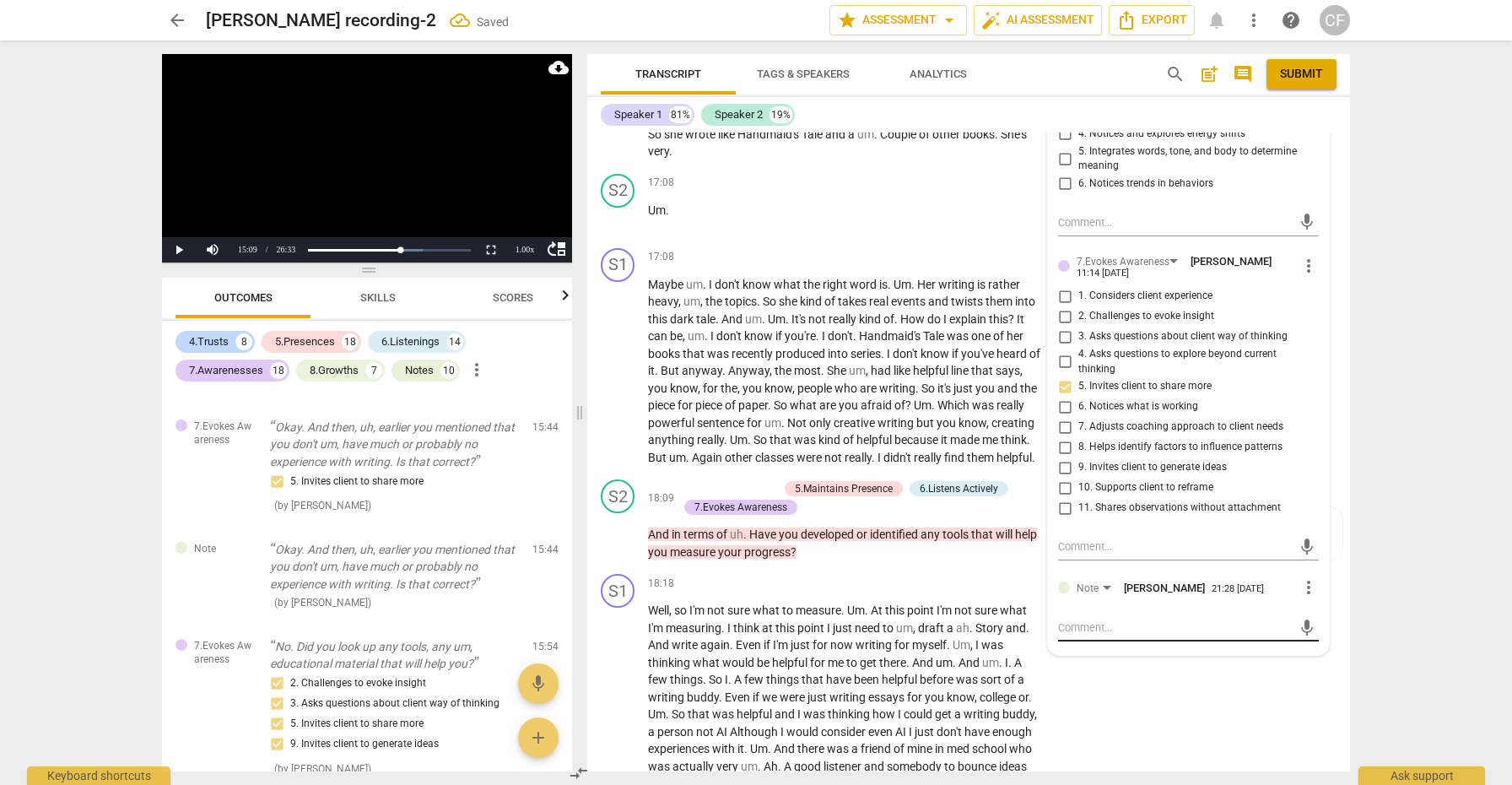
click at [1105, 619] on textarea at bounding box center [1175, 627] width 234 height 16
click at [1298, 626] on span "send" at bounding box center [1307, 635] width 19 height 19
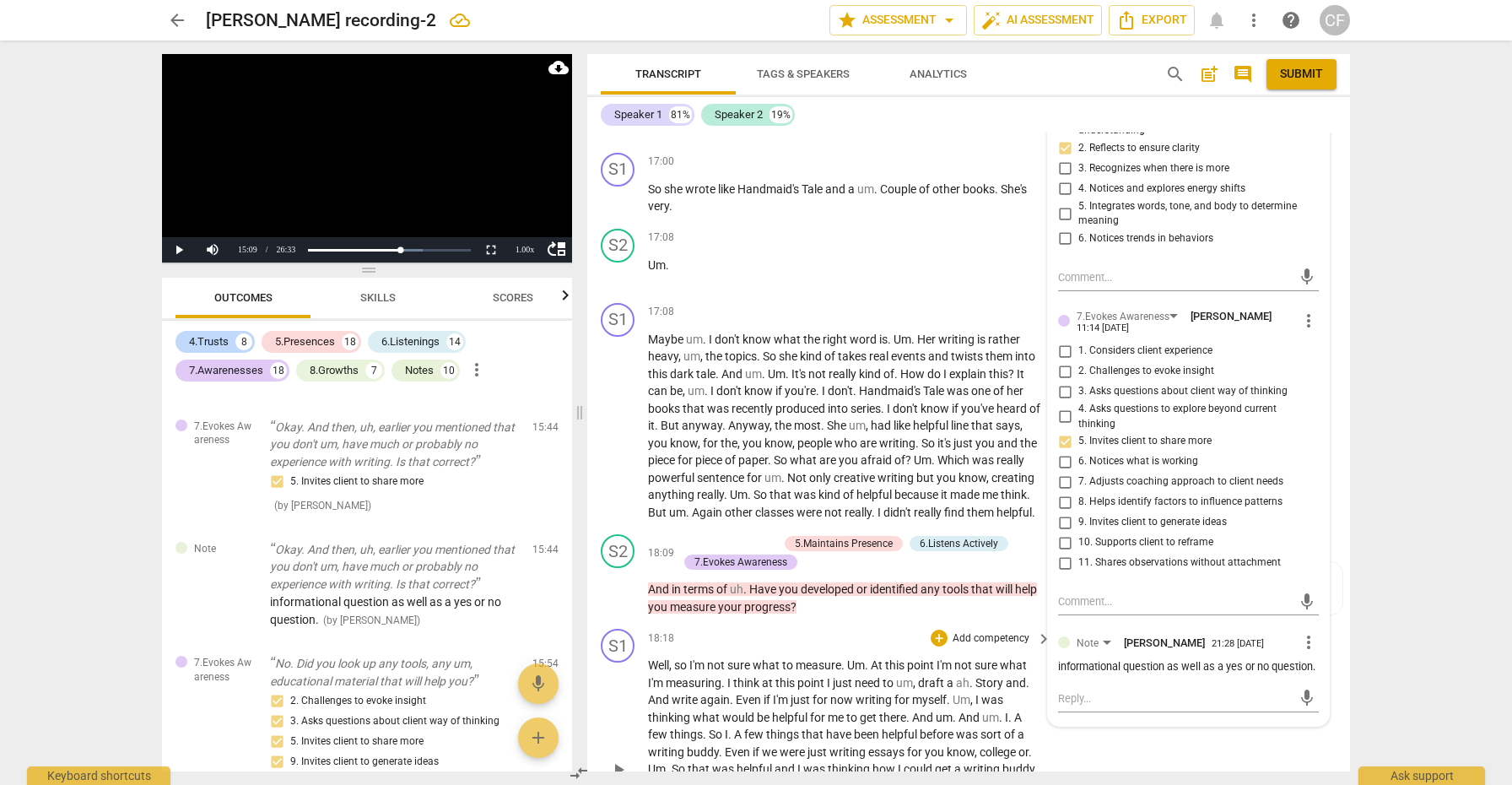
scroll to position [5380, 0]
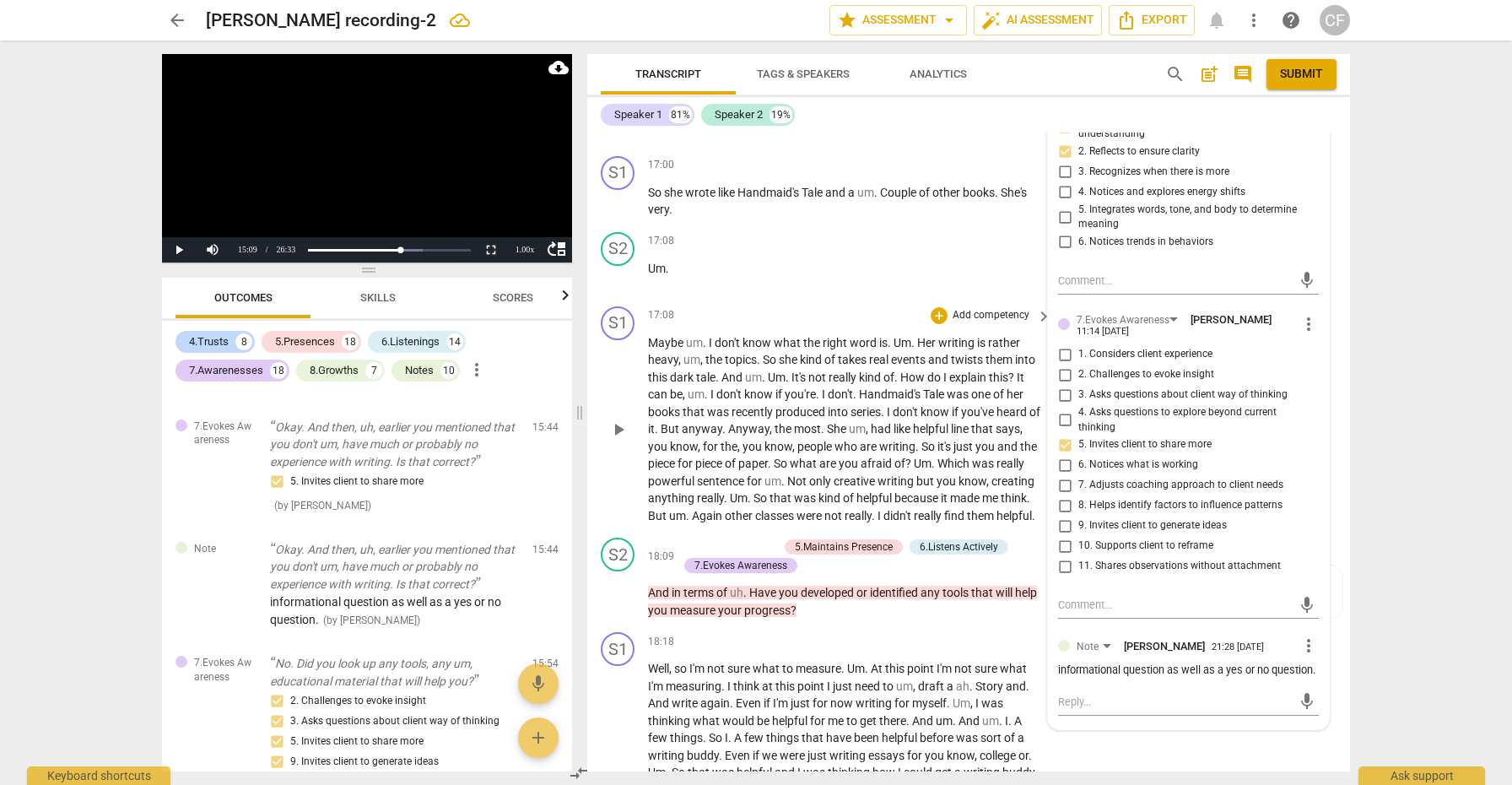
click at [747, 475] on span "sentence" at bounding box center [721, 481] width 50 height 14
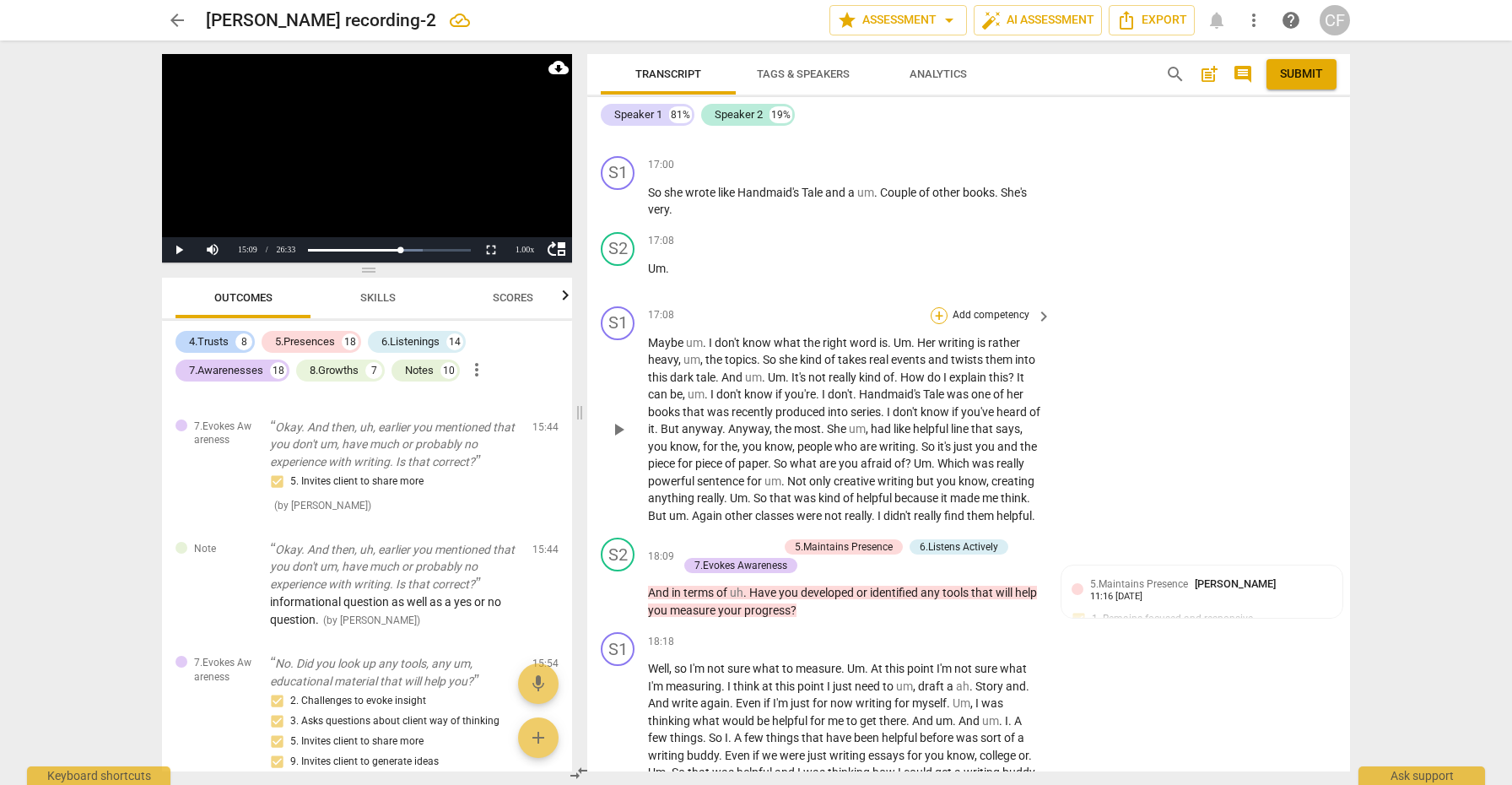
click at [940, 308] on div "+" at bounding box center [938, 315] width 17 height 17
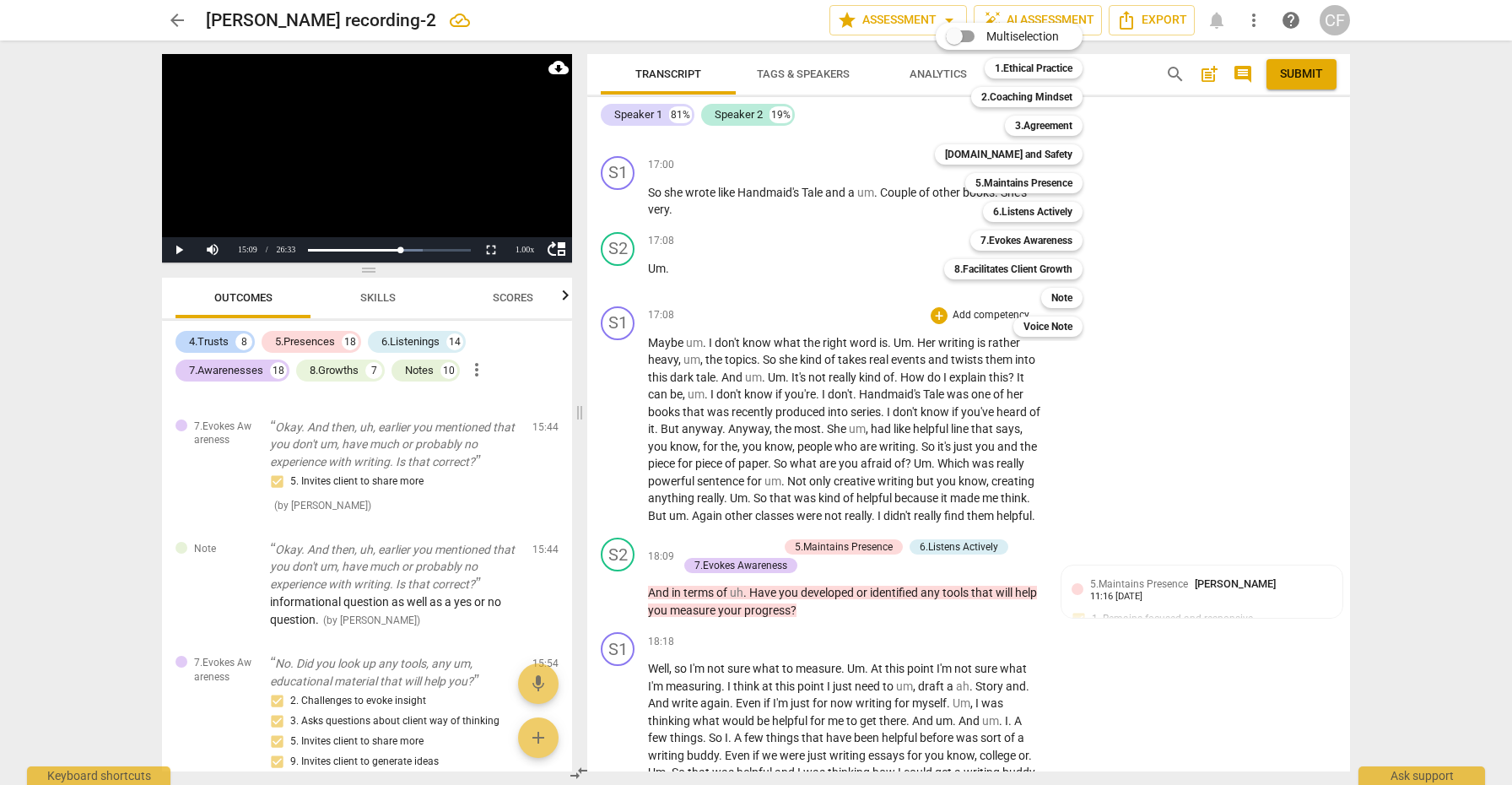
click at [964, 471] on div at bounding box center [756, 392] width 1512 height 785
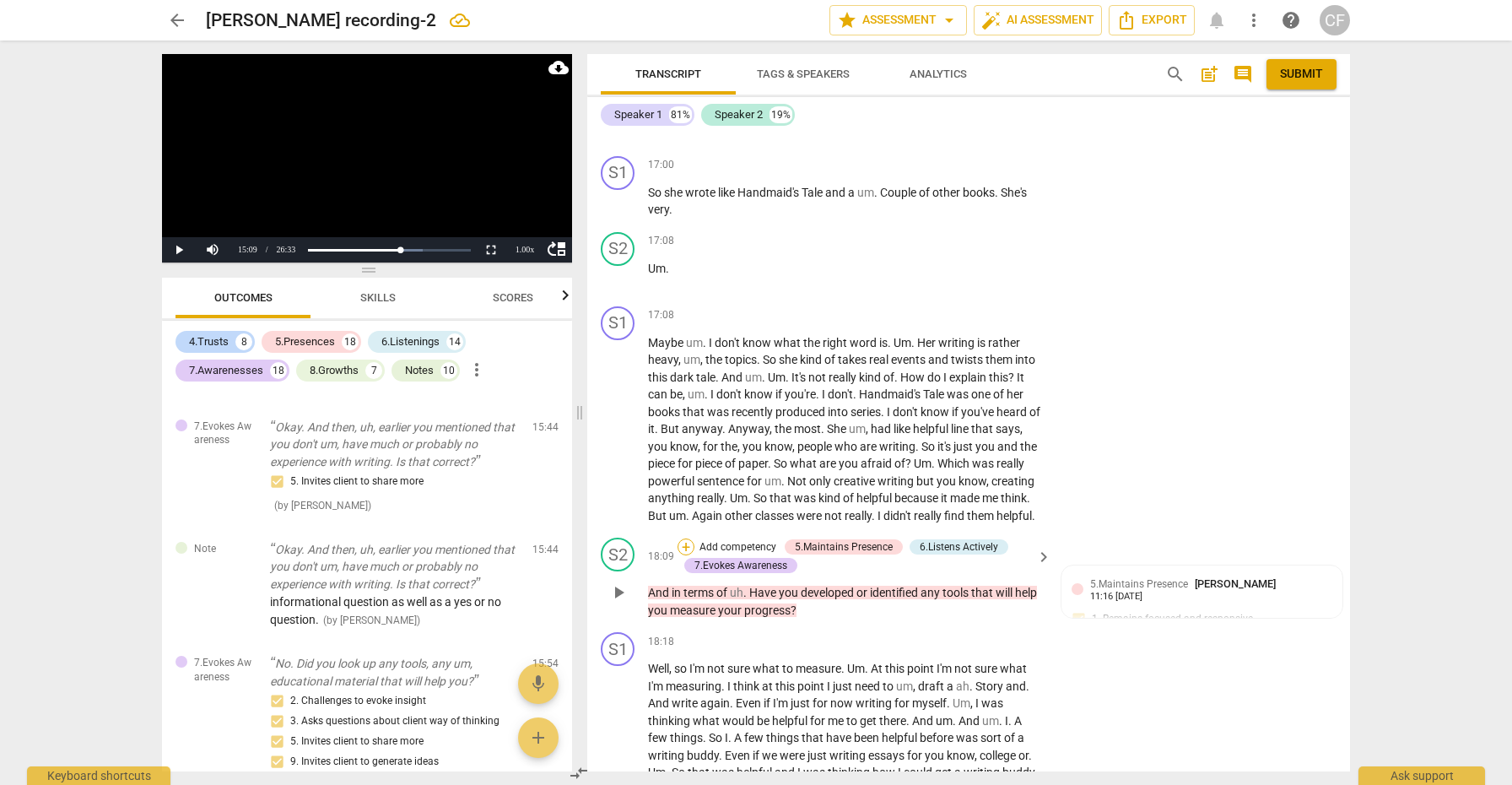
click at [686, 538] on div "+" at bounding box center [685, 546] width 17 height 17
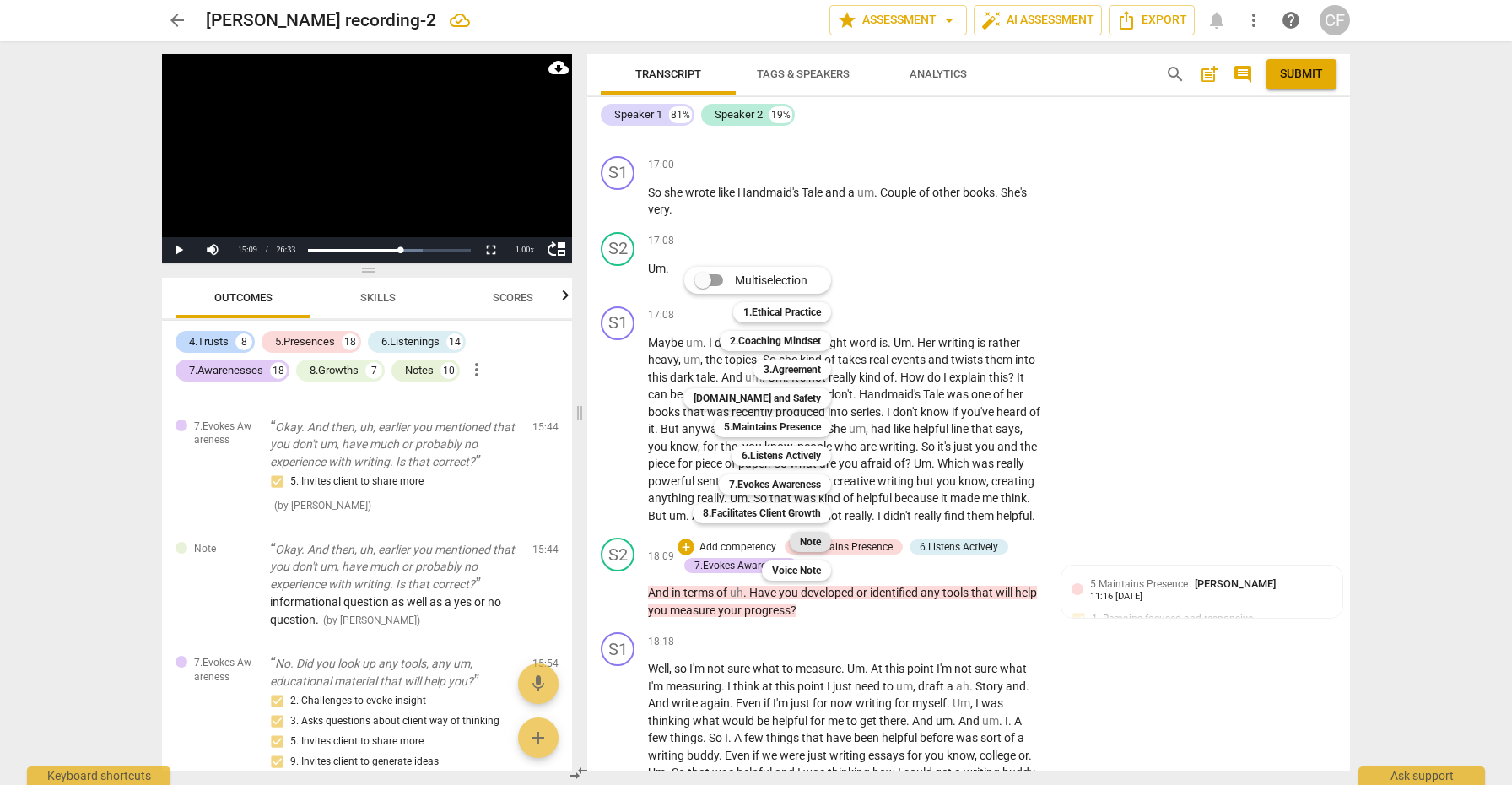
click at [812, 536] on b "Note" at bounding box center [810, 541] width 21 height 21
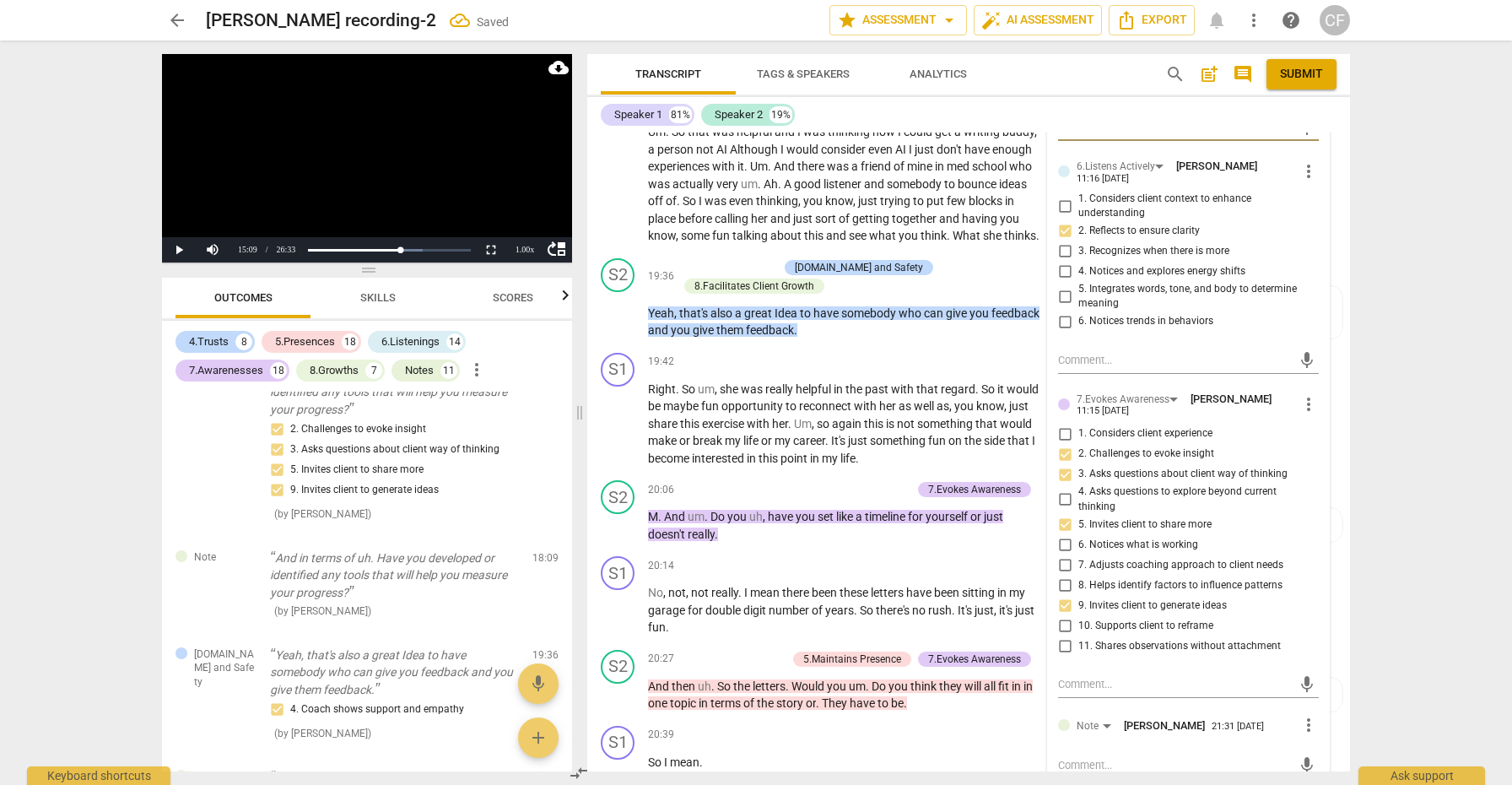
scroll to position [6030, 0]
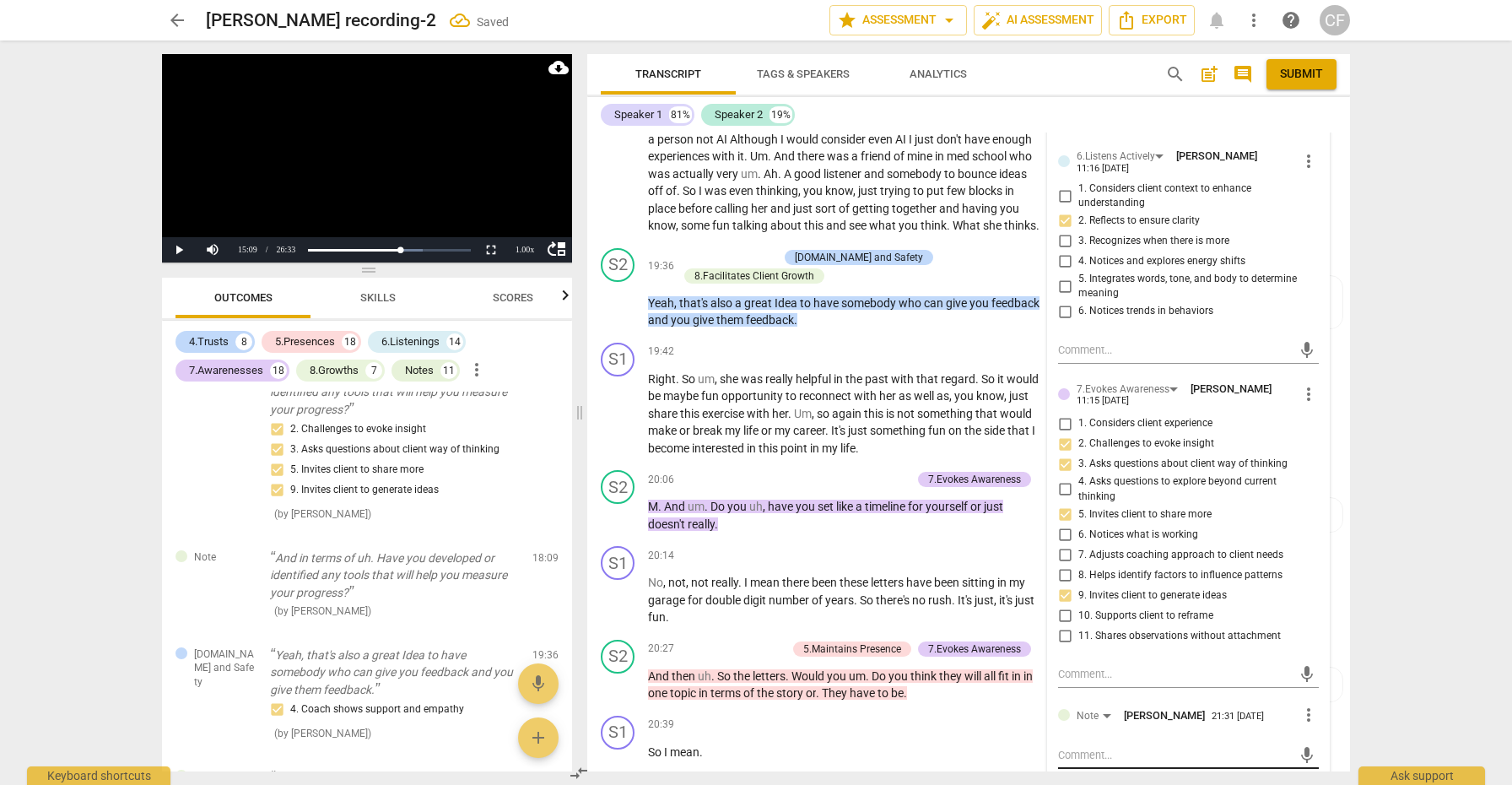
click at [1090, 747] on textarea at bounding box center [1175, 755] width 234 height 16
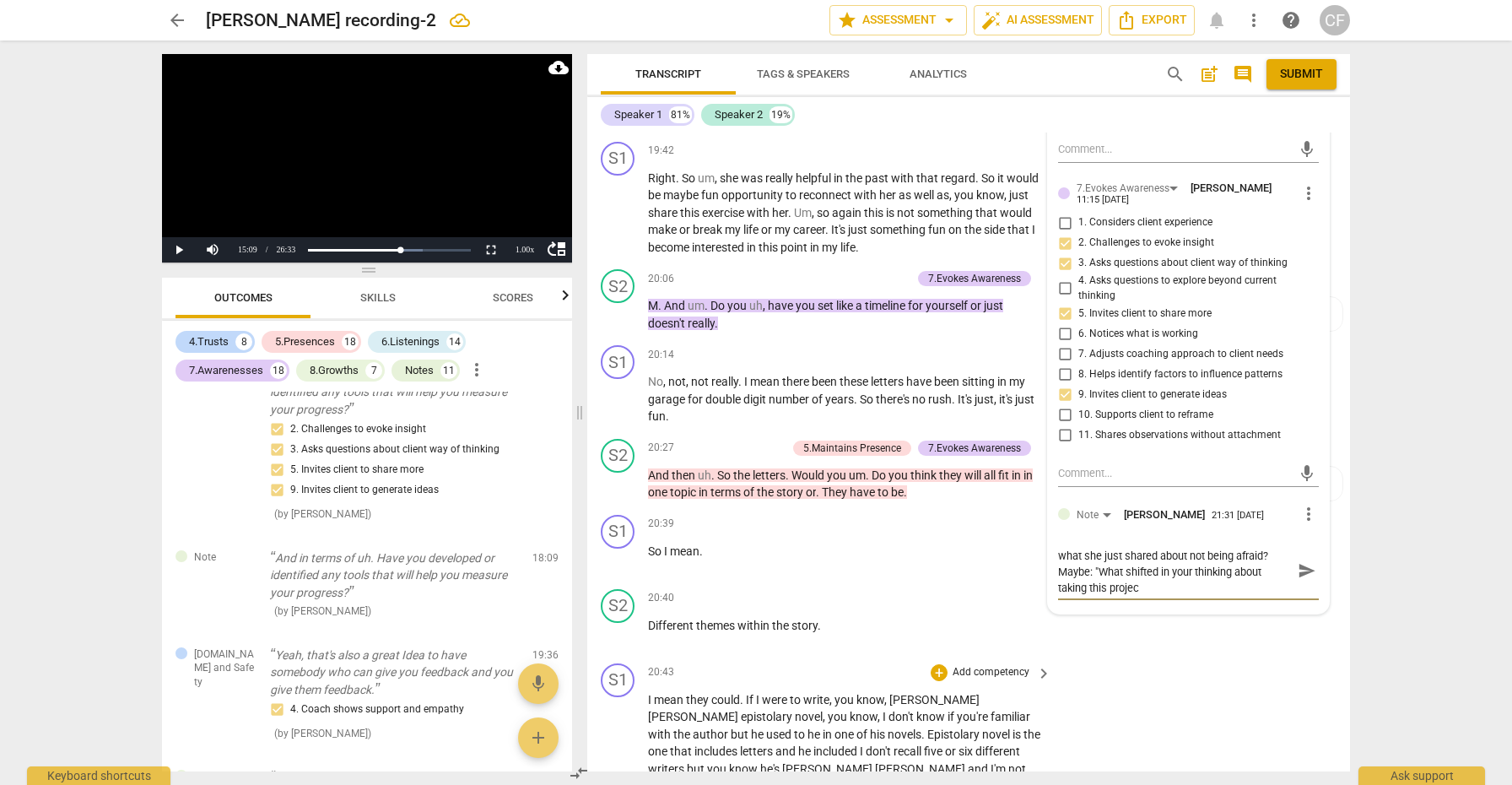
scroll to position [0, 0]
click at [1299, 570] on span "send" at bounding box center [1307, 579] width 19 height 19
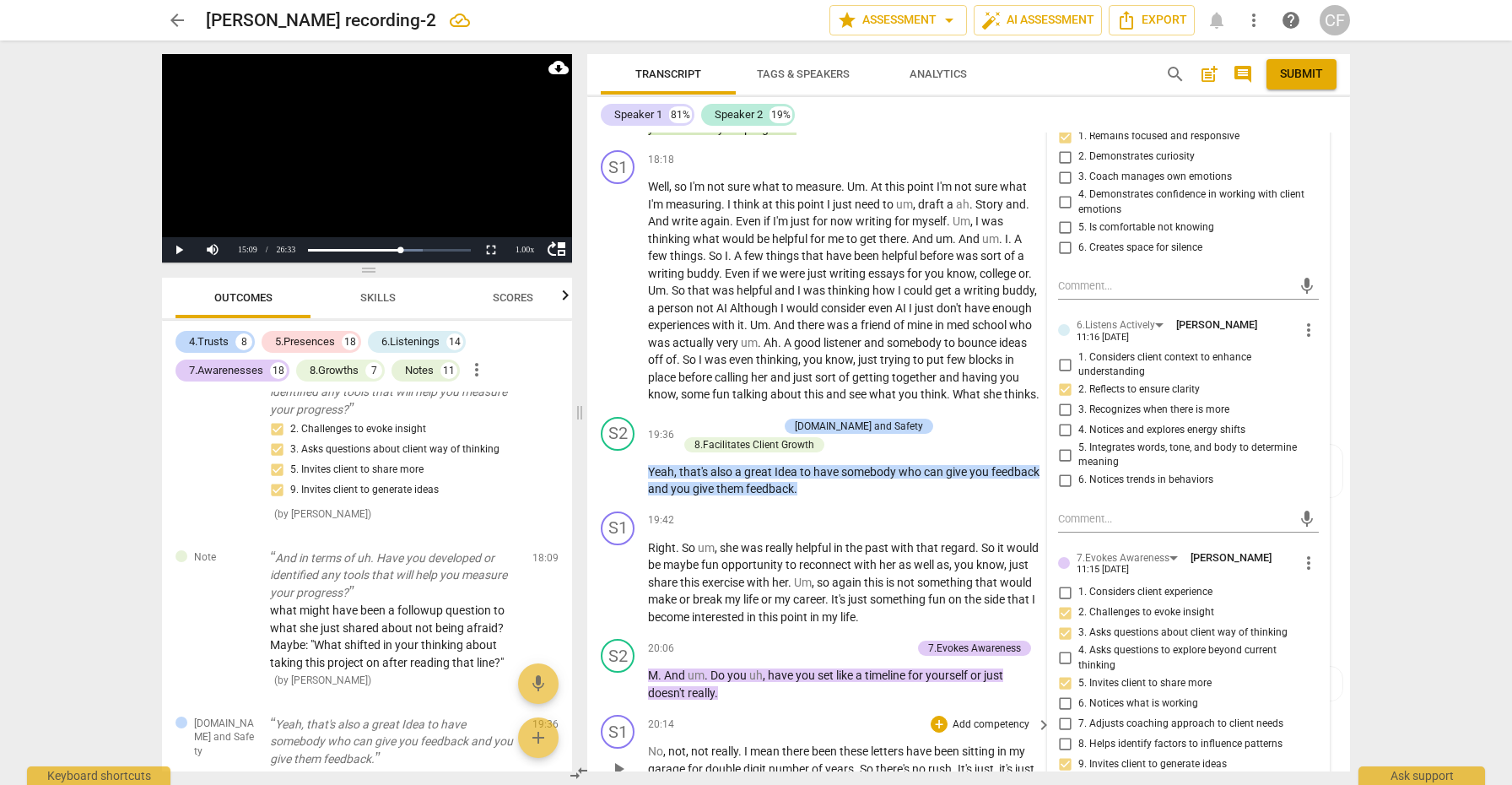
scroll to position [5856, 0]
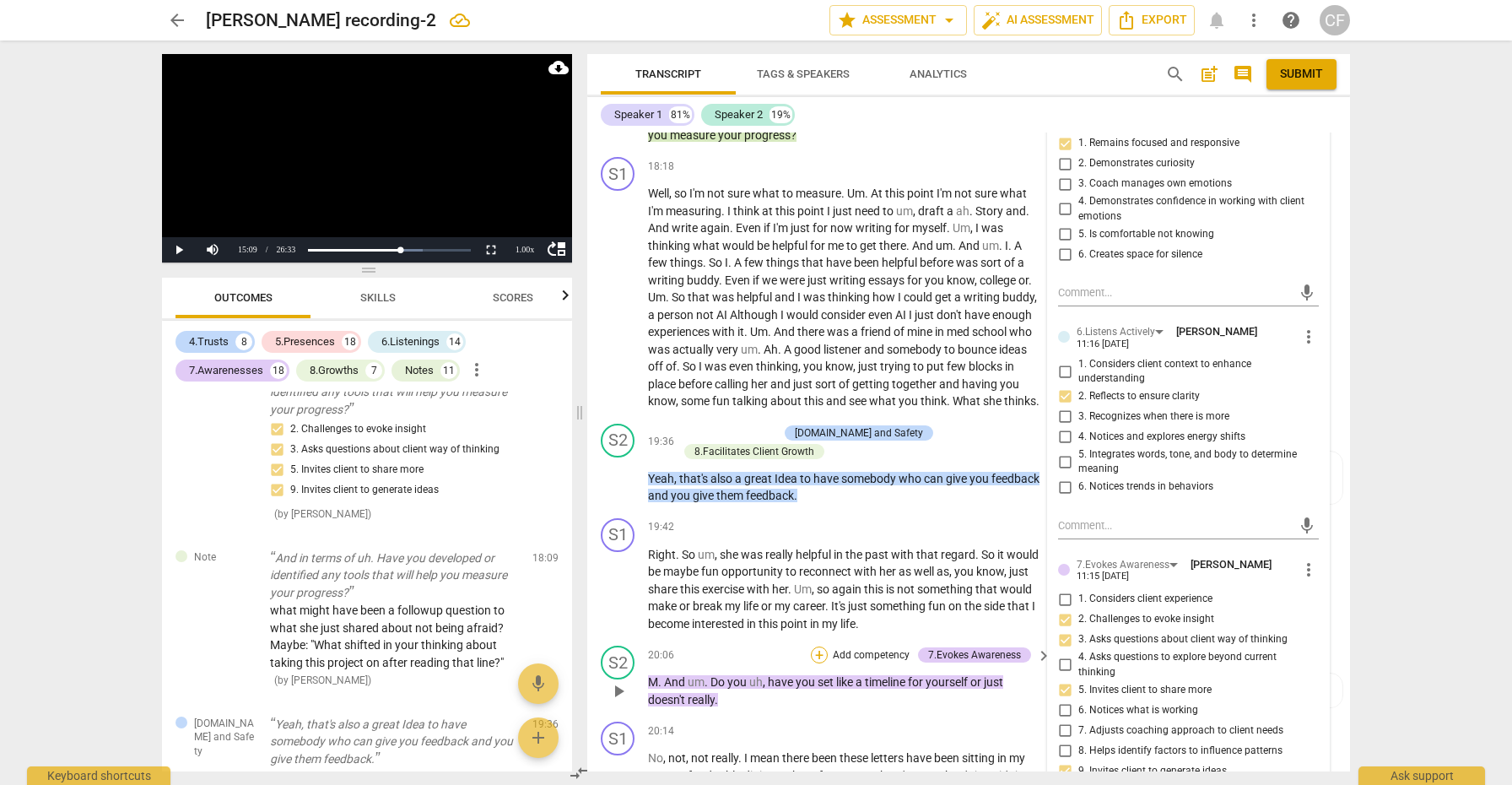
click at [820, 646] on div "+" at bounding box center [818, 654] width 17 height 17
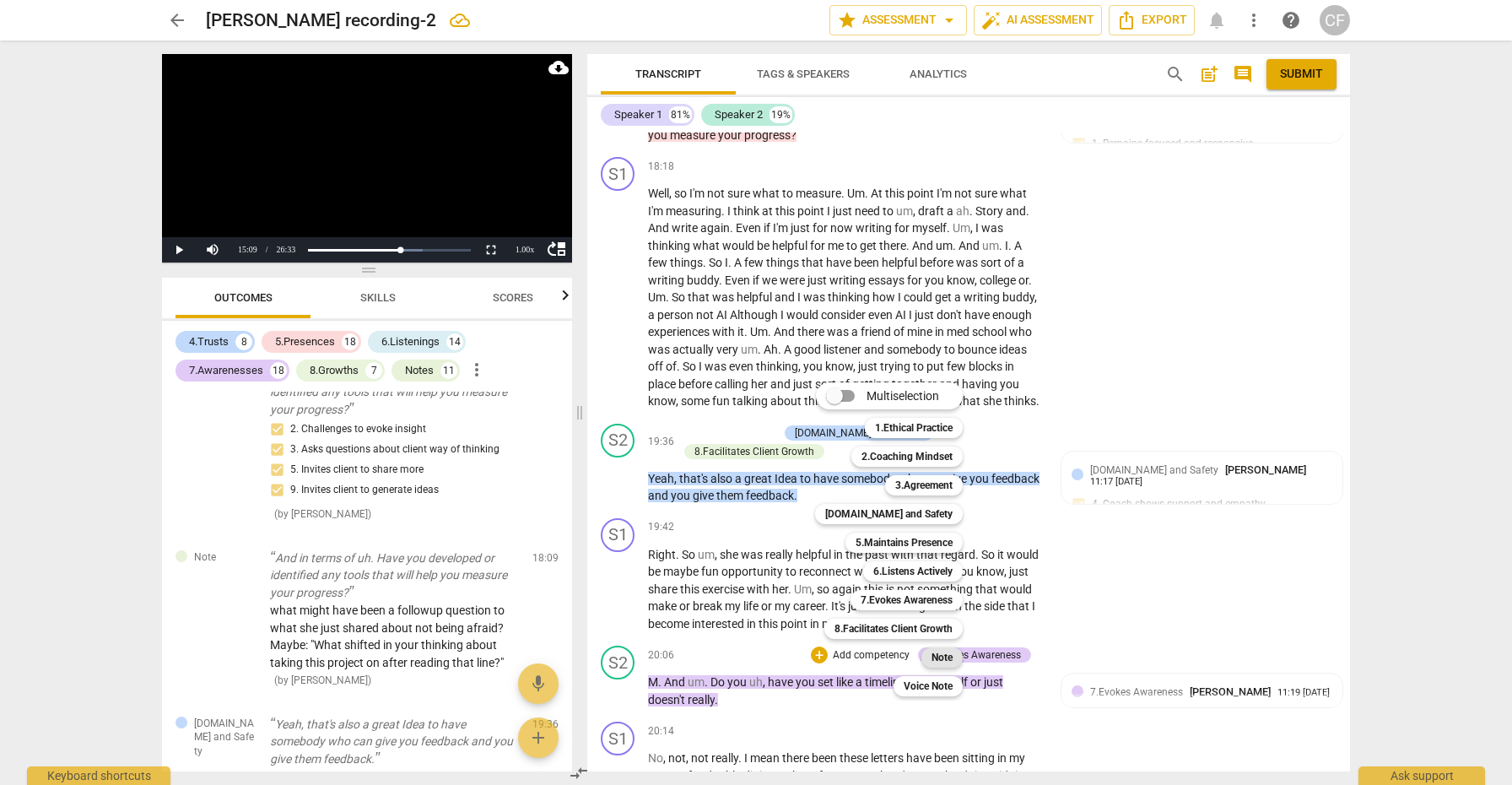
click at [954, 656] on div "Note" at bounding box center [942, 657] width 41 height 21
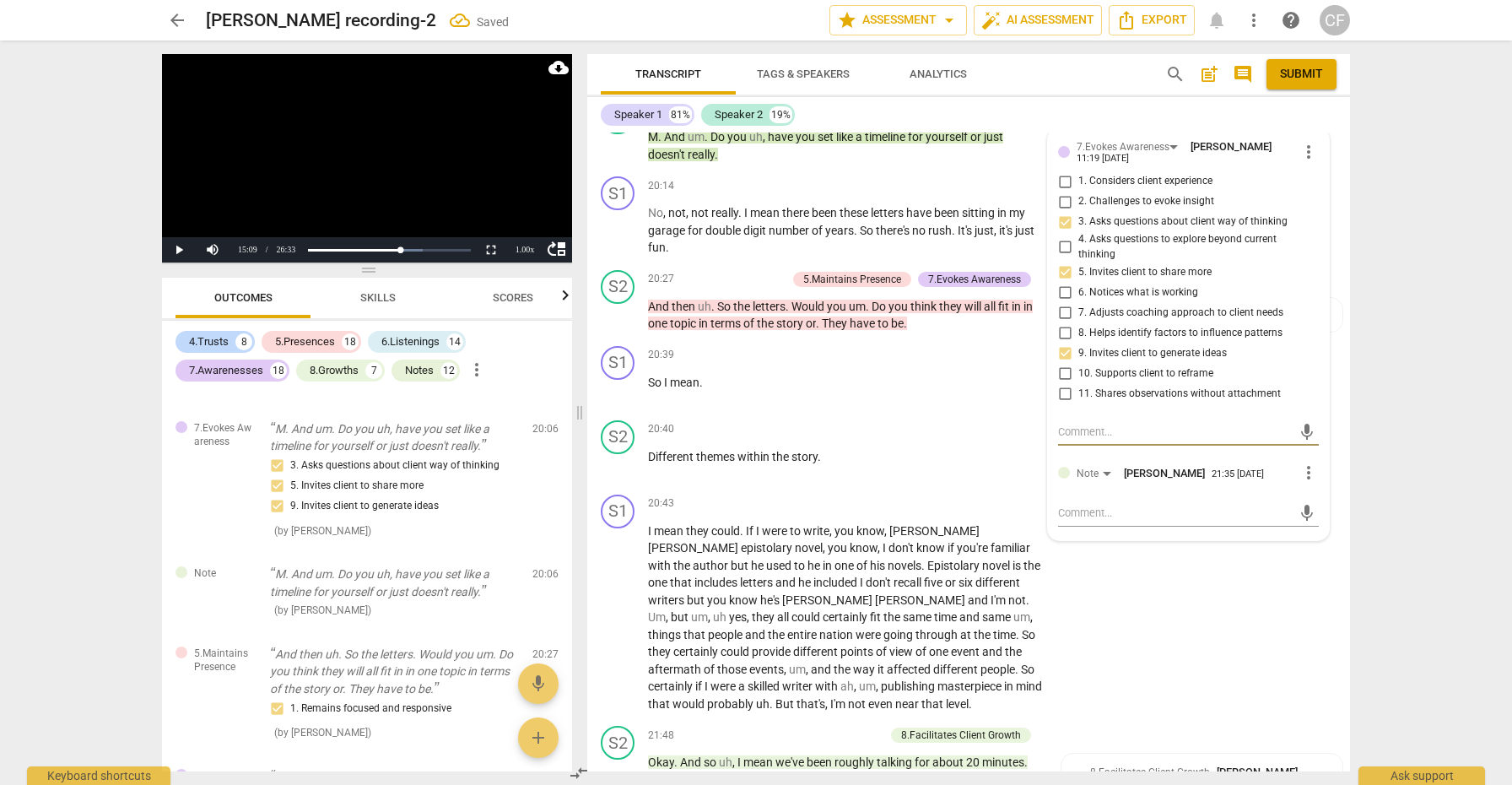
scroll to position [6306, 0]
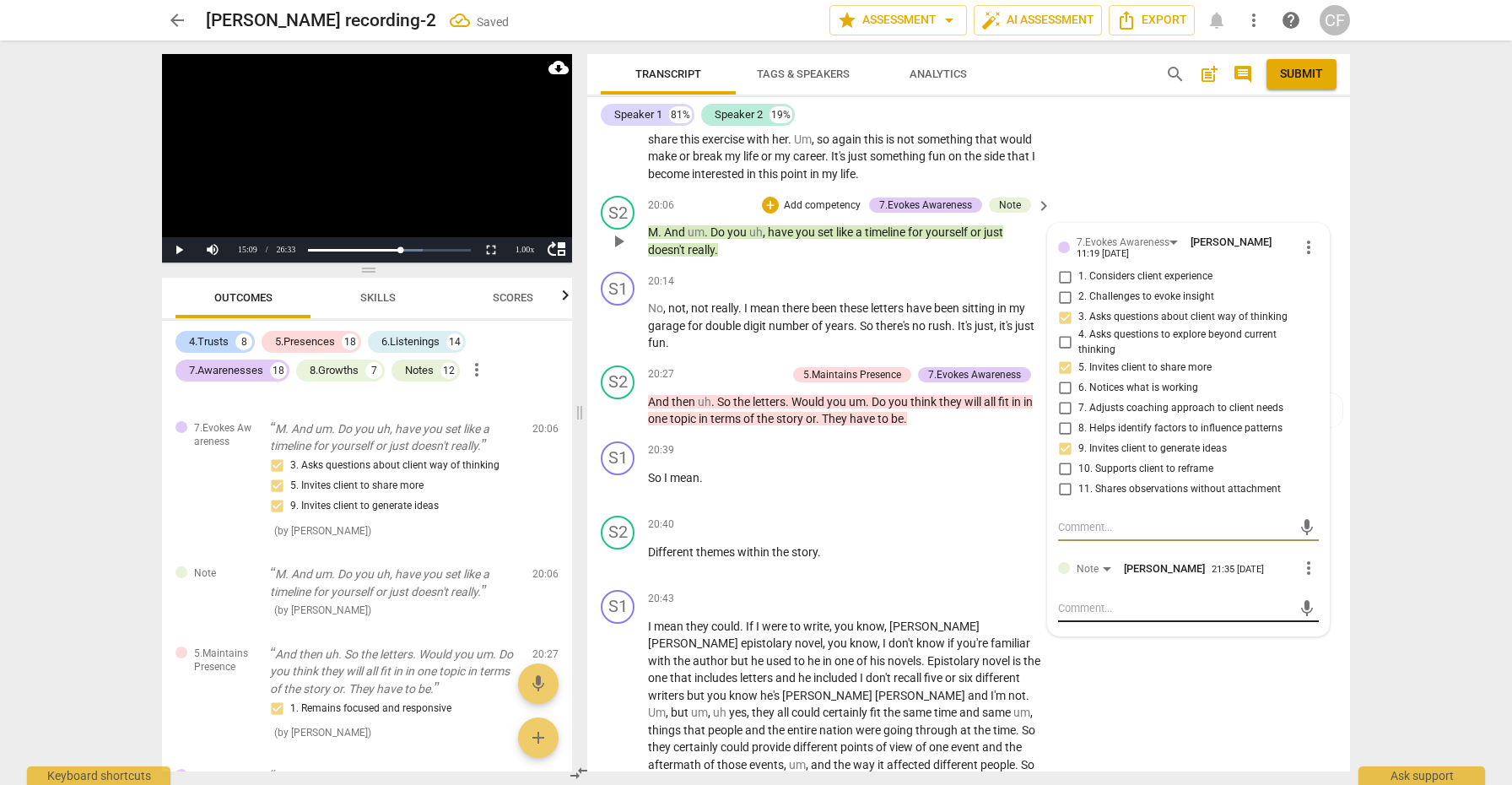
click at [1108, 599] on textarea at bounding box center [1175, 607] width 234 height 16
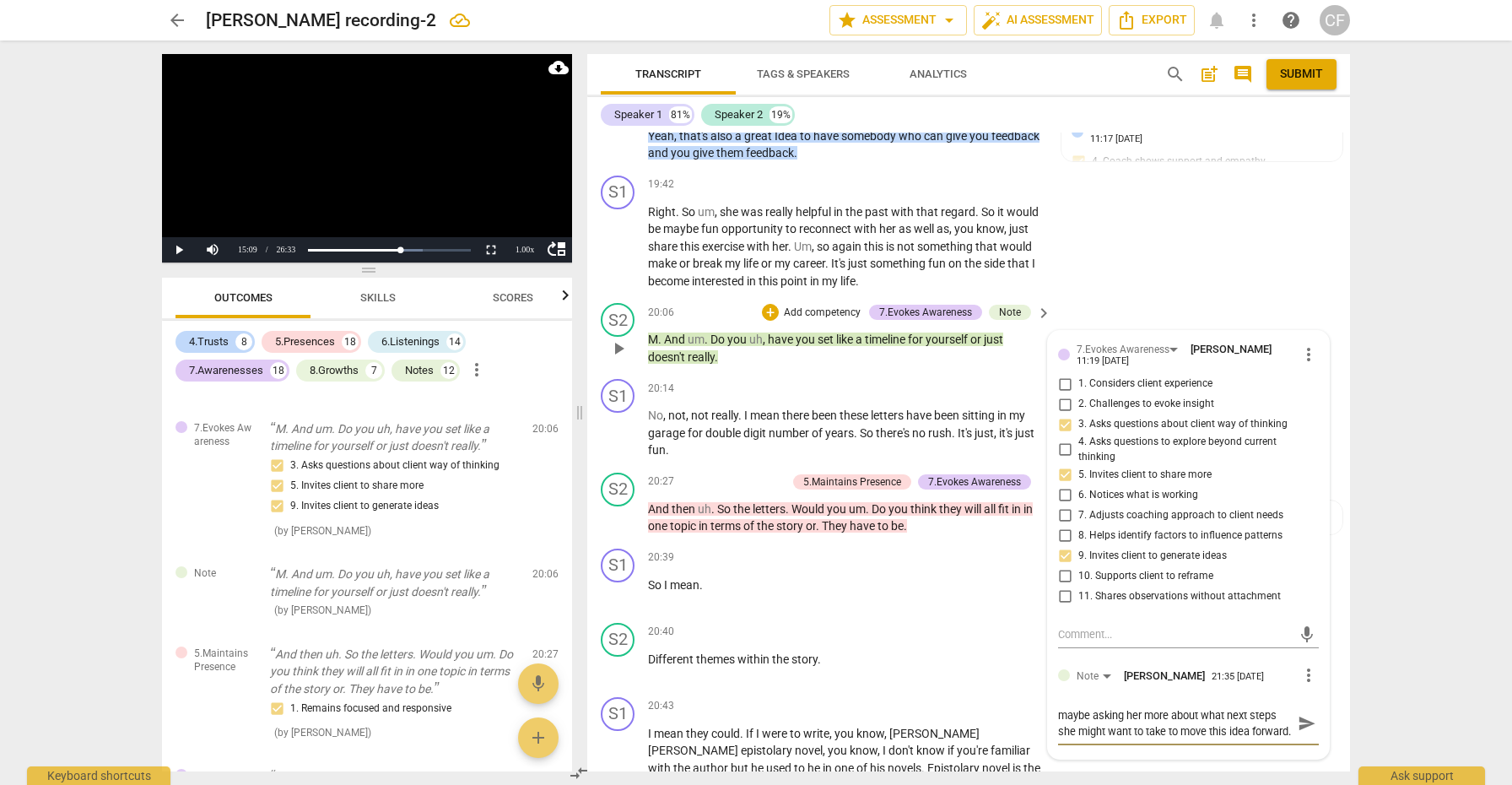
scroll to position [0, 0]
click at [1298, 714] on span "send" at bounding box center [1307, 723] width 19 height 19
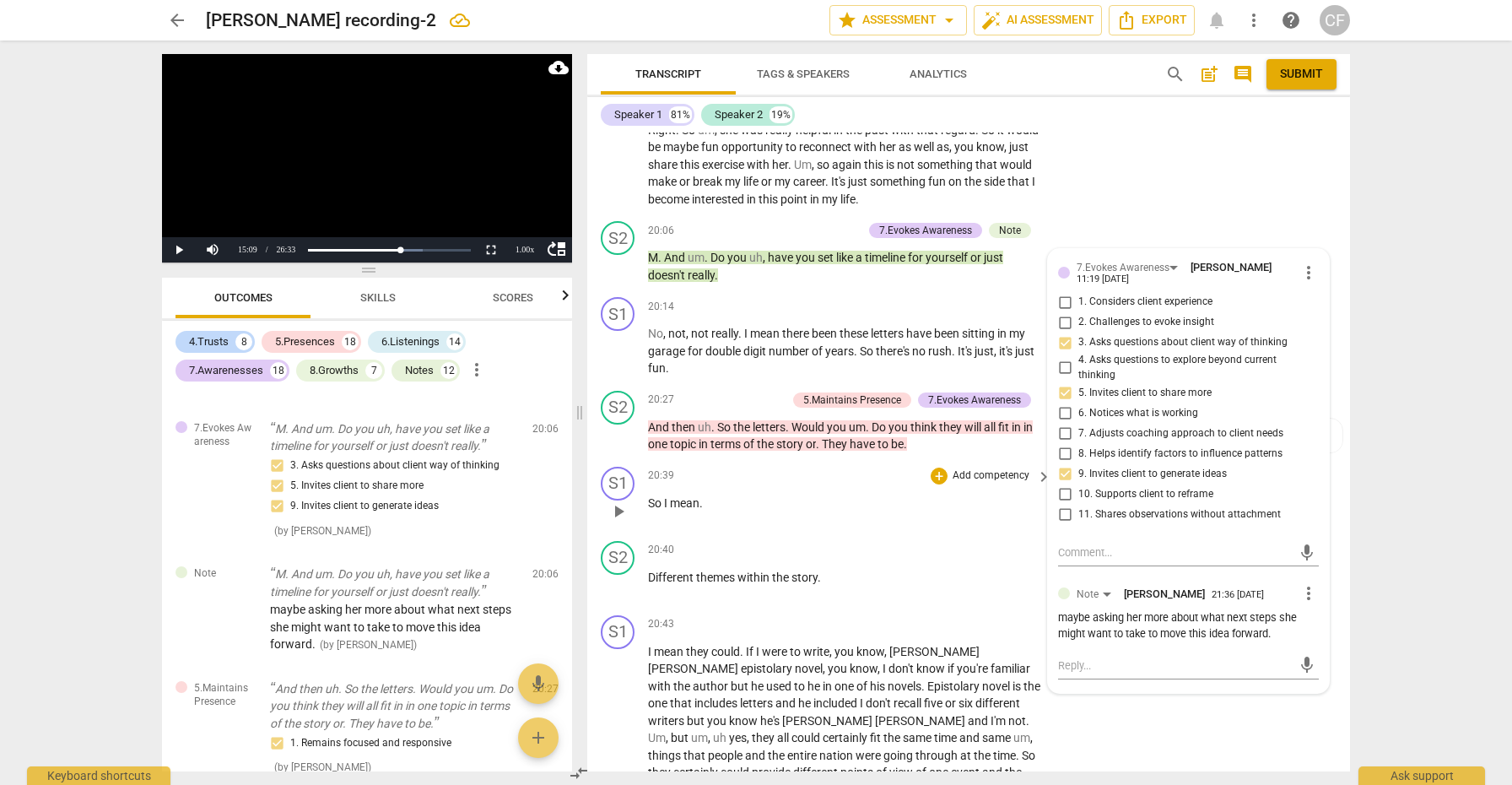
scroll to position [6284, 0]
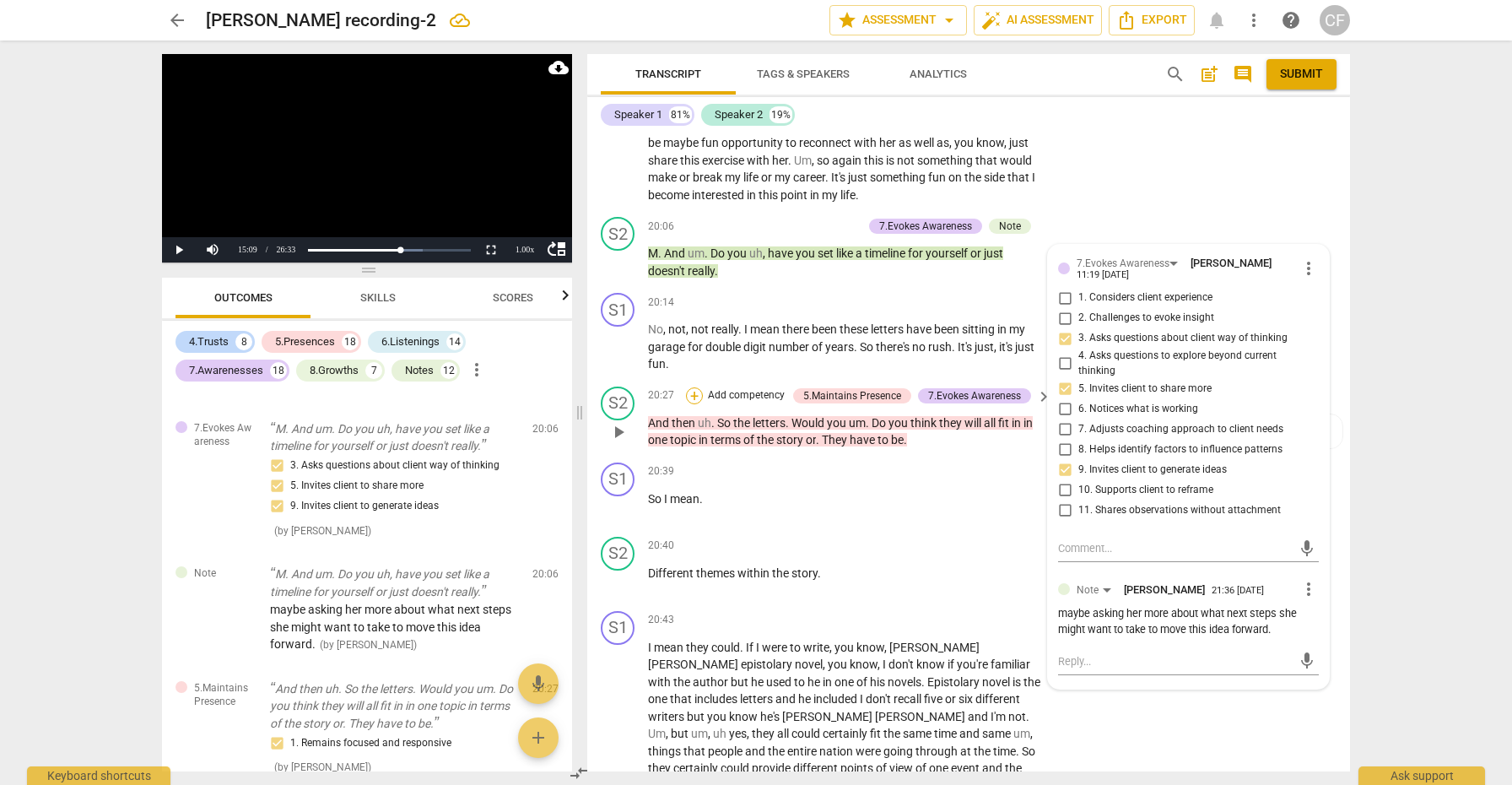
click at [696, 387] on div "+" at bounding box center [694, 395] width 17 height 17
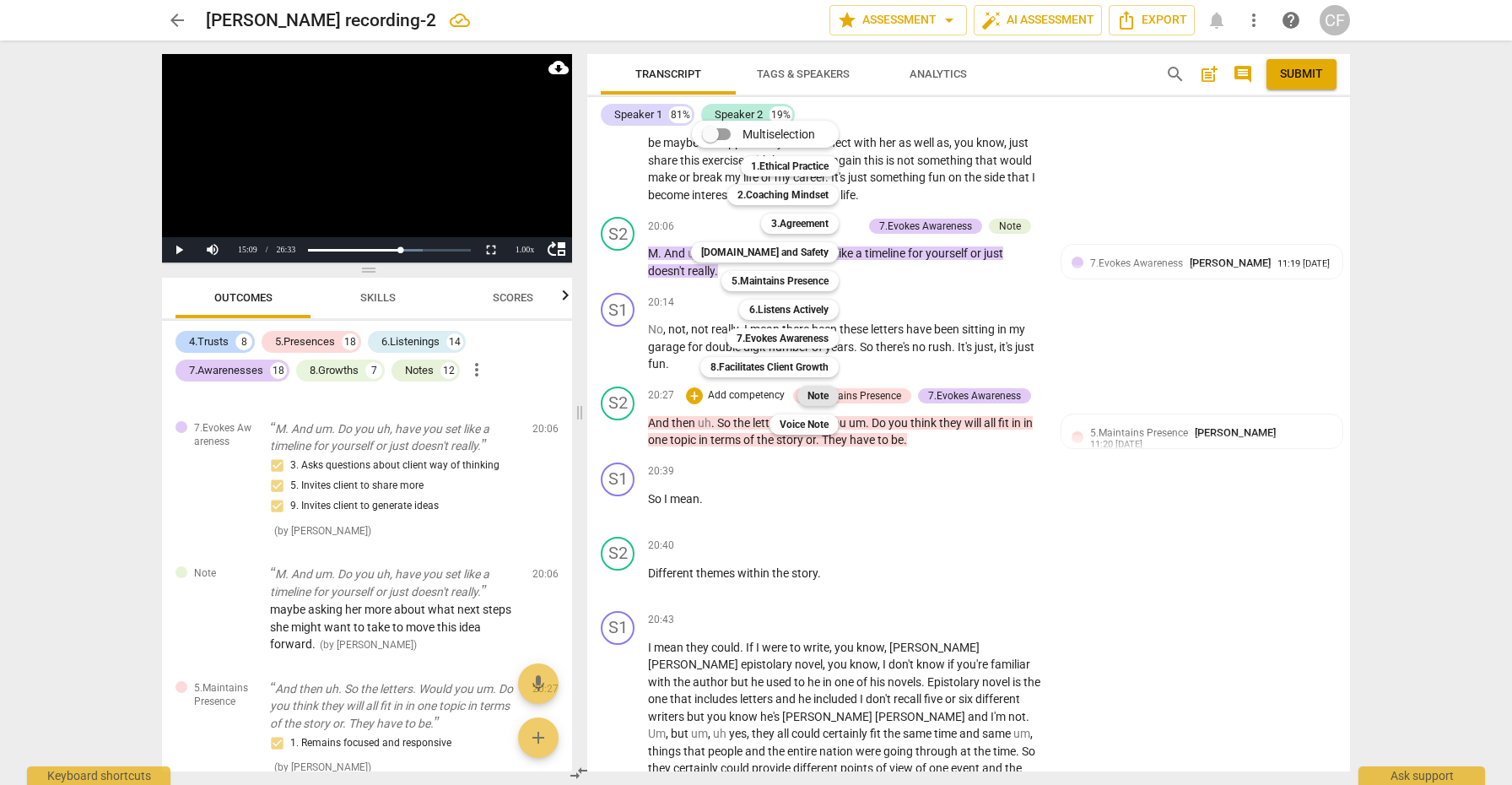
click at [826, 395] on b "Note" at bounding box center [817, 395] width 21 height 21
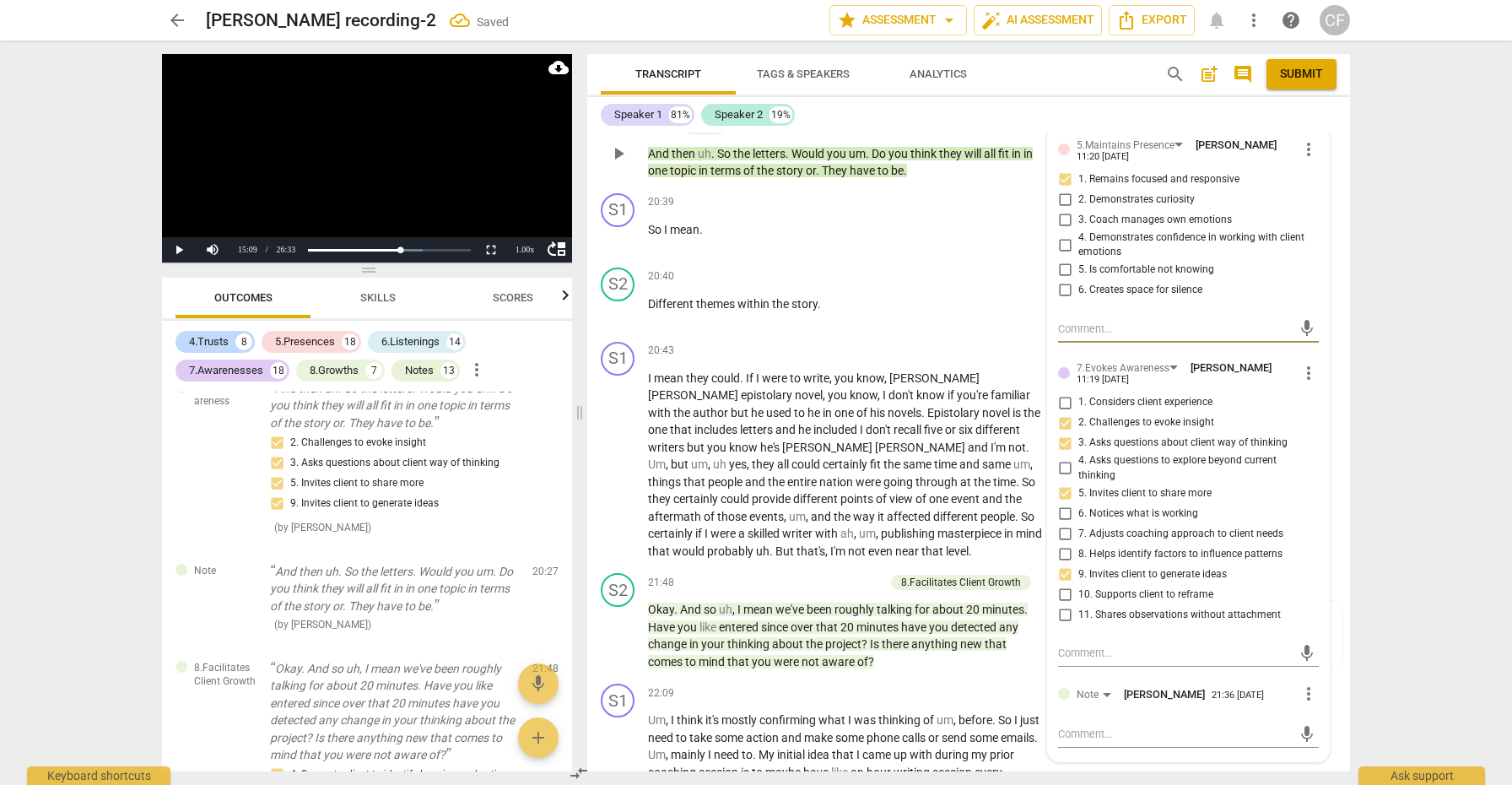
scroll to position [6674, 0]
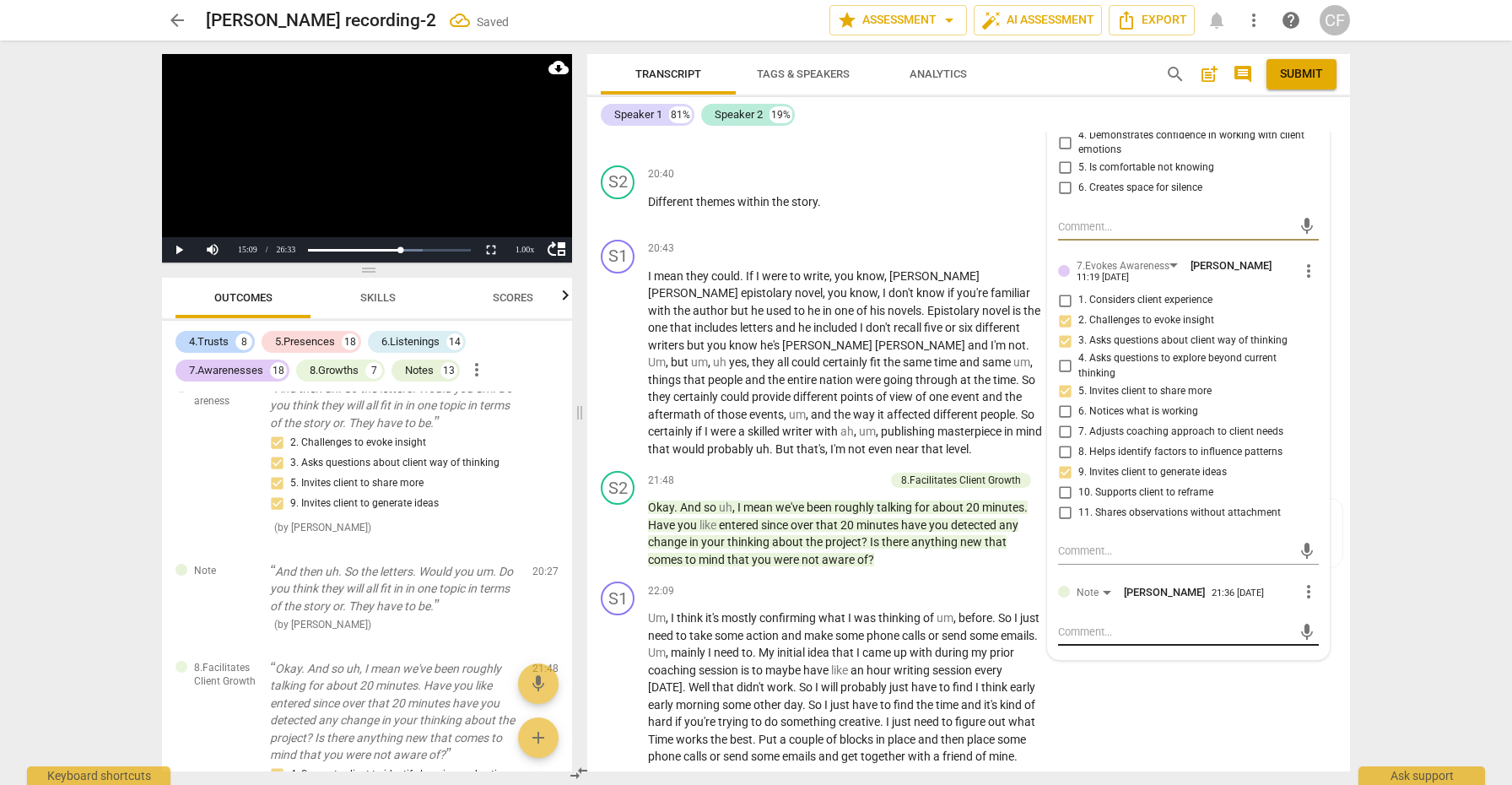
click at [1111, 624] on textarea at bounding box center [1175, 632] width 234 height 16
click at [1304, 631] on span "send" at bounding box center [1307, 640] width 19 height 19
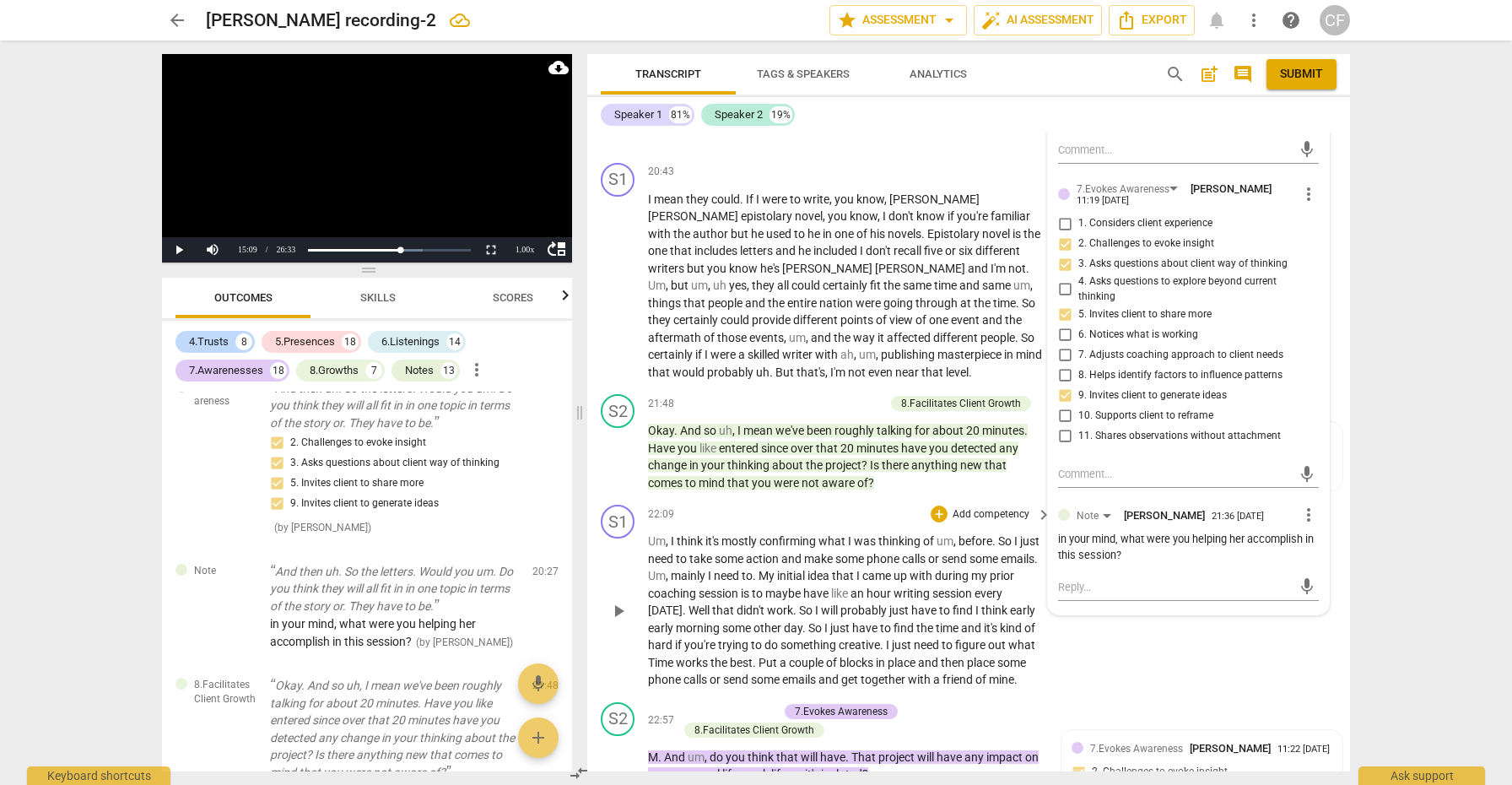
scroll to position [6750, 0]
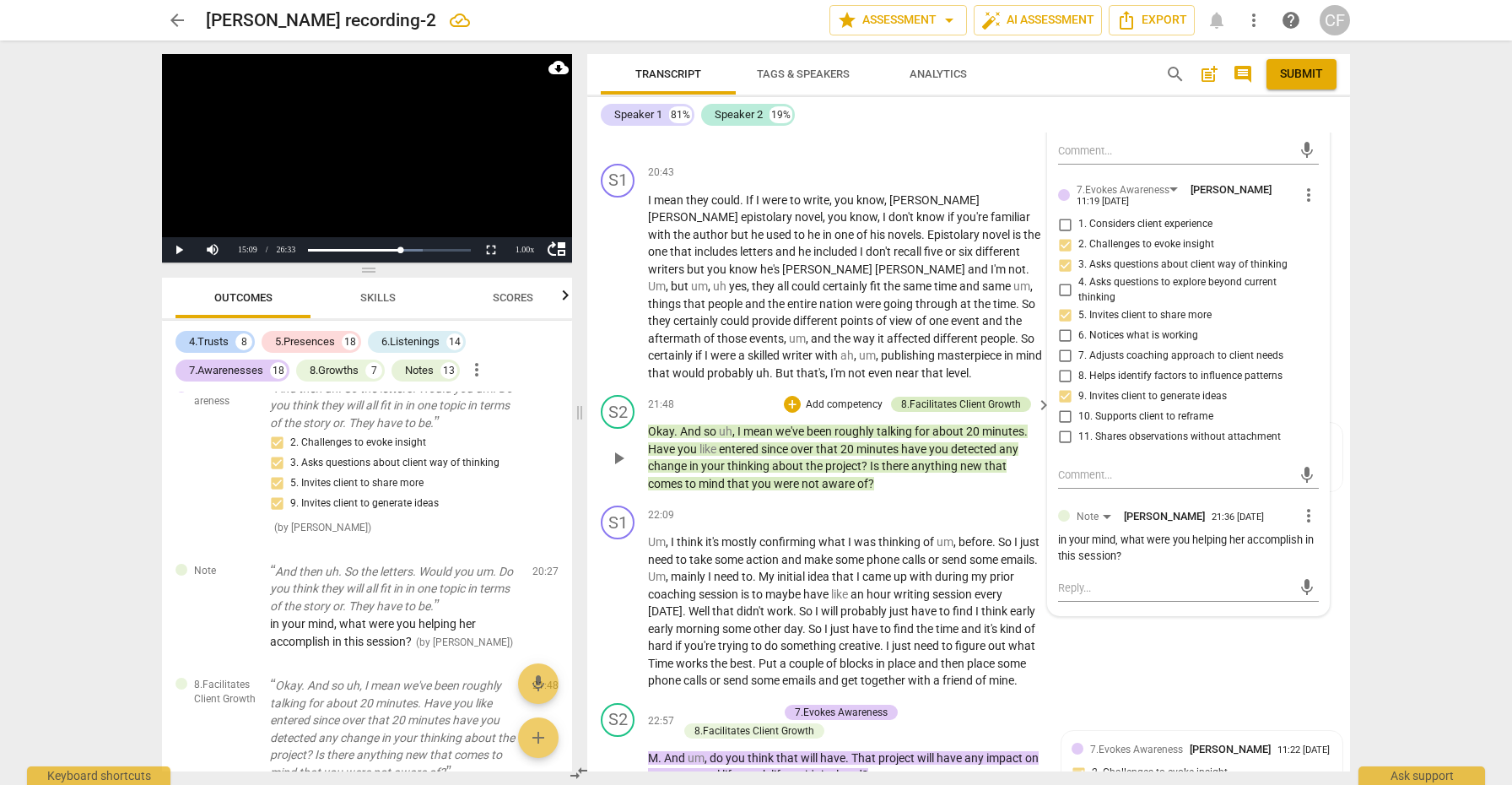
click at [967, 397] on div "8.Facilitates Client Growth" at bounding box center [961, 404] width 120 height 15
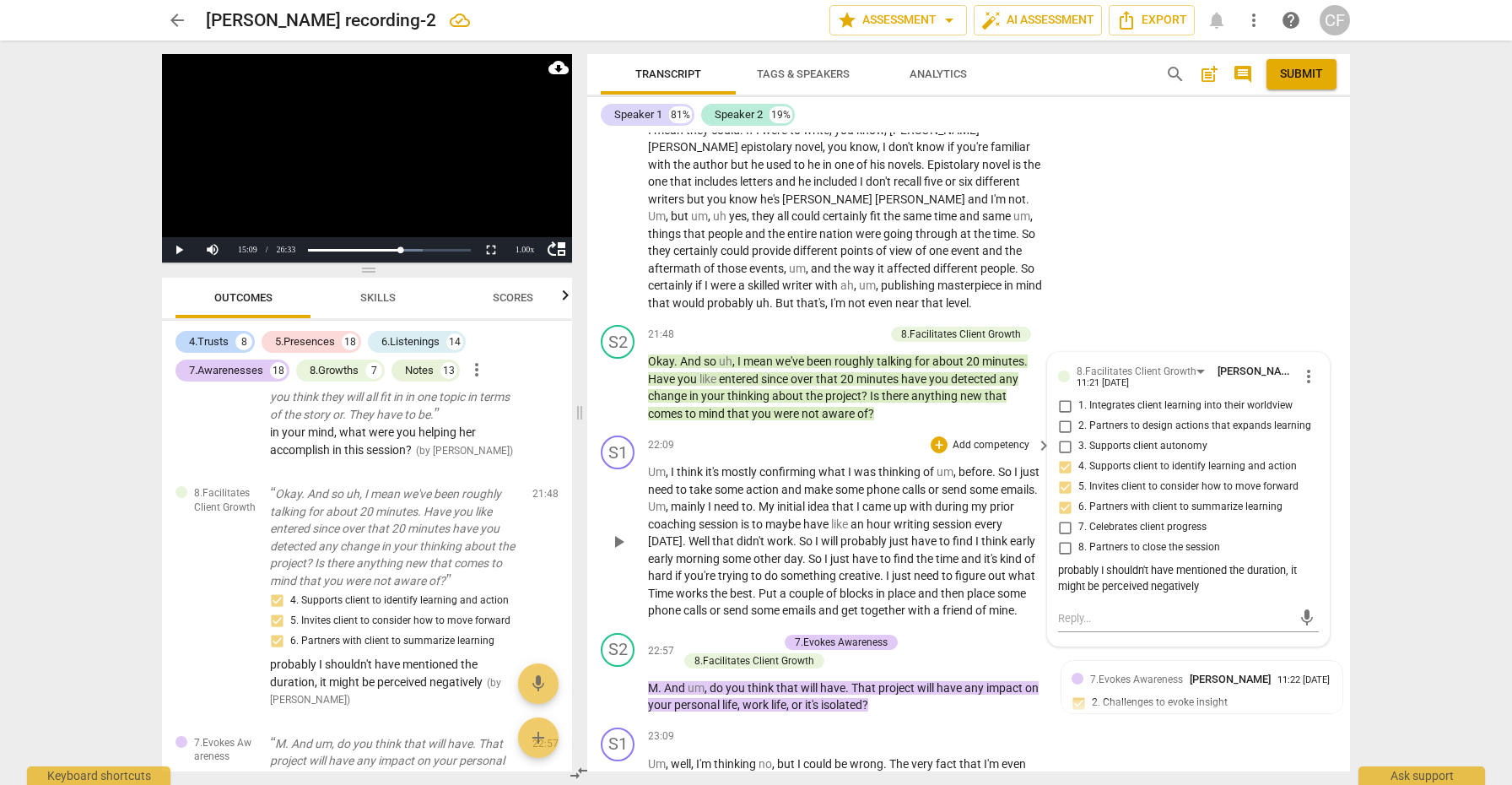
scroll to position [6818, 0]
click at [1105, 612] on textarea at bounding box center [1175, 620] width 234 height 16
click at [788, 327] on div "+" at bounding box center [792, 335] width 17 height 17
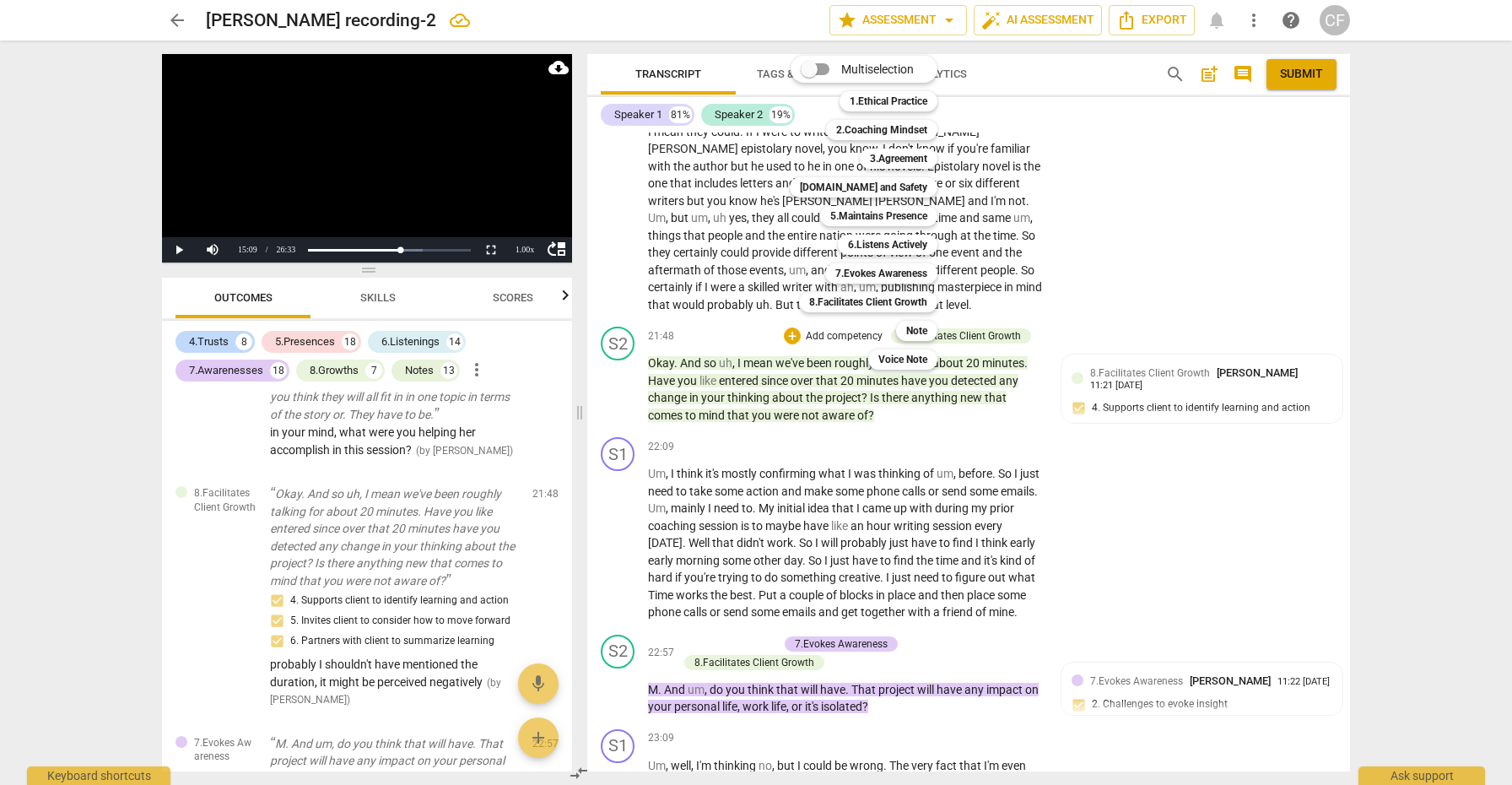
click at [932, 342] on div "Note 9" at bounding box center [925, 330] width 74 height 28
click at [924, 333] on b "Note" at bounding box center [916, 330] width 21 height 21
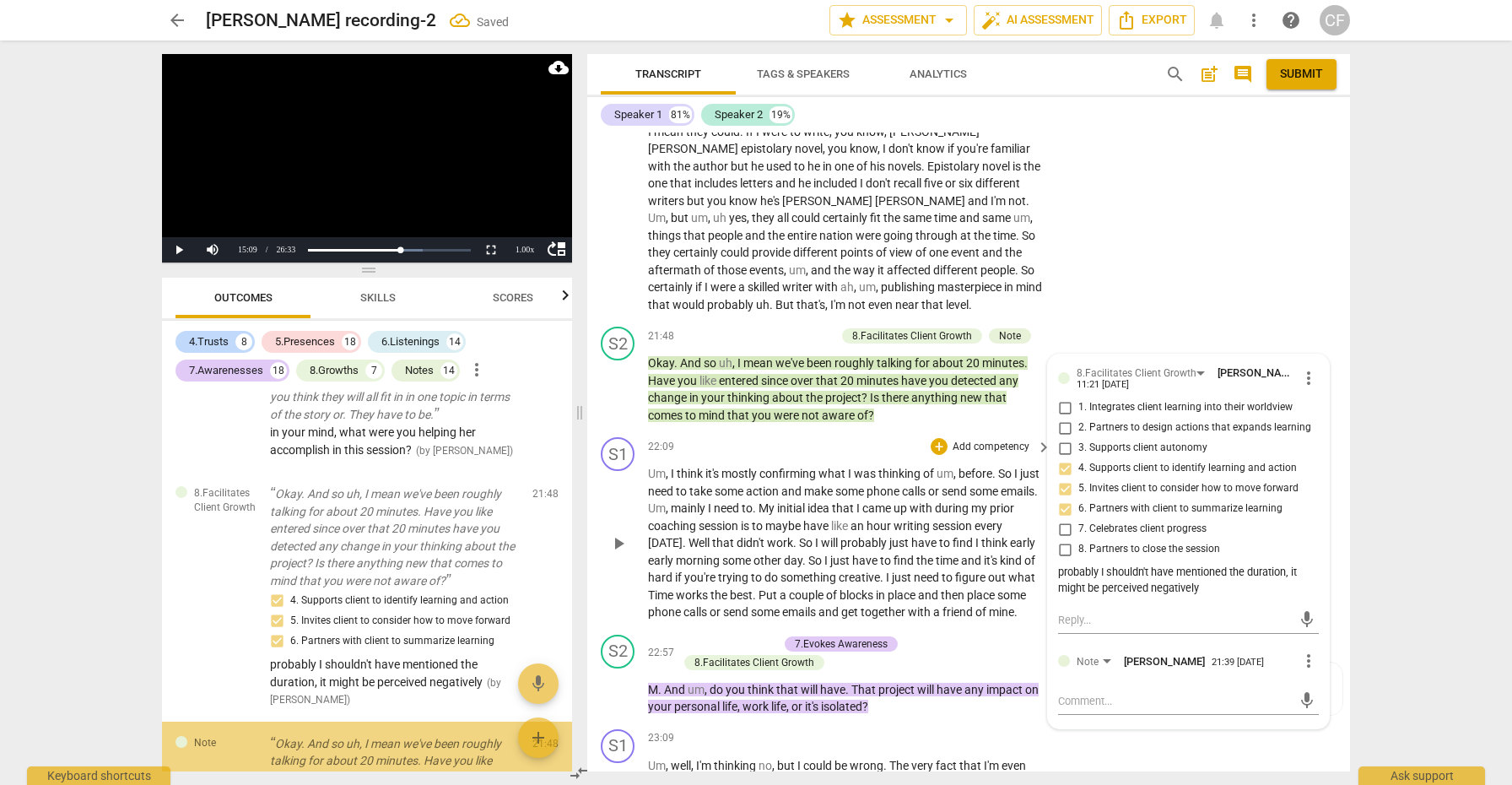
scroll to position [9901, 0]
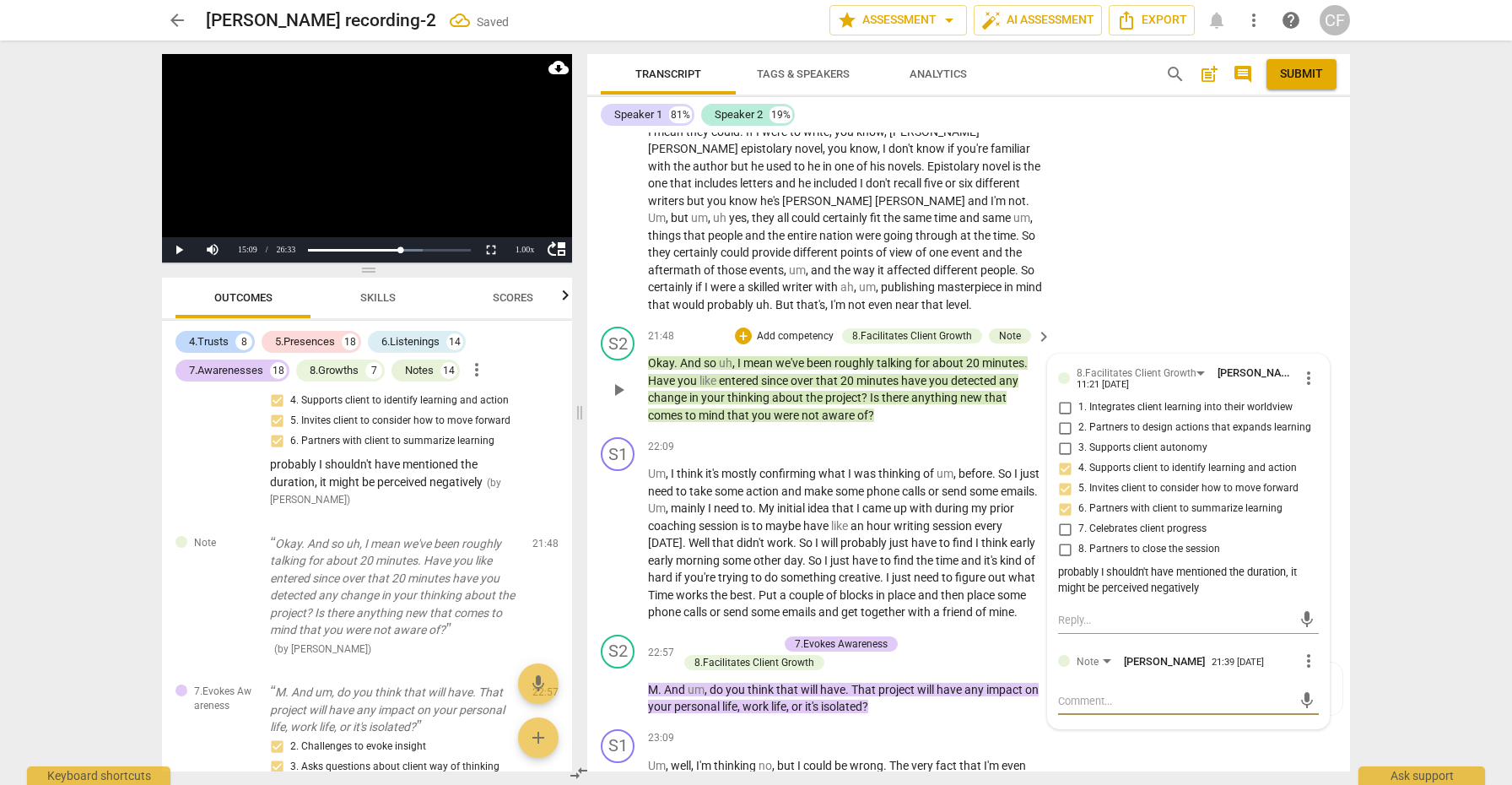
click at [1107, 693] on textarea at bounding box center [1175, 701] width 234 height 16
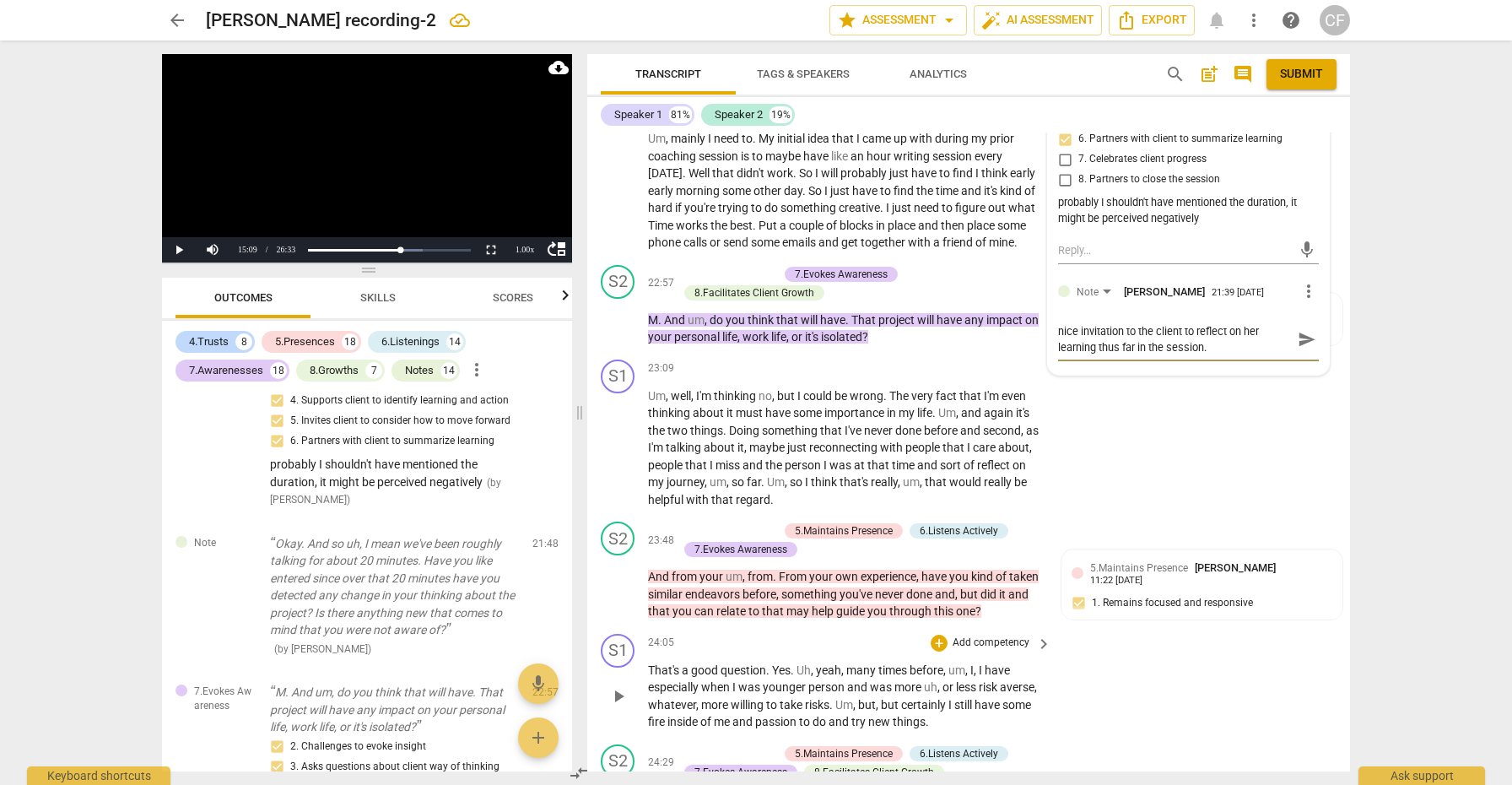
scroll to position [7190, 0]
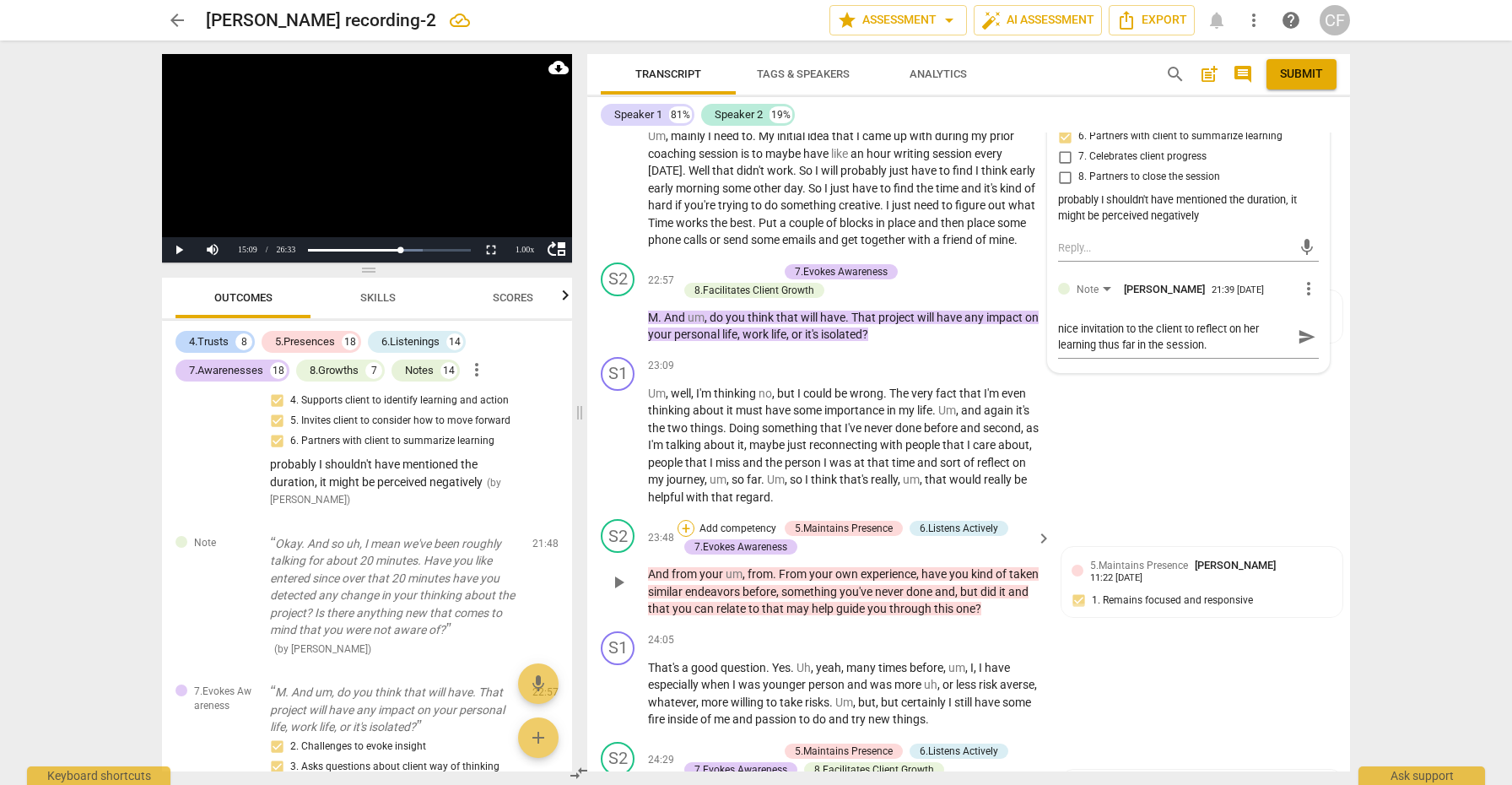
click at [685, 520] on div "+" at bounding box center [685, 528] width 17 height 17
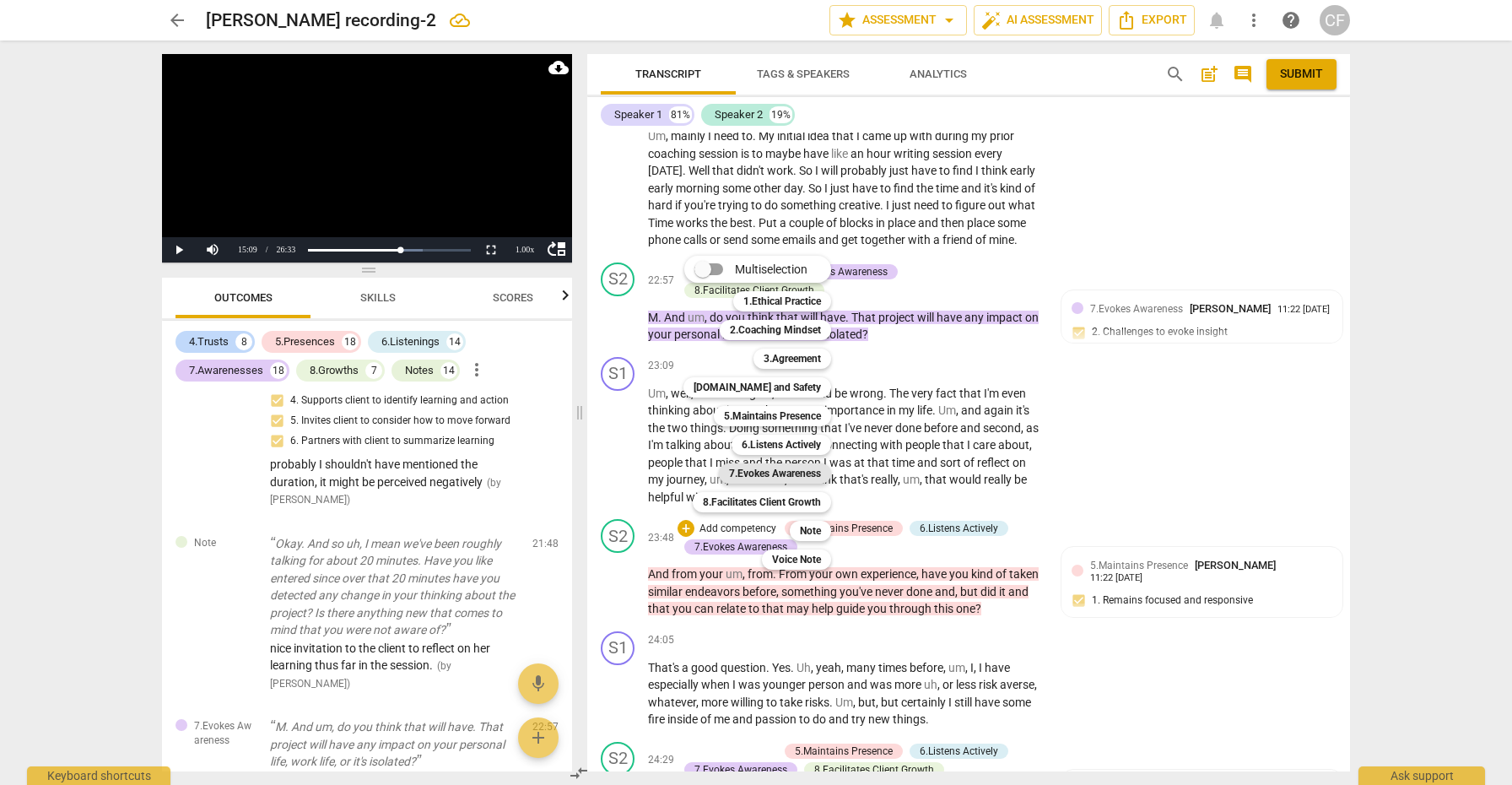
click at [814, 474] on b "7.Evokes Awareness" at bounding box center [775, 473] width 92 height 21
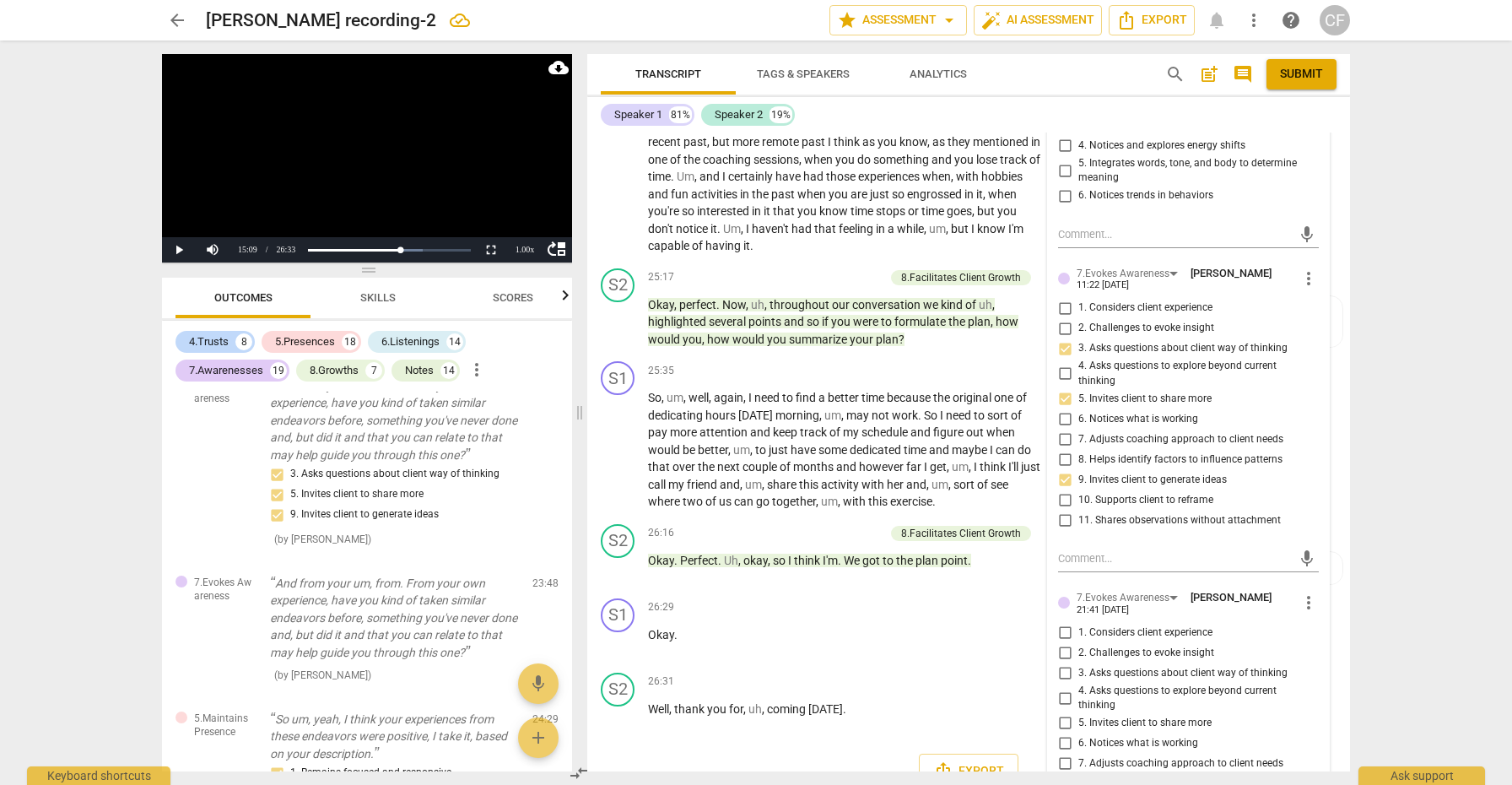
scroll to position [7939, 0]
click at [1059, 772] on input "8. Helps identify factors to influence patterns" at bounding box center [1064, 782] width 27 height 21
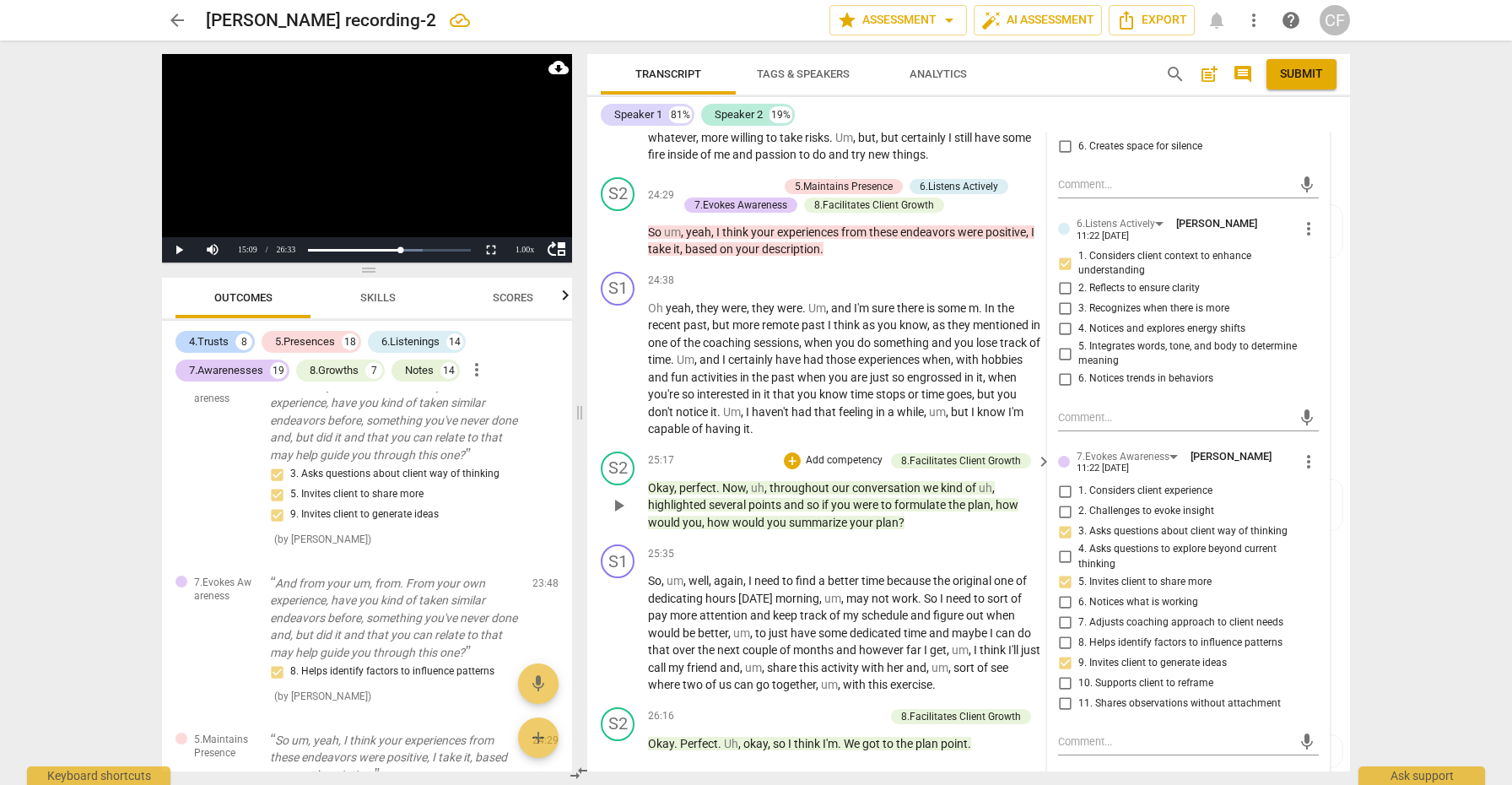
scroll to position [7760, 0]
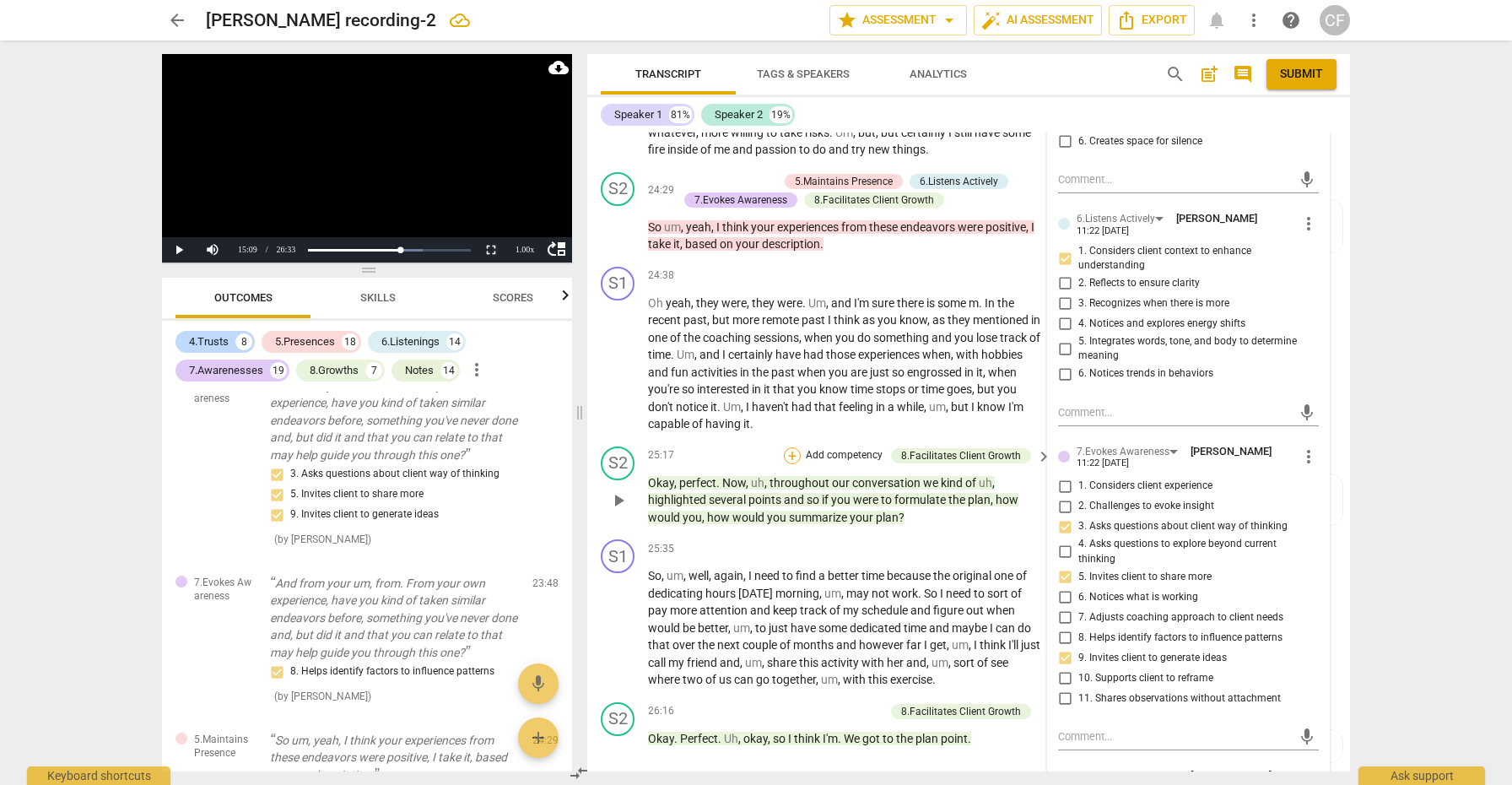
click at [791, 447] on div "+" at bounding box center [792, 455] width 17 height 17
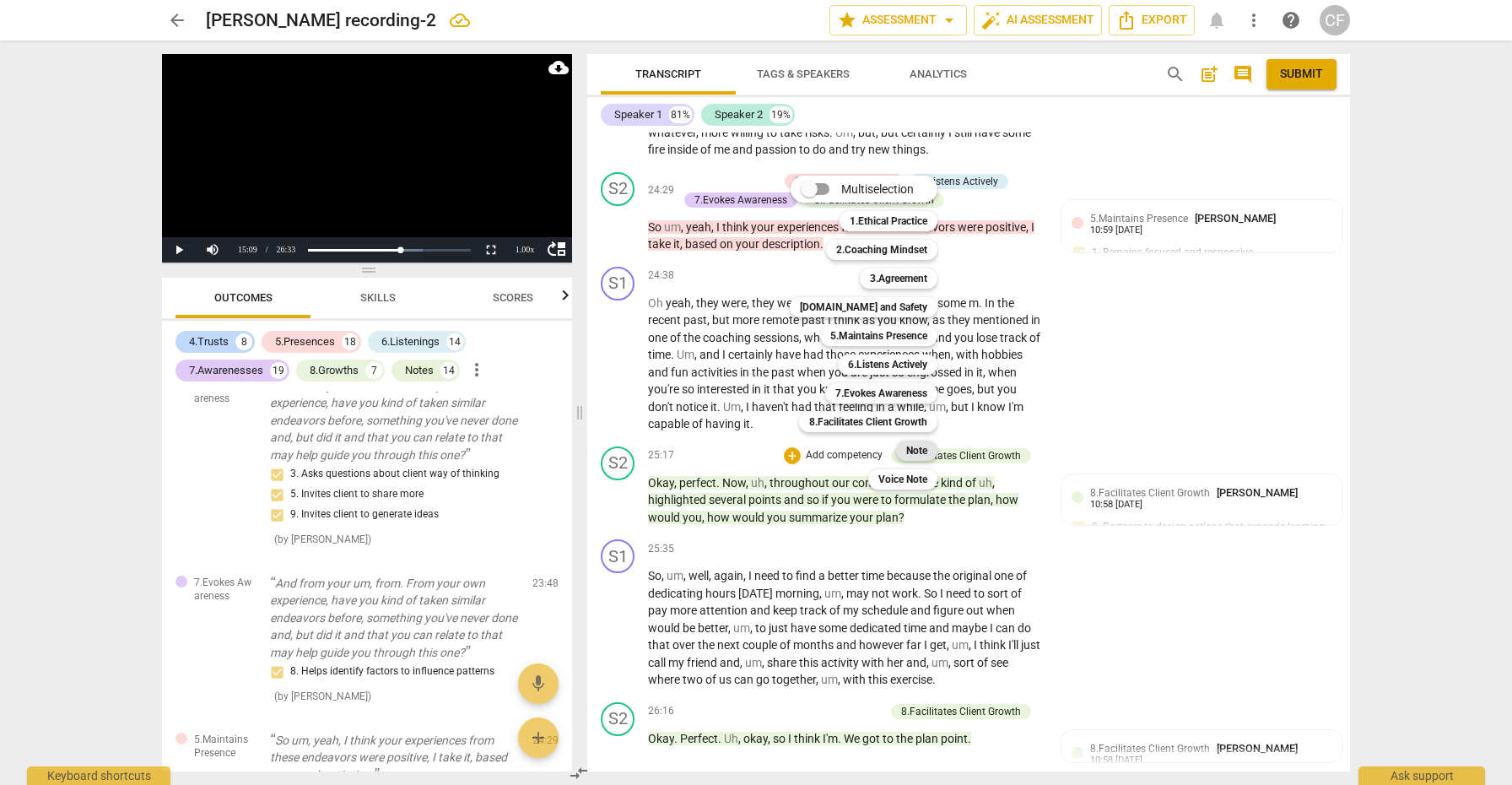
click at [913, 448] on b "Note" at bounding box center [916, 450] width 21 height 21
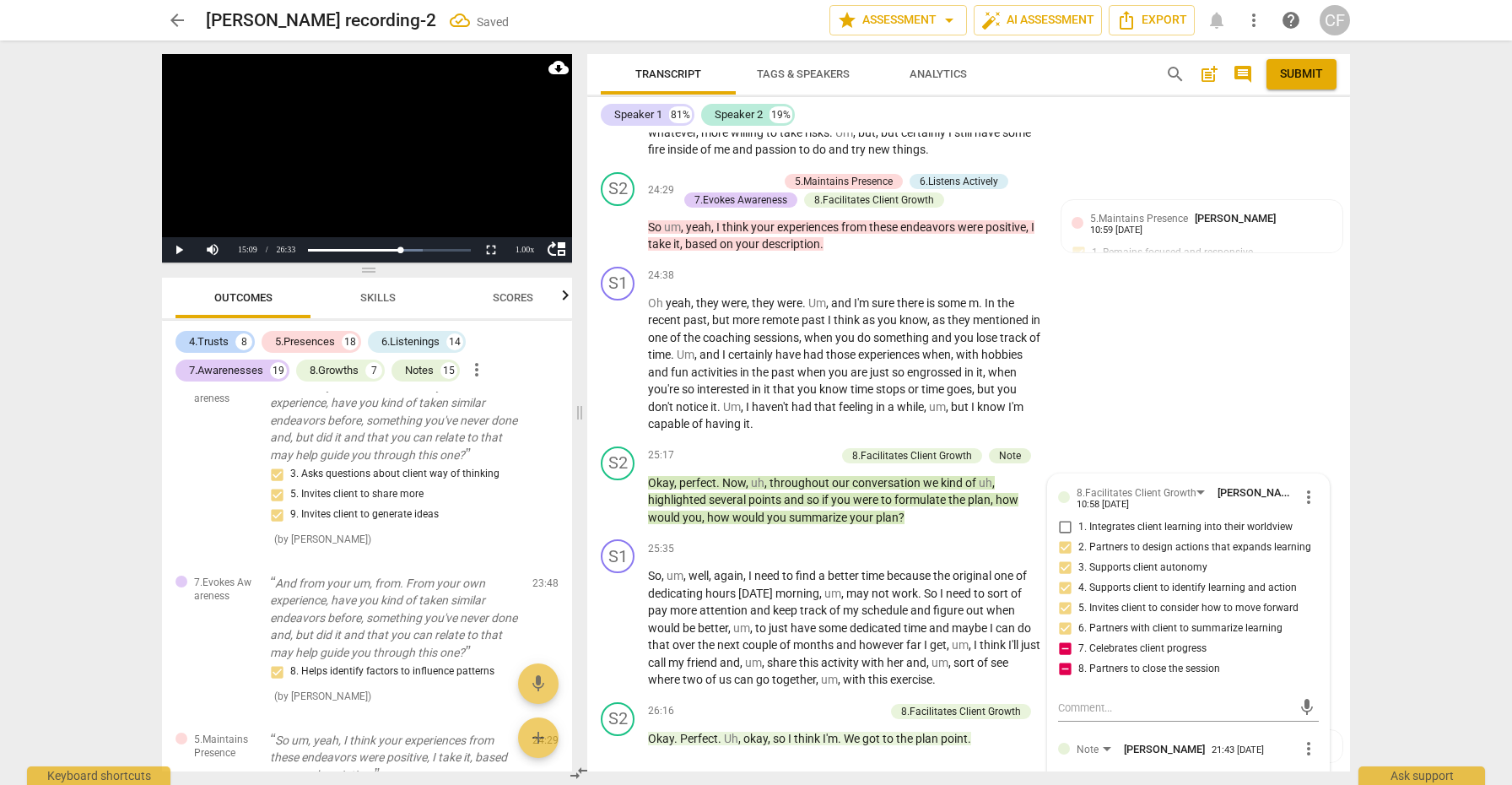
scroll to position [11889, 0]
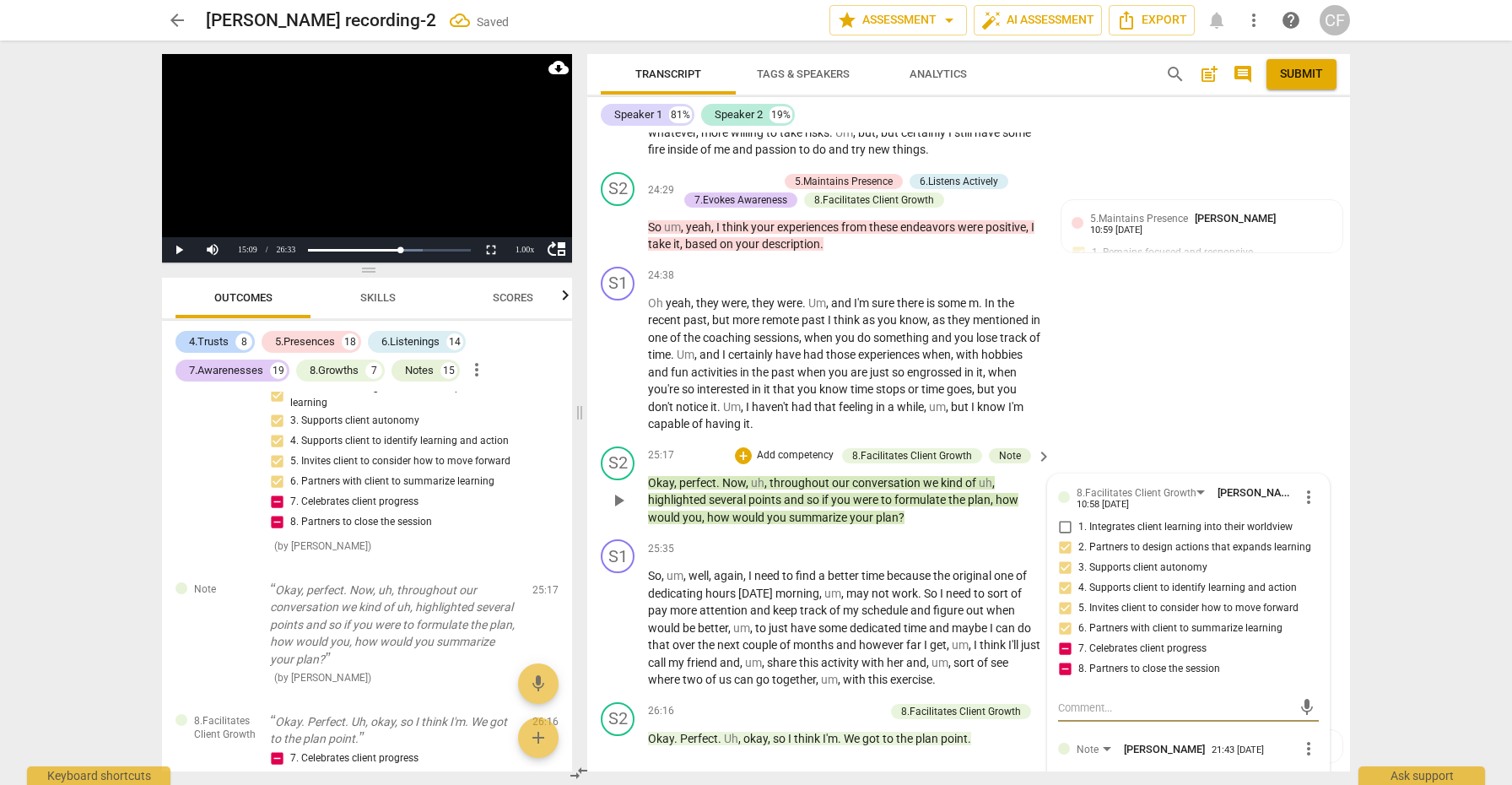
click at [1109, 780] on textarea at bounding box center [1175, 788] width 234 height 16
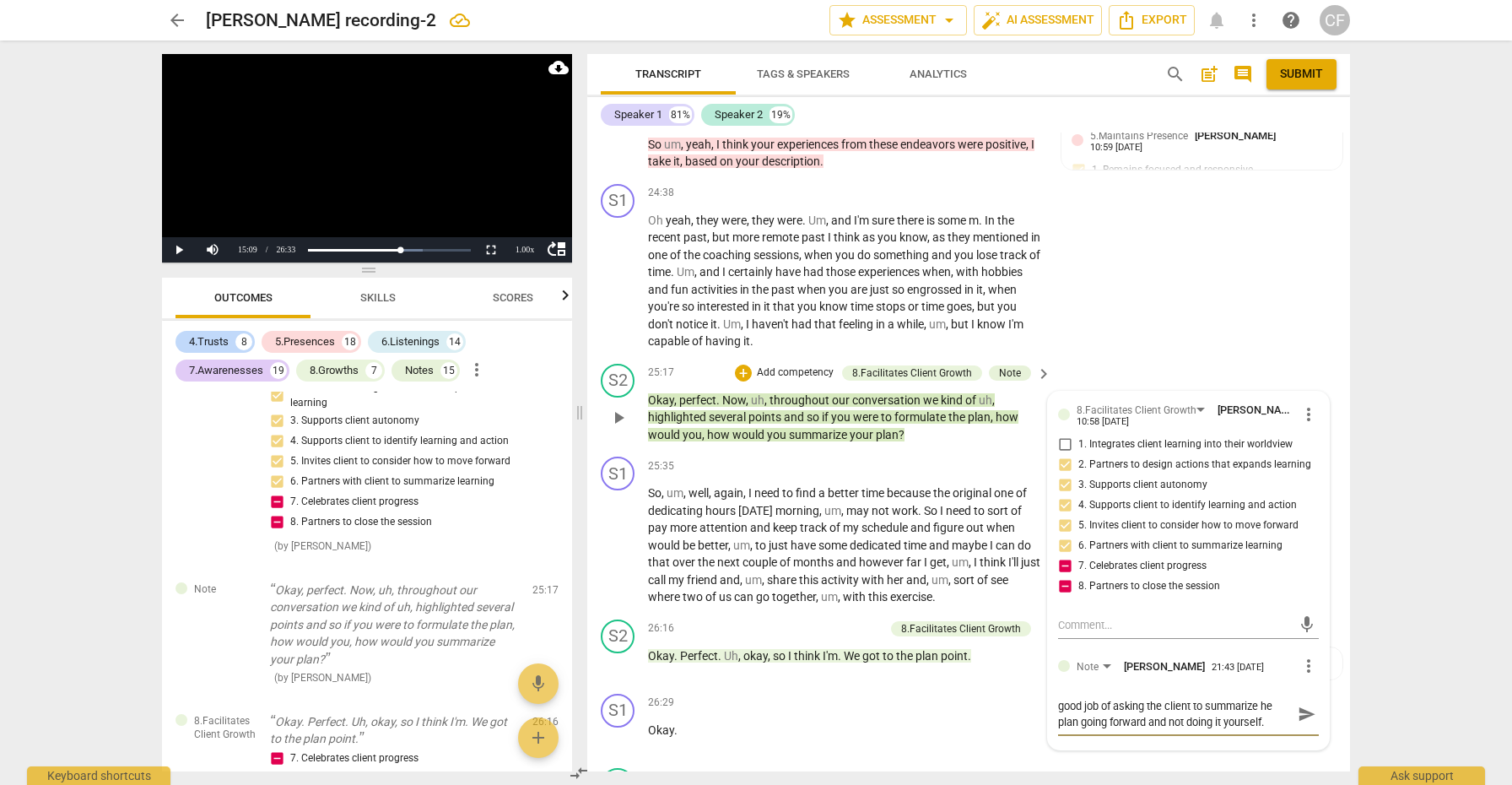
scroll to position [7841, 0]
click at [885, 649] on span "to" at bounding box center [889, 656] width 14 height 14
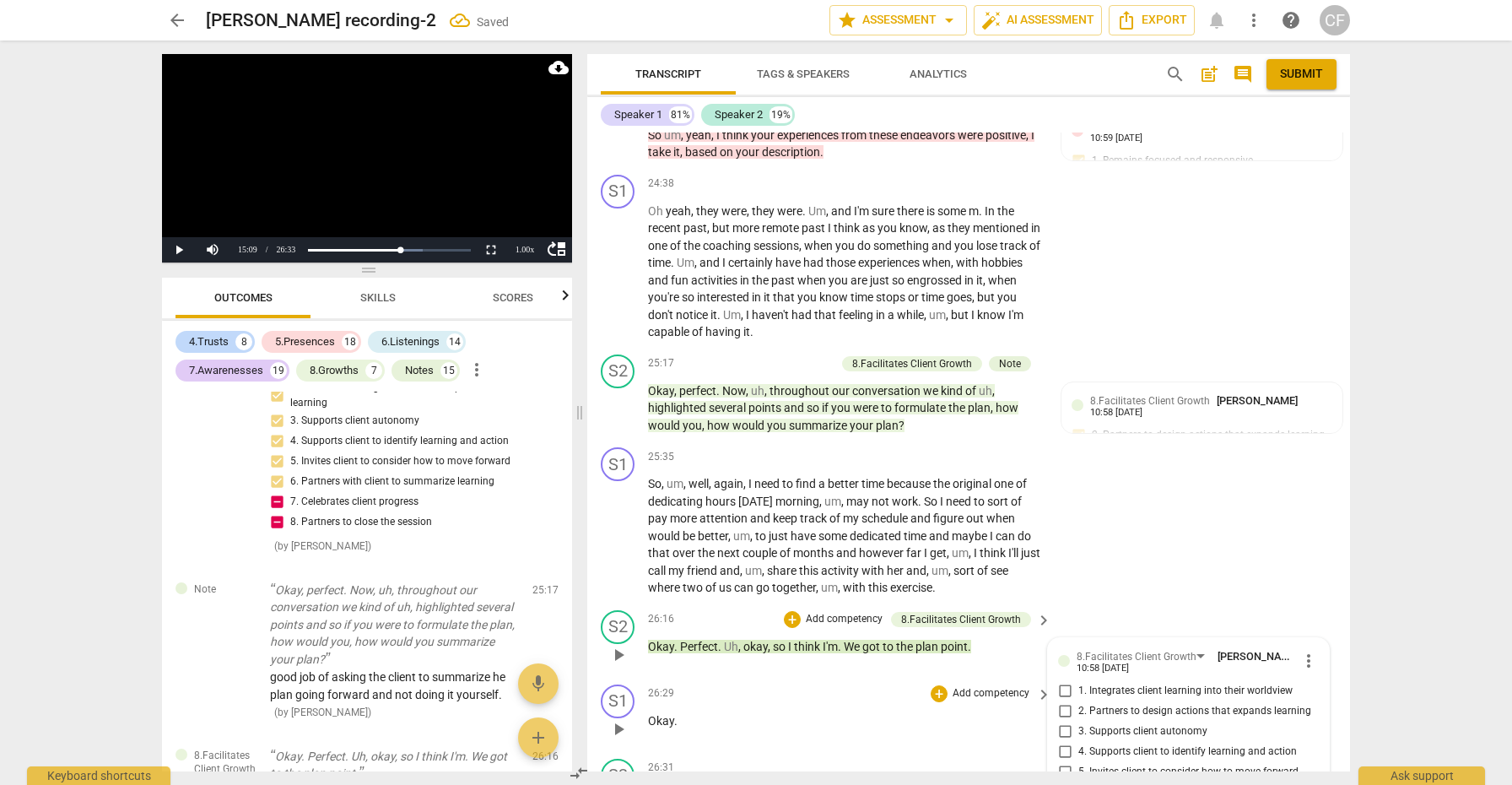
scroll to position [0, 0]
click at [797, 611] on div "+" at bounding box center [792, 619] width 17 height 17
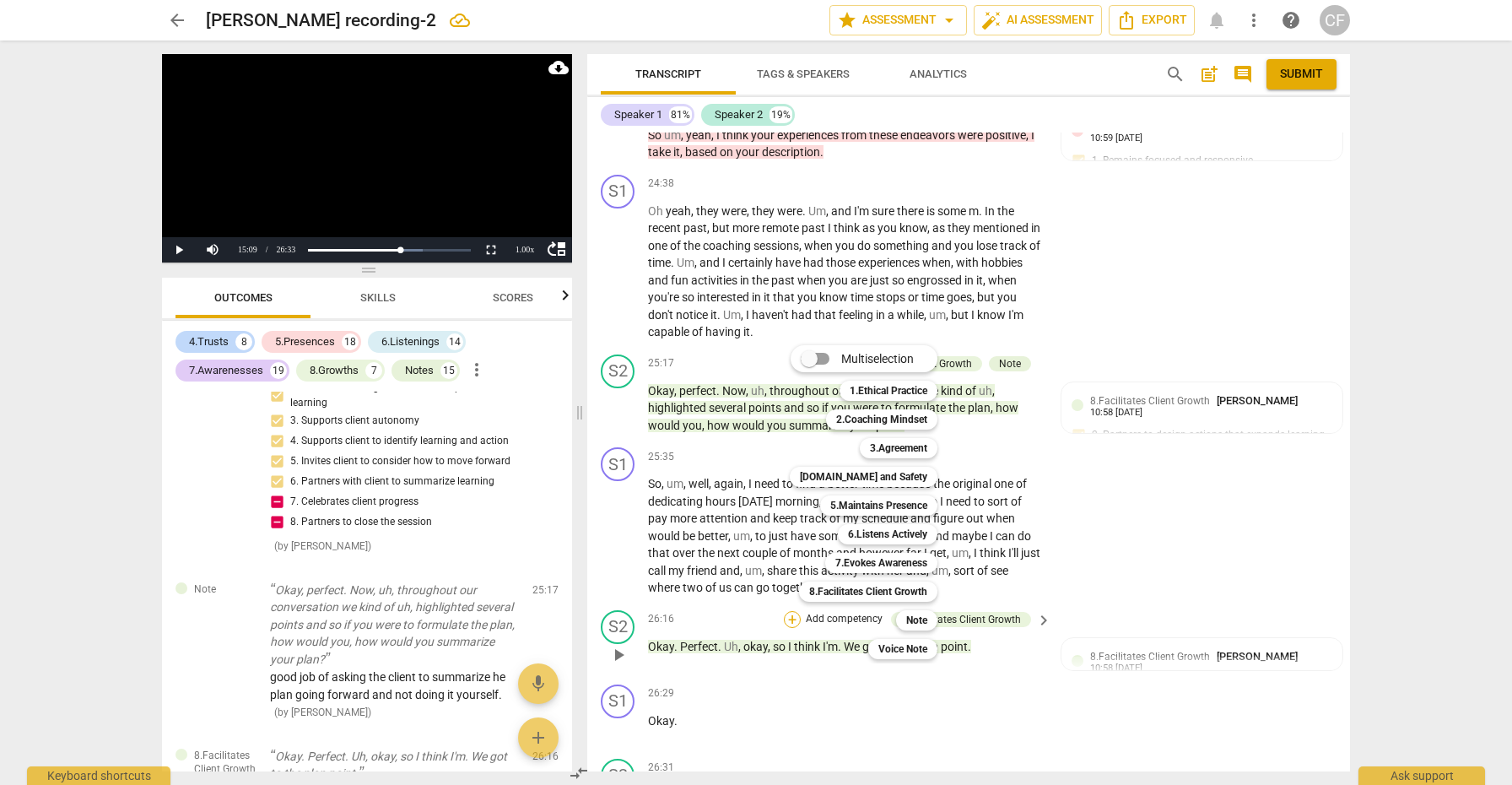
scroll to position [7841, 0]
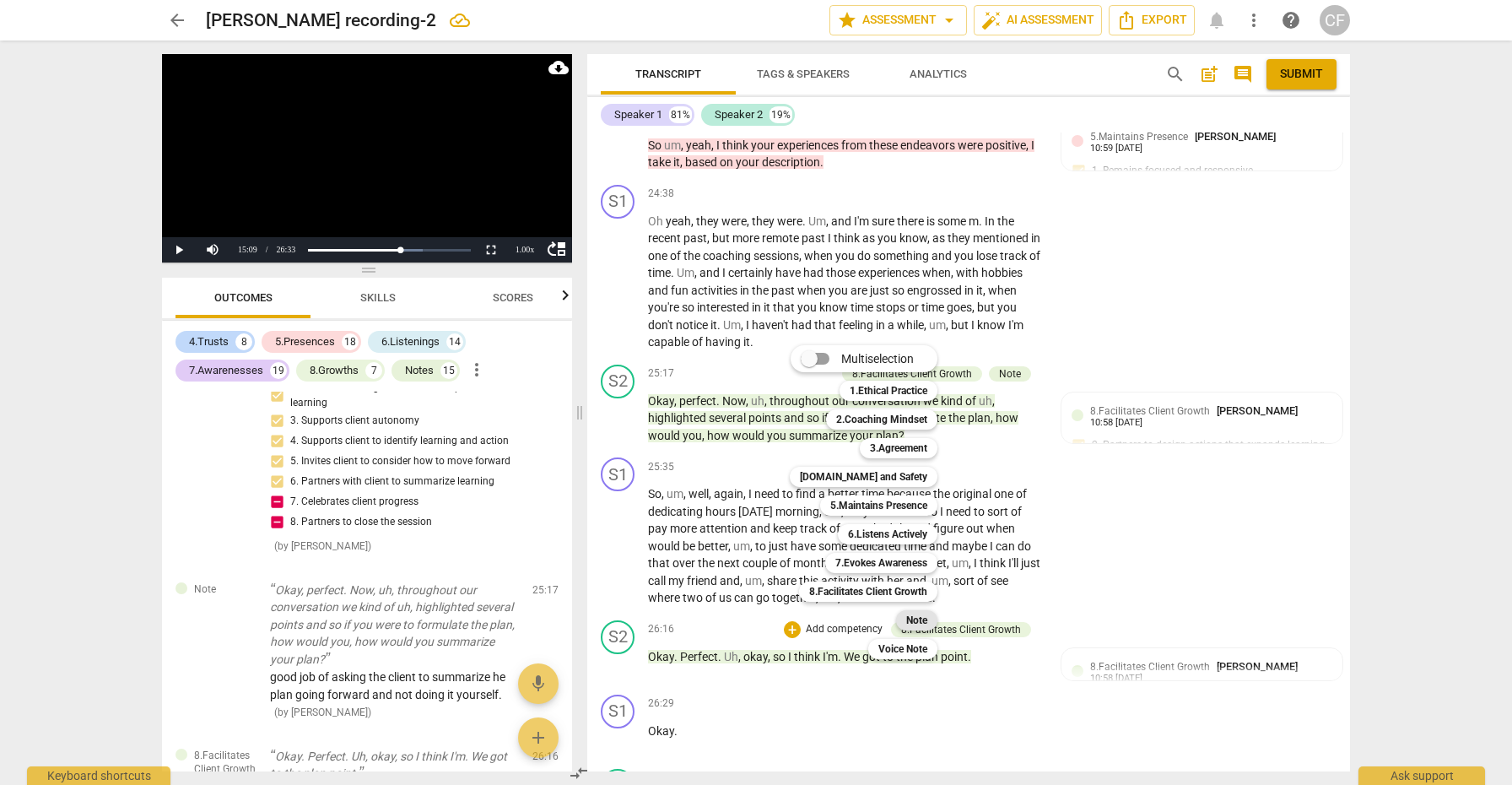
click at [922, 618] on b "Note" at bounding box center [916, 620] width 21 height 21
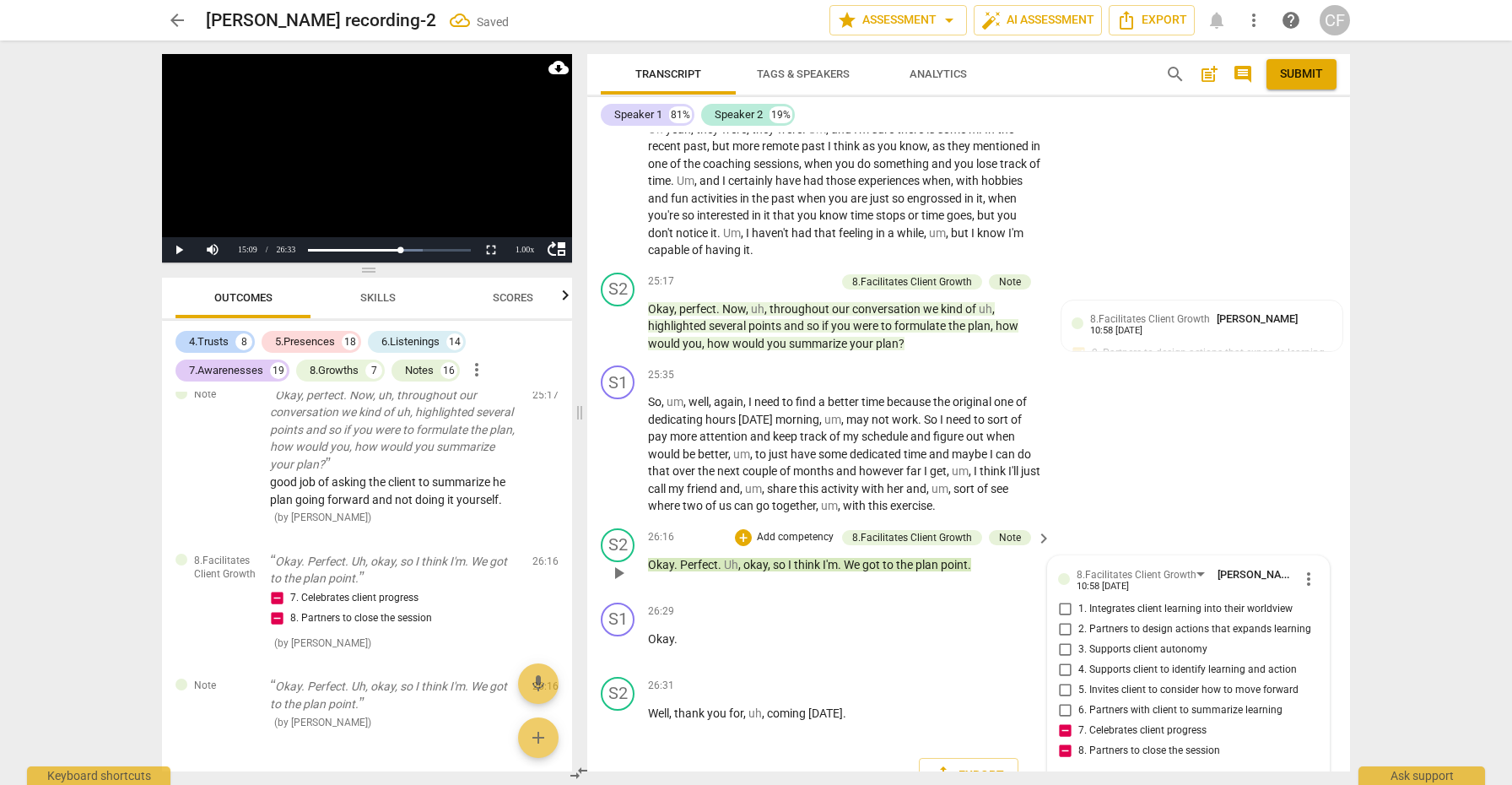
scroll to position [7933, 0]
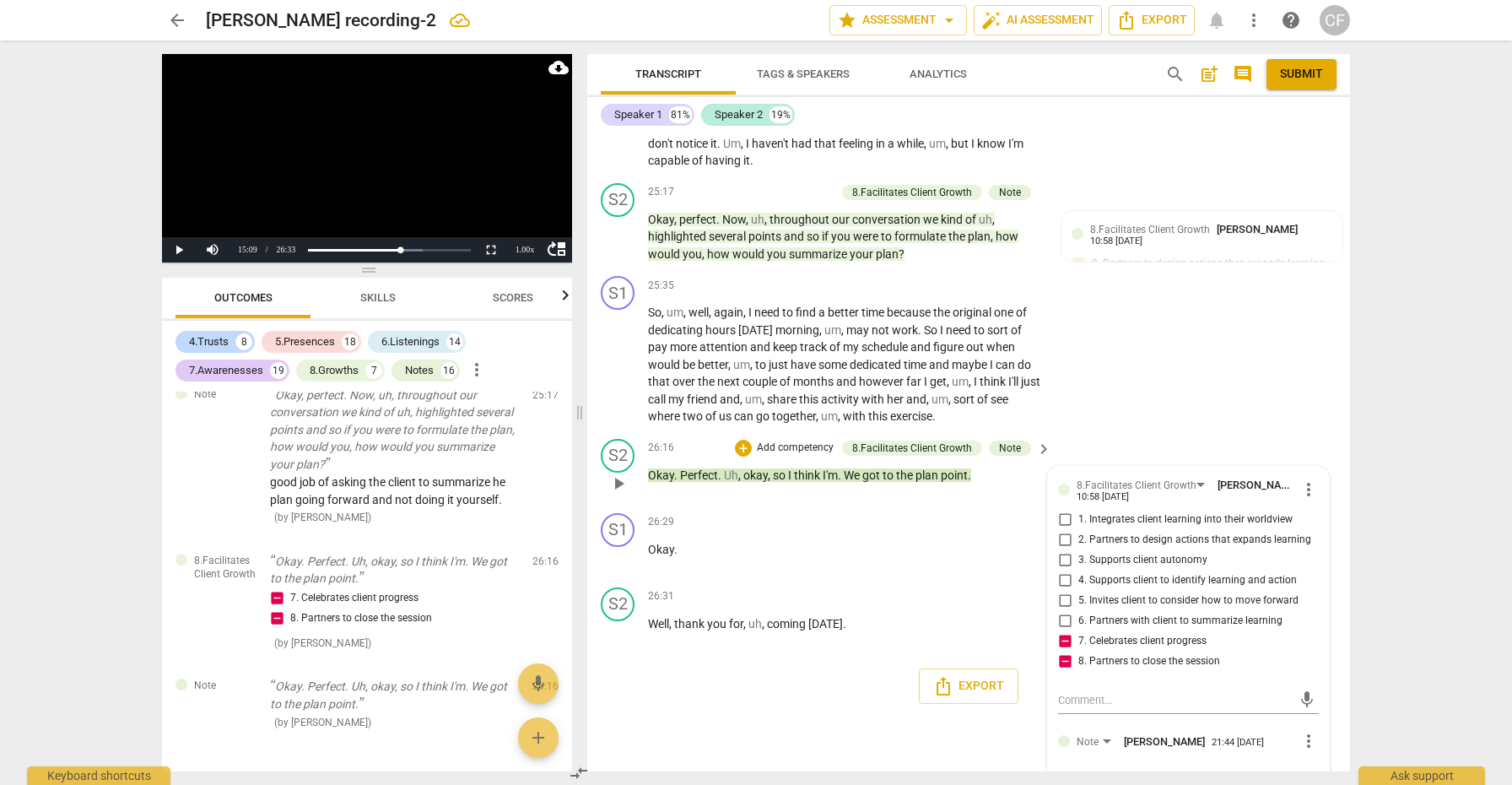
scroll to position [8024, 0]
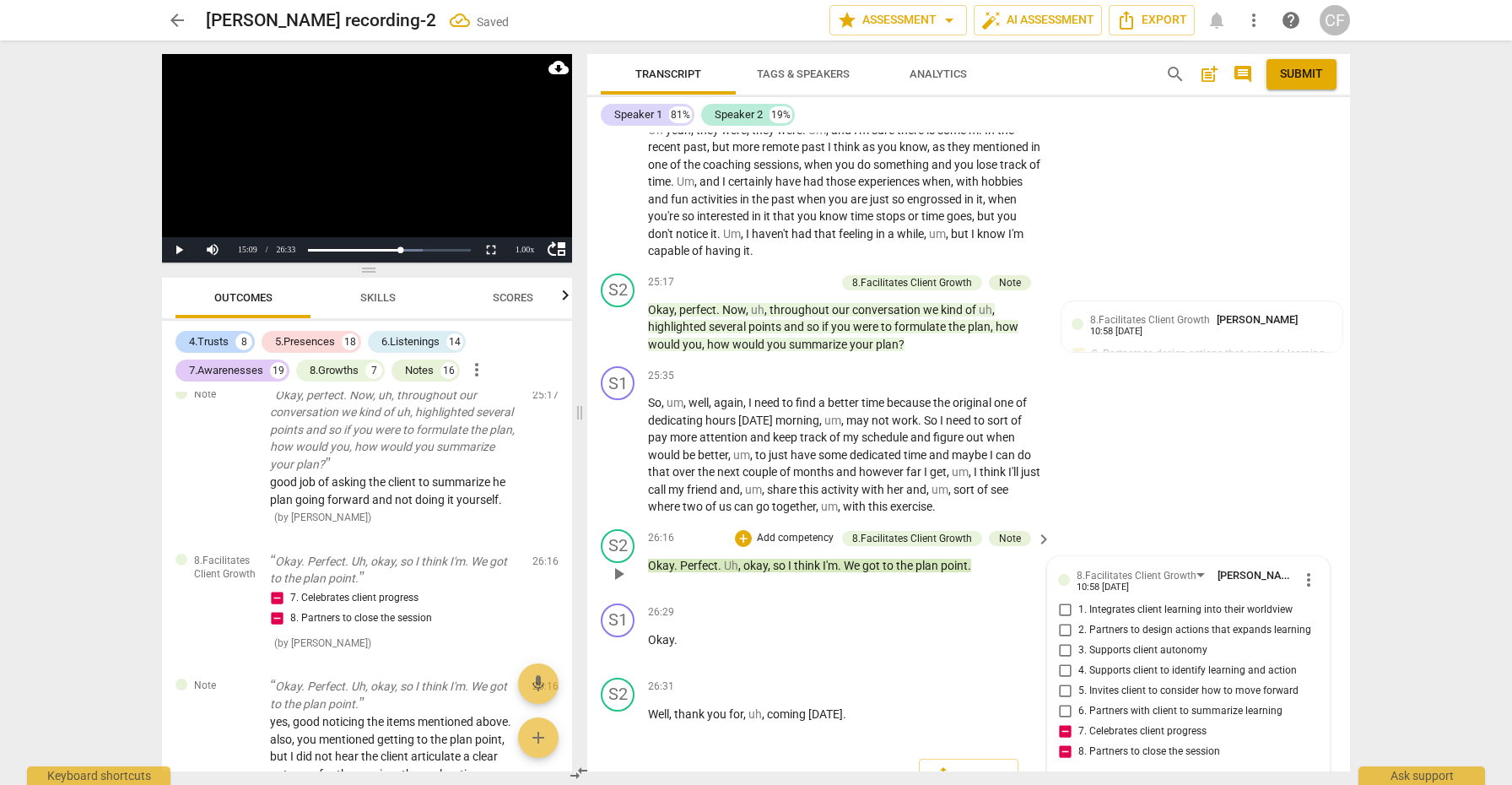
scroll to position [7403, 0]
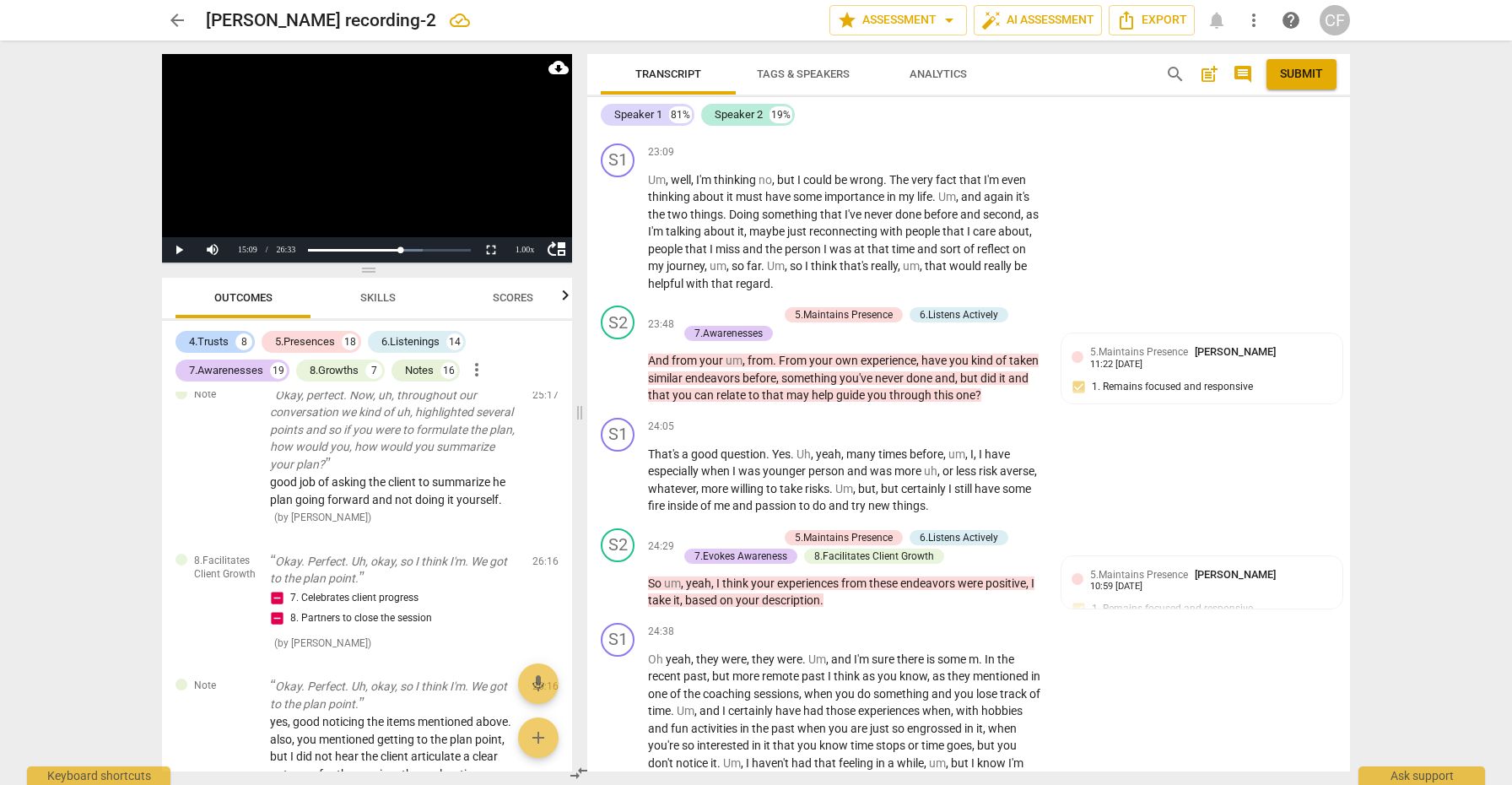
click at [1305, 63] on button "Submit" at bounding box center [1301, 74] width 70 height 30
